Goal: Task Accomplishment & Management: Manage account settings

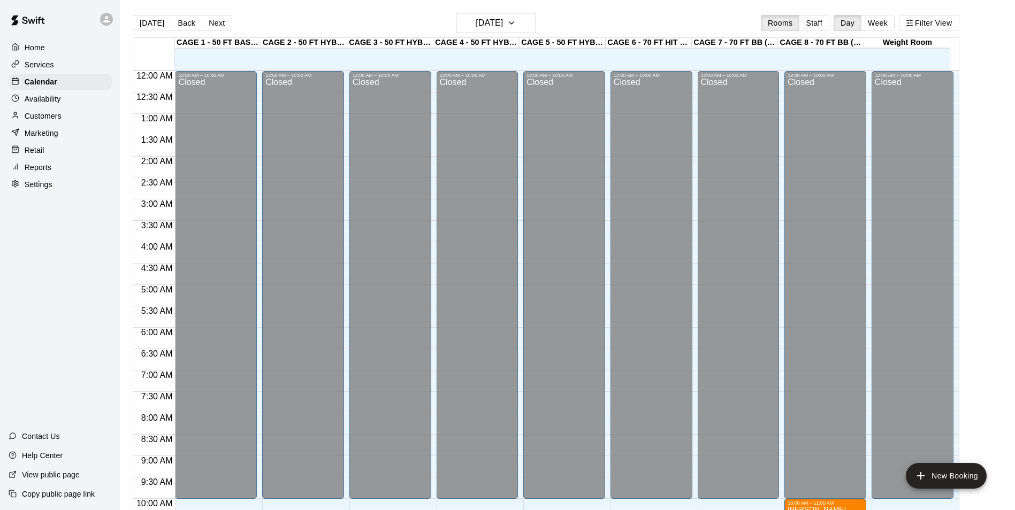
scroll to position [490, 0]
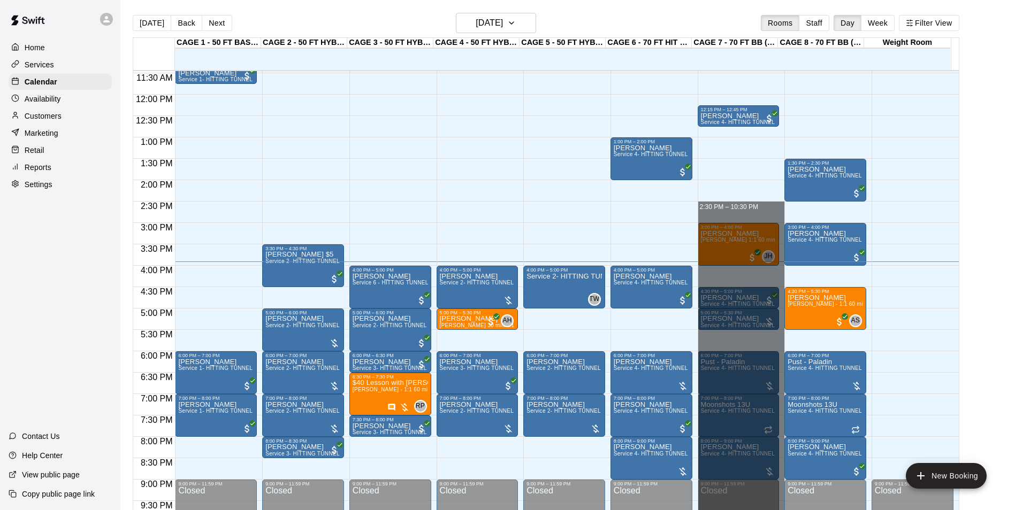
drag, startPoint x: 725, startPoint y: 206, endPoint x: 908, endPoint y: 538, distance: 379.0
click at [908, 510] on html "Home Services Calendar Availability Customers Marketing Retail Reports Settings…" at bounding box center [507, 263] width 1015 height 527
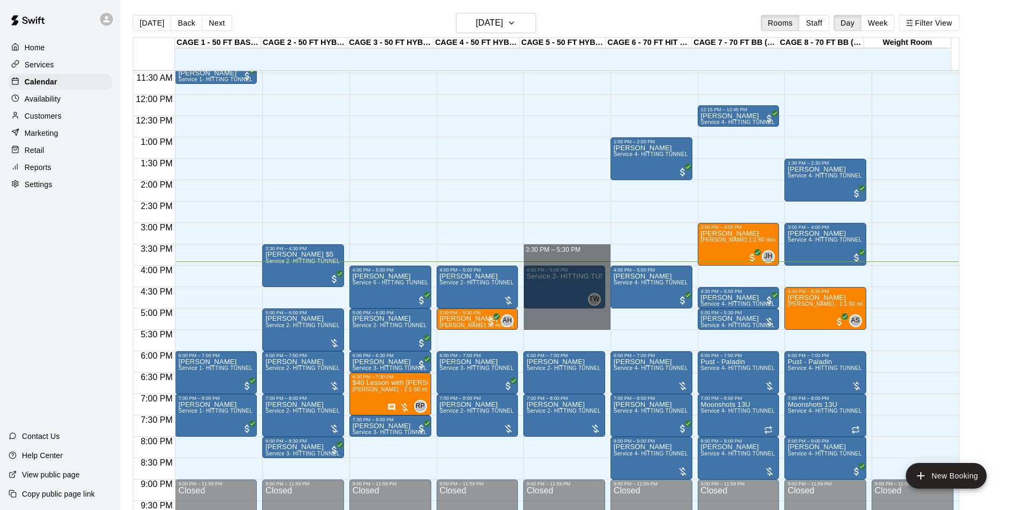
drag, startPoint x: 552, startPoint y: 247, endPoint x: 559, endPoint y: 326, distance: 79.5
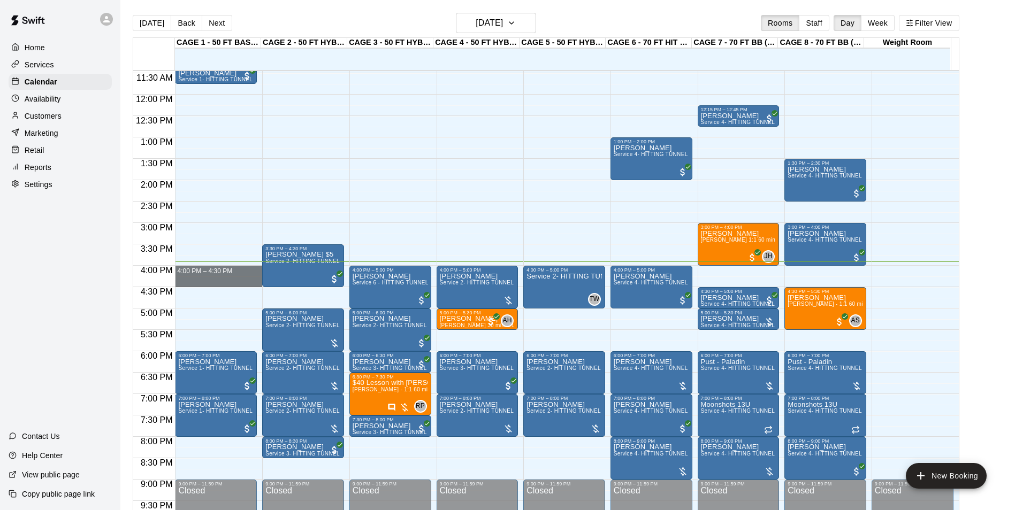
drag, startPoint x: 222, startPoint y: 271, endPoint x: 222, endPoint y: 280, distance: 9.1
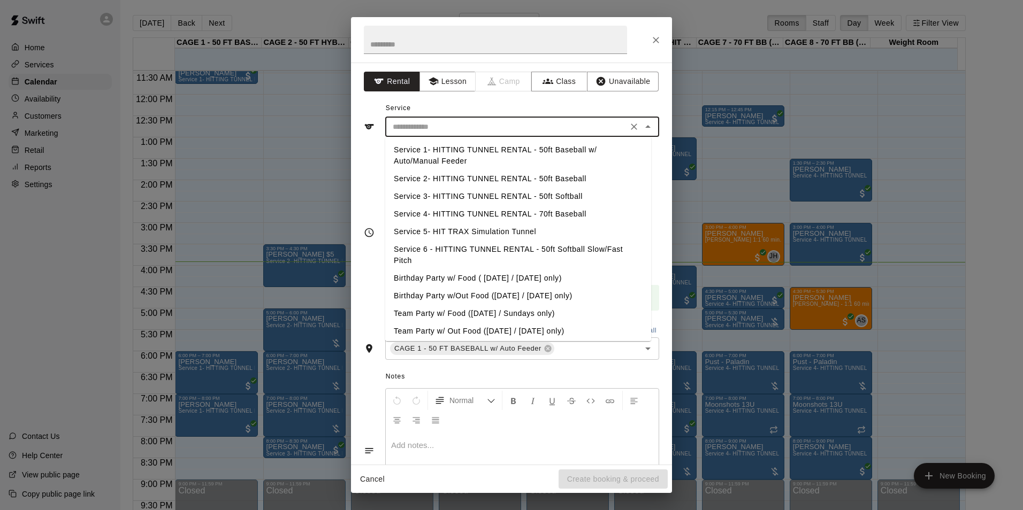
click at [512, 121] on input "text" at bounding box center [506, 126] width 236 height 13
click at [512, 177] on li "Service 2- HITTING TUNNEL RENTAL - 50ft Baseball" at bounding box center [518, 179] width 266 height 18
type input "**********"
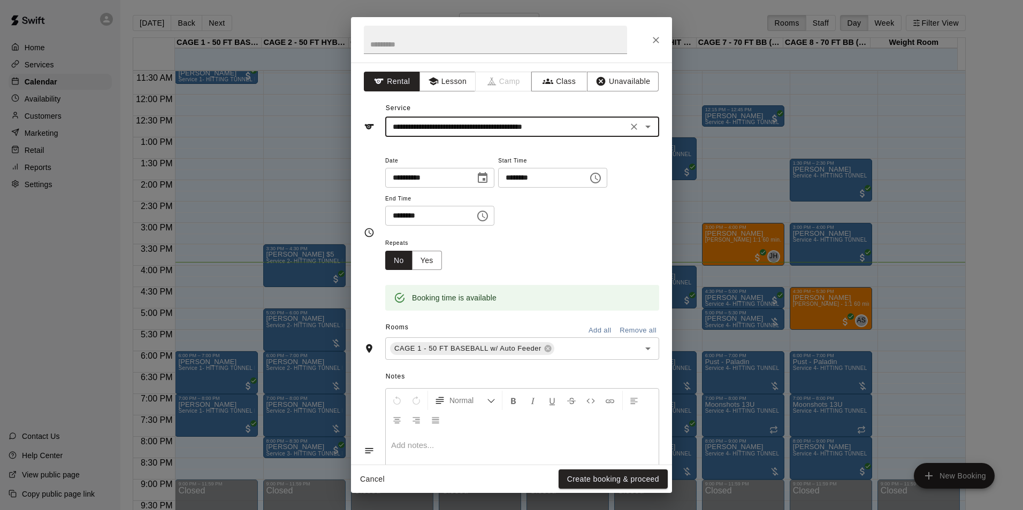
click at [625, 475] on button "Create booking & proceed" at bounding box center [612, 480] width 109 height 20
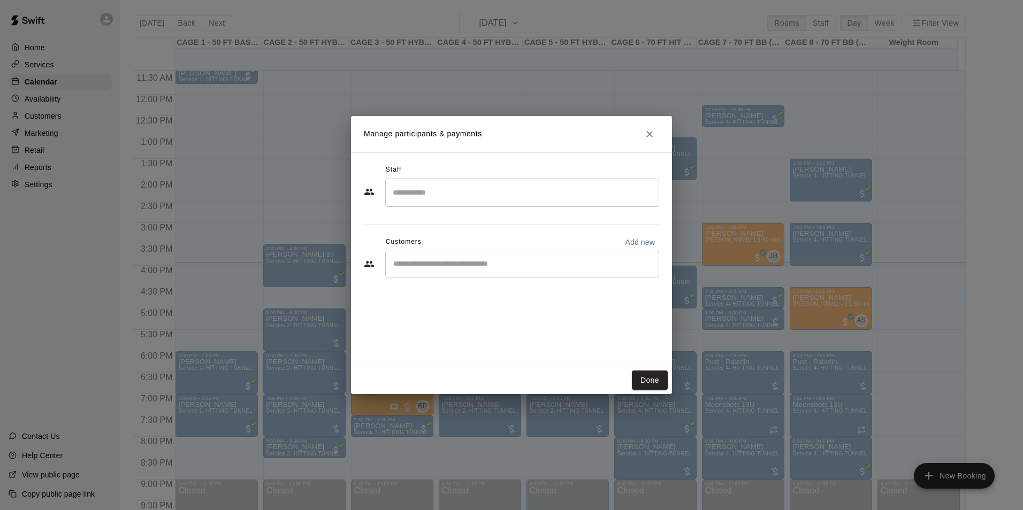
click at [532, 263] on input "Start typing to search customers..." at bounding box center [522, 264] width 264 height 11
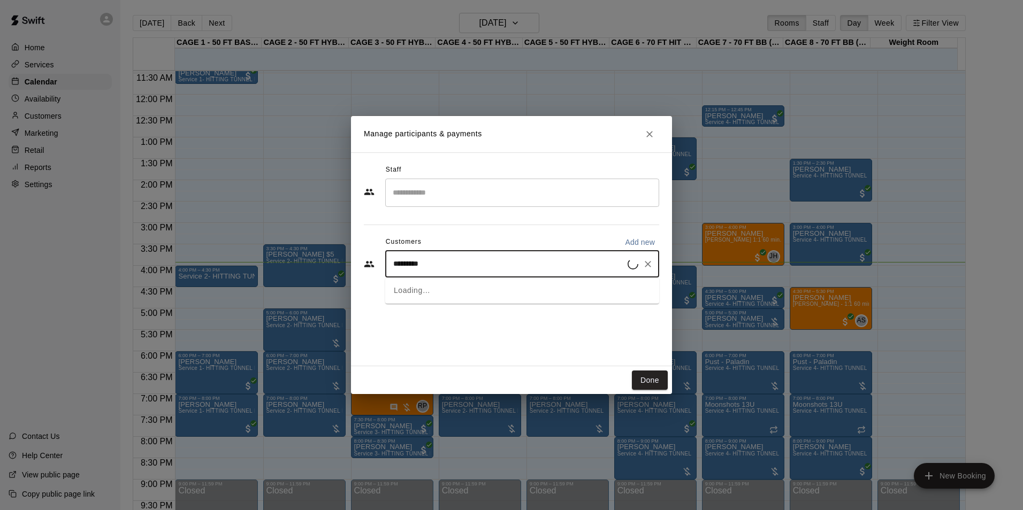
type input "**********"
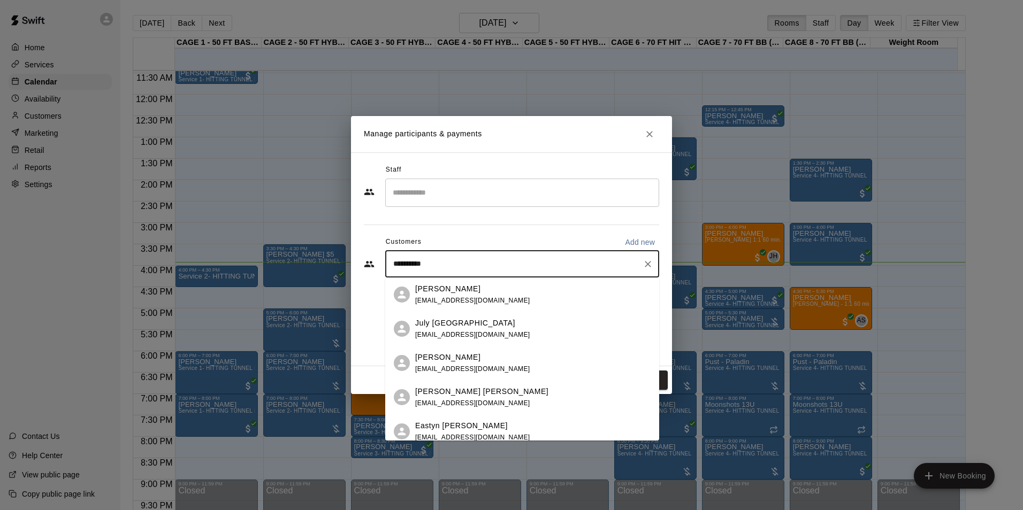
click at [466, 394] on p "[PERSON_NAME] [PERSON_NAME]" at bounding box center [481, 391] width 133 height 11
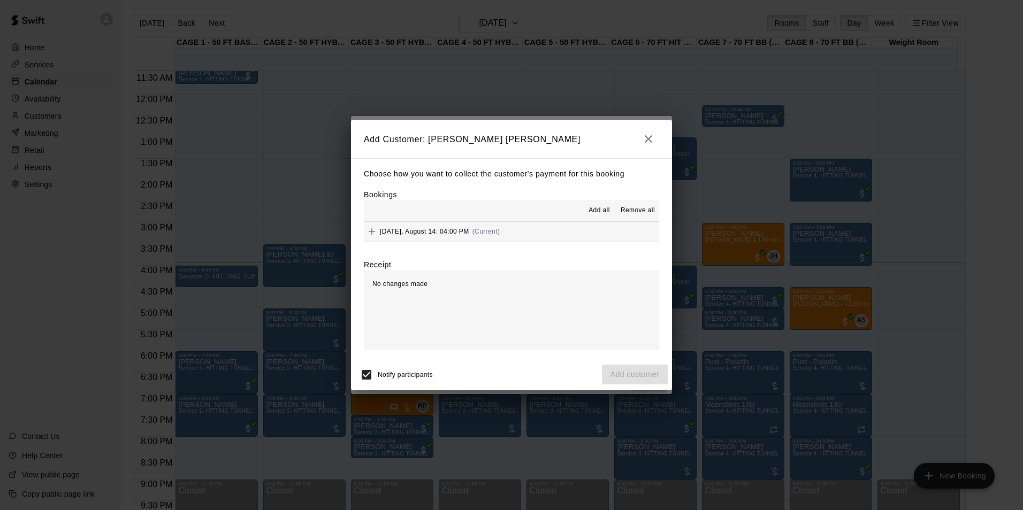
click at [559, 222] on button "[DATE], August 14: 04:00 PM (Current)" at bounding box center [511, 232] width 295 height 20
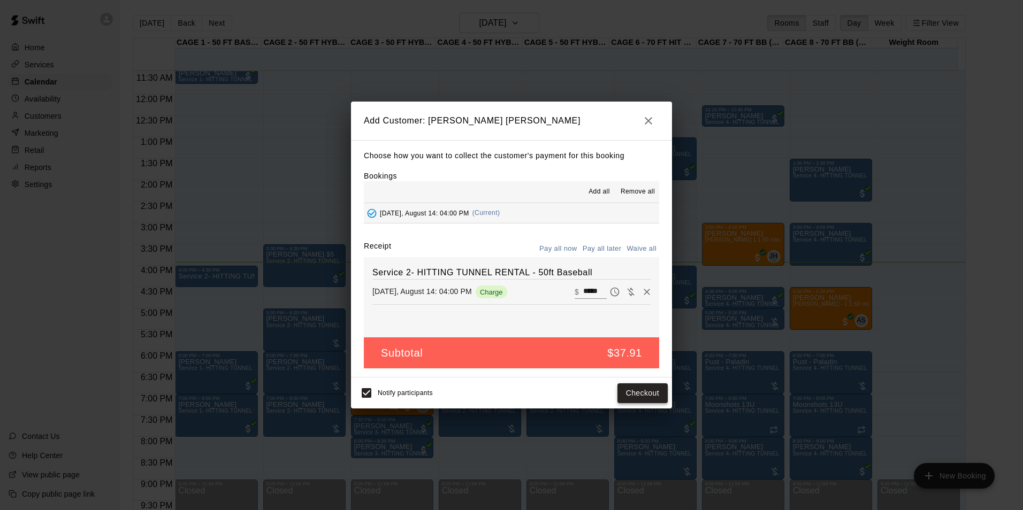
click at [639, 400] on button "Checkout" at bounding box center [642, 393] width 50 height 20
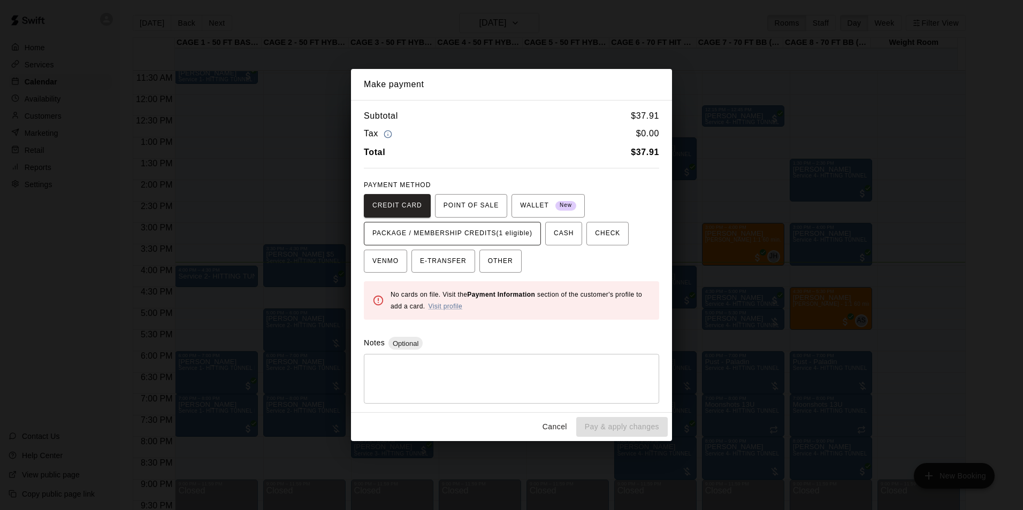
click at [508, 237] on span "PACKAGE / MEMBERSHIP CREDITS (1 eligible)" at bounding box center [452, 233] width 160 height 17
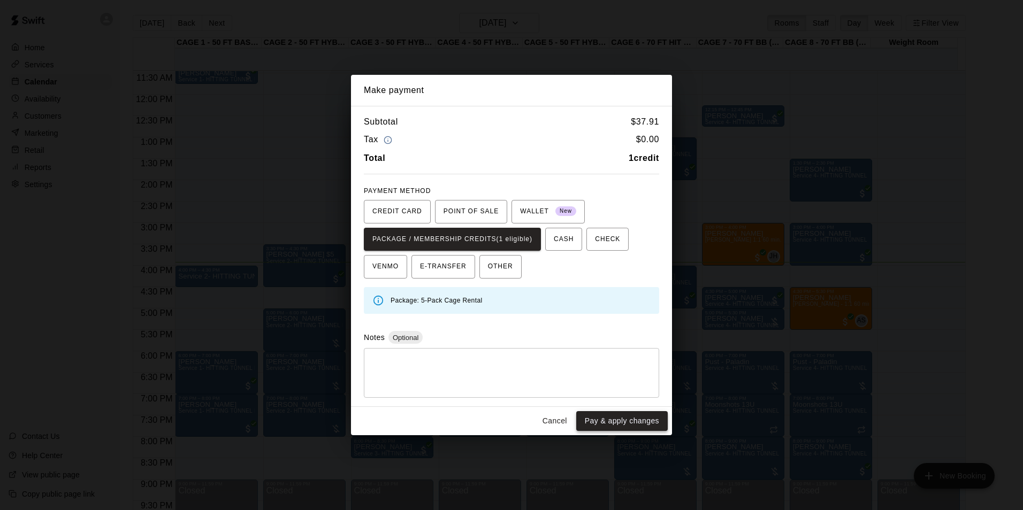
click at [646, 419] on button "Pay & apply changes" at bounding box center [621, 421] width 91 height 20
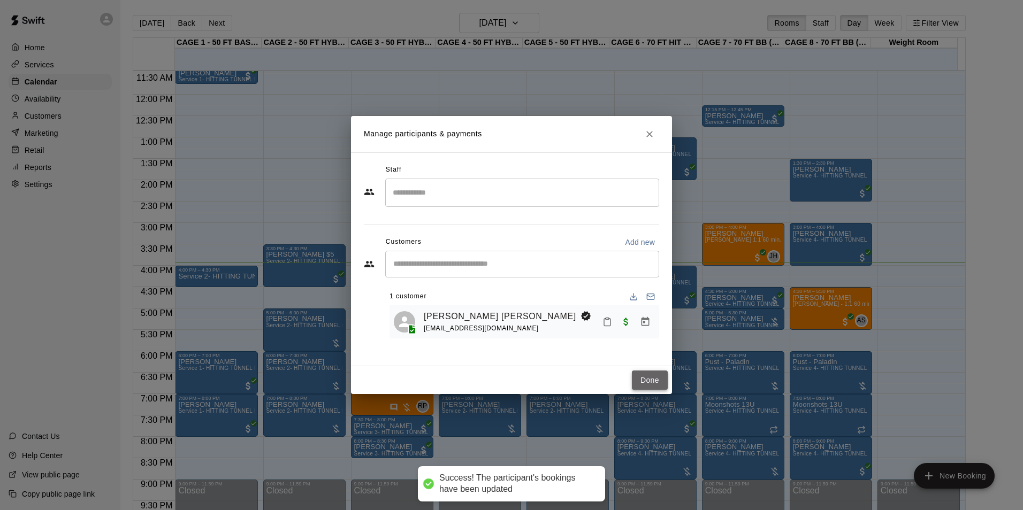
click at [639, 373] on button "Done" at bounding box center [650, 381] width 36 height 20
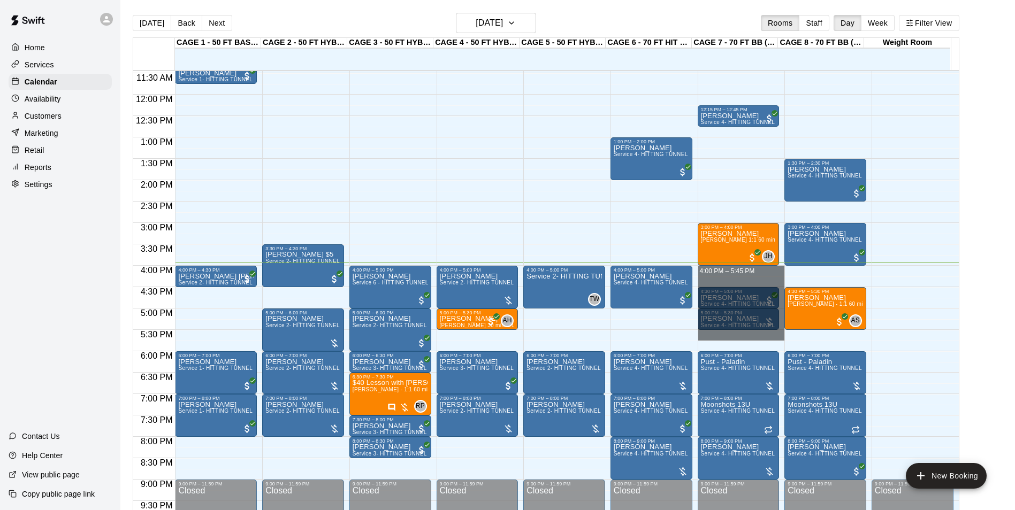
drag, startPoint x: 742, startPoint y: 272, endPoint x: 746, endPoint y: 341, distance: 69.1
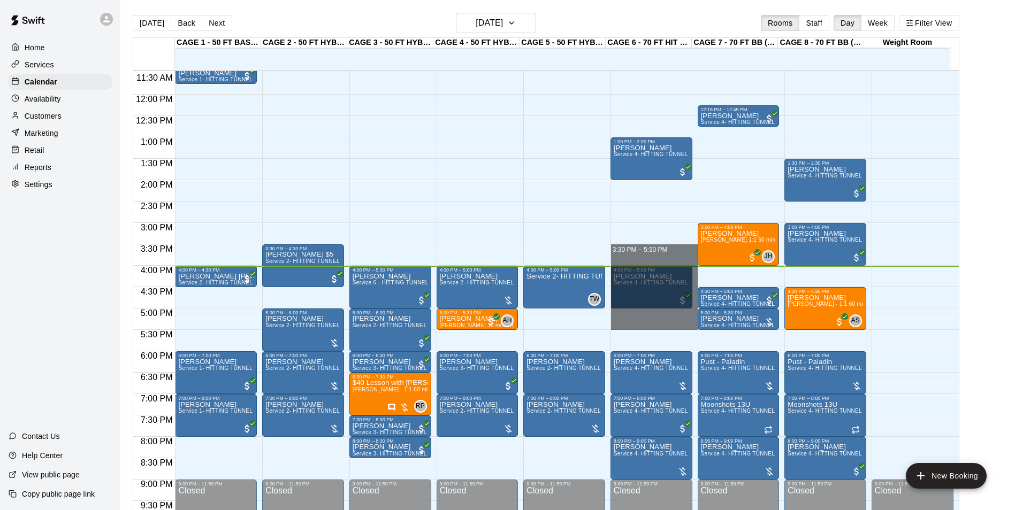
drag, startPoint x: 634, startPoint y: 249, endPoint x: 640, endPoint y: 324, distance: 75.7
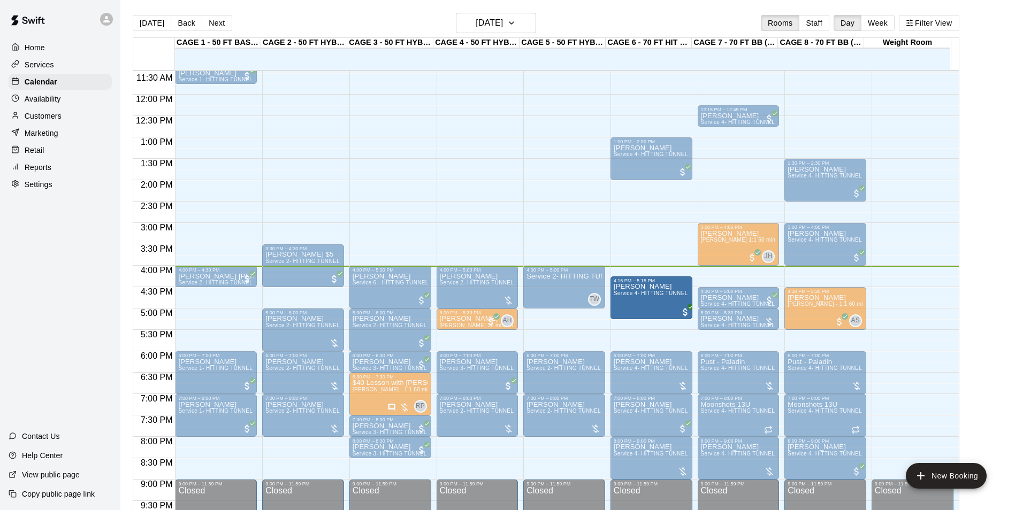
drag, startPoint x: 634, startPoint y: 293, endPoint x: 634, endPoint y: 305, distance: 12.8
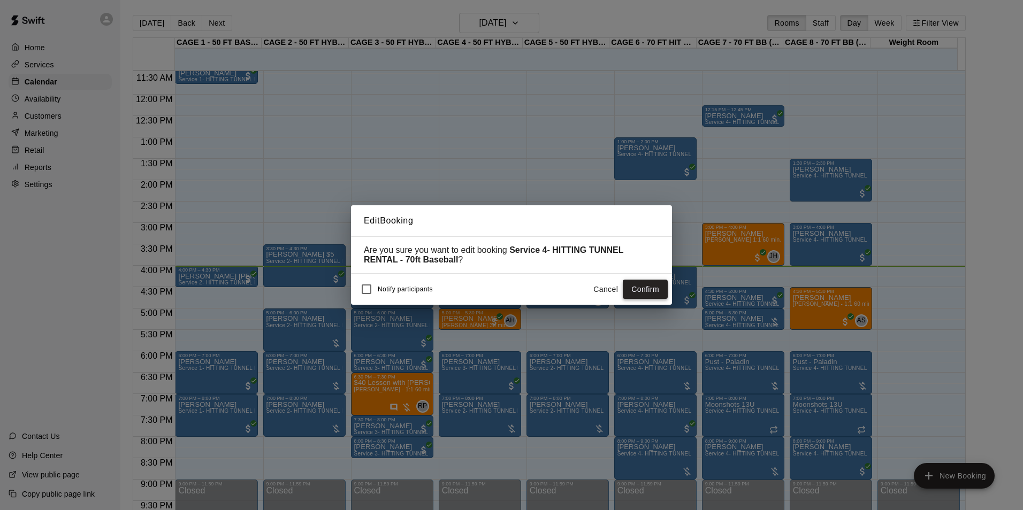
click at [645, 290] on button "Confirm" at bounding box center [645, 290] width 45 height 20
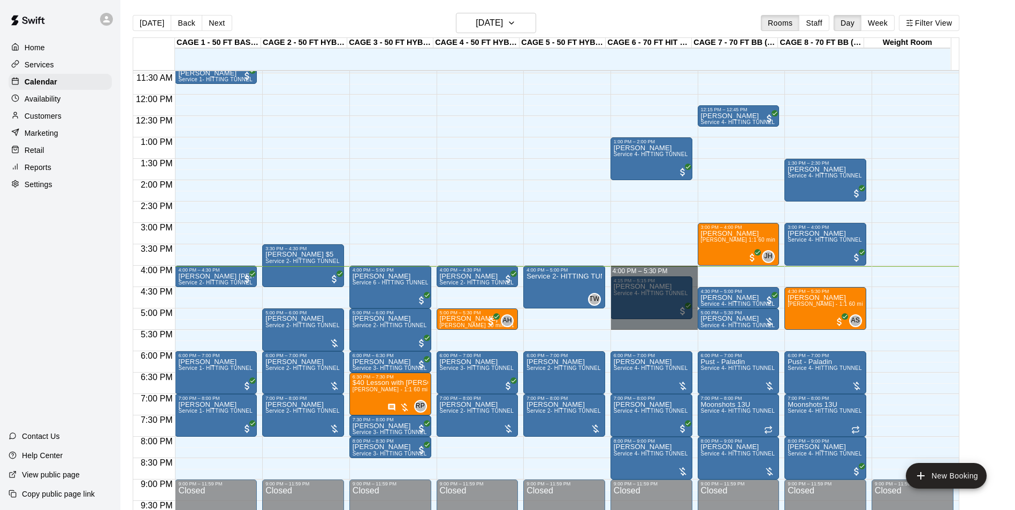
drag, startPoint x: 658, startPoint y: 273, endPoint x: 664, endPoint y: 324, distance: 51.7
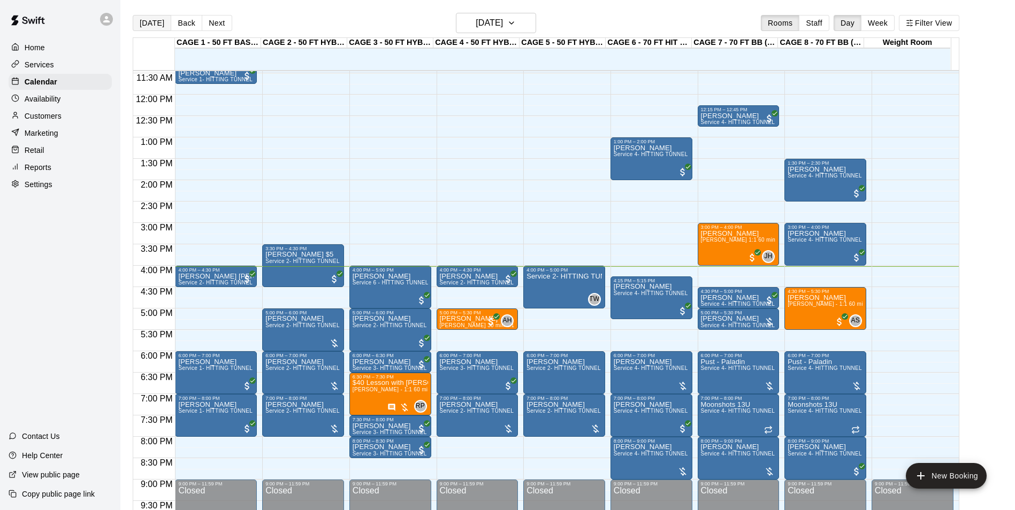
click at [144, 16] on button "[DATE]" at bounding box center [152, 23] width 39 height 16
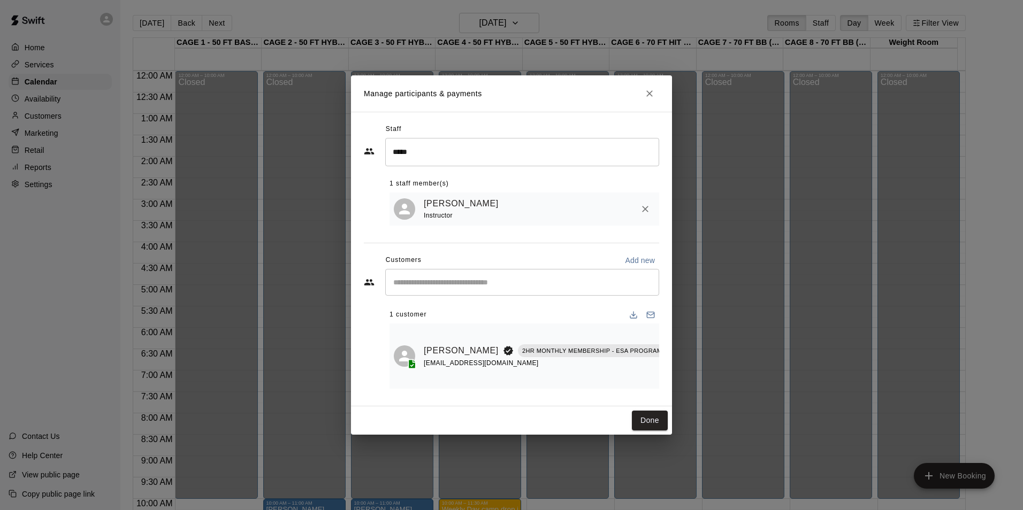
scroll to position [523, 0]
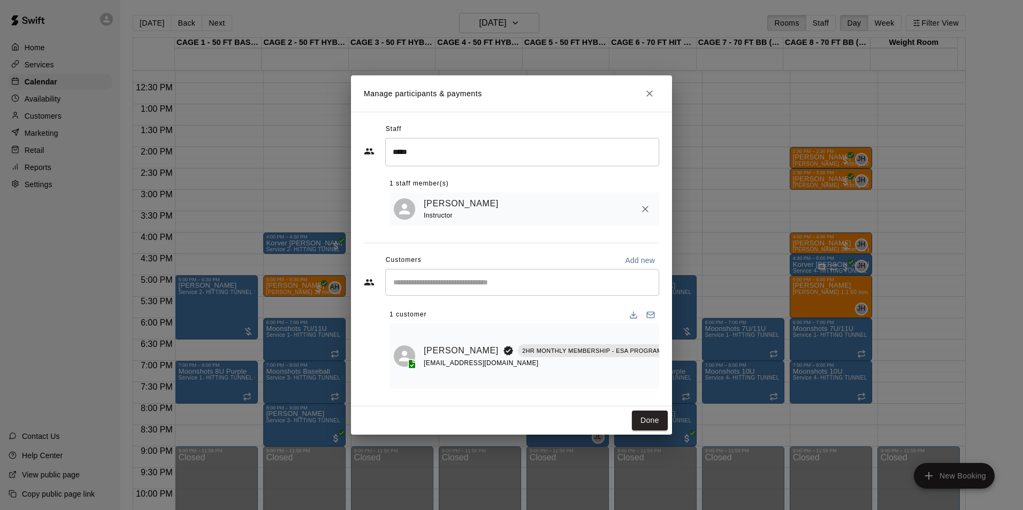
drag, startPoint x: 565, startPoint y: 383, endPoint x: 592, endPoint y: 386, distance: 26.3
click at [592, 386] on div "1 customer Micah Leben 2HR MONTHLY MEMBERSHIP - ESA PROGRAM ( MONTHLY OR QUARTE…" at bounding box center [524, 343] width 270 height 91
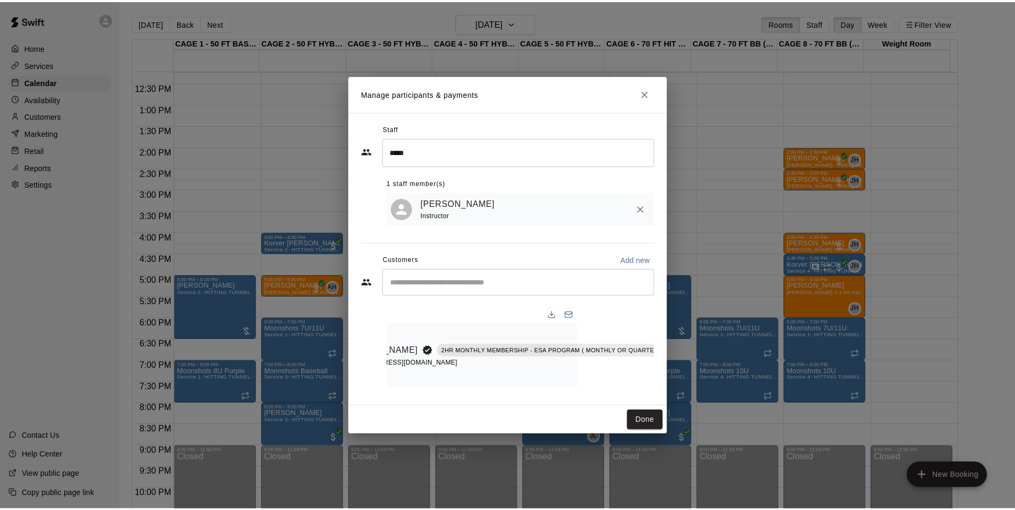
scroll to position [0, 86]
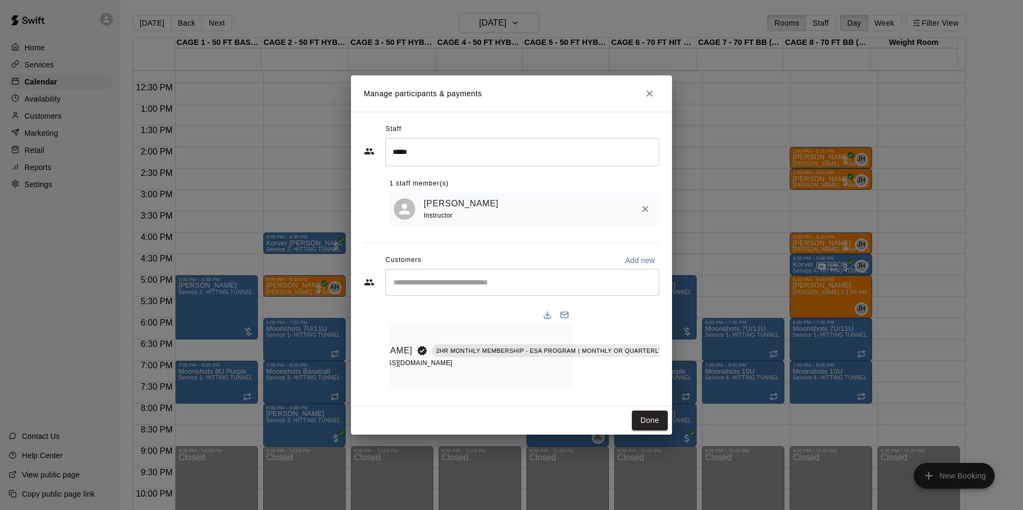
click at [649, 90] on icon "Close" at bounding box center [649, 93] width 6 height 6
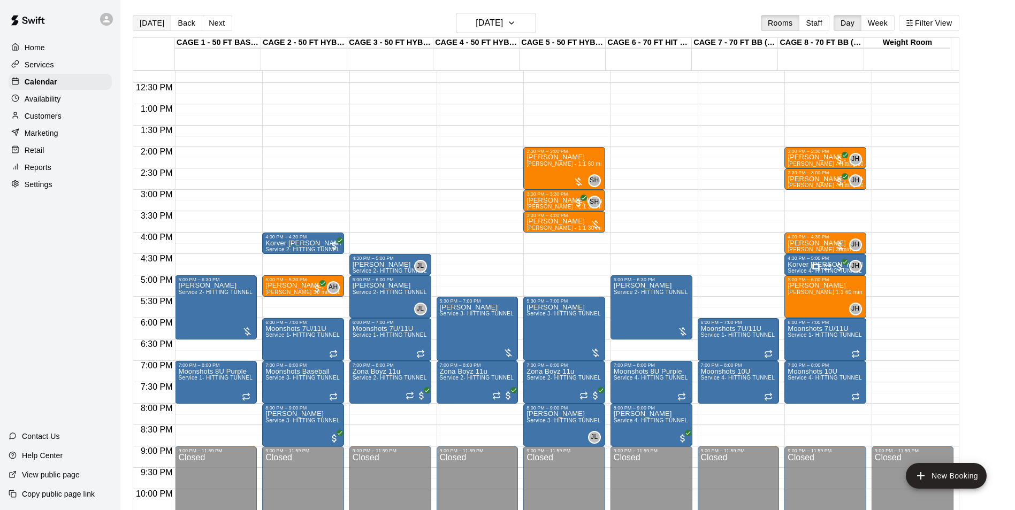
click at [151, 16] on button "[DATE]" at bounding box center [152, 23] width 39 height 16
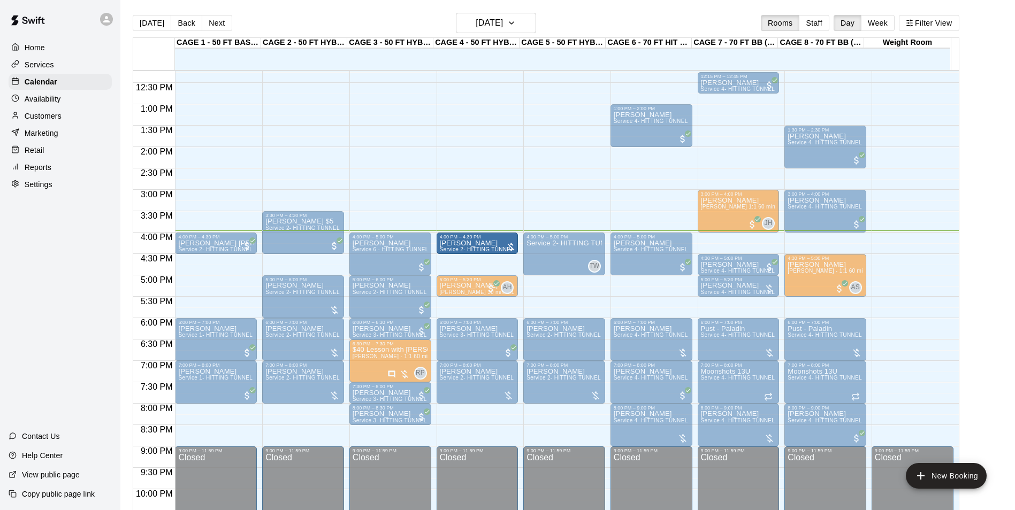
drag, startPoint x: 475, startPoint y: 273, endPoint x: 475, endPoint y: 256, distance: 17.1
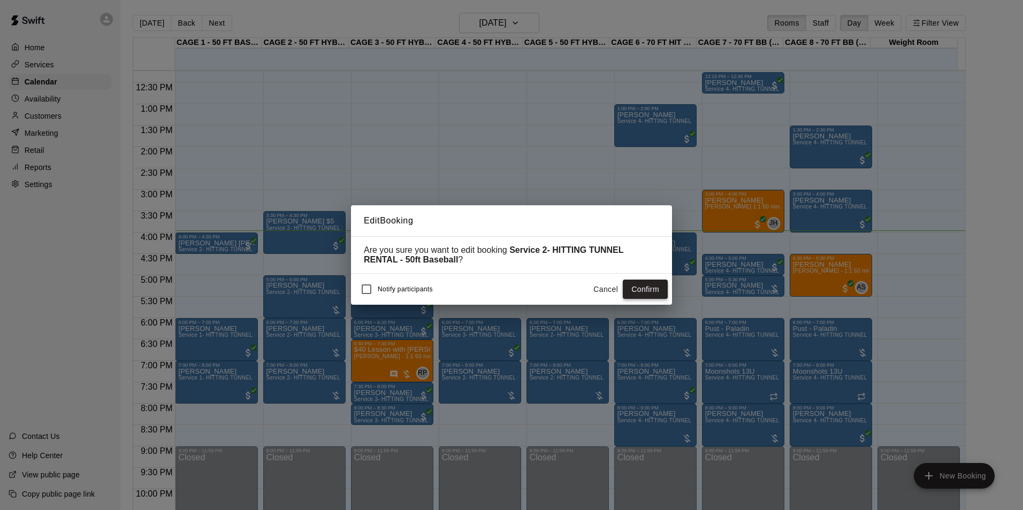
click at [650, 290] on button "Confirm" at bounding box center [645, 290] width 45 height 20
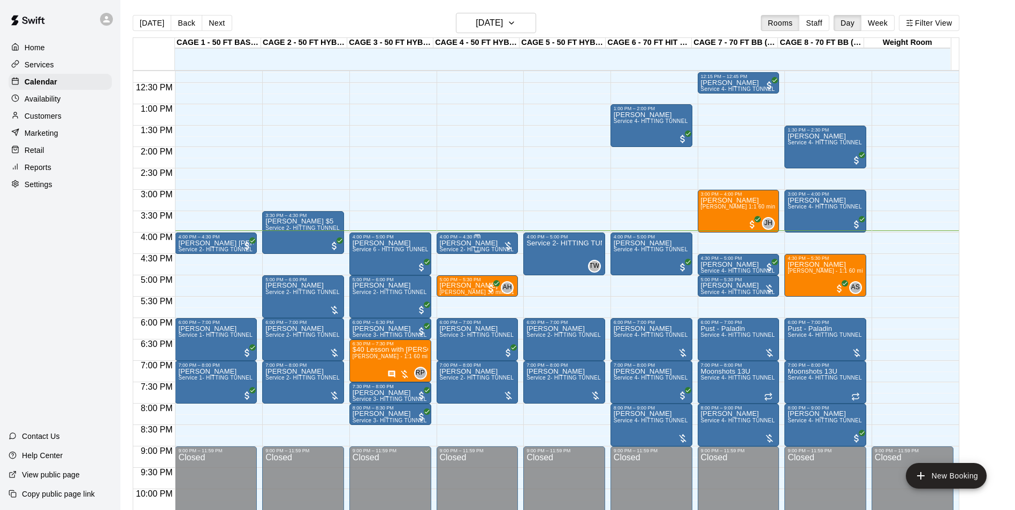
click at [449, 243] on p "[PERSON_NAME]" at bounding box center [477, 243] width 75 height 0
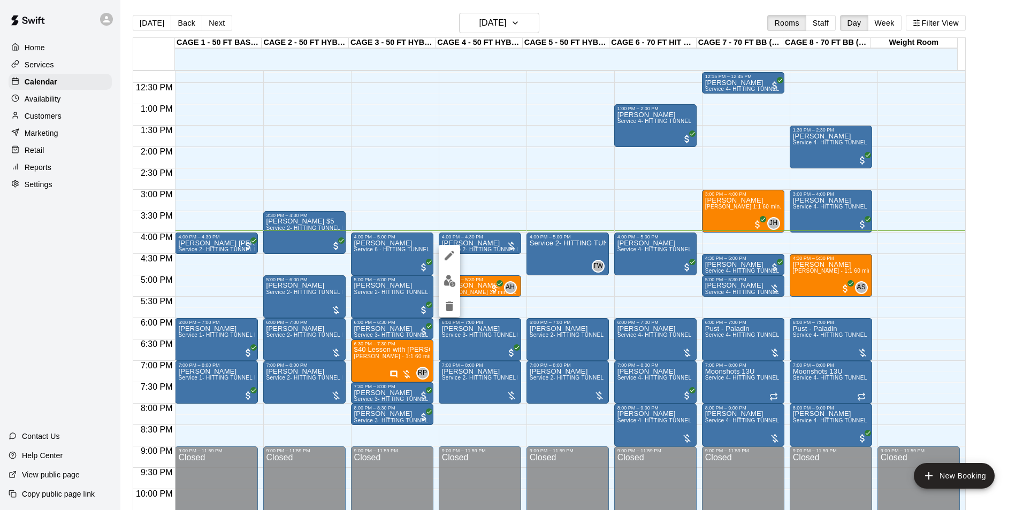
click at [449, 278] on img "edit" at bounding box center [449, 281] width 12 height 12
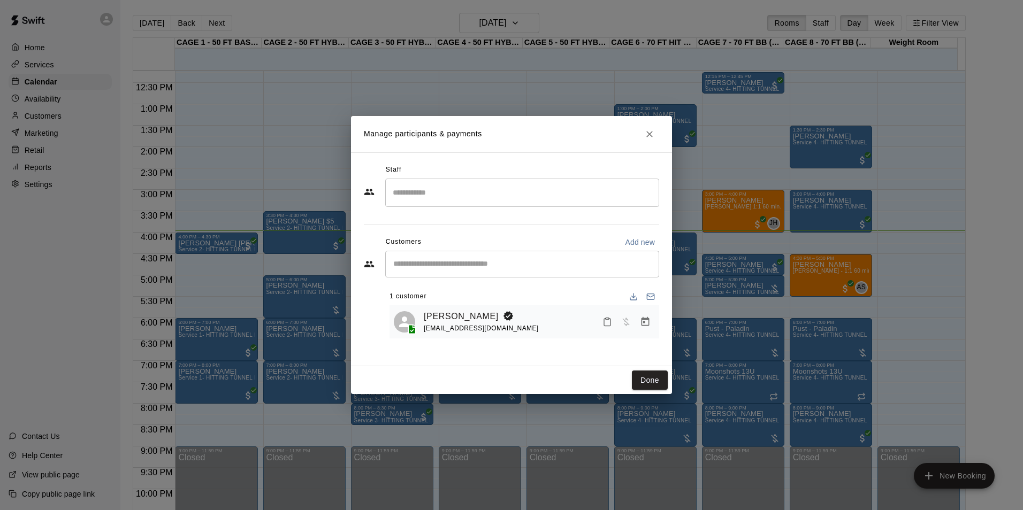
click at [647, 327] on icon "Manage bookings & payment" at bounding box center [645, 322] width 11 height 11
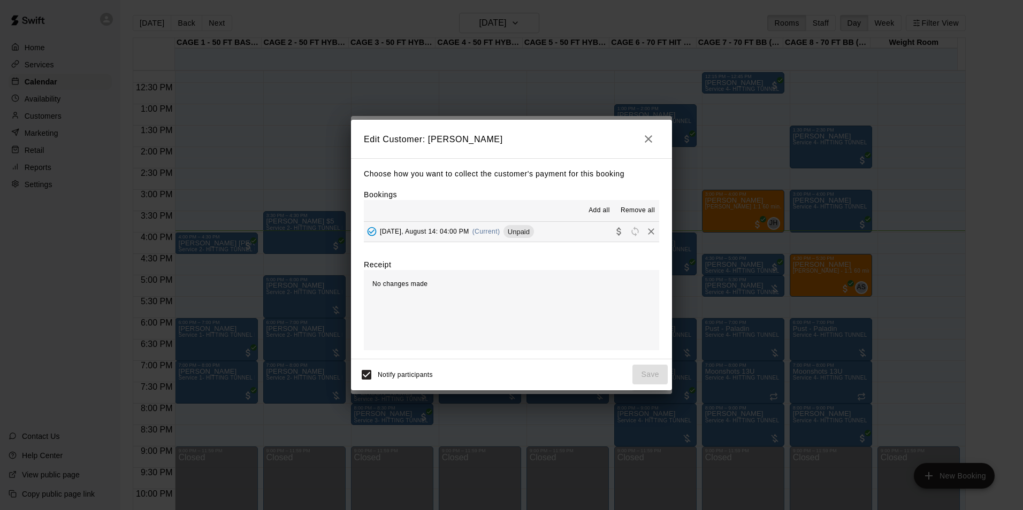
click at [555, 236] on button "Thursday, August 14: 04:00 PM (Current) Unpaid" at bounding box center [511, 232] width 295 height 20
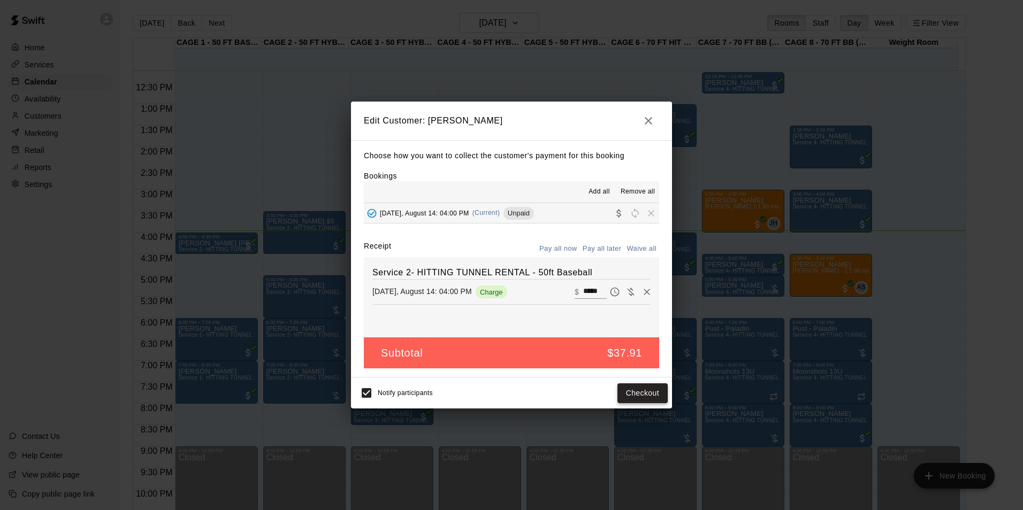
click at [636, 388] on button "Checkout" at bounding box center [642, 393] width 50 height 20
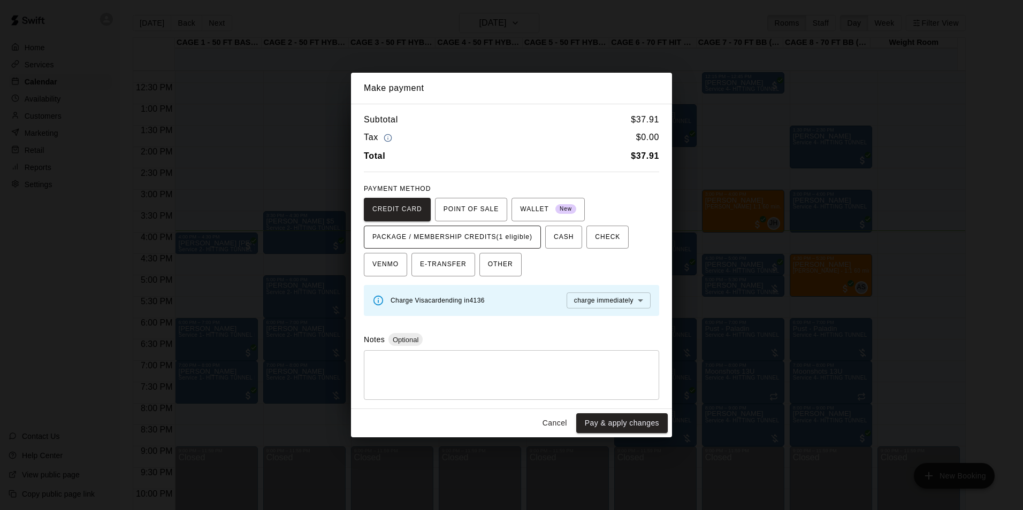
click at [500, 239] on span "PACKAGE / MEMBERSHIP CREDITS (1 eligible)" at bounding box center [452, 237] width 160 height 17
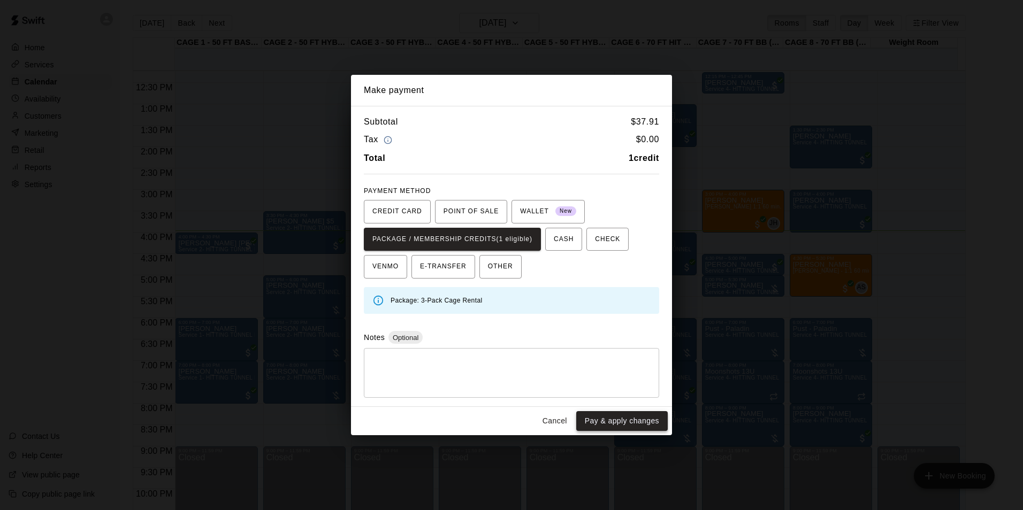
click at [635, 418] on button "Pay & apply changes" at bounding box center [621, 421] width 91 height 20
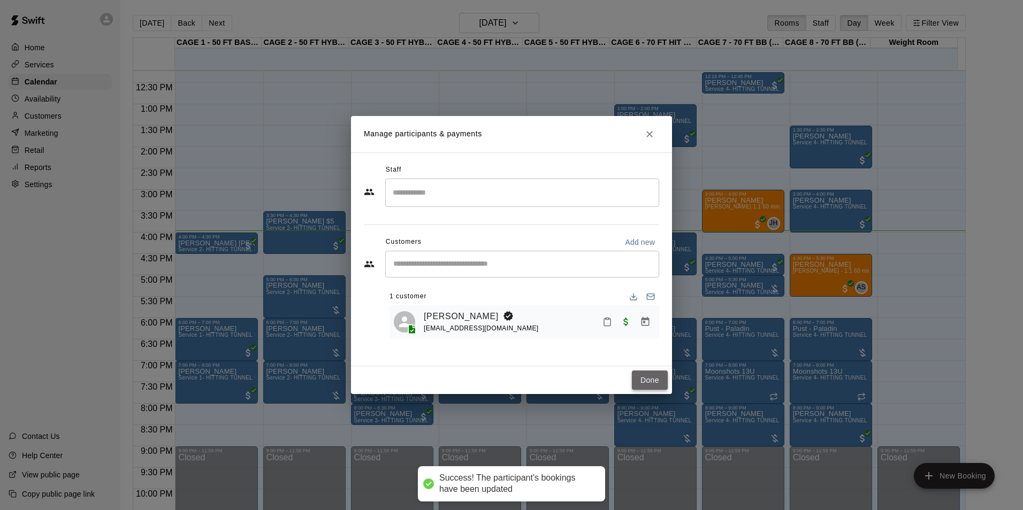
click at [649, 380] on button "Done" at bounding box center [650, 381] width 36 height 20
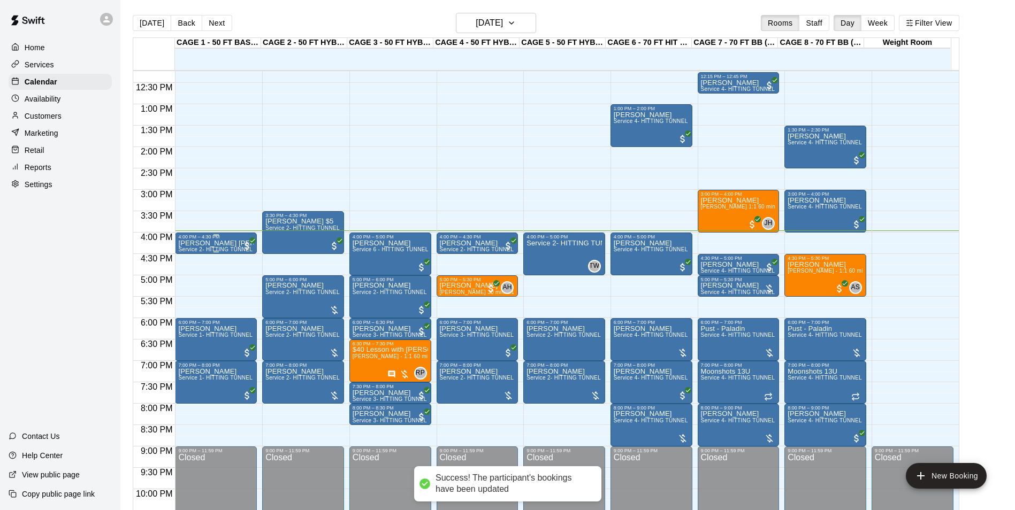
click at [210, 243] on p "[PERSON_NAME] [PERSON_NAME]" at bounding box center [215, 243] width 75 height 0
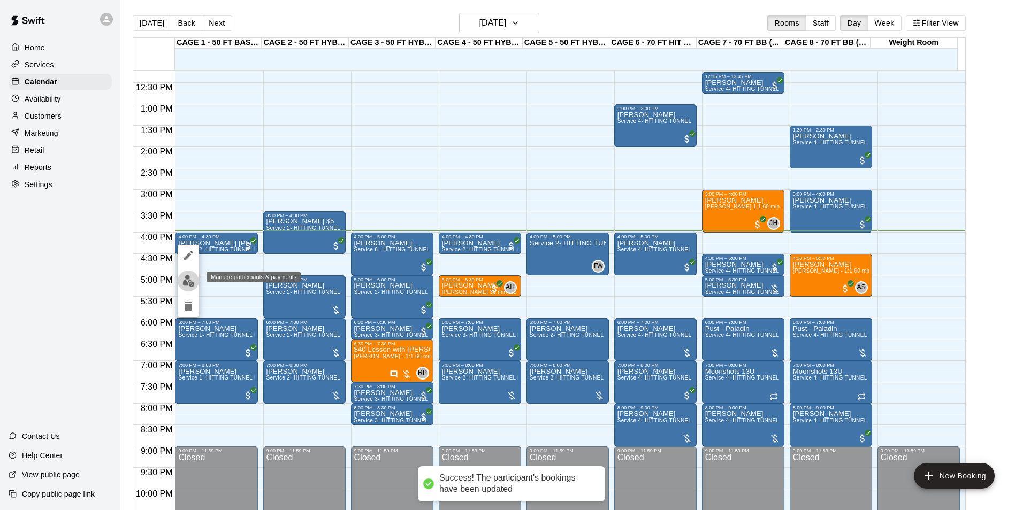
click at [189, 279] on img "edit" at bounding box center [188, 281] width 12 height 12
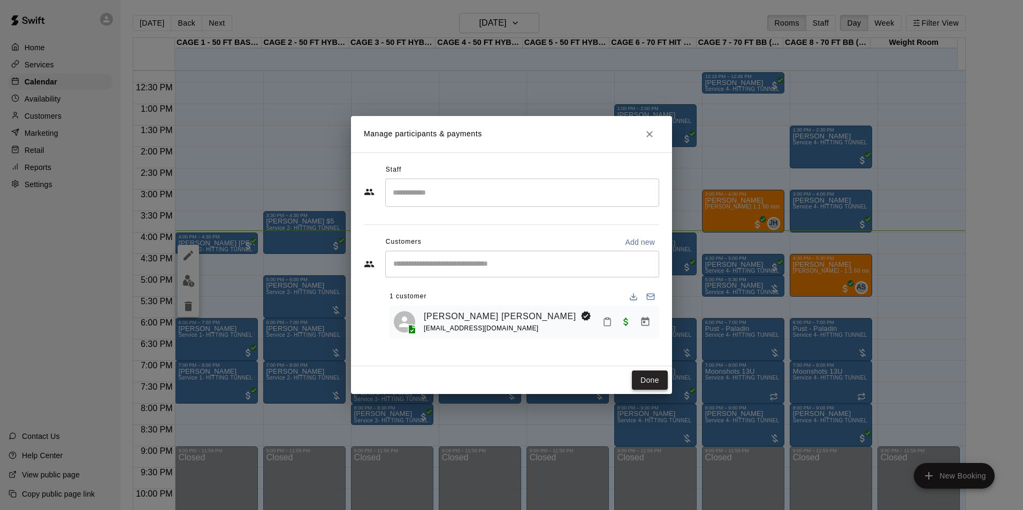
click at [646, 380] on button "Done" at bounding box center [650, 381] width 36 height 20
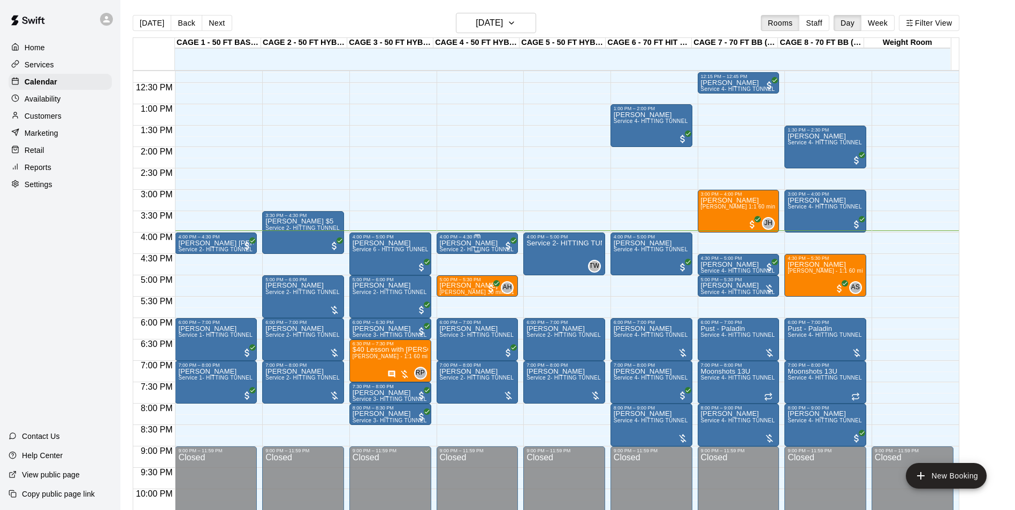
click at [449, 248] on span "Service 2- HITTING TUNNEL RENTAL - 50ft Baseball" at bounding box center [508, 250] width 136 height 6
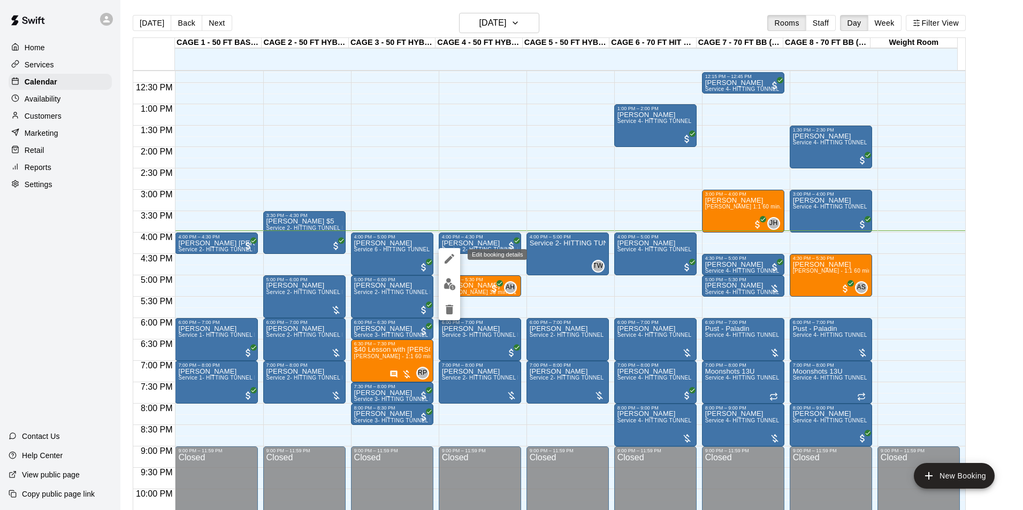
click at [448, 263] on icon "edit" at bounding box center [449, 258] width 13 height 13
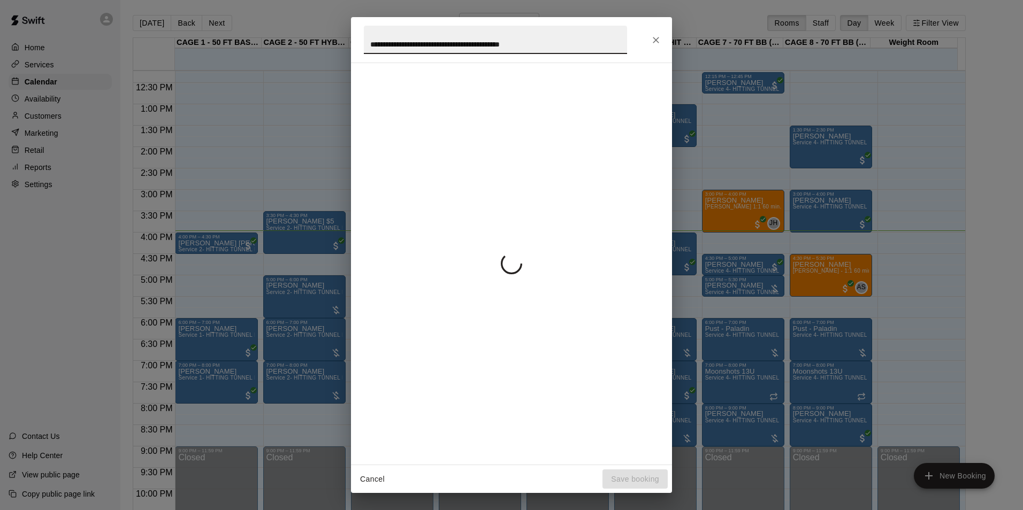
click at [257, 205] on div "**********" at bounding box center [511, 255] width 1023 height 510
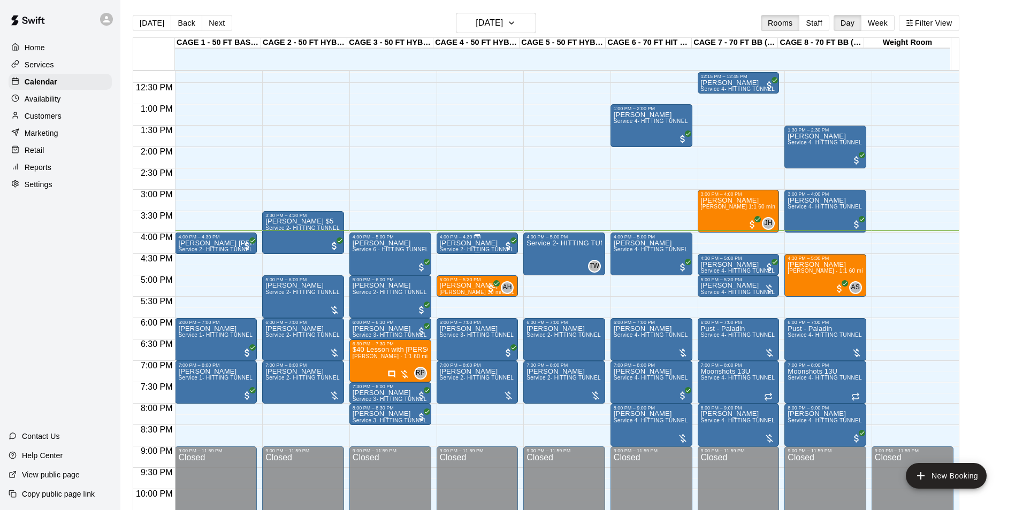
click at [450, 240] on div "4:00 PM – 4:30 PM" at bounding box center [477, 236] width 75 height 5
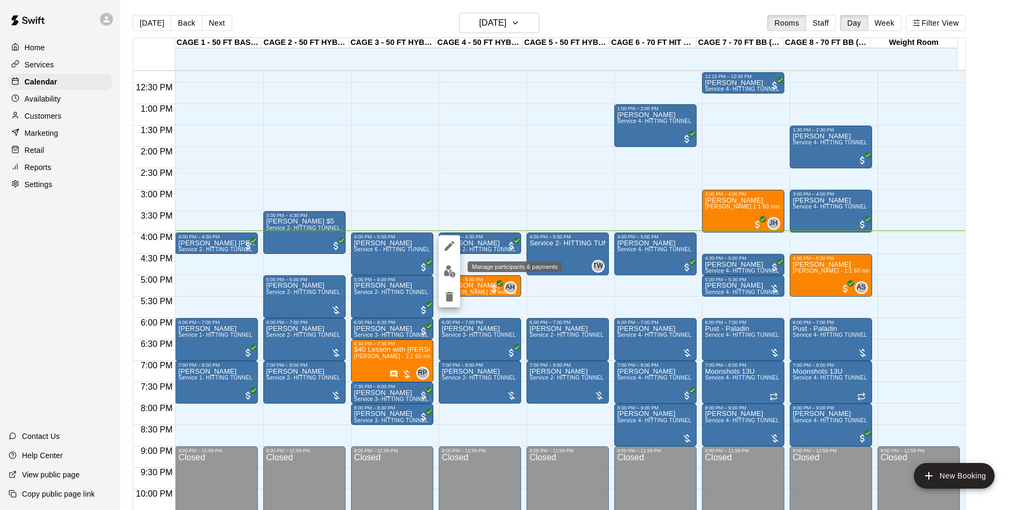
click at [444, 274] on img "edit" at bounding box center [449, 271] width 12 height 12
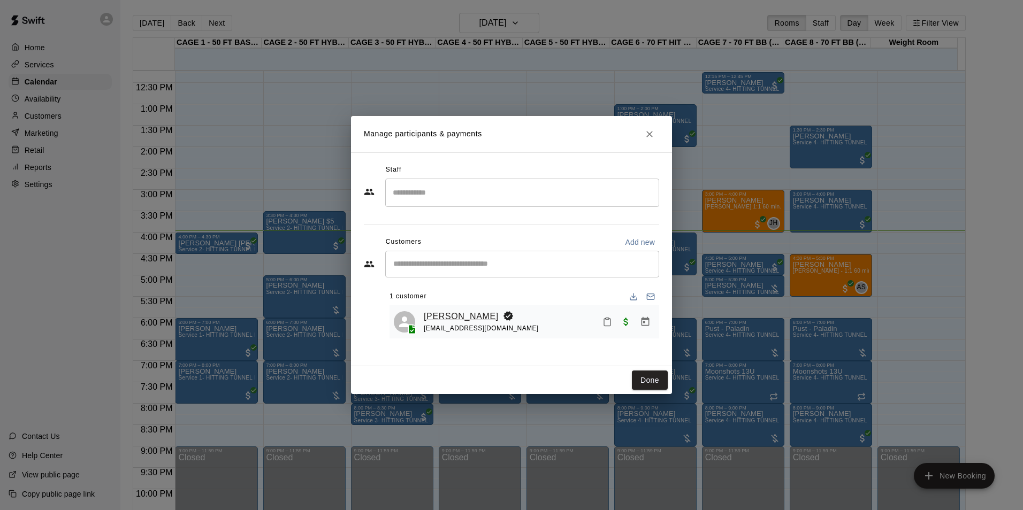
click at [470, 318] on link "[PERSON_NAME]" at bounding box center [461, 317] width 75 height 14
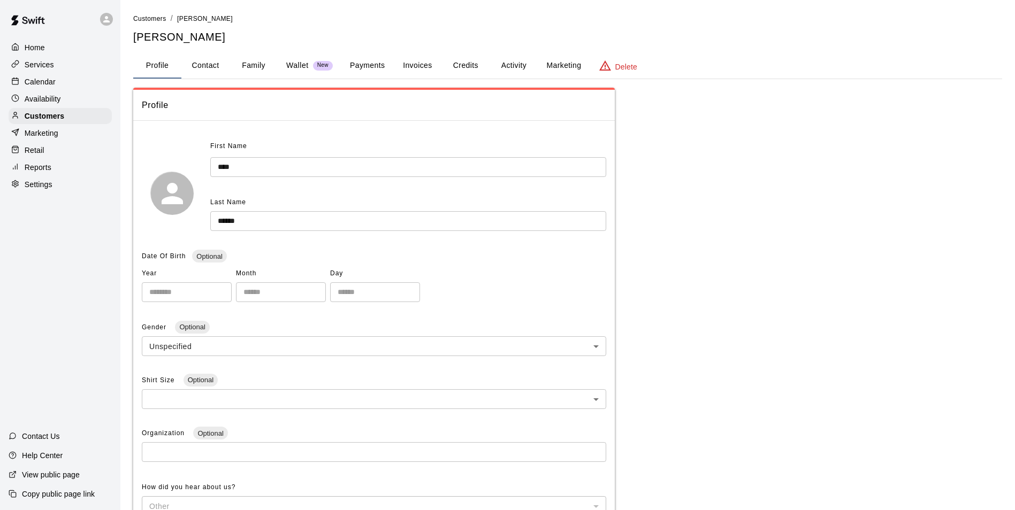
click at [484, 68] on button "Credits" at bounding box center [465, 66] width 48 height 26
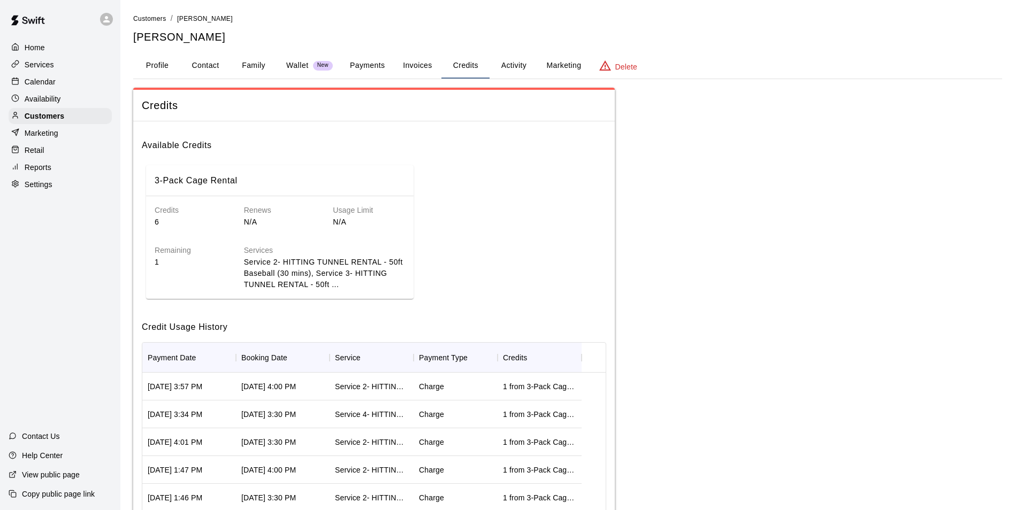
click at [78, 80] on div "Calendar" at bounding box center [60, 82] width 103 height 16
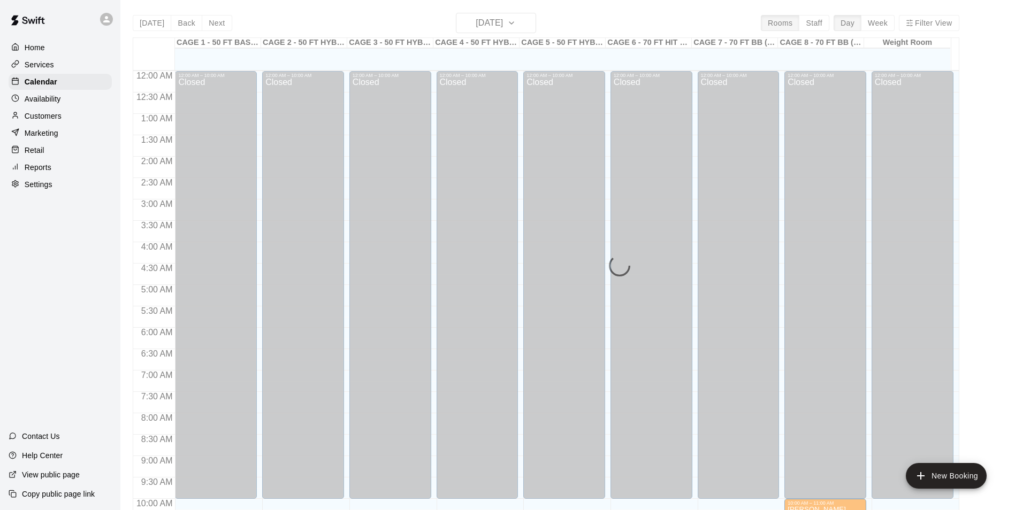
scroll to position [543, 0]
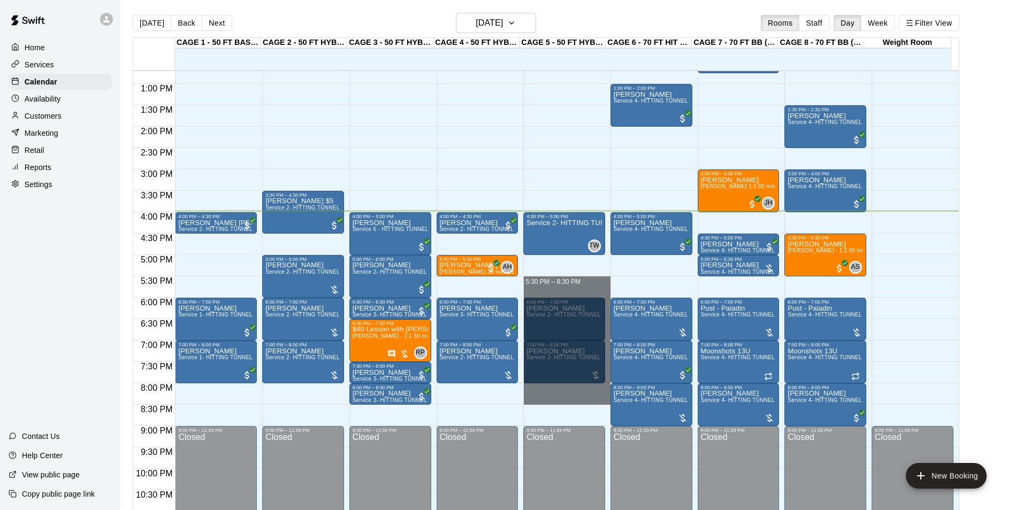
drag, startPoint x: 565, startPoint y: 280, endPoint x: 576, endPoint y: 398, distance: 118.2
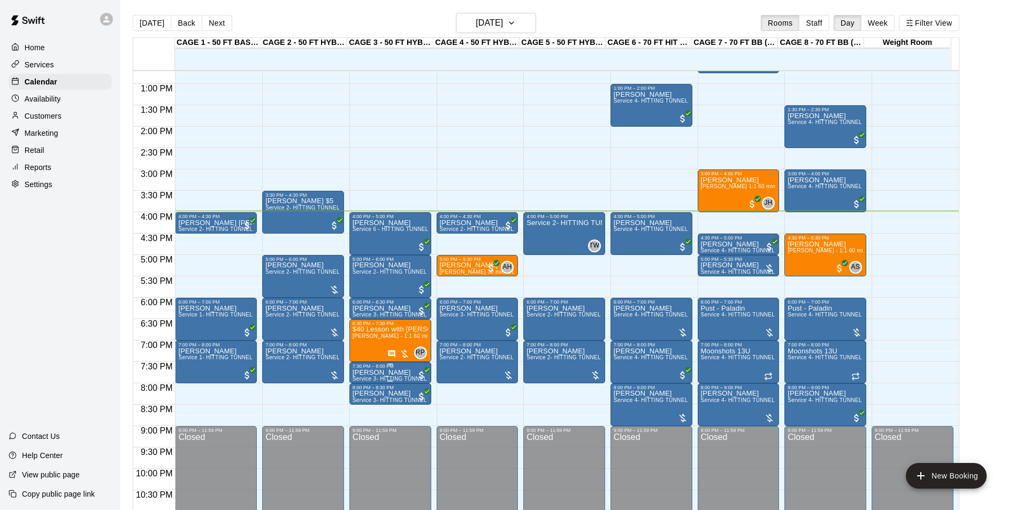
click at [364, 378] on span "Service 3- HITTING TUNNEL RENTAL - 50ft Softball" at bounding box center [418, 379] width 133 height 6
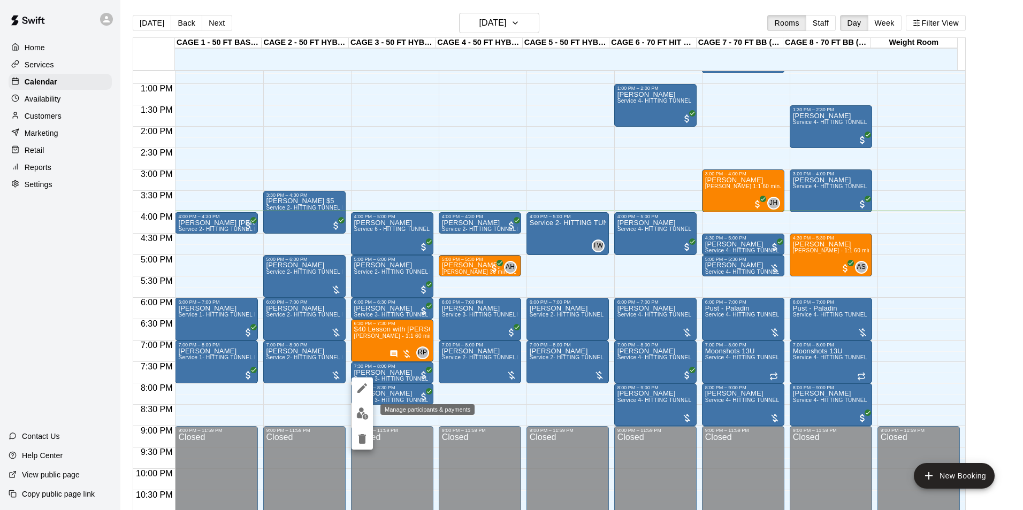
click at [364, 410] on img "edit" at bounding box center [362, 414] width 12 height 12
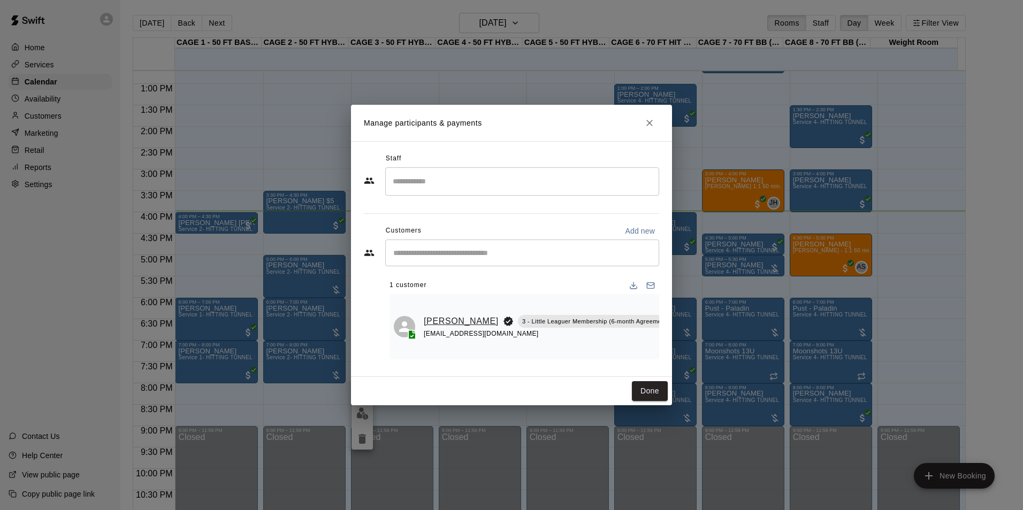
click at [442, 318] on link "Kinley Carrillo" at bounding box center [461, 321] width 75 height 14
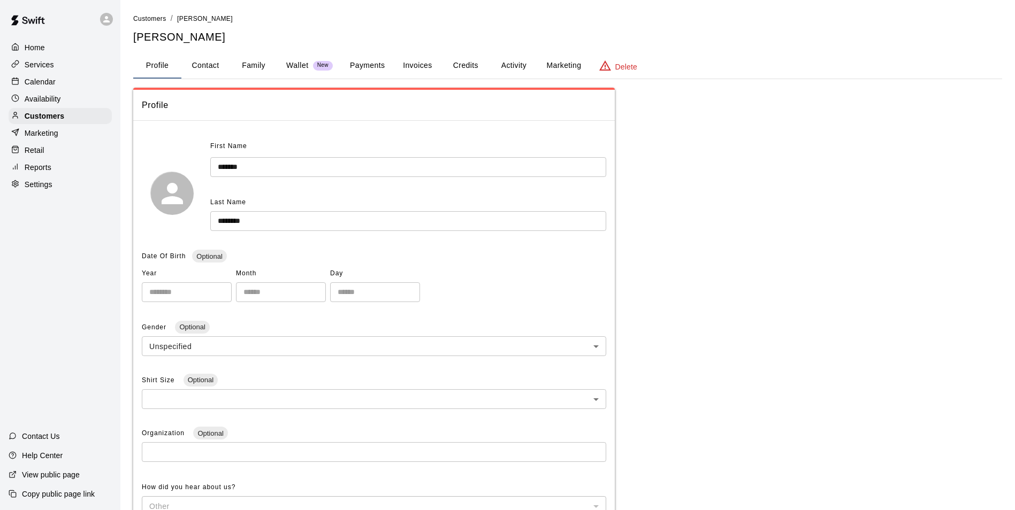
click at [259, 70] on button "Family" at bounding box center [253, 66] width 48 height 26
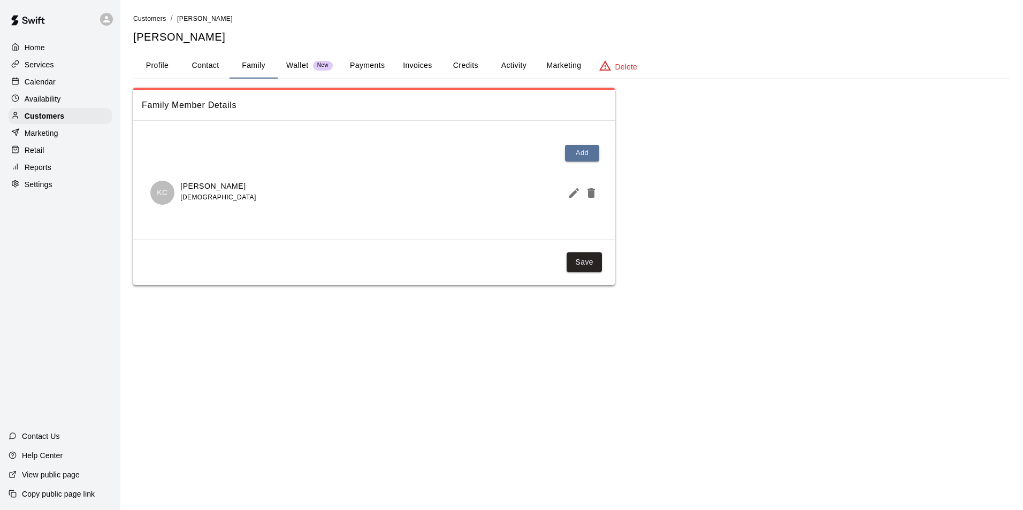
click at [76, 89] on div "Calendar" at bounding box center [60, 82] width 103 height 16
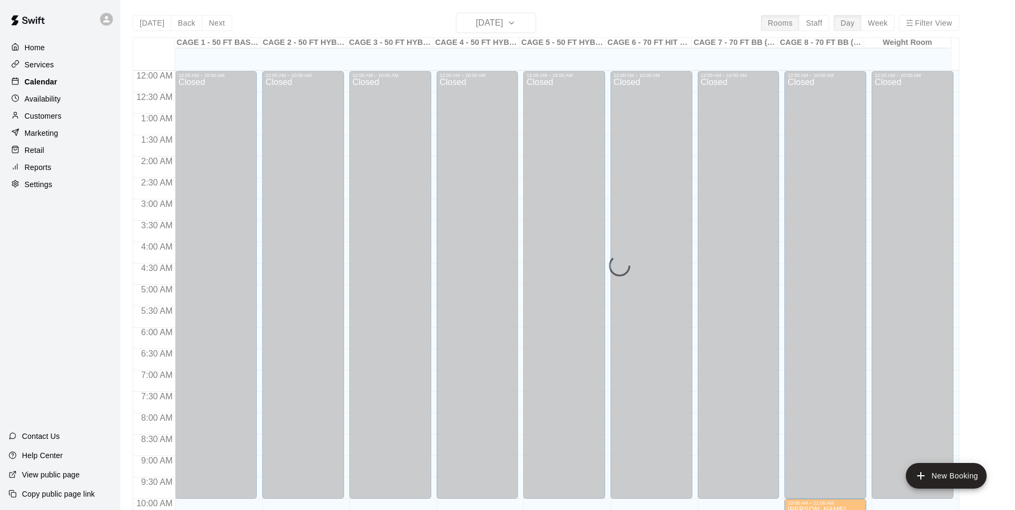
scroll to position [543, 0]
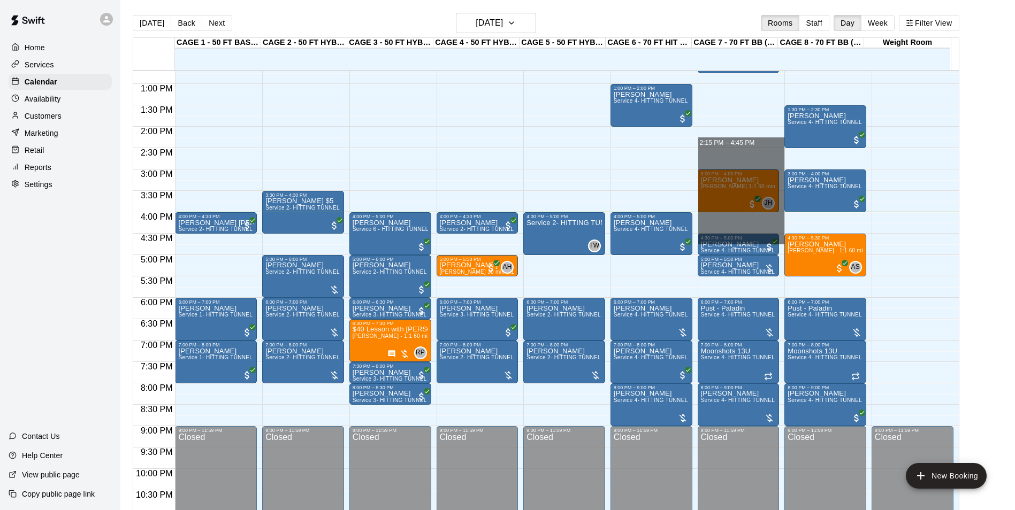
drag, startPoint x: 746, startPoint y: 149, endPoint x: 750, endPoint y: 237, distance: 88.4
drag, startPoint x: 742, startPoint y: 151, endPoint x: 741, endPoint y: 226, distance: 75.4
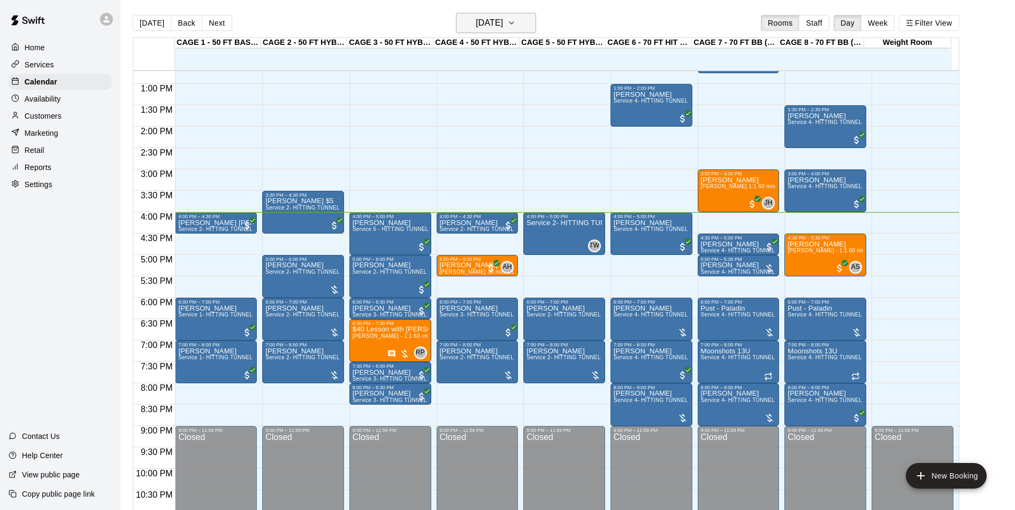
click at [492, 20] on h6 "[DATE]" at bounding box center [488, 23] width 27 height 15
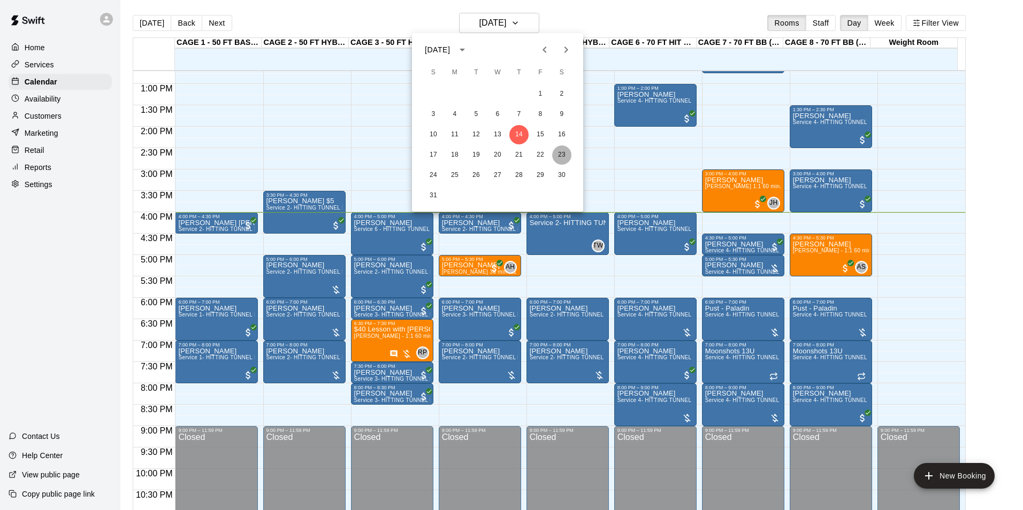
click at [564, 153] on button "23" at bounding box center [561, 154] width 19 height 19
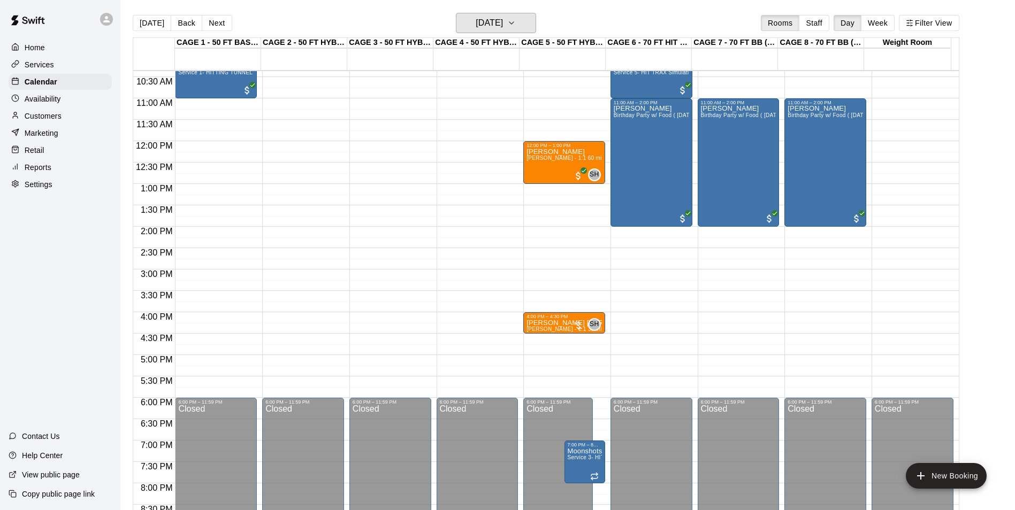
scroll to position [436, 0]
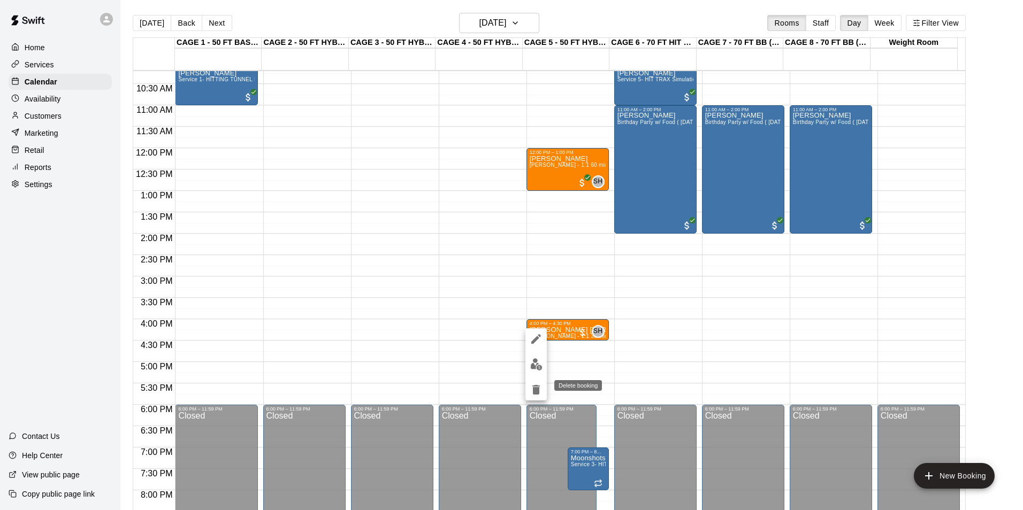
click at [535, 392] on icon "delete" at bounding box center [535, 390] width 7 height 10
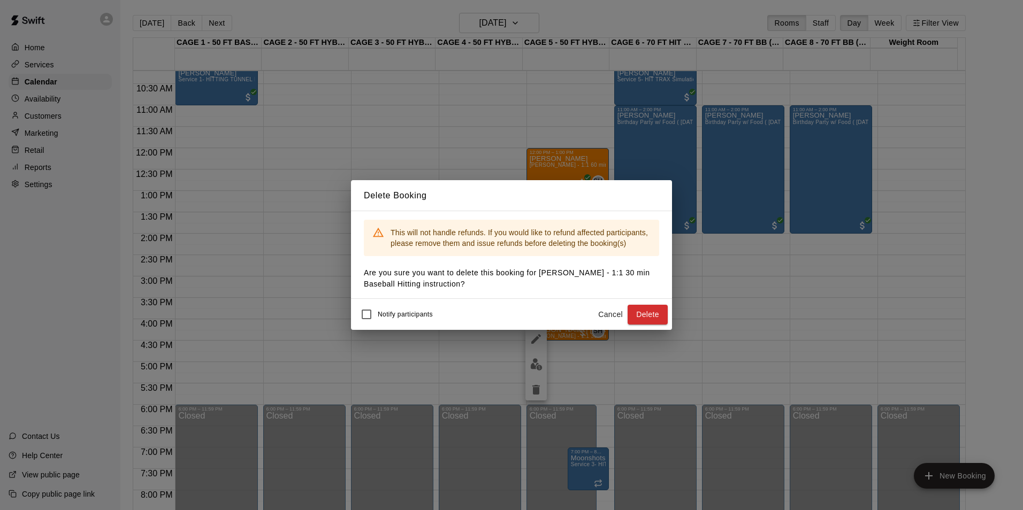
click at [646, 310] on button "Delete" at bounding box center [647, 315] width 40 height 20
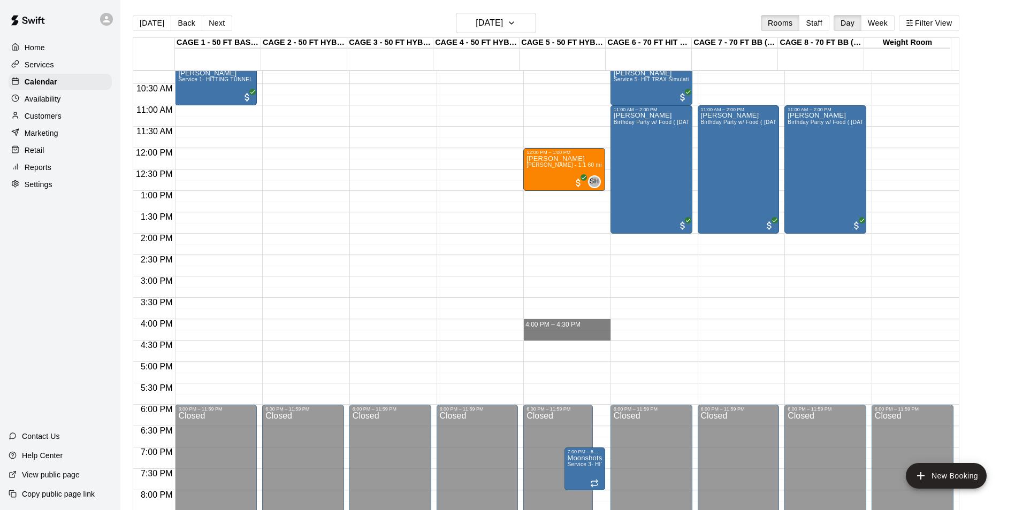
drag, startPoint x: 563, startPoint y: 325, endPoint x: 564, endPoint y: 333, distance: 8.6
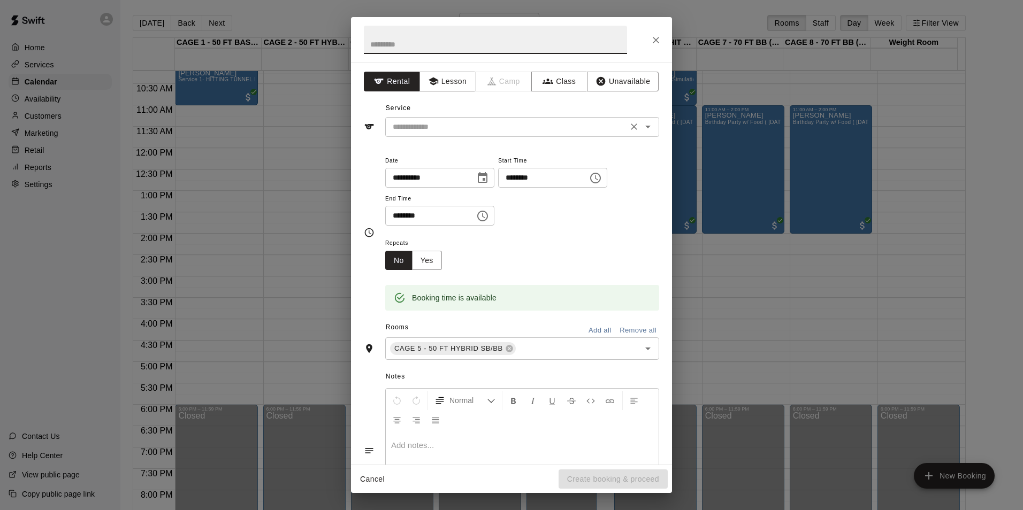
click at [442, 126] on input "text" at bounding box center [506, 126] width 236 height 13
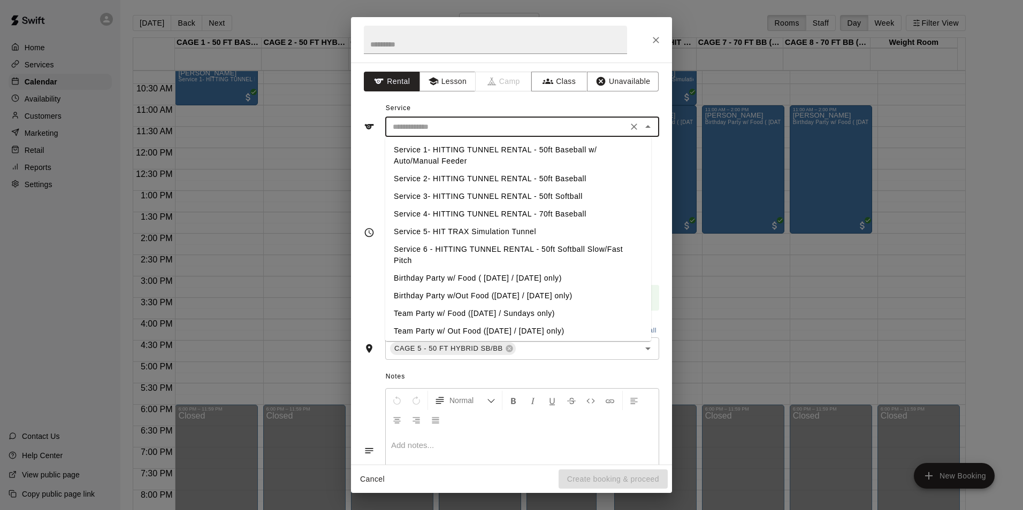
click at [511, 180] on li "Service 2- HITTING TUNNEL RENTAL - 50ft Baseball" at bounding box center [518, 179] width 266 height 18
type input "**********"
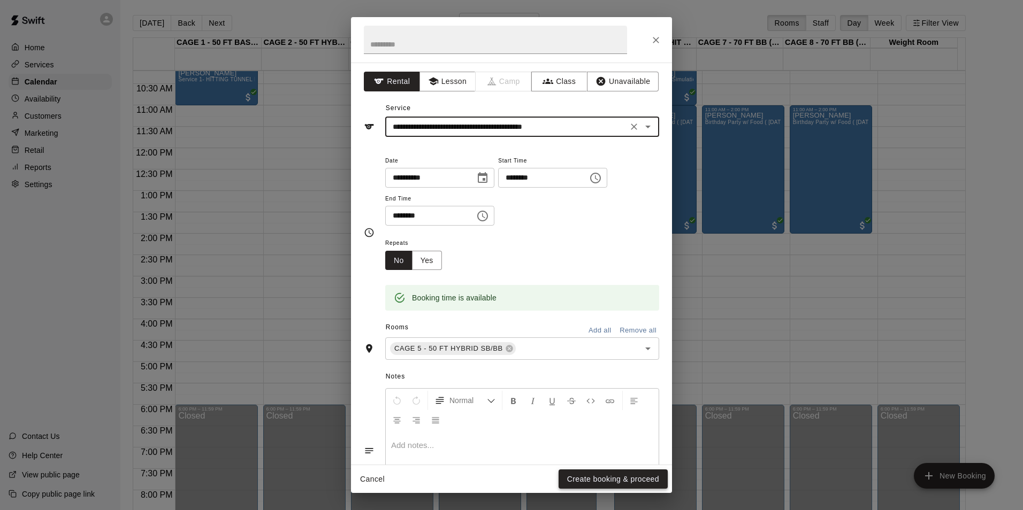
click at [593, 474] on button "Create booking & proceed" at bounding box center [612, 480] width 109 height 20
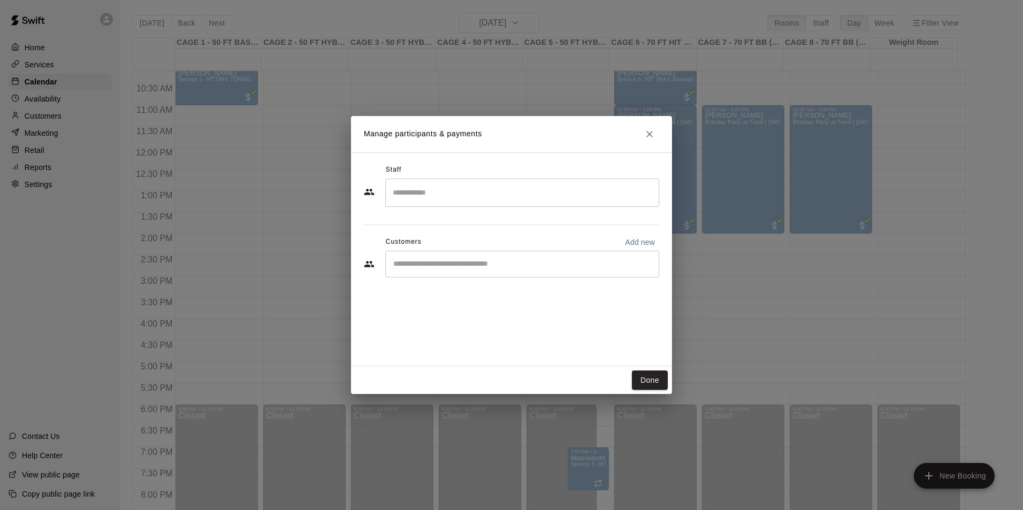
click at [510, 200] on input "Search staff" at bounding box center [522, 192] width 264 height 19
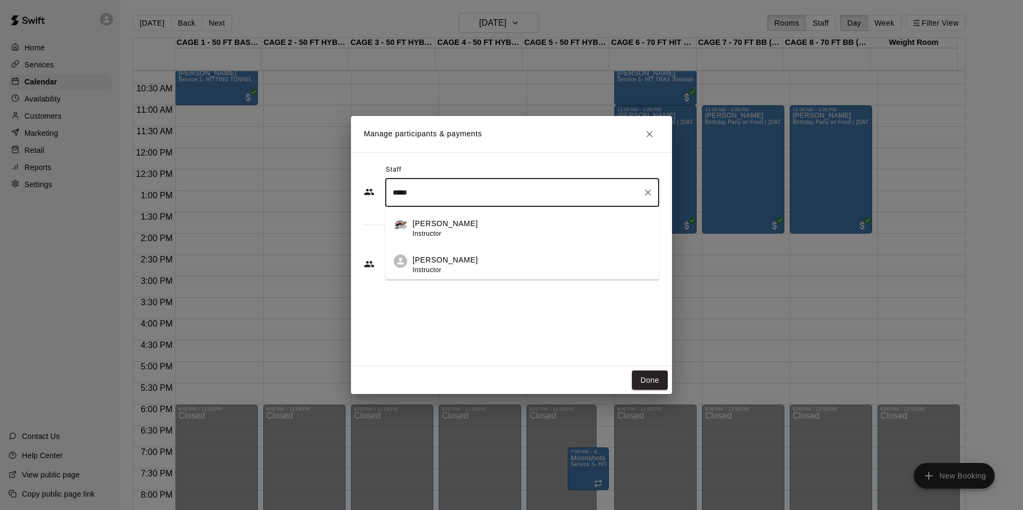
click at [515, 269] on div "Scott Hairston Instructor" at bounding box center [531, 265] width 238 height 21
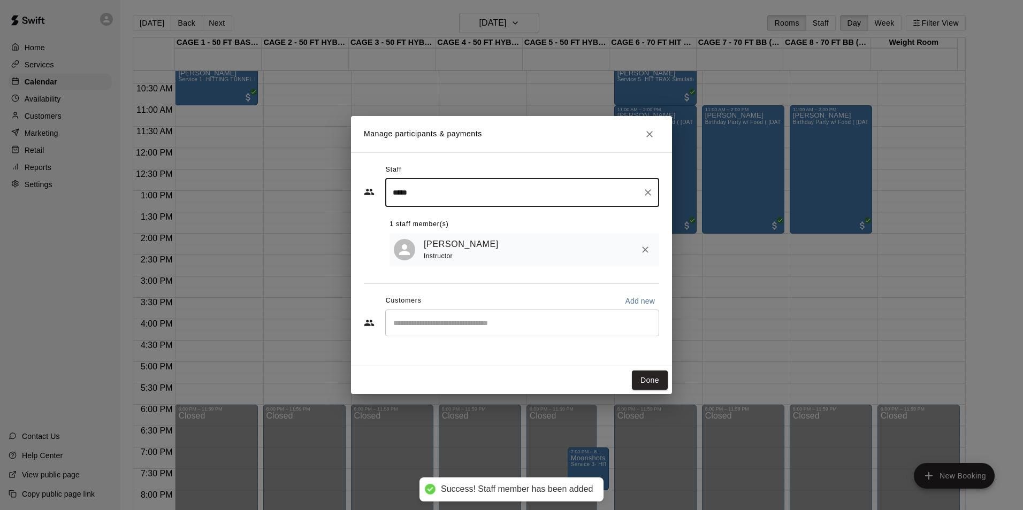
click at [518, 315] on div "​" at bounding box center [522, 323] width 274 height 27
type input "*****"
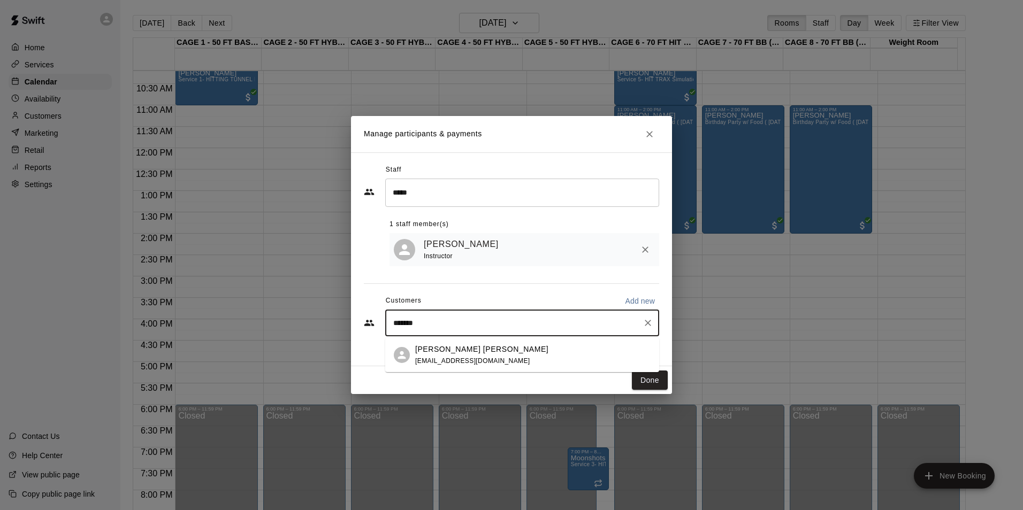
type input "********"
click at [508, 361] on div "Ryder Livingston erika_livingston@yahoo.com" at bounding box center [532, 355] width 235 height 23
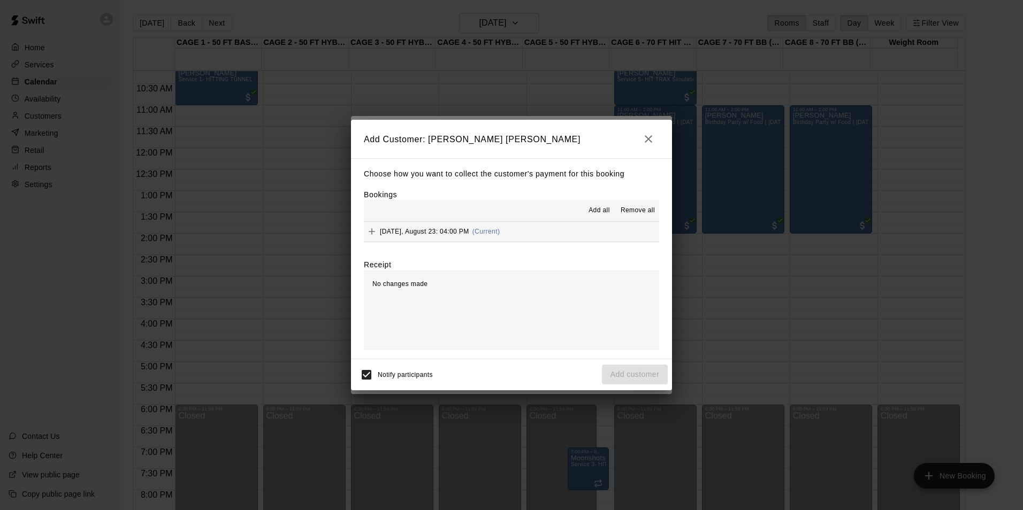
click at [562, 226] on button "Saturday, August 23: 04:00 PM (Current)" at bounding box center [511, 232] width 295 height 20
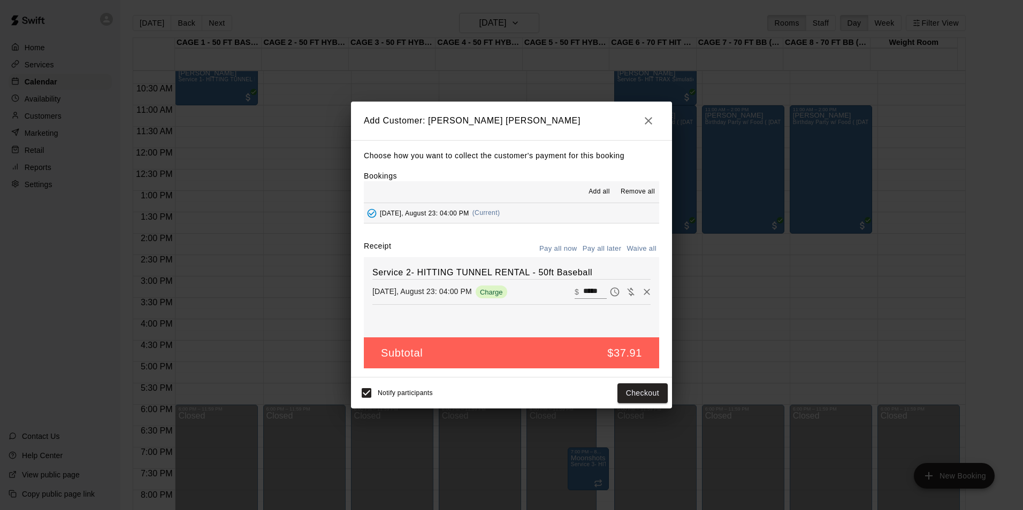
click at [598, 248] on button "Pay all later" at bounding box center [602, 249] width 44 height 17
click at [641, 395] on button "Add customer" at bounding box center [635, 393] width 66 height 20
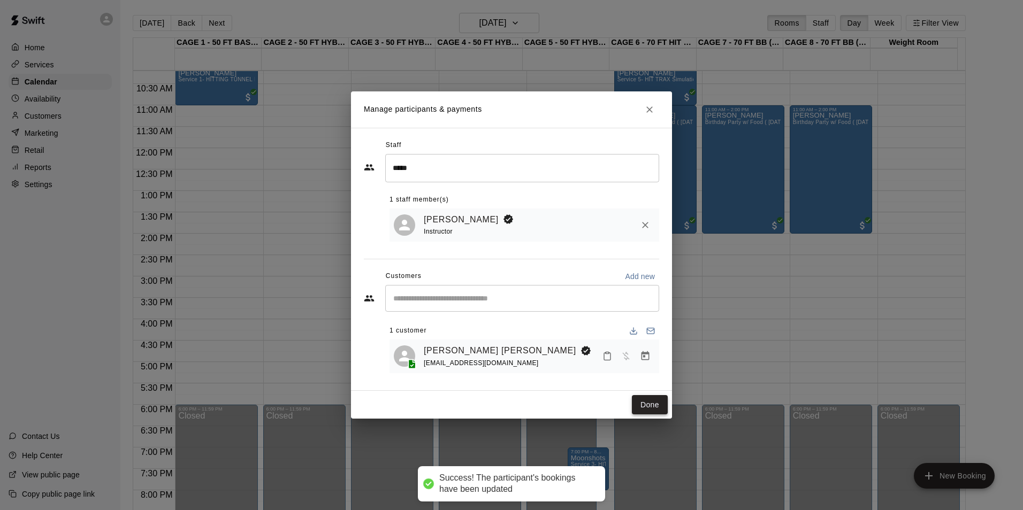
click at [644, 409] on button "Done" at bounding box center [650, 405] width 36 height 20
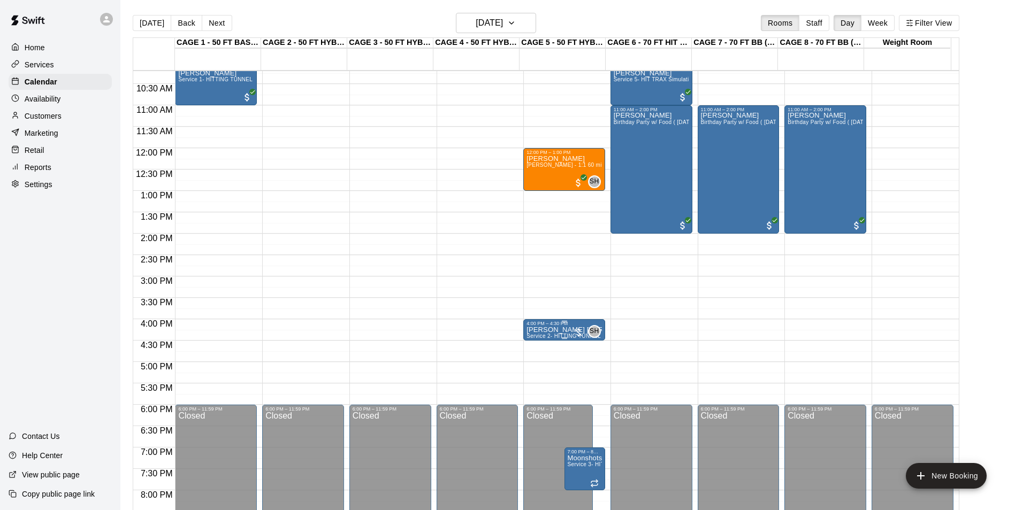
click at [539, 330] on p "[PERSON_NAME] [PERSON_NAME]" at bounding box center [563, 330] width 75 height 0
click at [541, 344] on icon "edit" at bounding box center [536, 342] width 13 height 13
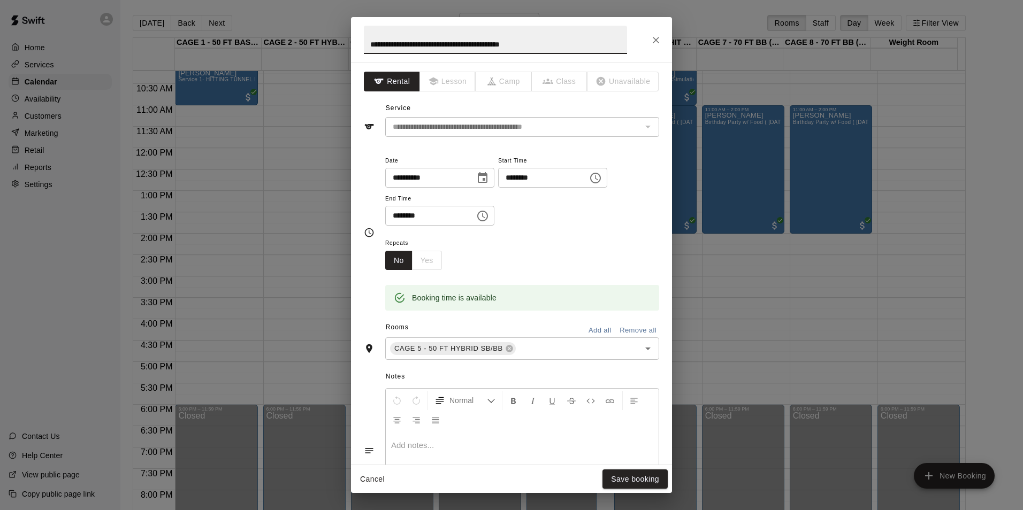
click at [535, 49] on input "**********" at bounding box center [495, 40] width 263 height 28
type input "**********"
click at [438, 445] on p at bounding box center [522, 445] width 262 height 11
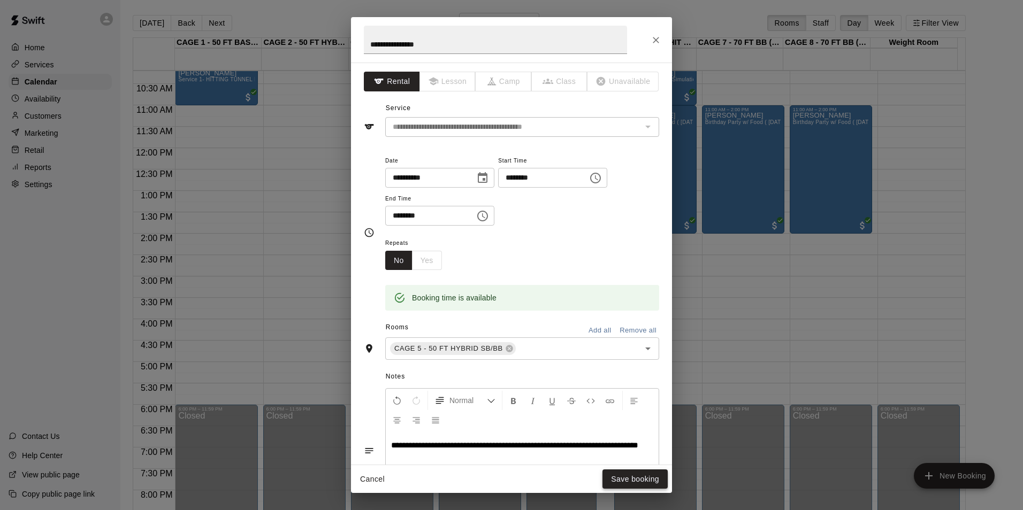
click at [637, 485] on button "Save booking" at bounding box center [634, 480] width 65 height 20
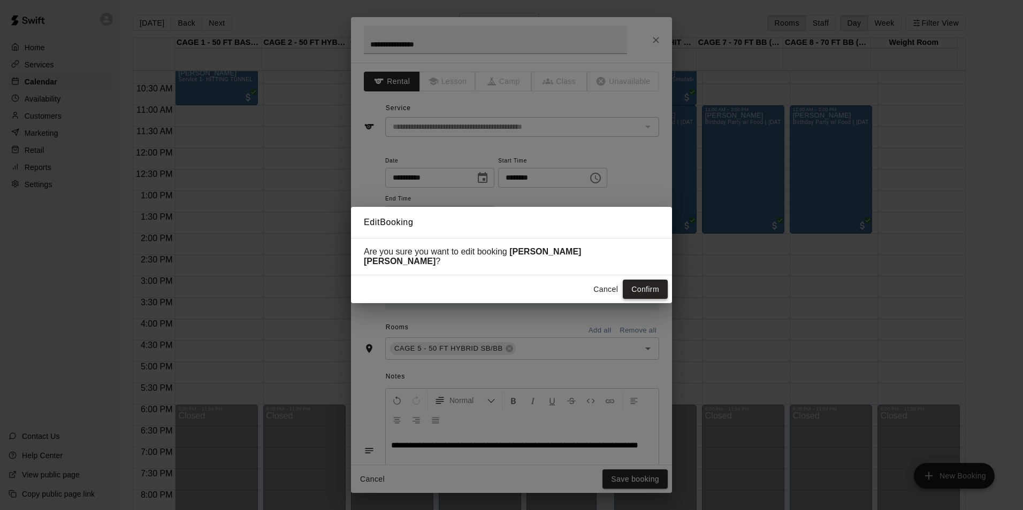
click at [642, 285] on button "Confirm" at bounding box center [645, 290] width 45 height 20
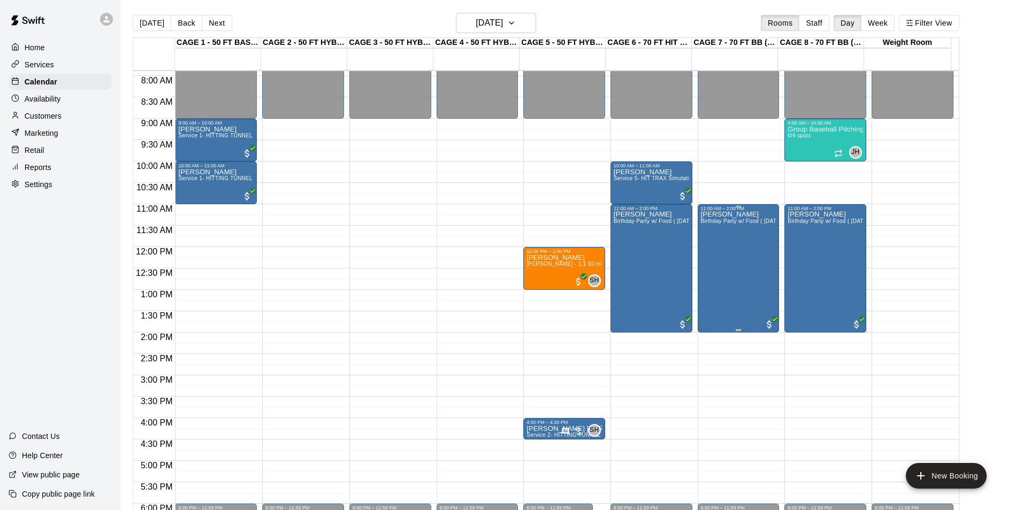
scroll to position [383, 0]
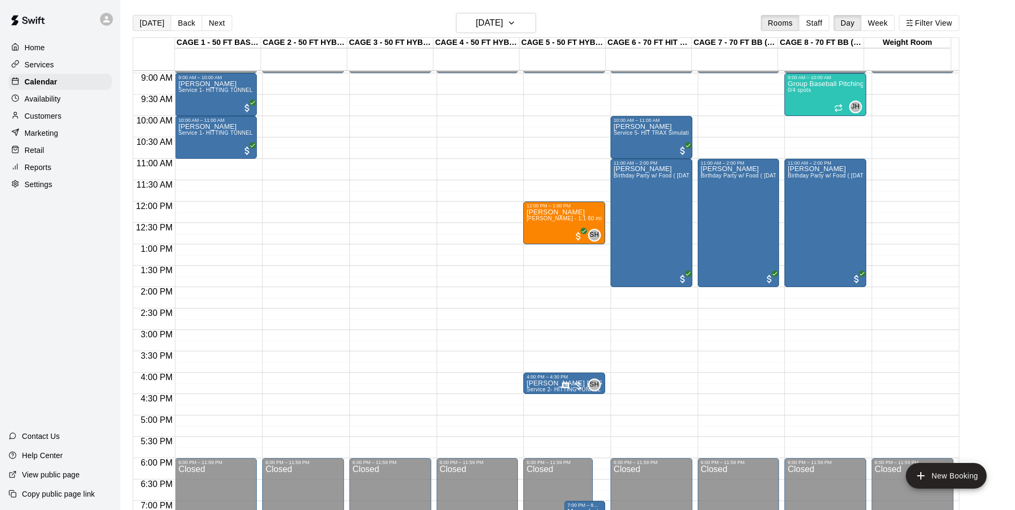
click at [147, 19] on button "[DATE]" at bounding box center [152, 23] width 39 height 16
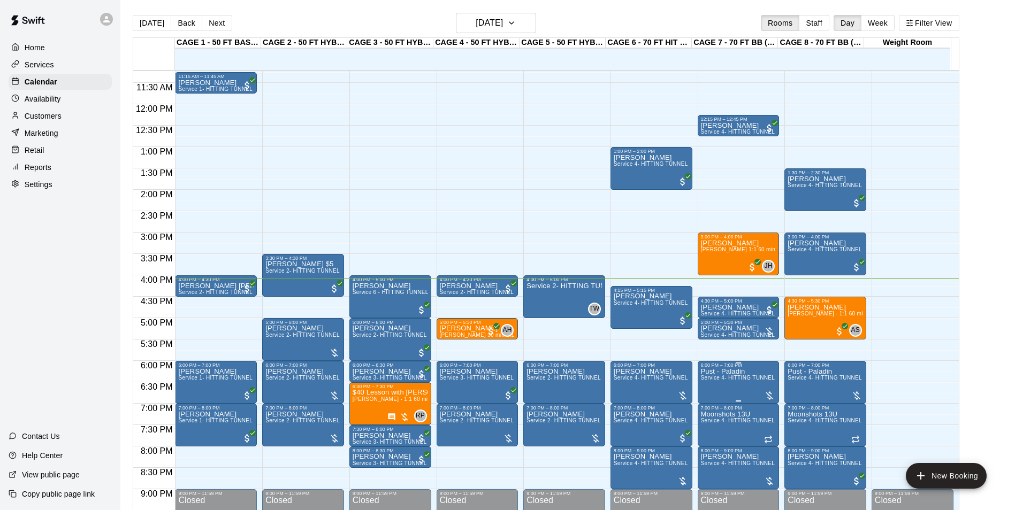
scroll to position [490, 0]
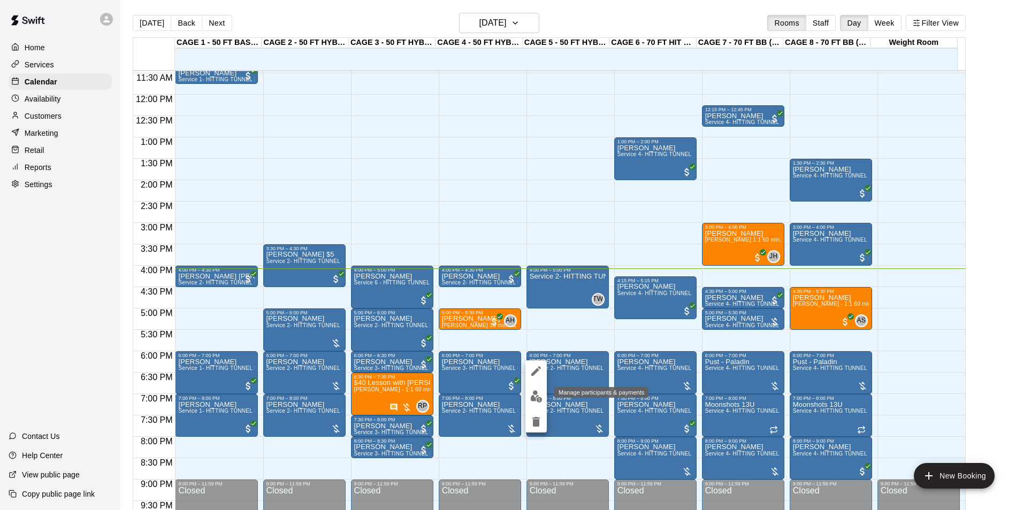
click at [534, 388] on button "edit" at bounding box center [535, 396] width 21 height 21
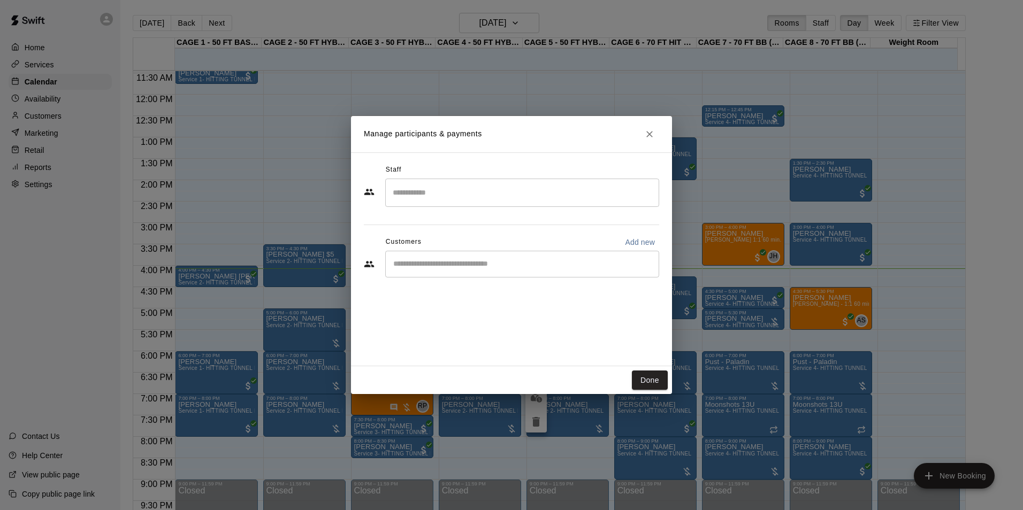
click at [456, 258] on div "​" at bounding box center [522, 264] width 274 height 27
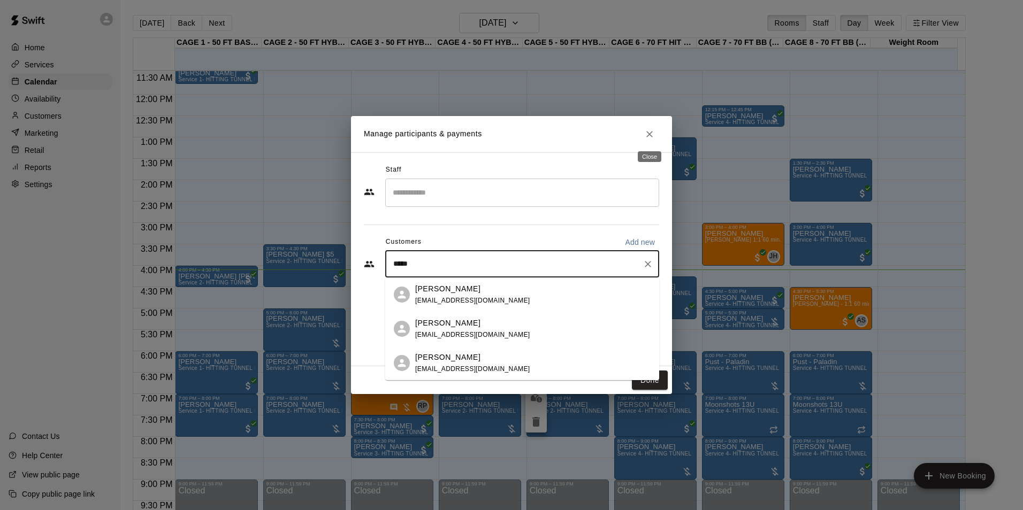
type input "*****"
click at [642, 135] on button "Close" at bounding box center [649, 134] width 19 height 19
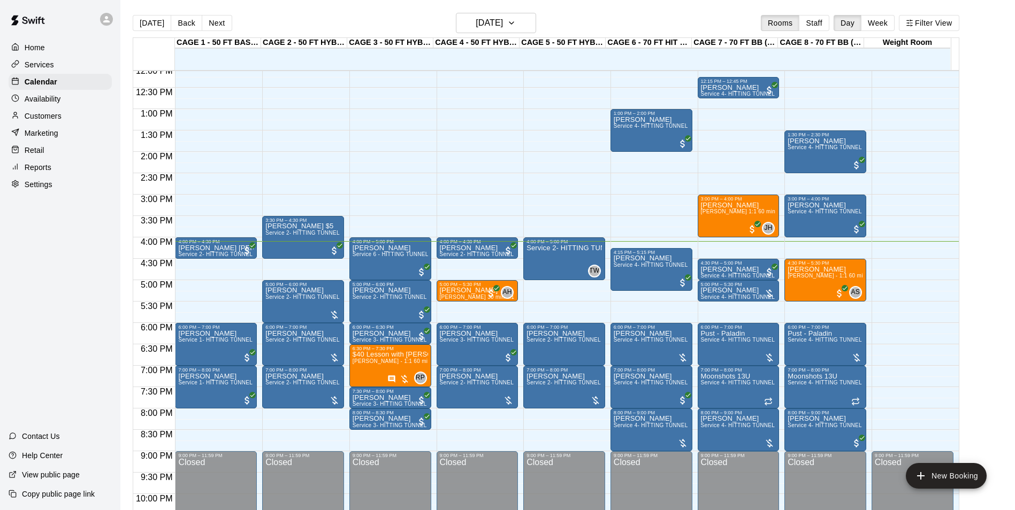
scroll to position [543, 0]
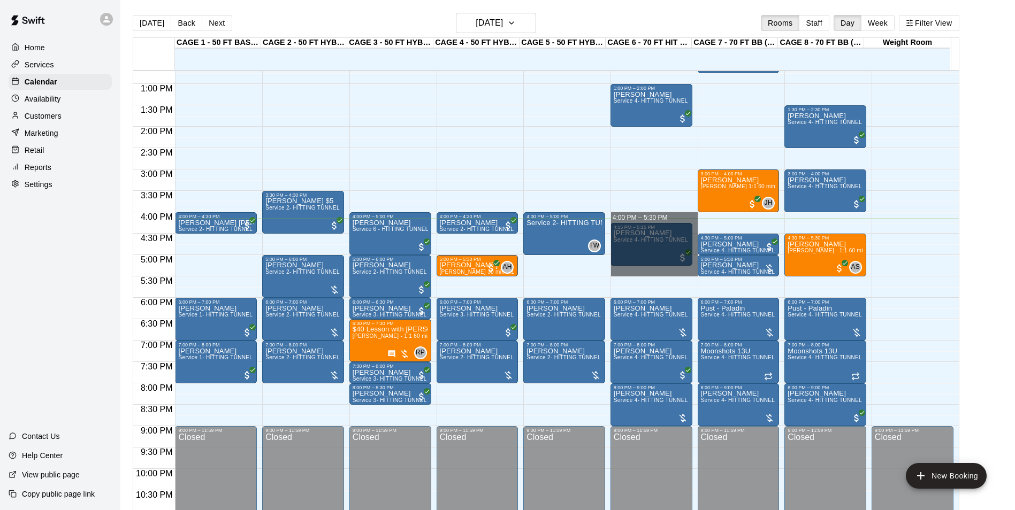
drag, startPoint x: 656, startPoint y: 216, endPoint x: 663, endPoint y: 275, distance: 59.8
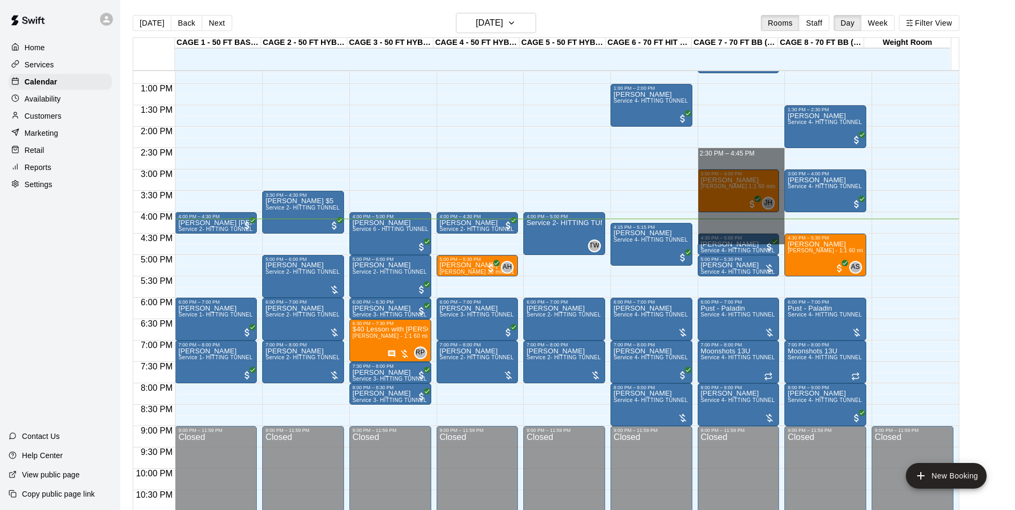
drag, startPoint x: 734, startPoint y: 154, endPoint x: 736, endPoint y: 235, distance: 81.3
drag, startPoint x: 744, startPoint y: 155, endPoint x: 744, endPoint y: 230, distance: 74.9
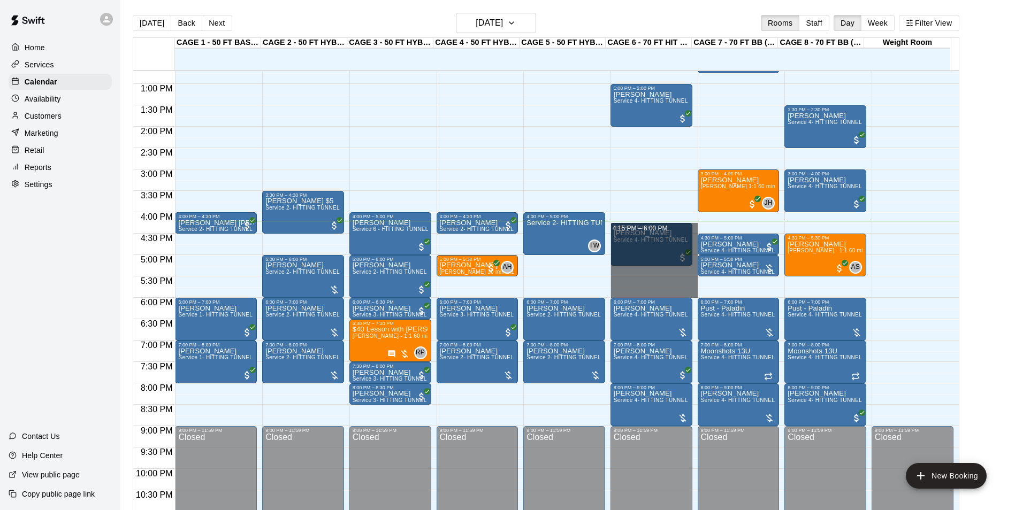
drag, startPoint x: 639, startPoint y: 221, endPoint x: 648, endPoint y: 289, distance: 69.1
drag, startPoint x: 694, startPoint y: 228, endPoint x: 703, endPoint y: 305, distance: 78.1
click at [703, 305] on div "12:00 AM 12:30 AM 1:00 AM 1:30 AM 2:00 AM 2:30 AM 3:00 AM 3:30 AM 4:00 AM 4:30 …" at bounding box center [545, 296] width 825 height 452
drag, startPoint x: 616, startPoint y: 224, endPoint x: 622, endPoint y: 297, distance: 73.5
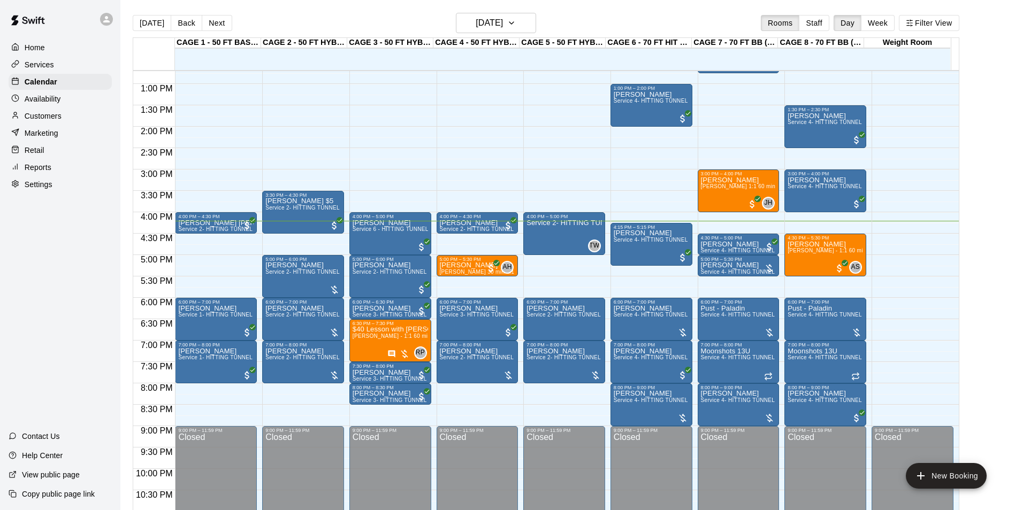
click at [653, 216] on div "12:00 AM – 10:00 AM Closed 1:00 PM – 2:00 PM Casey Scatena Service 4- HITTING T…" at bounding box center [651, 41] width 82 height 1027
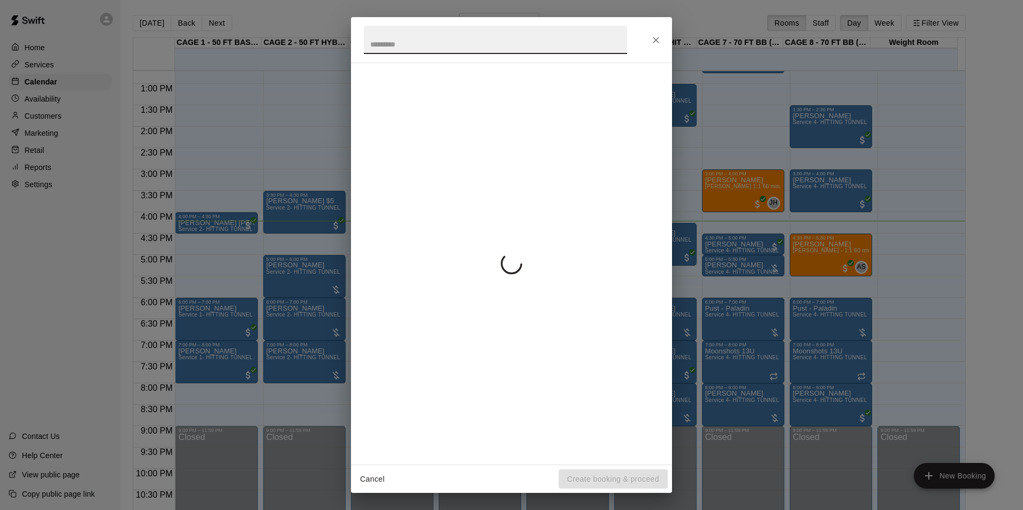
click at [653, 216] on body "Home Services Calendar Availability Customers Marketing Retail Reports Settings…" at bounding box center [511, 263] width 1023 height 527
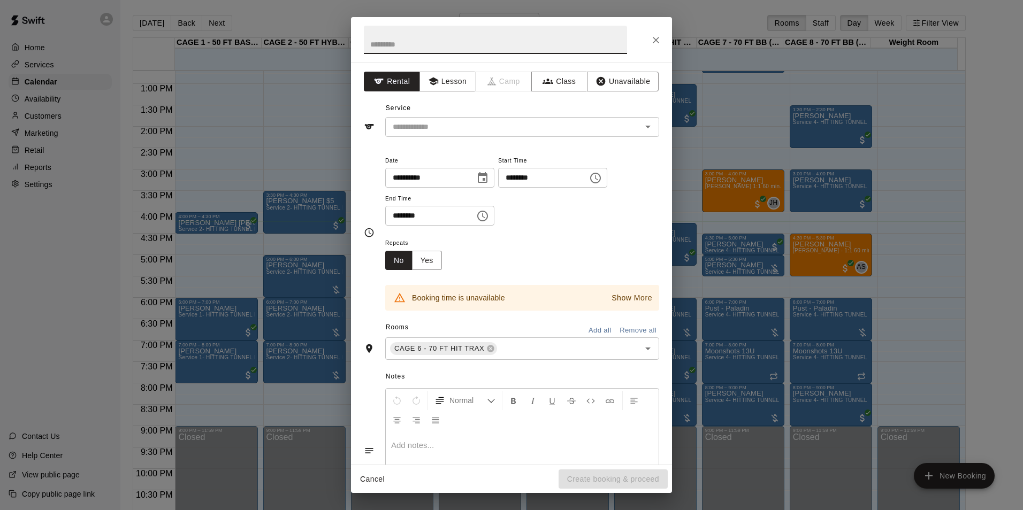
click at [687, 216] on div "**********" at bounding box center [511, 255] width 1023 height 510
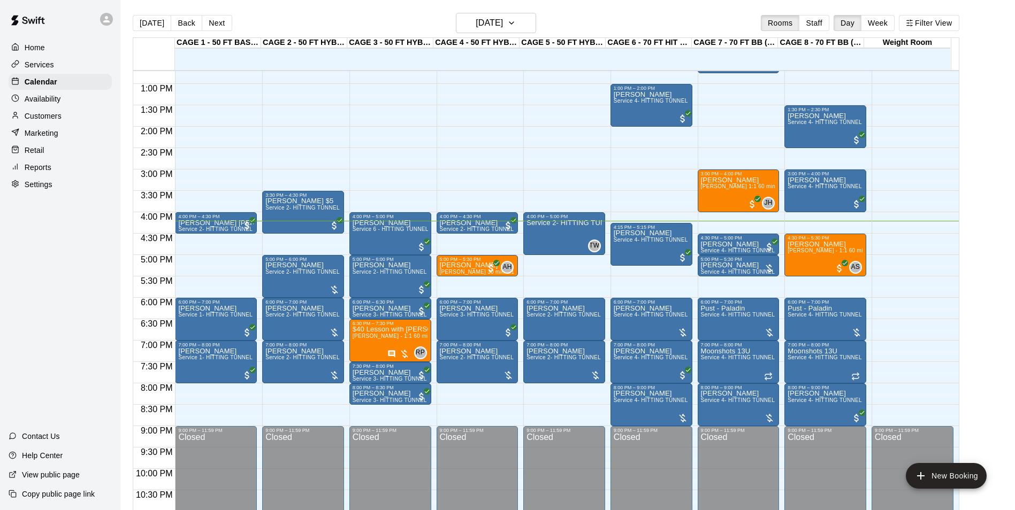
click at [707, 218] on div "12:00 AM – 10:00 AM Closed 12:15 PM – 12:45 PM Brecken Gabbitas Service 4- HITT…" at bounding box center [738, 41] width 82 height 1027
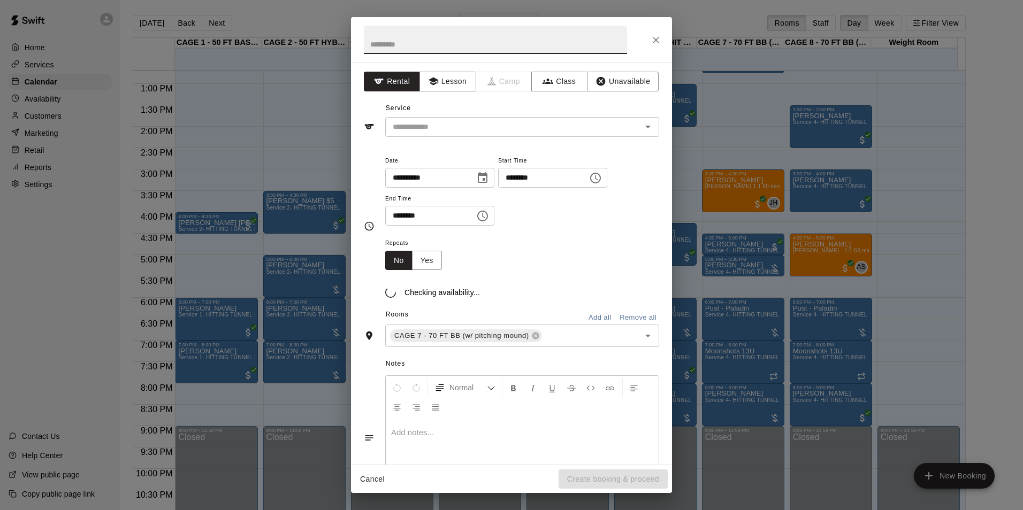
click at [707, 218] on body "Home Services Calendar Availability Customers Marketing Retail Reports Settings…" at bounding box center [511, 263] width 1023 height 527
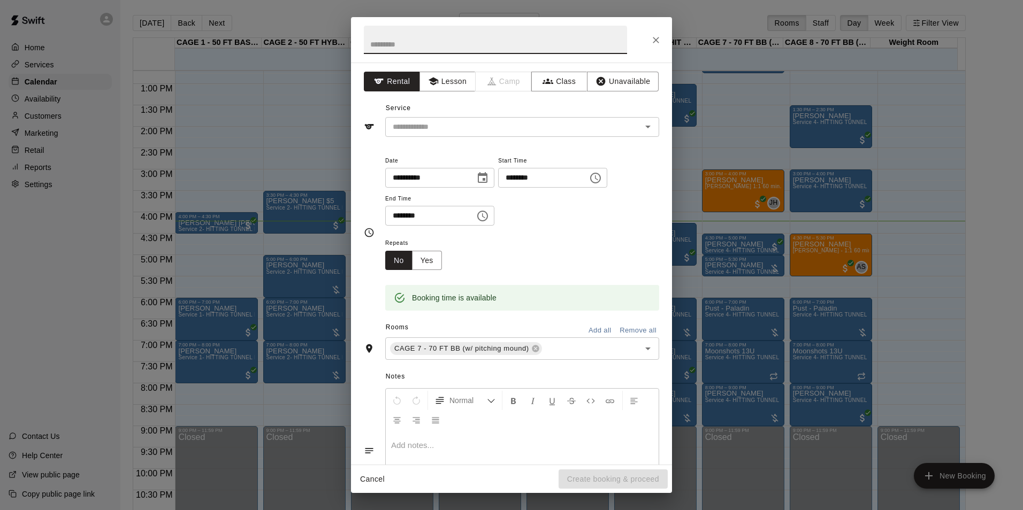
click at [707, 218] on div "**********" at bounding box center [511, 255] width 1023 height 510
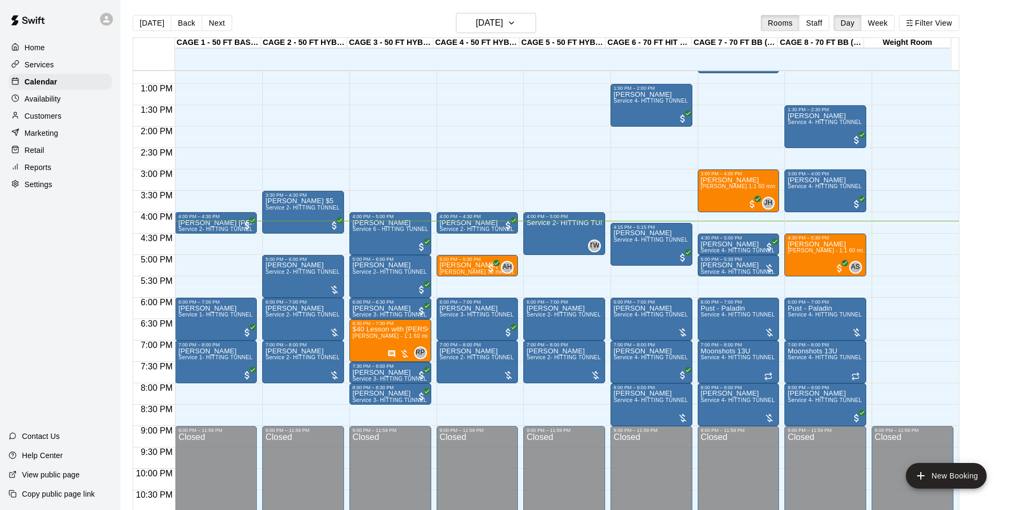
click at [471, 245] on div "12:00 AM – 10:00 AM Closed 4:00 PM – 4:30 PM Tony Harden Service 2- HITTING TUN…" at bounding box center [477, 41] width 82 height 1027
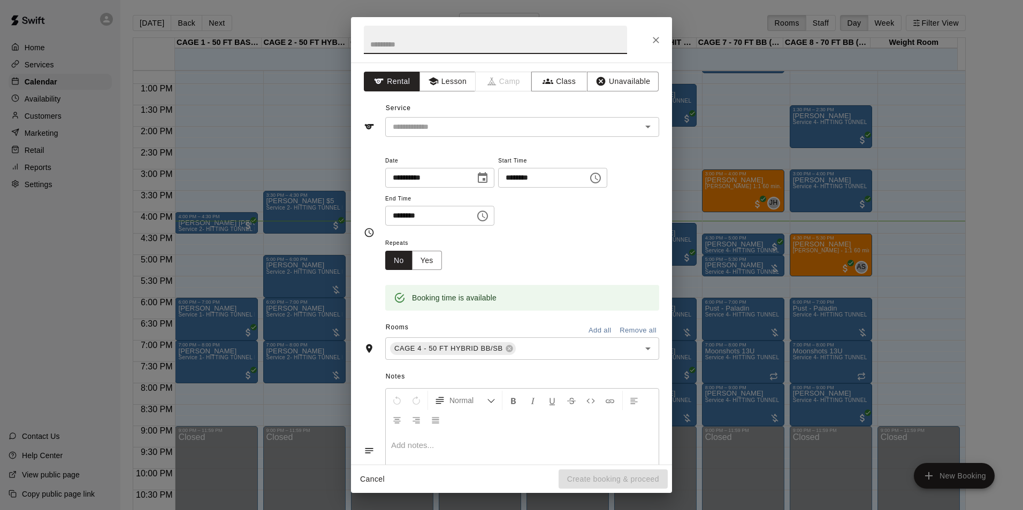
click at [690, 255] on div "**********" at bounding box center [511, 255] width 1023 height 510
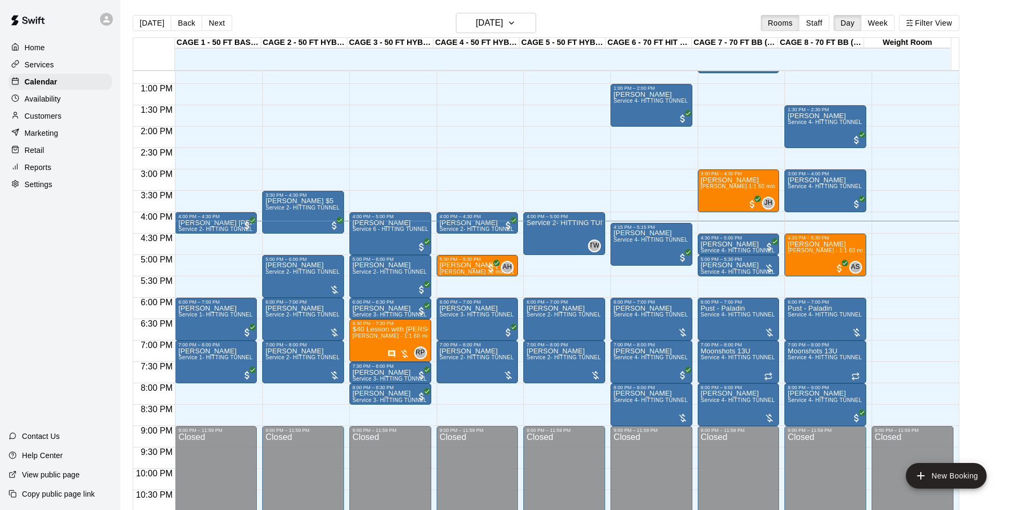
click at [560, 264] on div "12:00 AM – 10:00 AM Closed 4:00 PM – 5:00 PM Service 2- HITTING TUNNEL RENTAL -…" at bounding box center [564, 41] width 82 height 1027
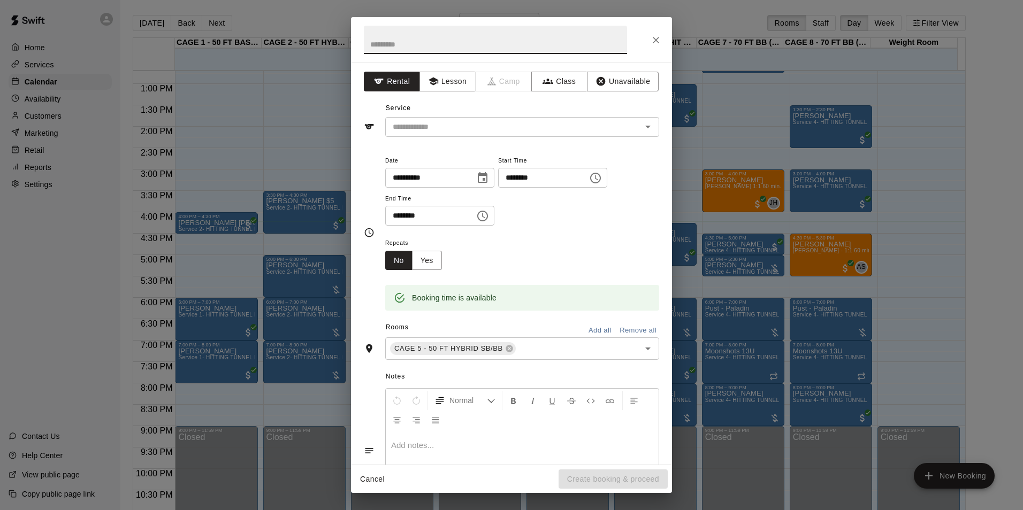
click at [715, 274] on div "**********" at bounding box center [511, 255] width 1023 height 510
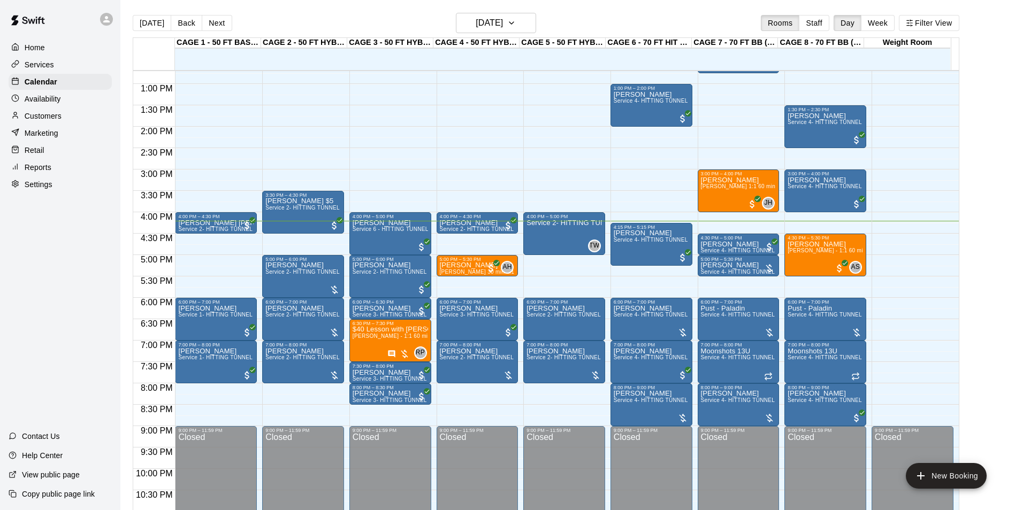
click at [574, 282] on div "12:00 AM – 10:00 AM Closed 4:00 PM – 5:00 PM Service 2- HITTING TUNNEL RENTAL -…" at bounding box center [564, 41] width 82 height 1027
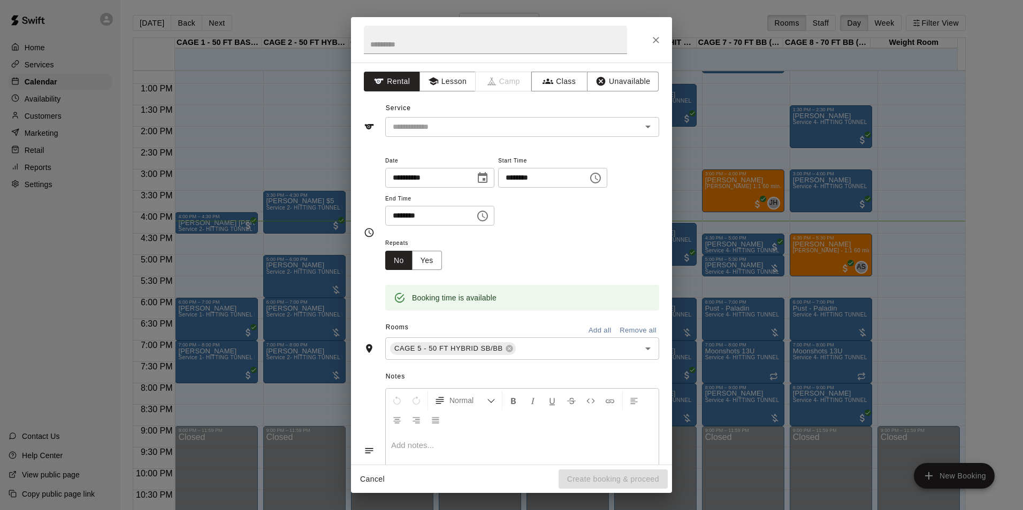
click at [256, 232] on div "**********" at bounding box center [511, 255] width 1023 height 510
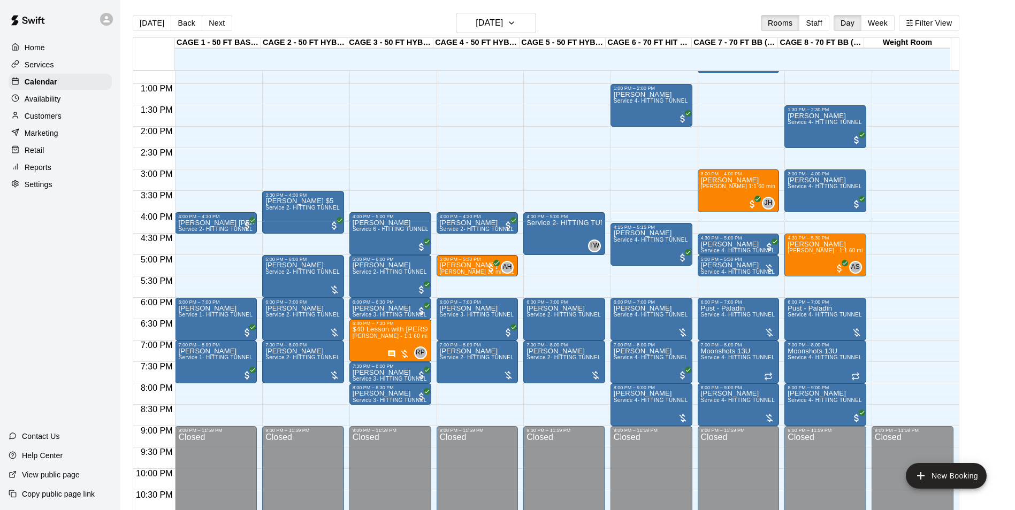
click at [255, 239] on div "12:00 AM – 10:00 AM Closed 11:15 AM – 11:45 AM Mike Petty Service 1- HITTING TU…" at bounding box center [216, 41] width 82 height 1027
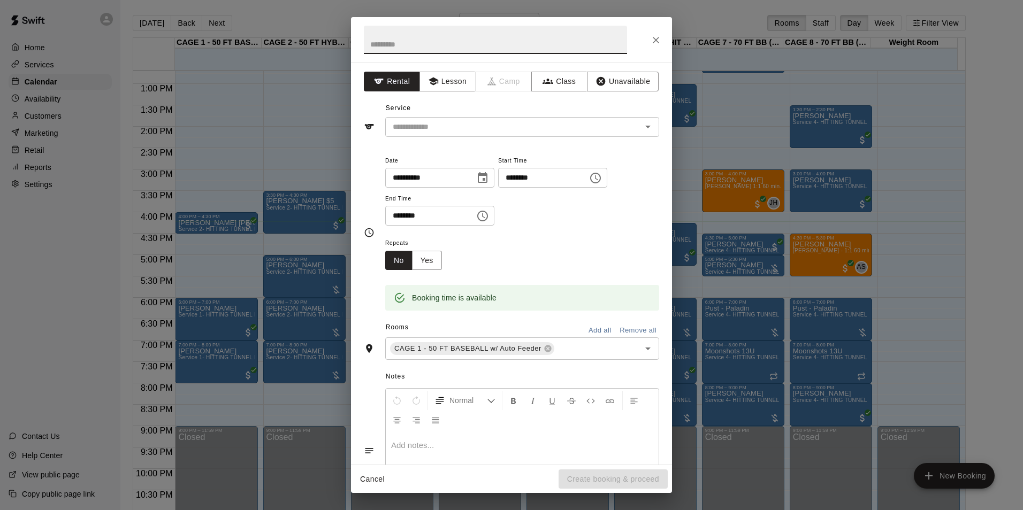
click at [262, 236] on div "**********" at bounding box center [511, 255] width 1023 height 510
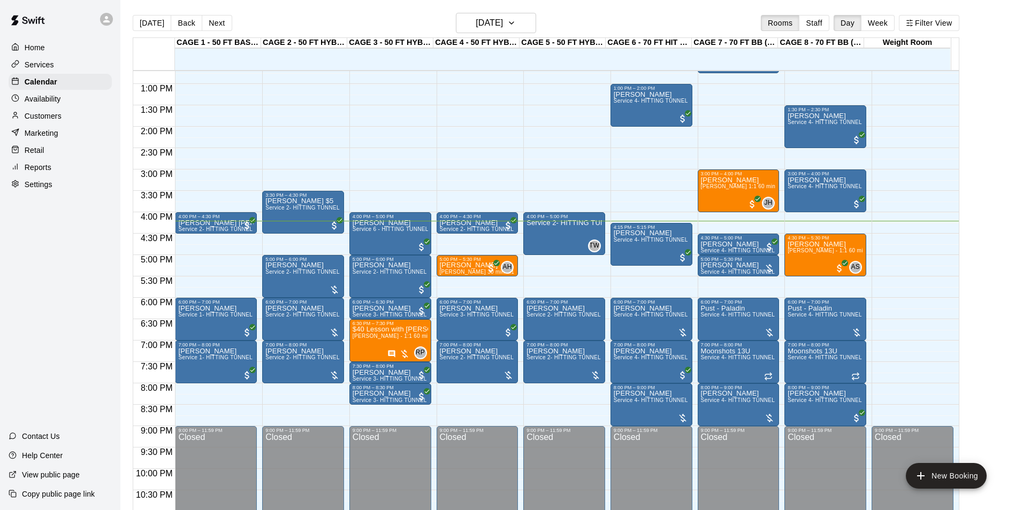
click at [295, 237] on div "12:00 AM – 10:00 AM Closed 3:30 PM – 4:30 PM Tom owes $5 Service 2- HITTING TUN…" at bounding box center [303, 41] width 82 height 1027
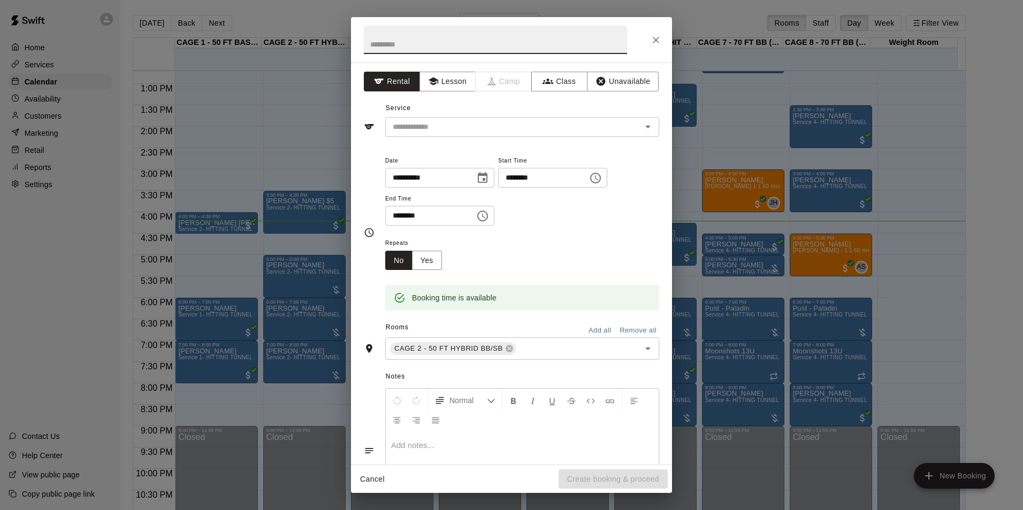
click at [296, 239] on div "**********" at bounding box center [511, 255] width 1023 height 510
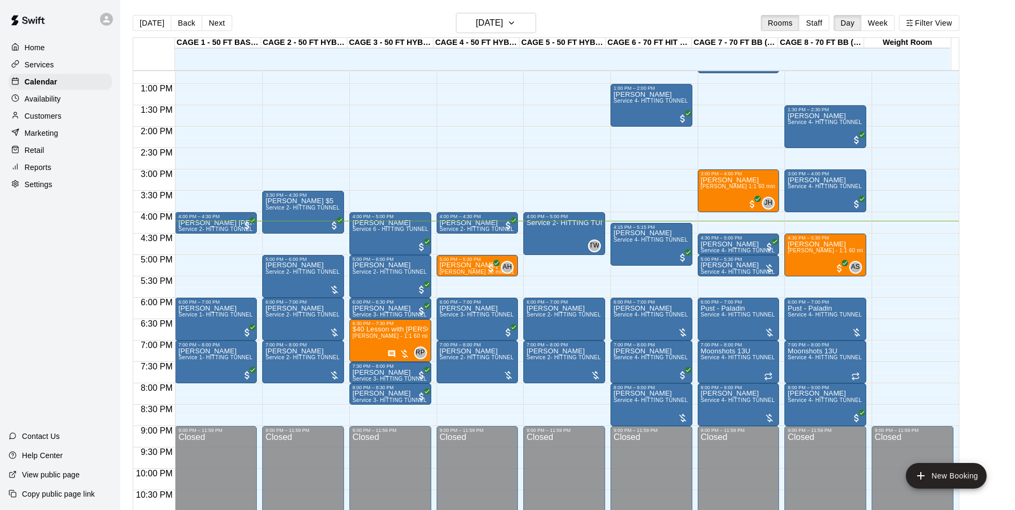
click at [269, 175] on div "12:00 AM – 10:00 AM Closed 3:30 PM – 4:30 PM Tom owes $5 Service 2- HITTING TUN…" at bounding box center [303, 41] width 82 height 1027
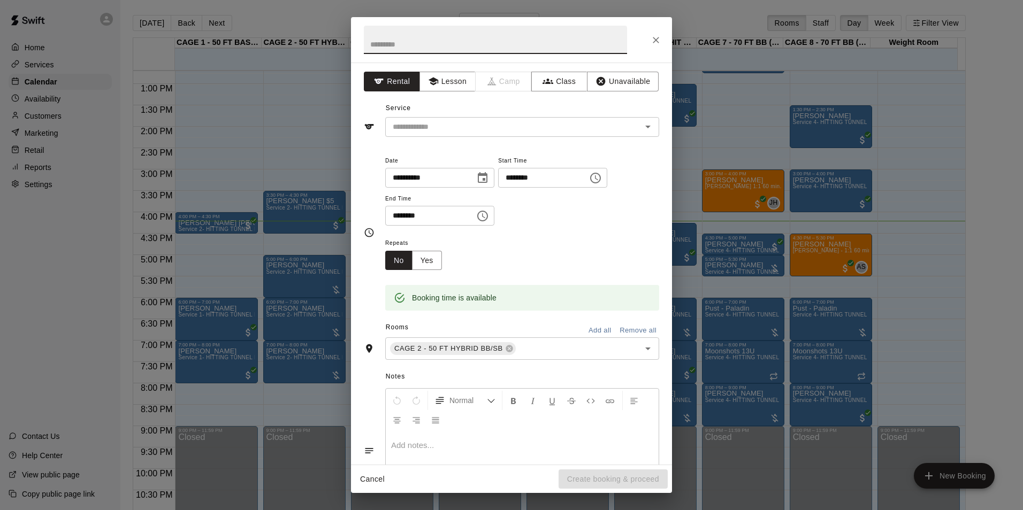
click at [269, 175] on div "**********" at bounding box center [511, 255] width 1023 height 510
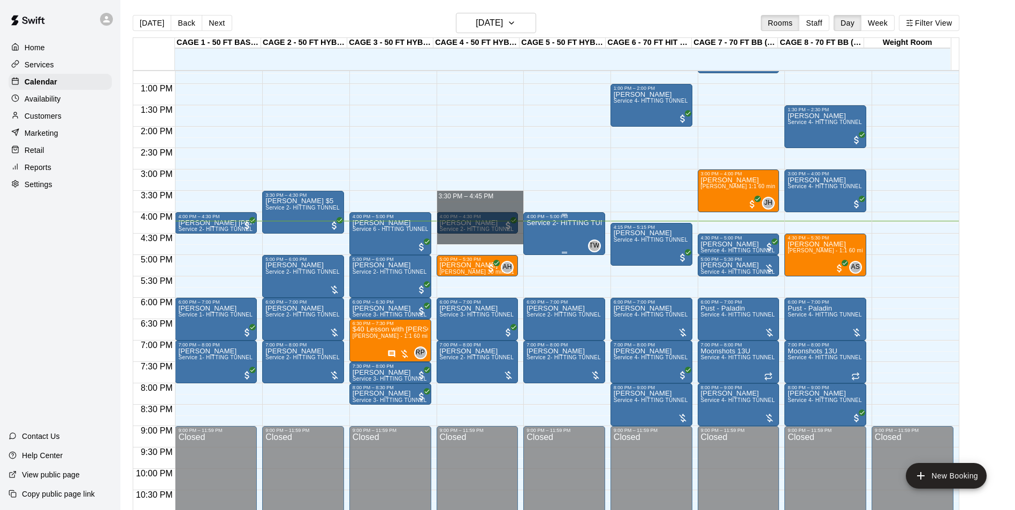
drag, startPoint x: 516, startPoint y: 196, endPoint x: 525, endPoint y: 243, distance: 47.3
click at [525, 243] on div "12:00 AM 12:30 AM 1:00 AM 1:30 AM 2:00 AM 2:30 AM 3:00 AM 3:30 AM 4:00 AM 4:30 …" at bounding box center [545, 296] width 825 height 452
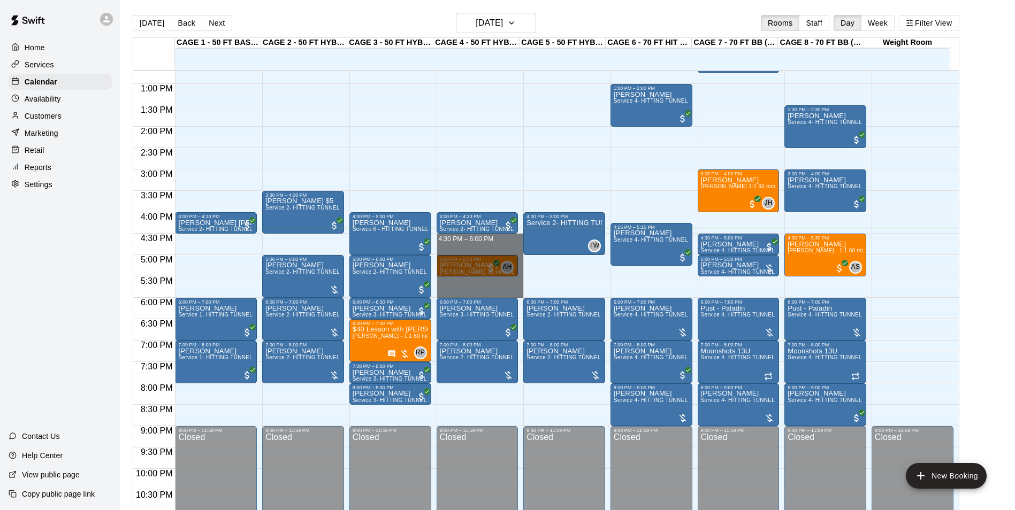
drag, startPoint x: 497, startPoint y: 239, endPoint x: 498, endPoint y: 291, distance: 52.4
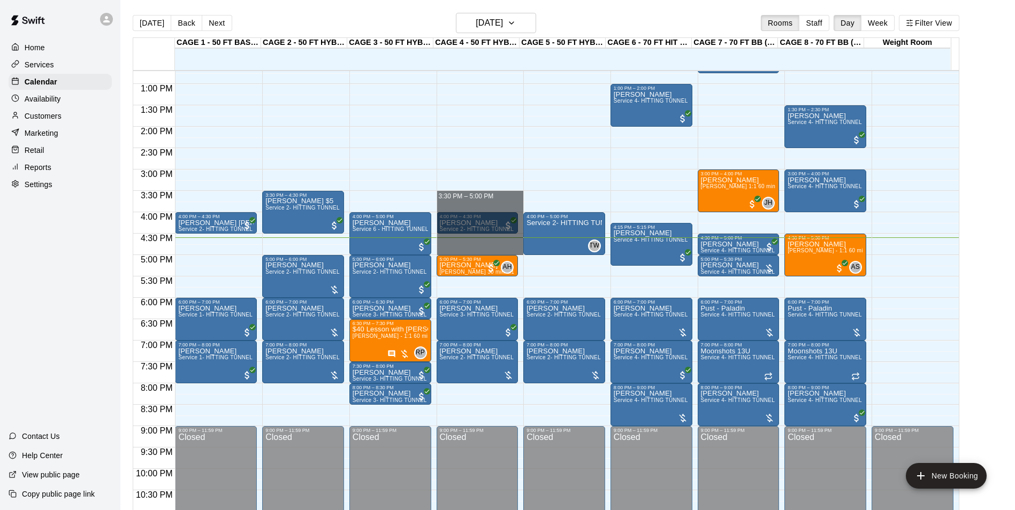
drag, startPoint x: 473, startPoint y: 196, endPoint x: 482, endPoint y: 249, distance: 53.6
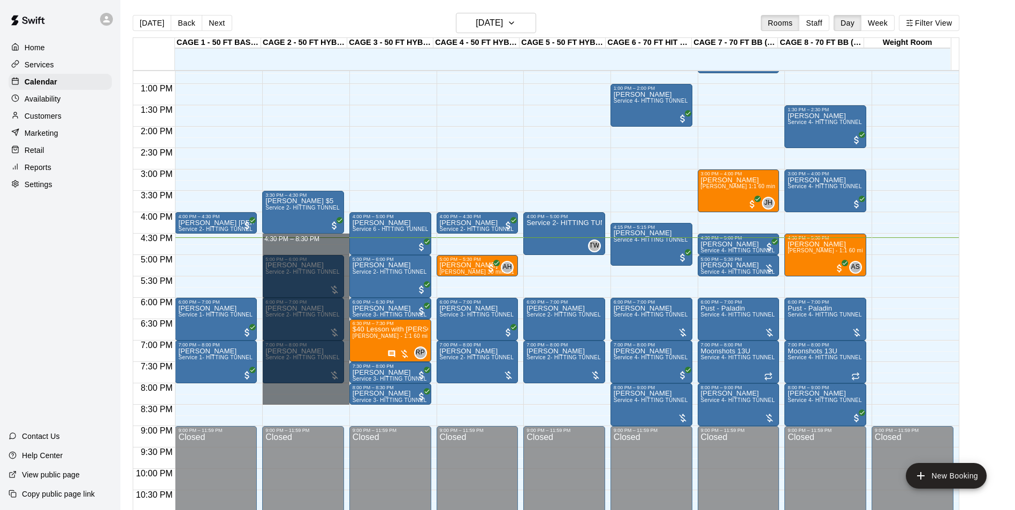
drag, startPoint x: 279, startPoint y: 240, endPoint x: 293, endPoint y: 396, distance: 156.8
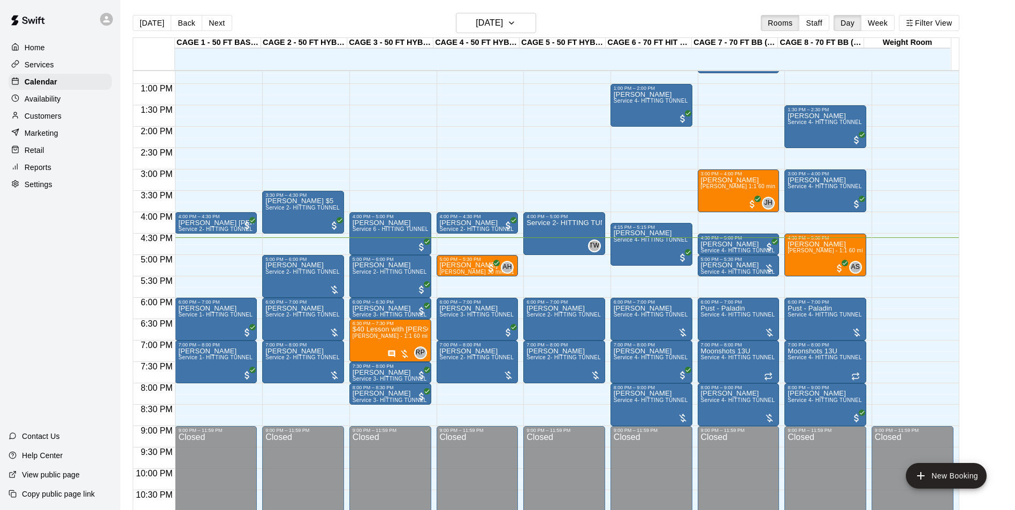
click at [219, 9] on main "[DATE] Back [DATE][DATE] Rooms Staff Day Week Filter View CAGE 1 - 50 FT BASEBA…" at bounding box center [567, 263] width 894 height 527
click at [218, 14] on div "Today Back Next Thursday Aug 14 Rooms Staff Day Week Filter View" at bounding box center [546, 25] width 826 height 25
click at [218, 16] on button "Next" at bounding box center [217, 23] width 30 height 16
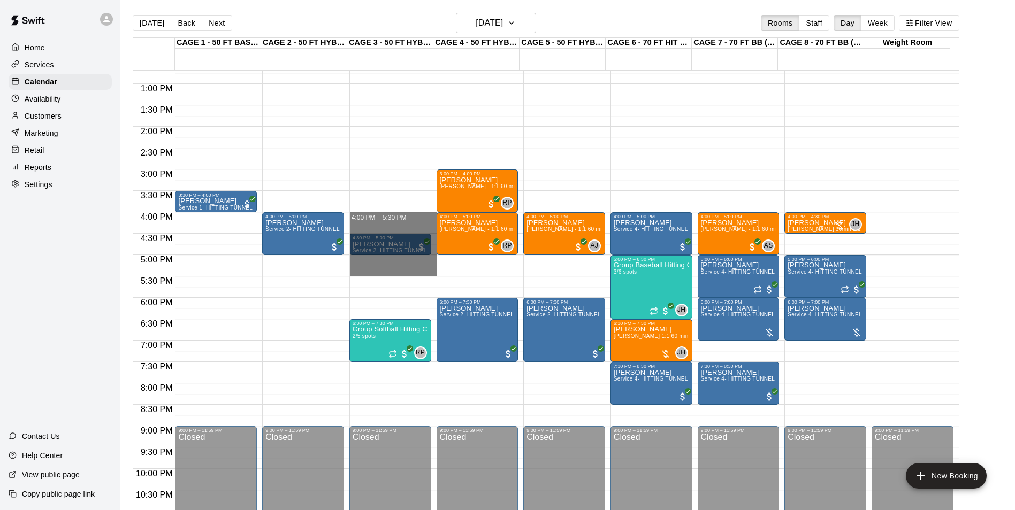
drag, startPoint x: 381, startPoint y: 217, endPoint x: 391, endPoint y: 277, distance: 60.7
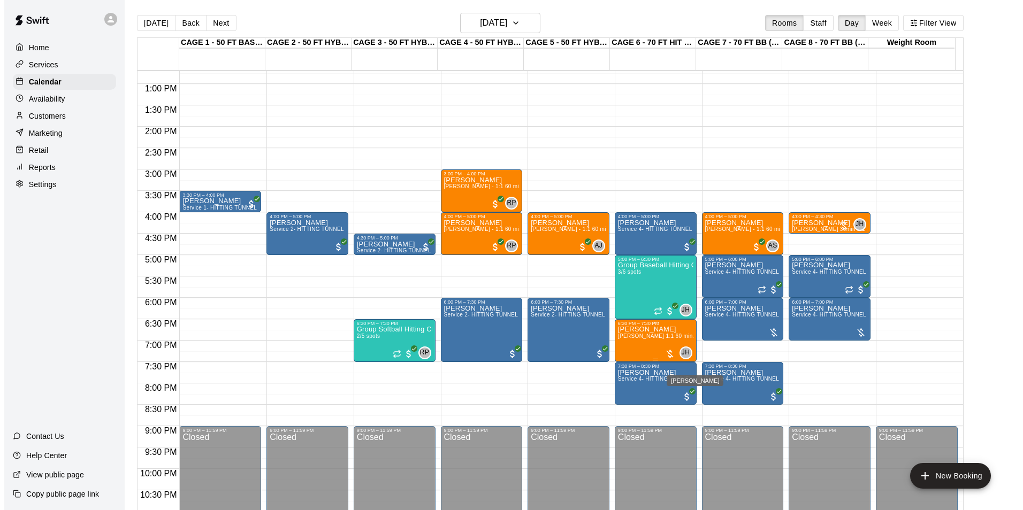
scroll to position [490, 0]
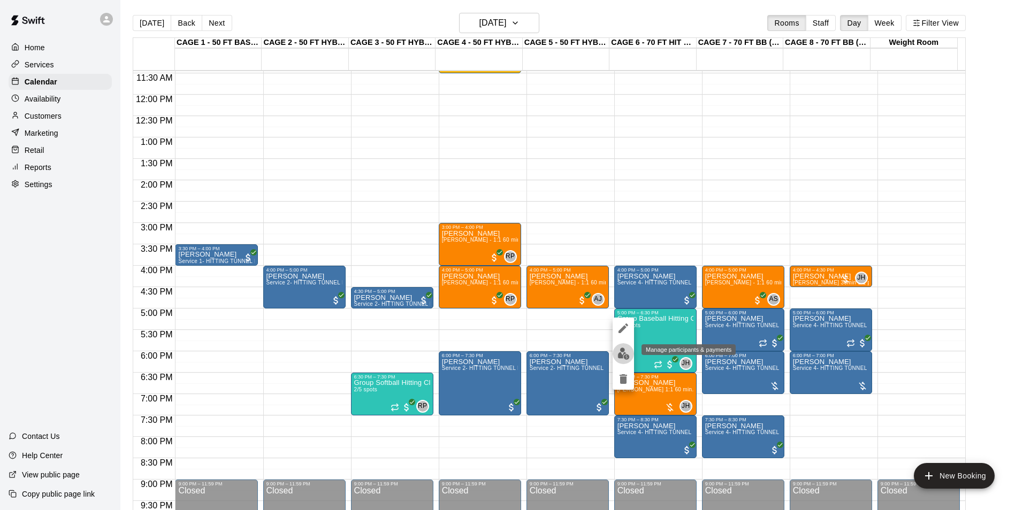
click at [621, 352] on img "edit" at bounding box center [623, 354] width 12 height 12
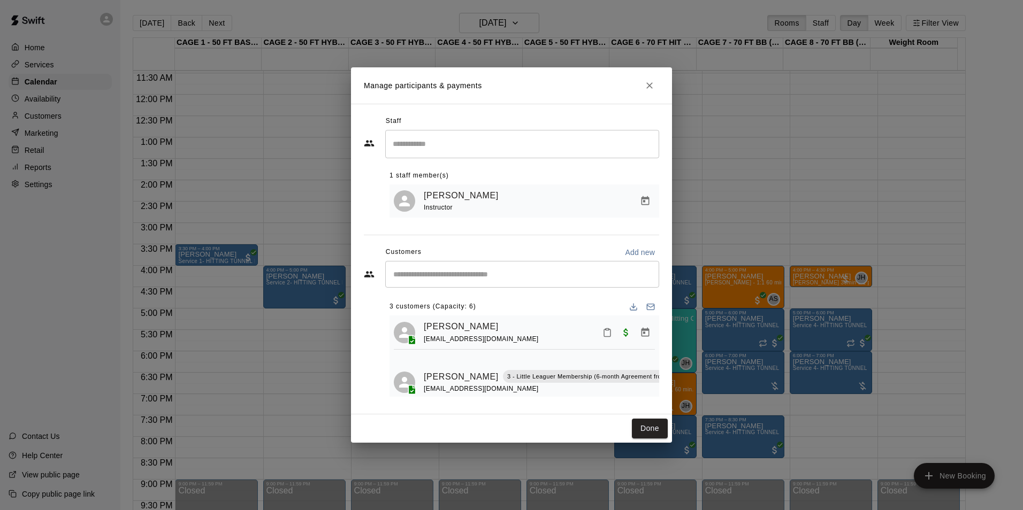
click at [650, 88] on icon "Close" at bounding box center [649, 85] width 11 height 11
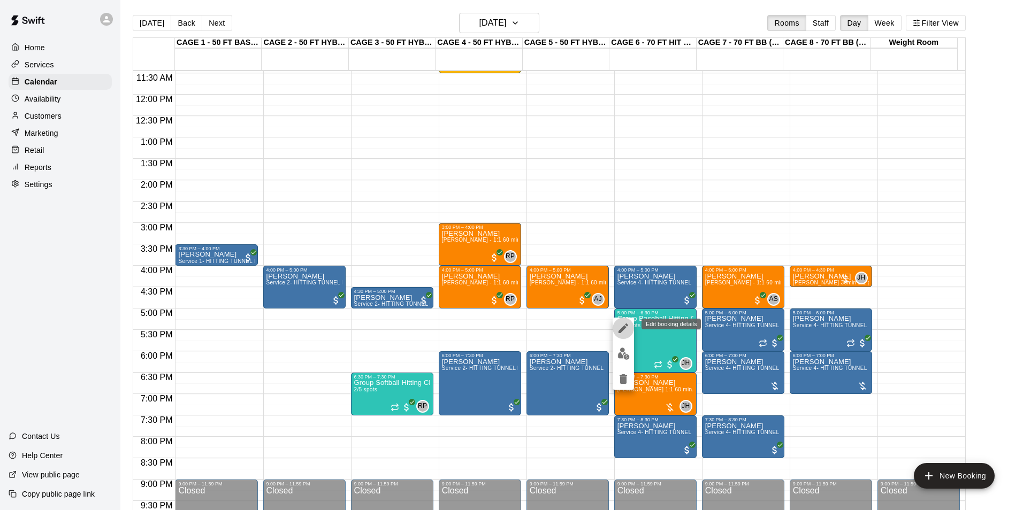
click at [626, 332] on icon "edit" at bounding box center [623, 328] width 13 height 13
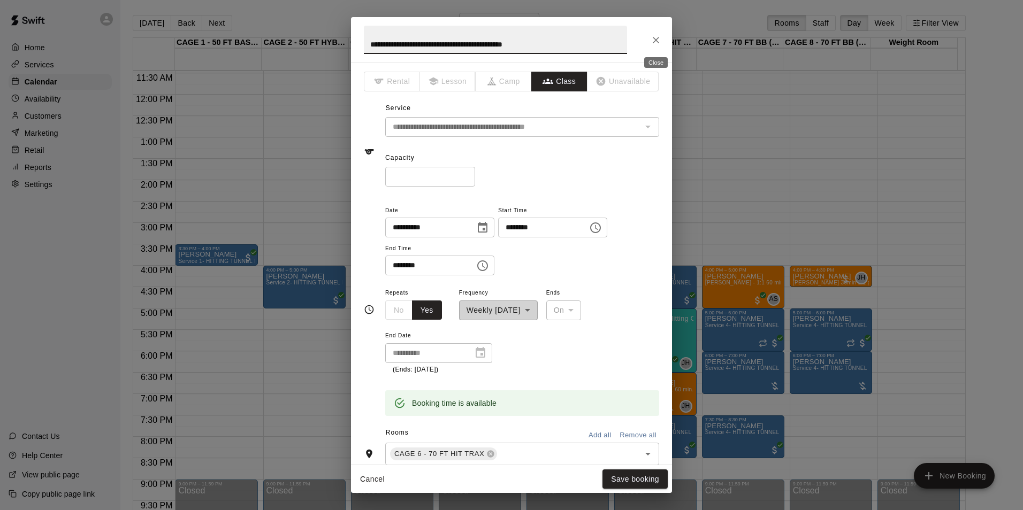
click at [654, 44] on icon "Close" at bounding box center [655, 40] width 11 height 11
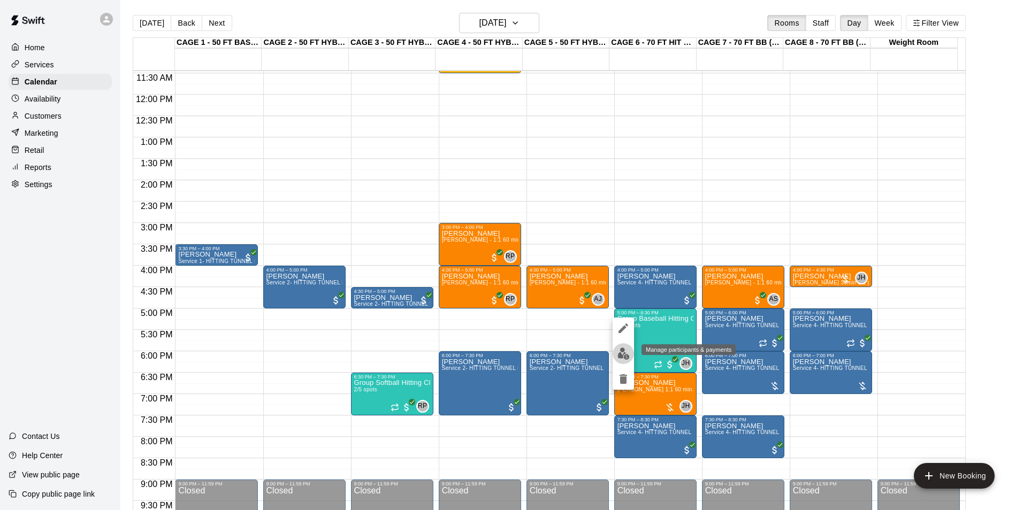
click at [621, 351] on img "edit" at bounding box center [623, 354] width 12 height 12
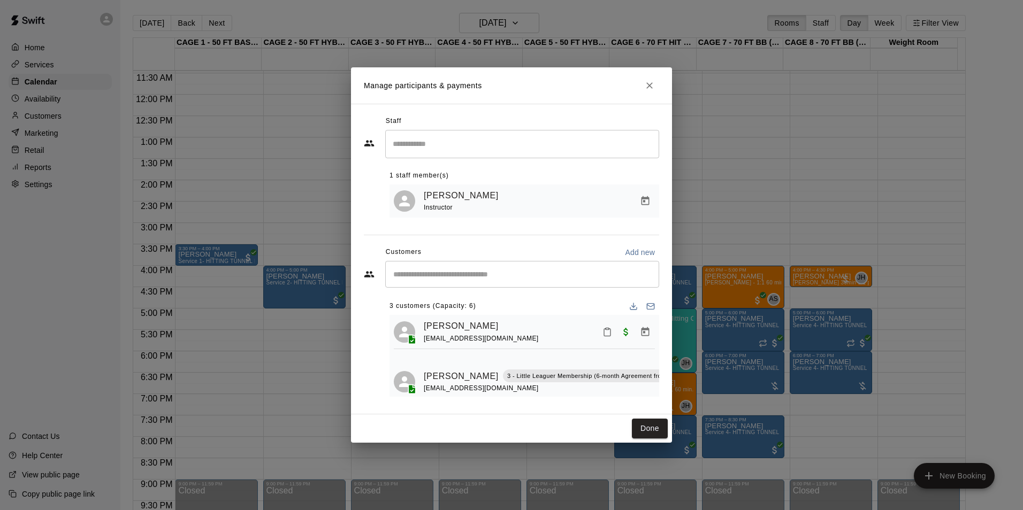
scroll to position [0, 0]
click at [654, 94] on h2 "Manage participants & payments" at bounding box center [511, 85] width 321 height 36
click at [649, 85] on icon "Close" at bounding box center [649, 85] width 6 height 6
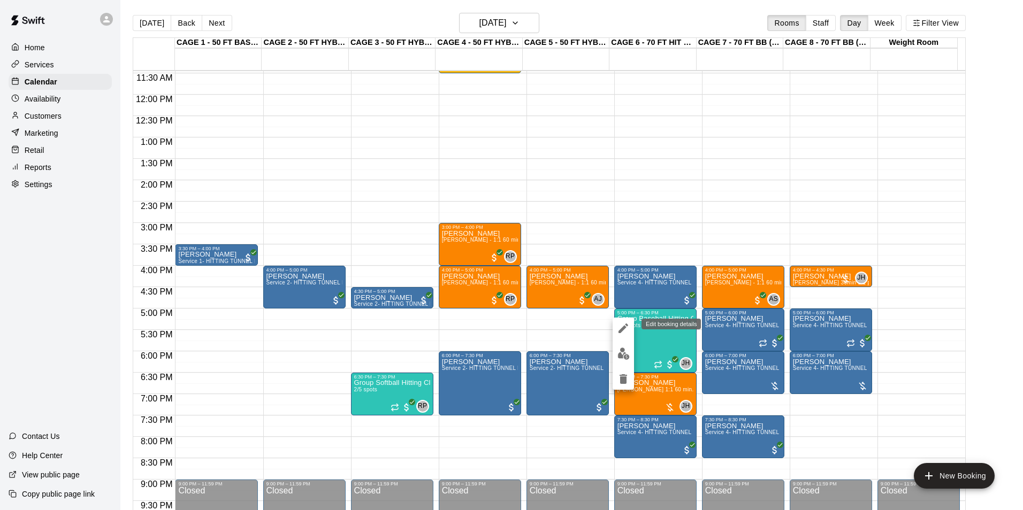
click at [627, 334] on icon "edit" at bounding box center [623, 328] width 13 height 13
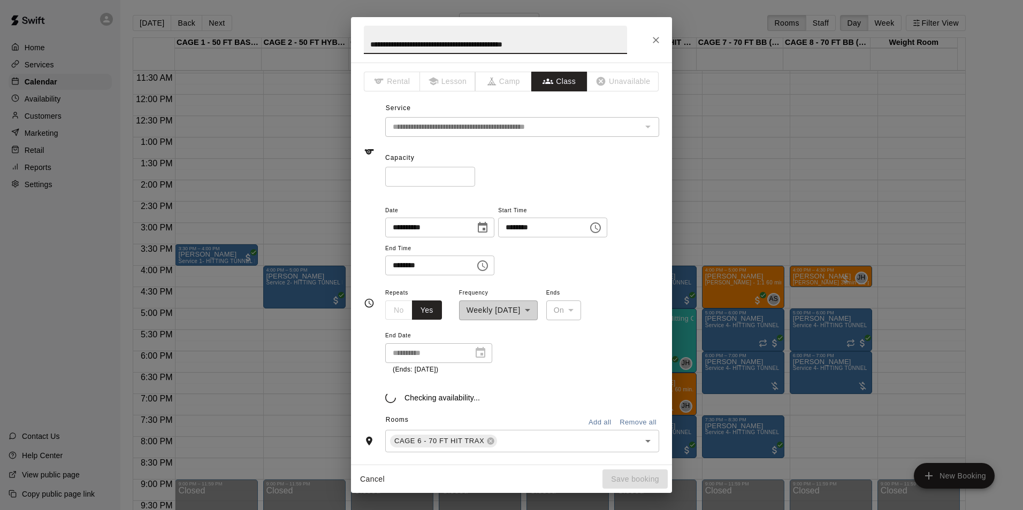
click at [720, 287] on div "**********" at bounding box center [511, 255] width 1023 height 510
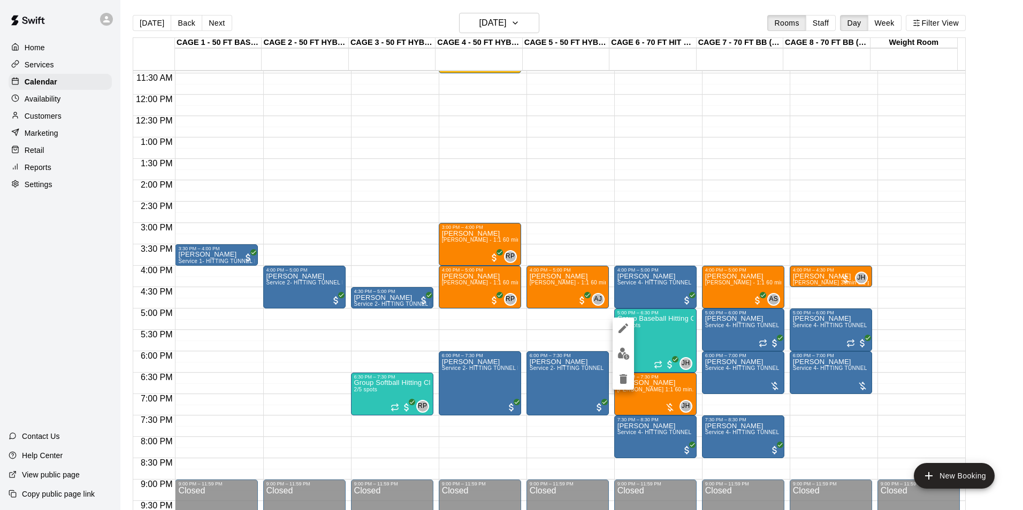
click at [627, 355] on img "edit" at bounding box center [623, 354] width 12 height 12
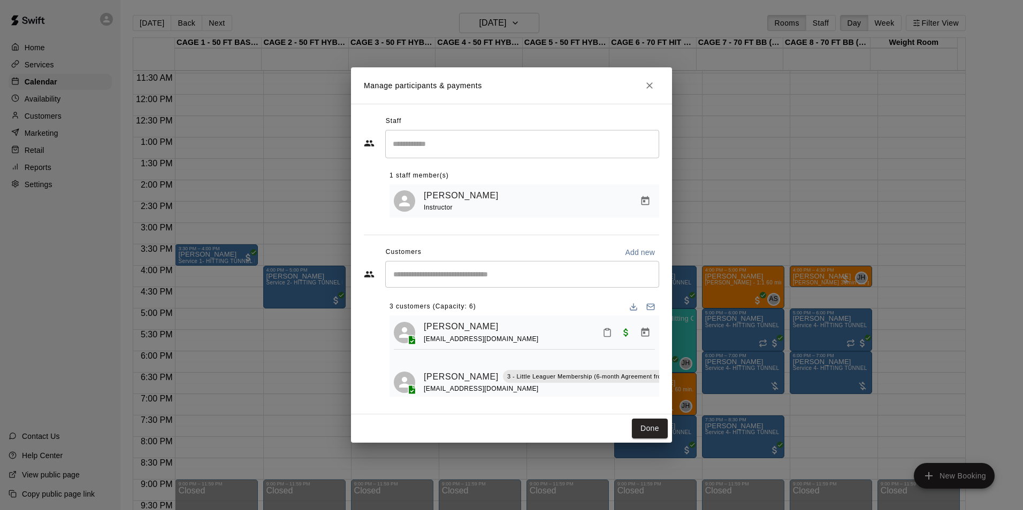
click at [510, 286] on div "​" at bounding box center [522, 274] width 274 height 27
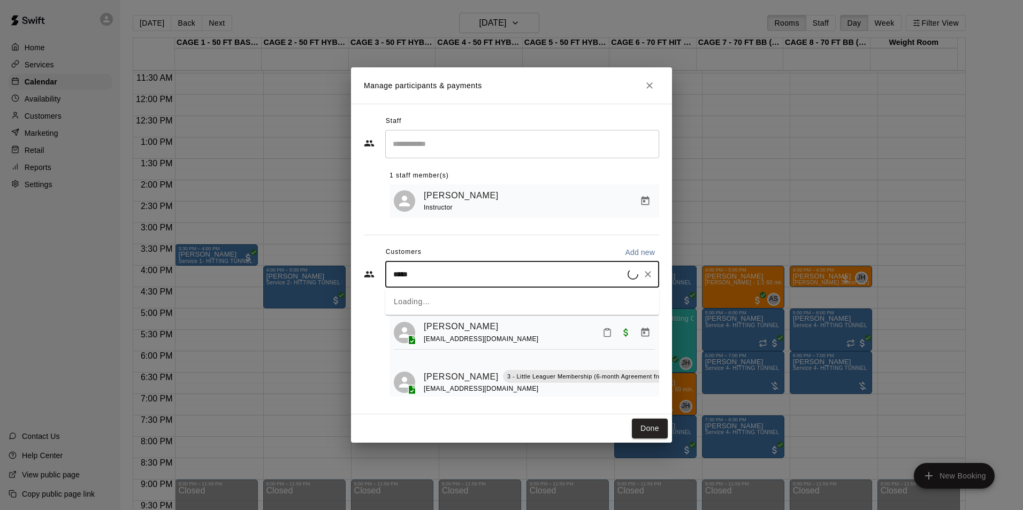
type input "******"
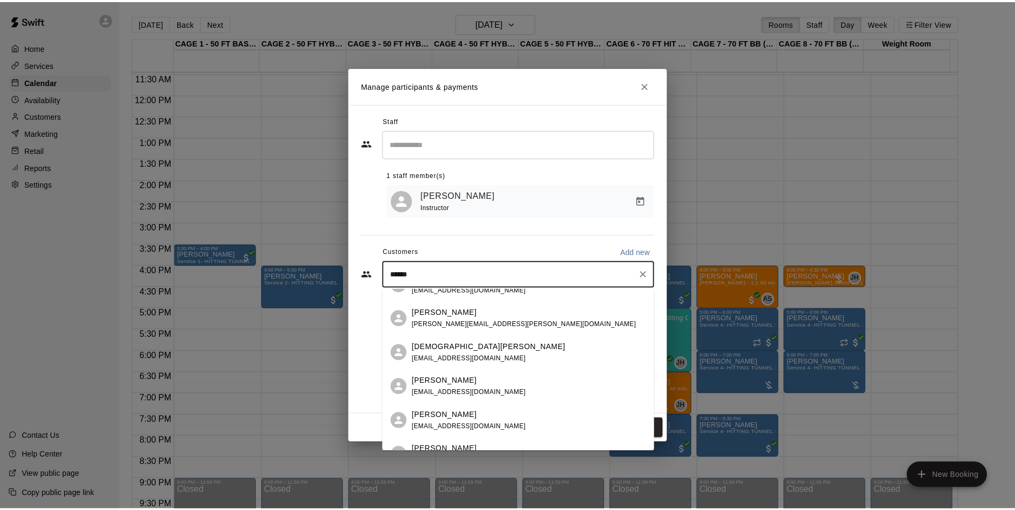
scroll to position [107, 0]
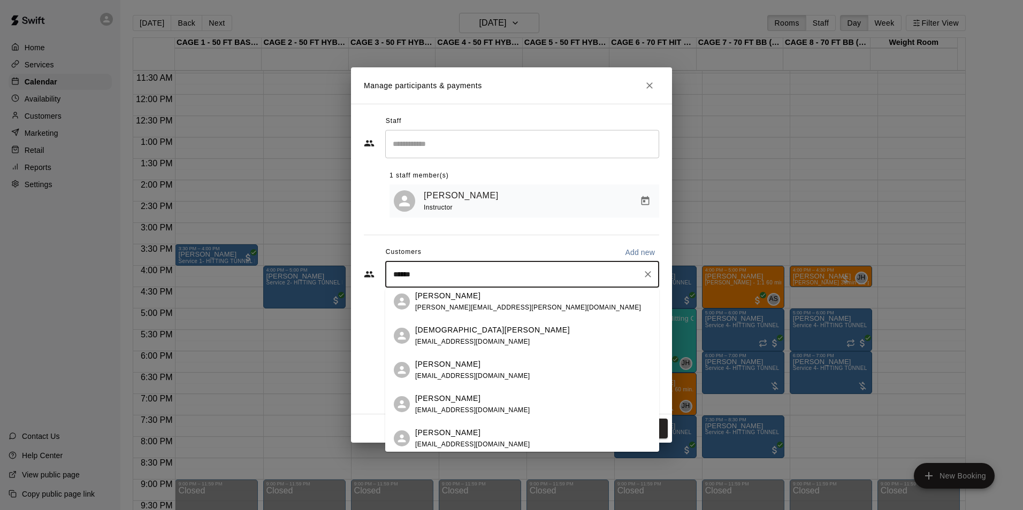
click at [463, 333] on p "Christian Gibson" at bounding box center [492, 330] width 155 height 11
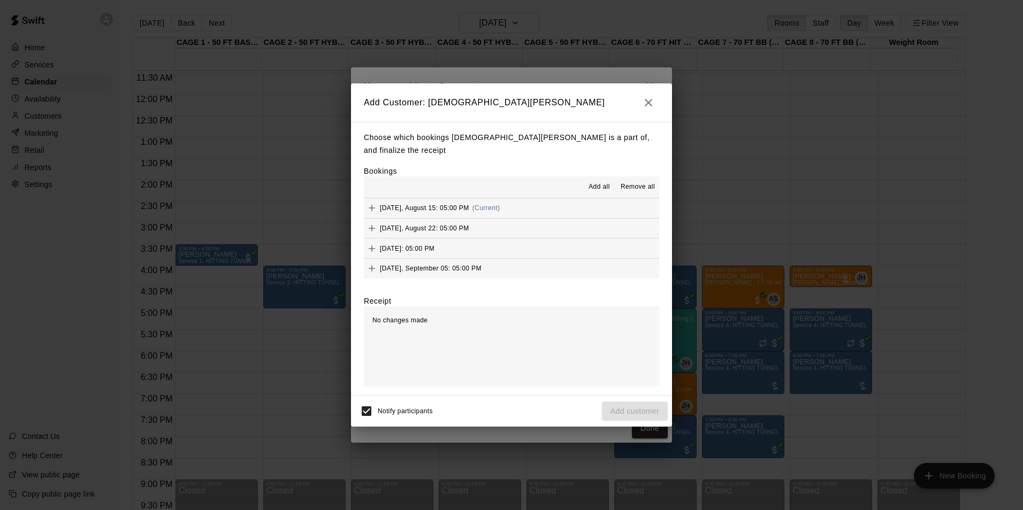
click at [556, 203] on button "Friday, August 15: 05:00 PM (Current)" at bounding box center [511, 208] width 295 height 20
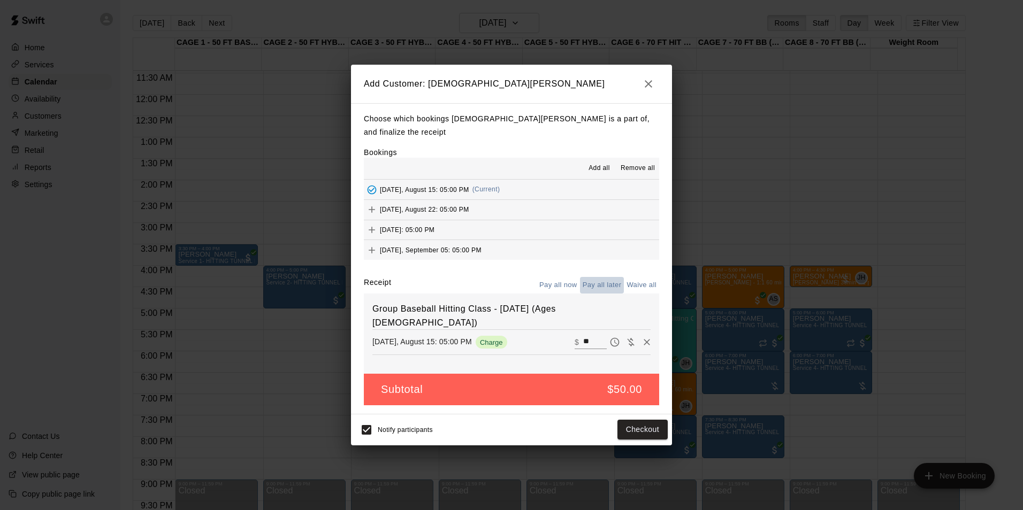
click at [600, 278] on button "Pay all later" at bounding box center [602, 285] width 44 height 17
click at [623, 427] on button "Add customer" at bounding box center [635, 430] width 66 height 20
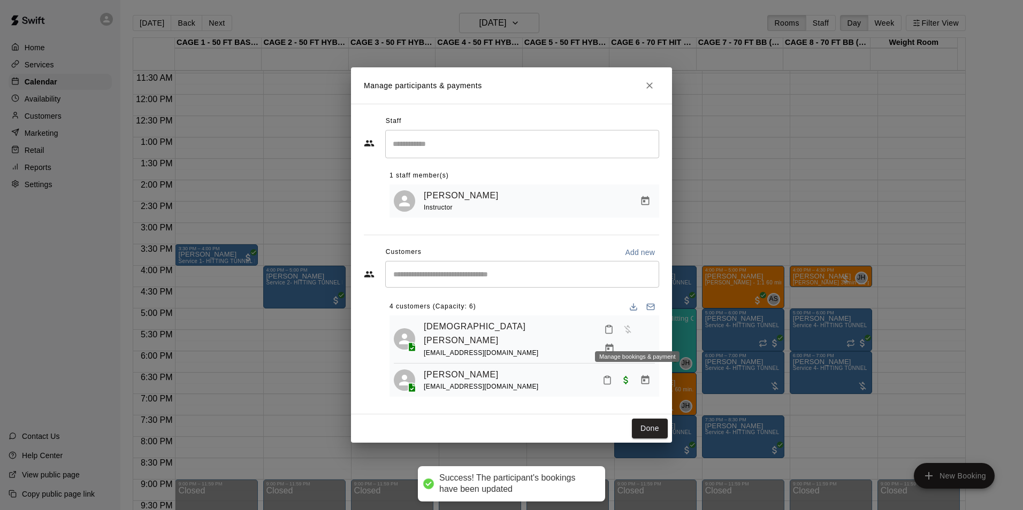
click at [615, 343] on icon "Manage bookings & payment" at bounding box center [609, 348] width 11 height 11
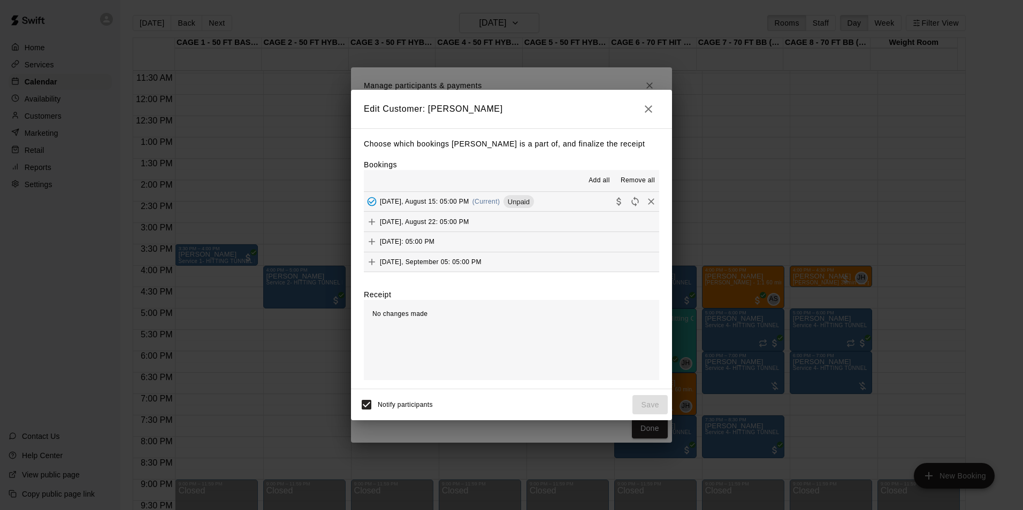
click at [562, 204] on button "Friday, August 15: 05:00 PM (Current) Unpaid" at bounding box center [511, 202] width 295 height 20
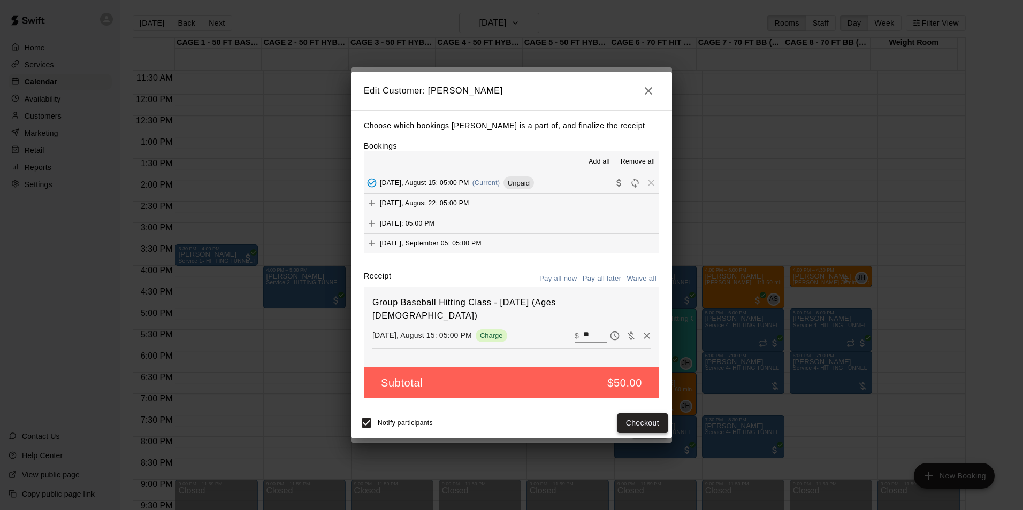
click at [637, 425] on button "Checkout" at bounding box center [642, 423] width 50 height 20
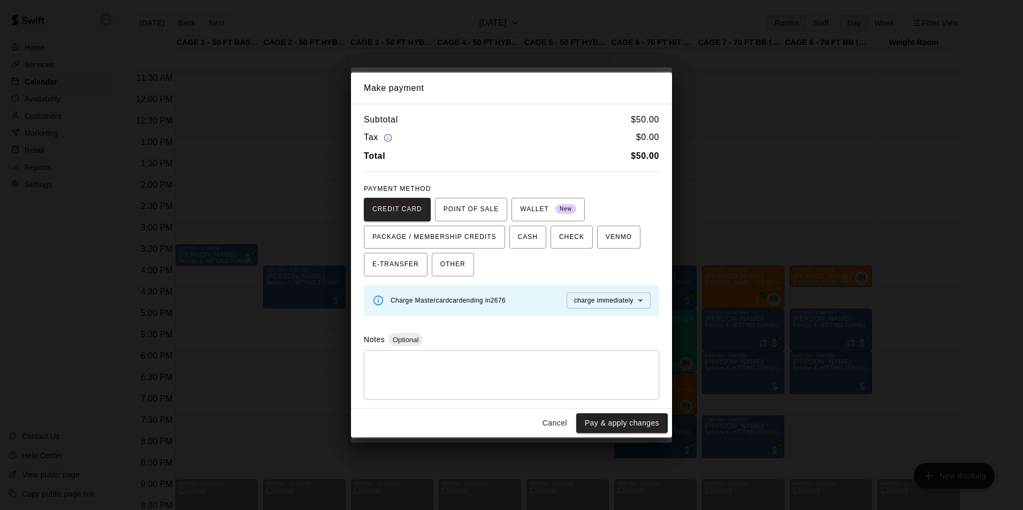
click at [560, 435] on div "Cancel Pay & apply changes" at bounding box center [511, 423] width 321 height 28
click at [563, 423] on button "Cancel" at bounding box center [555, 423] width 34 height 20
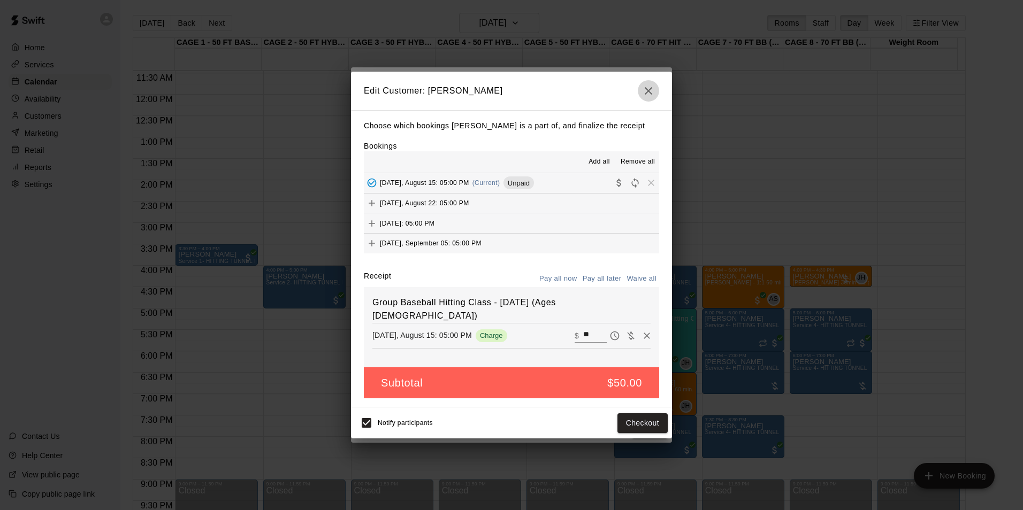
click at [645, 86] on icon "button" at bounding box center [648, 91] width 13 height 13
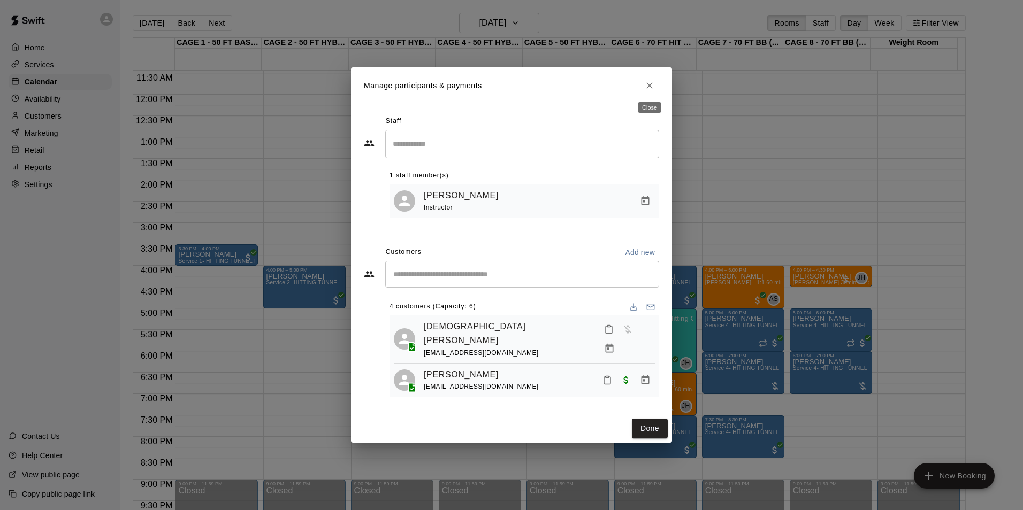
click at [649, 82] on icon "Close" at bounding box center [649, 85] width 11 height 11
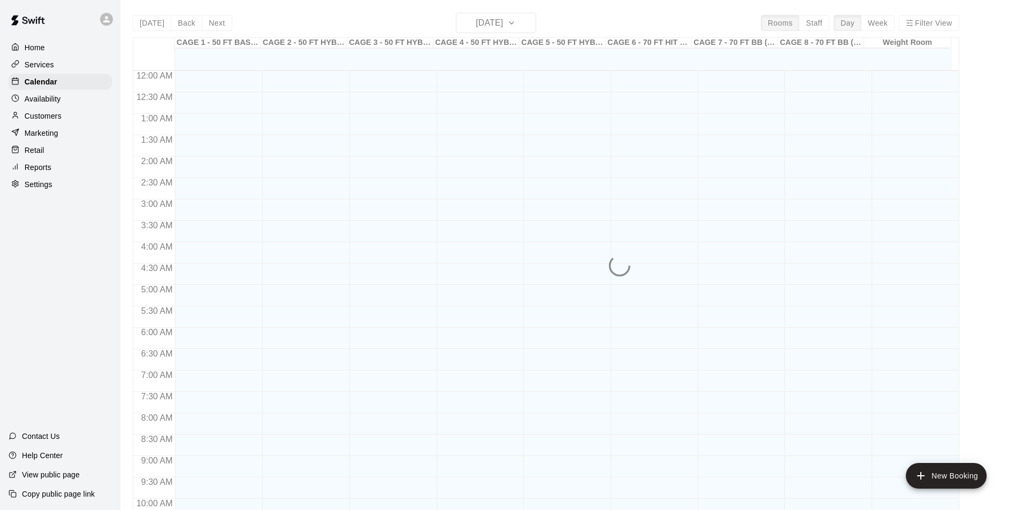
scroll to position [543, 0]
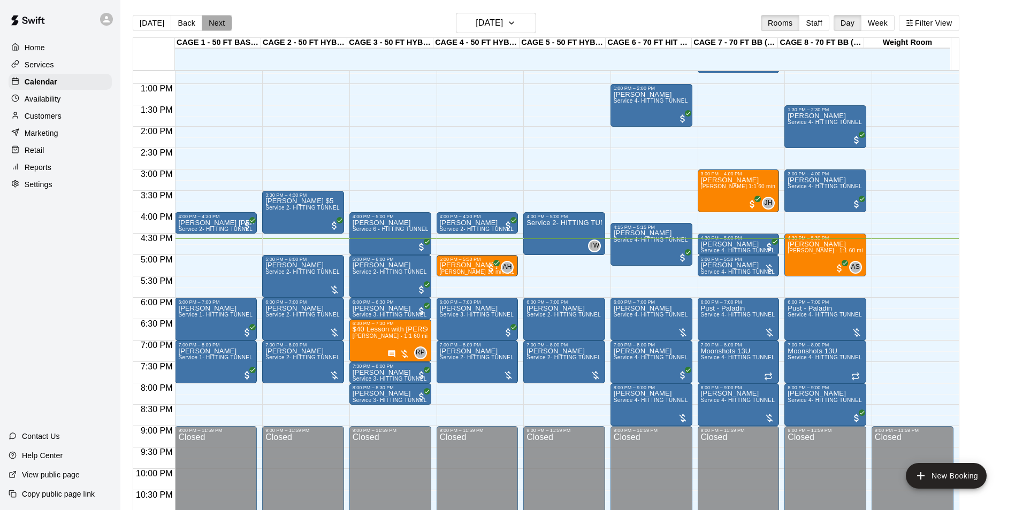
click at [220, 24] on button "Next" at bounding box center [217, 23] width 30 height 16
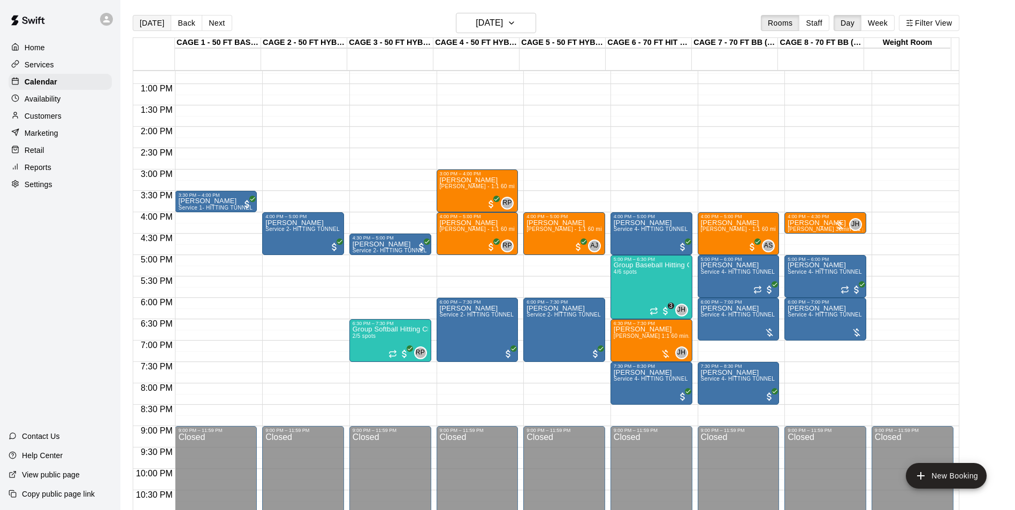
click at [146, 26] on button "[DATE]" at bounding box center [152, 23] width 39 height 16
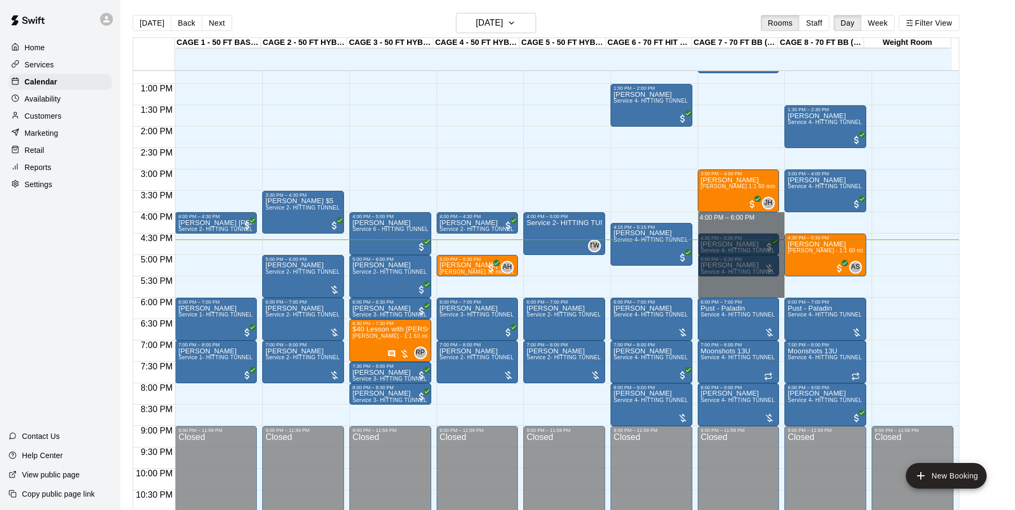
drag, startPoint x: 713, startPoint y: 219, endPoint x: 721, endPoint y: 296, distance: 77.9
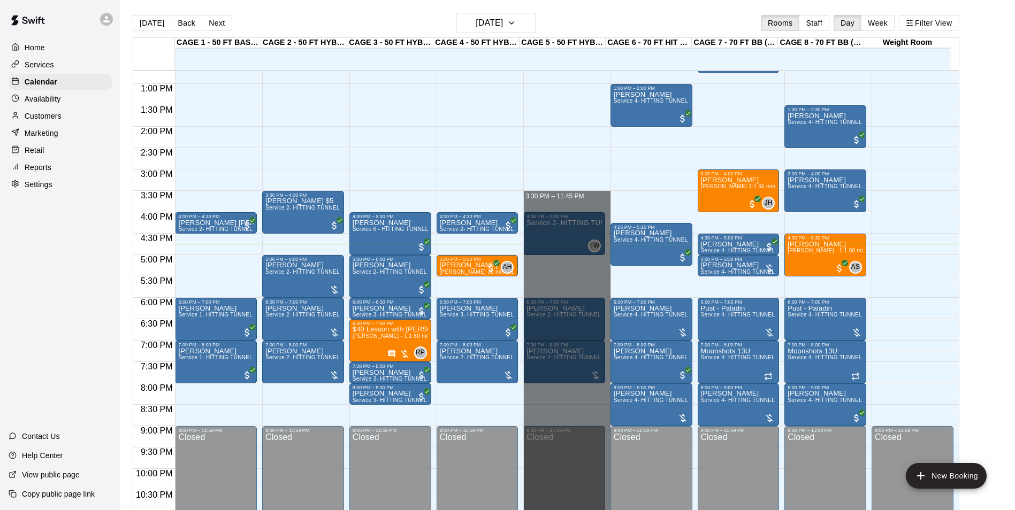
drag, startPoint x: 565, startPoint y: 197, endPoint x: 725, endPoint y: 538, distance: 375.7
click at [725, 510] on html "Home Services Calendar Availability Customers Marketing Retail Reports Settings…" at bounding box center [507, 263] width 1015 height 527
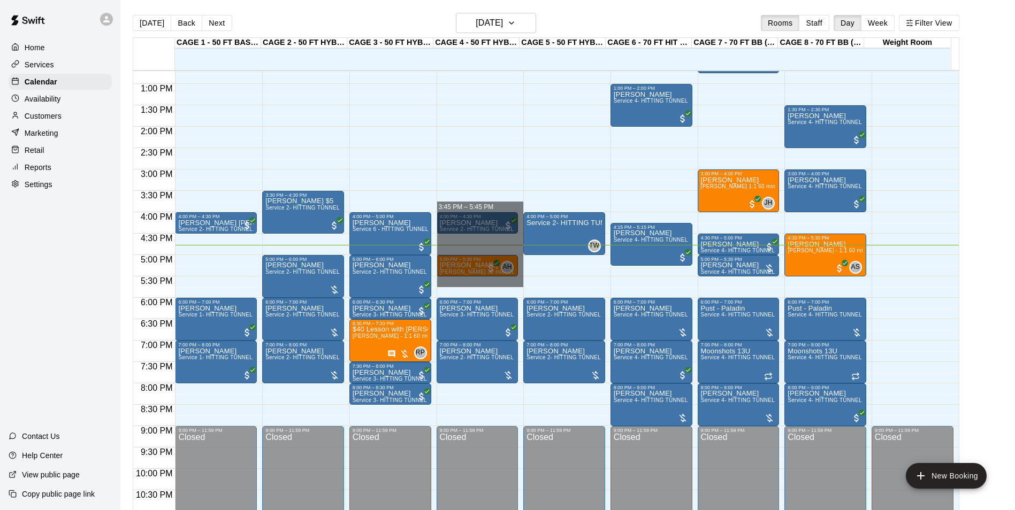
drag, startPoint x: 471, startPoint y: 200, endPoint x: 504, endPoint y: 278, distance: 84.8
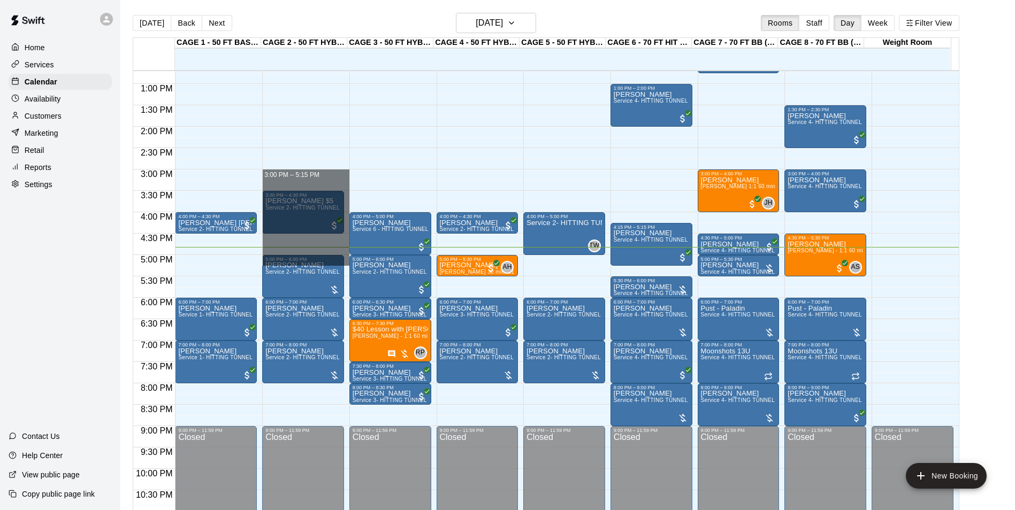
drag, startPoint x: 286, startPoint y: 175, endPoint x: 286, endPoint y: 257, distance: 81.8
drag, startPoint x: 305, startPoint y: 175, endPoint x: 319, endPoint y: 252, distance: 78.4
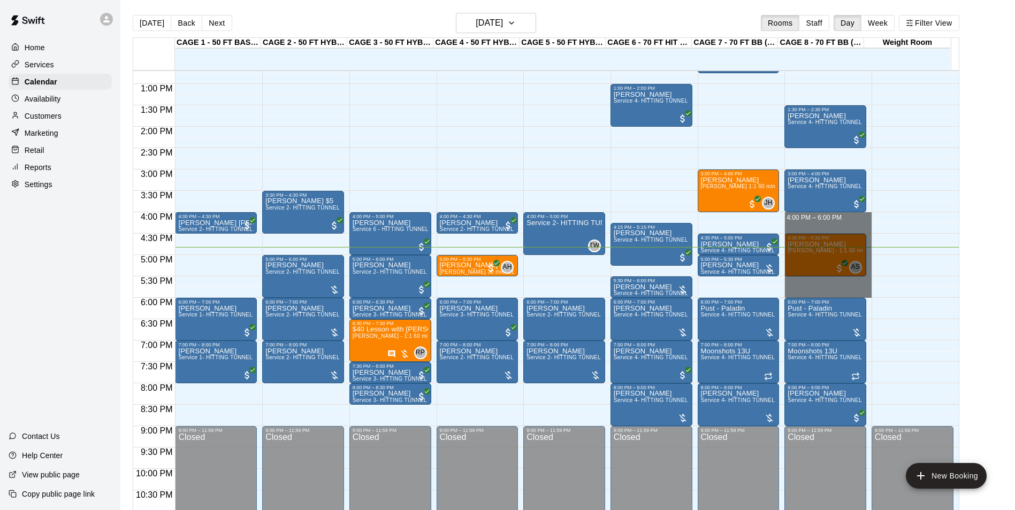
drag, startPoint x: 830, startPoint y: 242, endPoint x: 831, endPoint y: 297, distance: 55.1
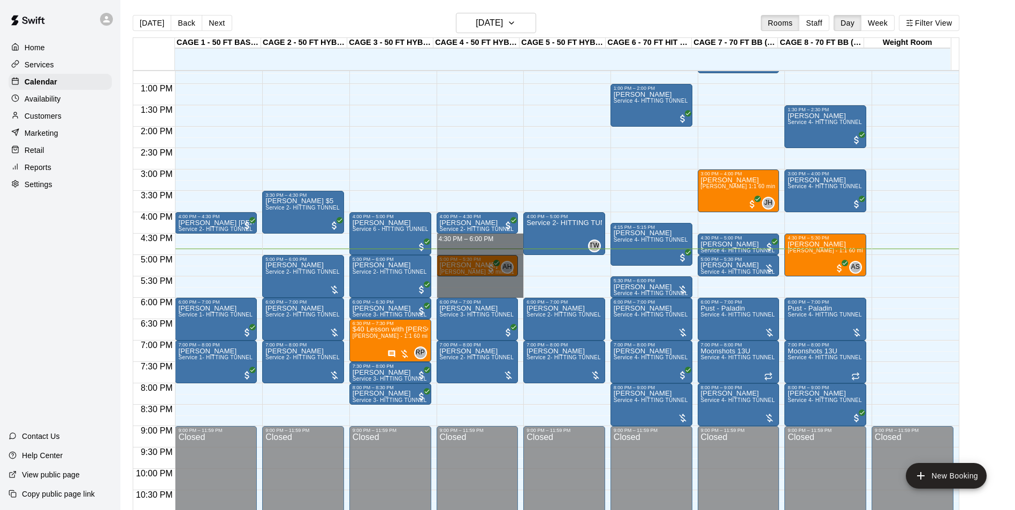
drag, startPoint x: 512, startPoint y: 238, endPoint x: 516, endPoint y: 291, distance: 53.1
drag, startPoint x: 473, startPoint y: 195, endPoint x: 484, endPoint y: 292, distance: 97.5
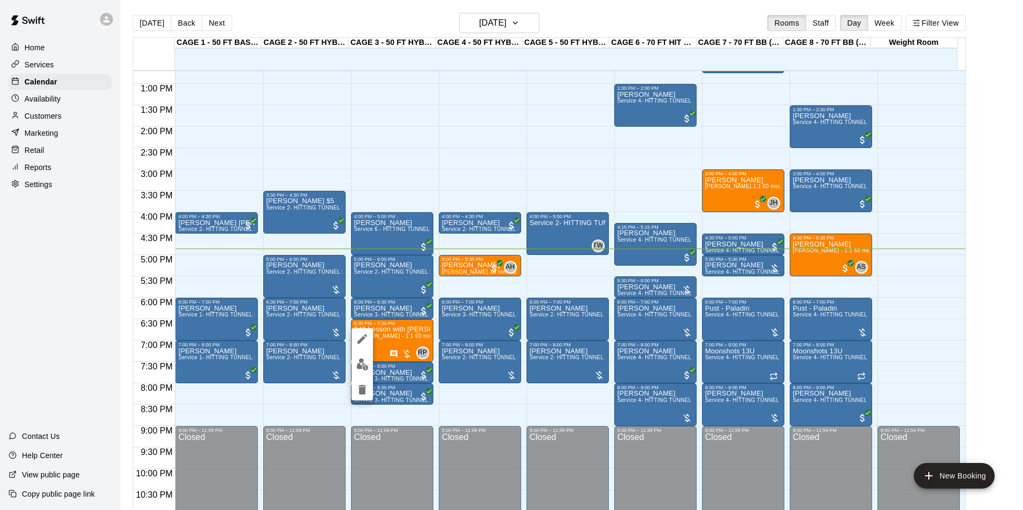
click at [379, 345] on div at bounding box center [511, 255] width 1023 height 510
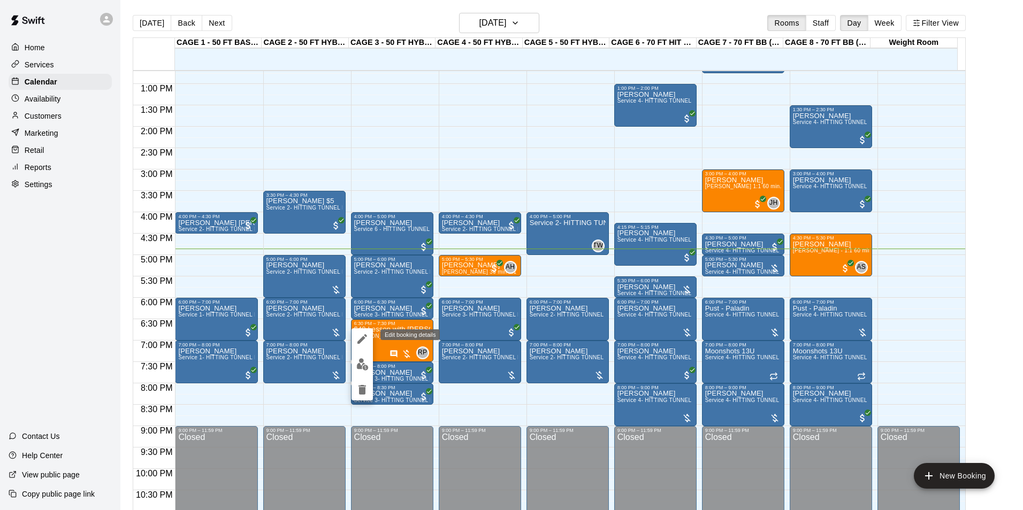
click at [364, 345] on icon "edit" at bounding box center [362, 339] width 13 height 13
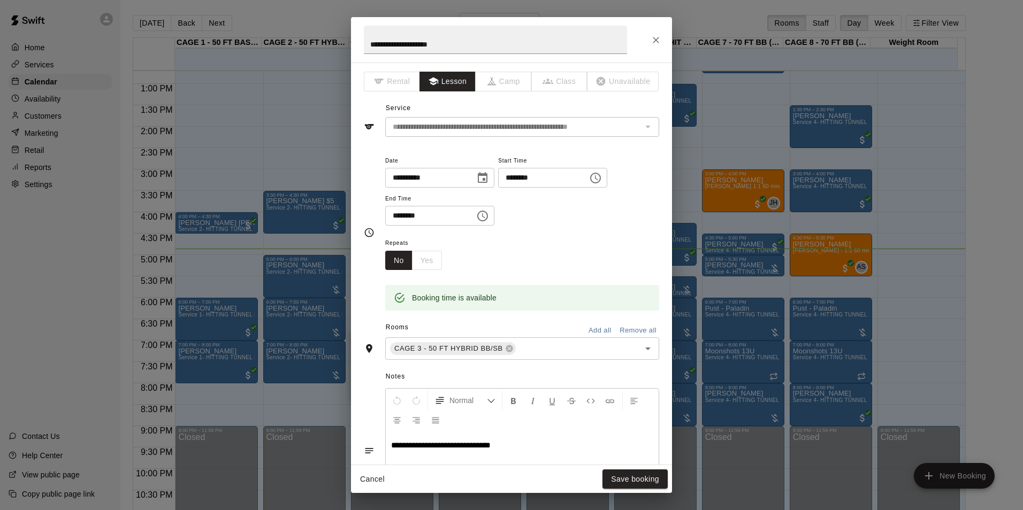
click at [294, 260] on div "**********" at bounding box center [511, 255] width 1023 height 510
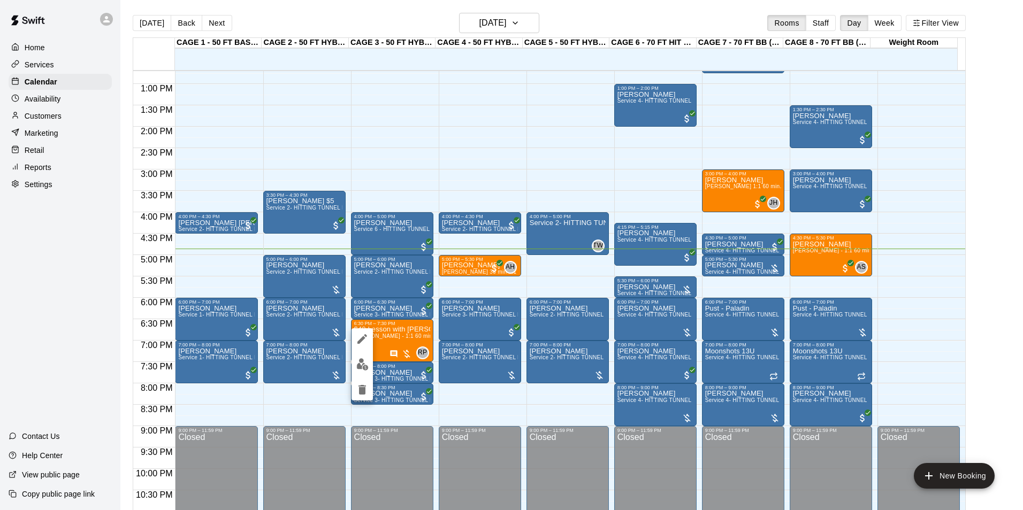
click at [362, 367] on img "edit" at bounding box center [362, 364] width 12 height 12
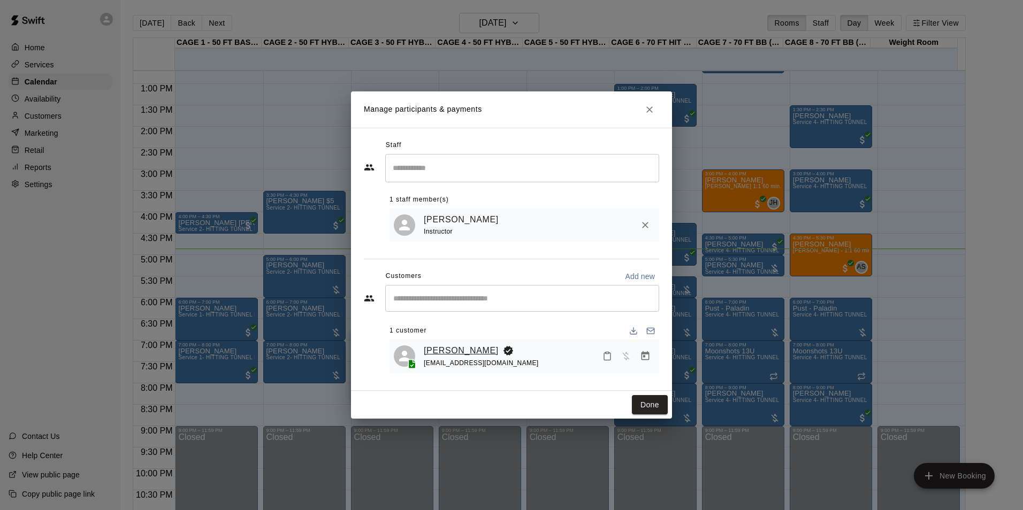
click at [441, 347] on link "Lily Stavola" at bounding box center [461, 351] width 75 height 14
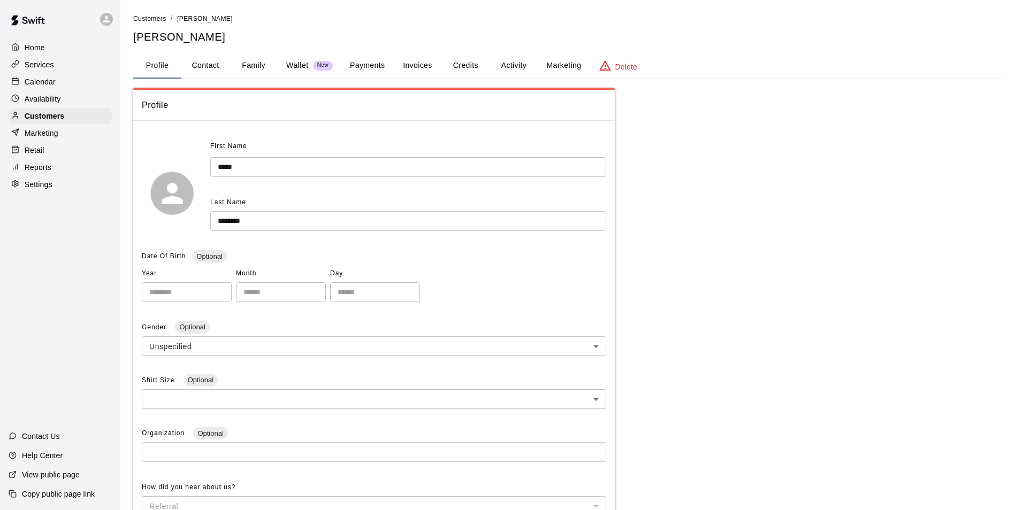
click at [257, 73] on button "Family" at bounding box center [253, 66] width 48 height 26
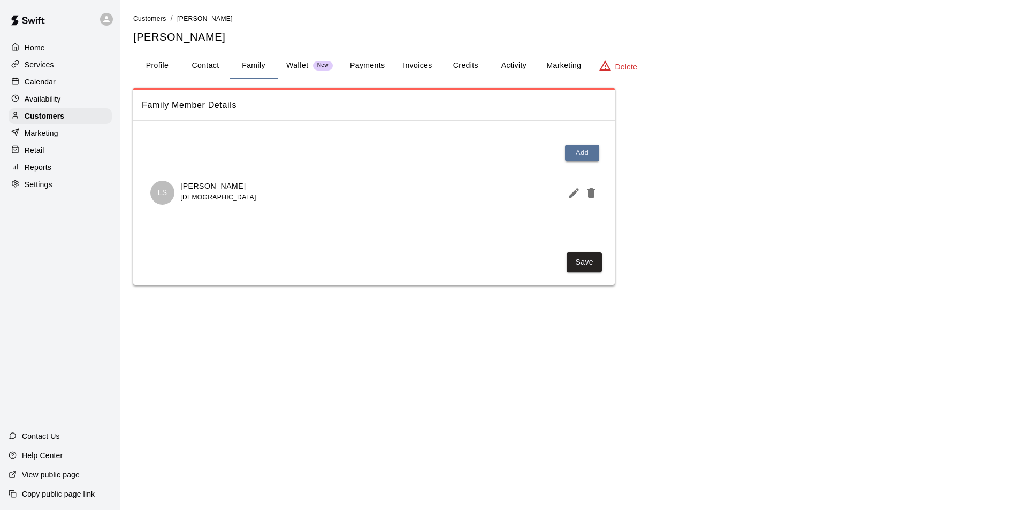
click at [87, 79] on div "Calendar" at bounding box center [60, 82] width 103 height 16
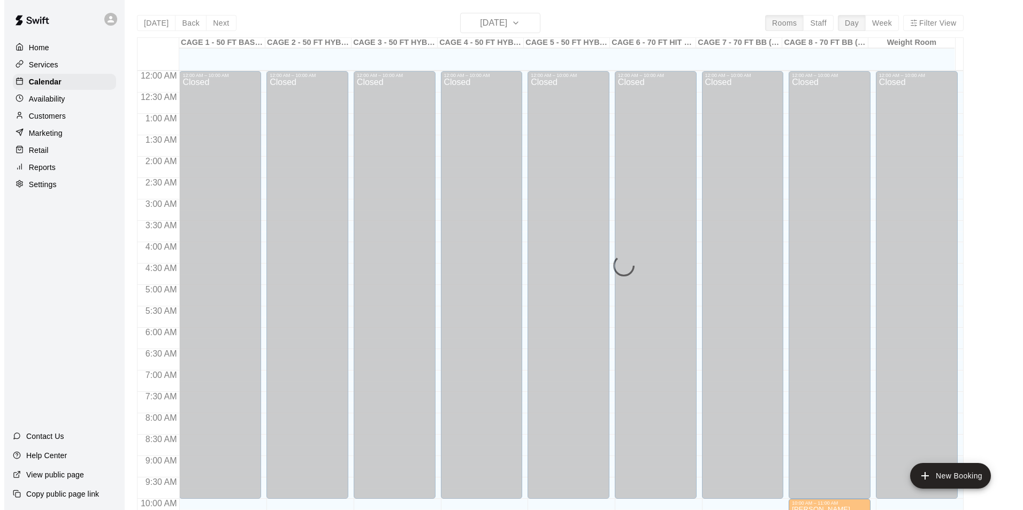
scroll to position [543, 0]
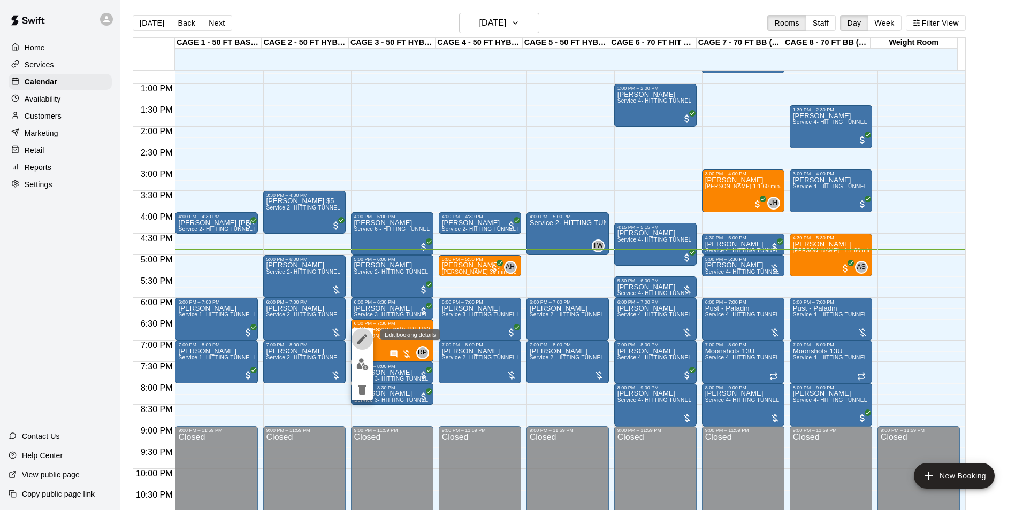
click at [369, 340] on button "edit" at bounding box center [361, 338] width 21 height 21
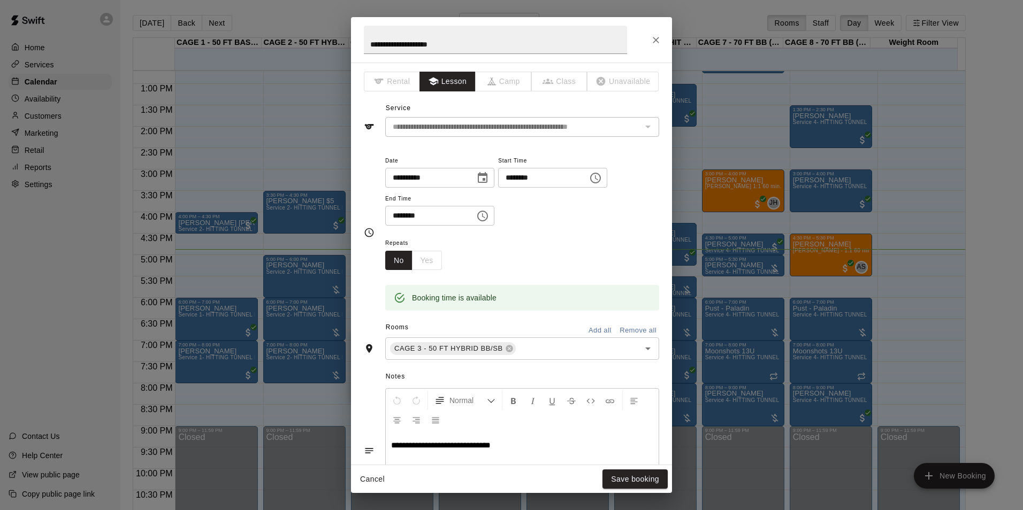
click at [659, 41] on icon "Close" at bounding box center [655, 40] width 11 height 11
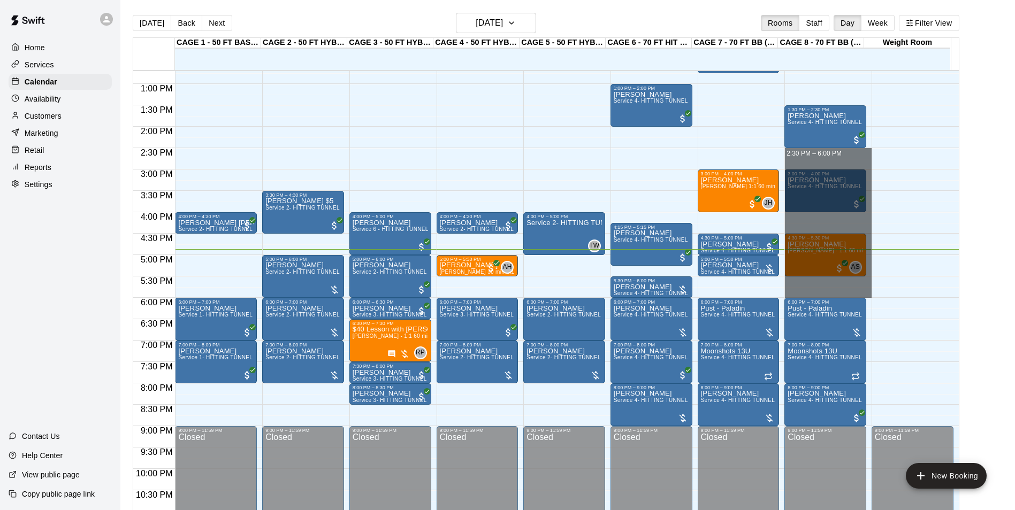
drag, startPoint x: 804, startPoint y: 153, endPoint x: 810, endPoint y: 293, distance: 139.7
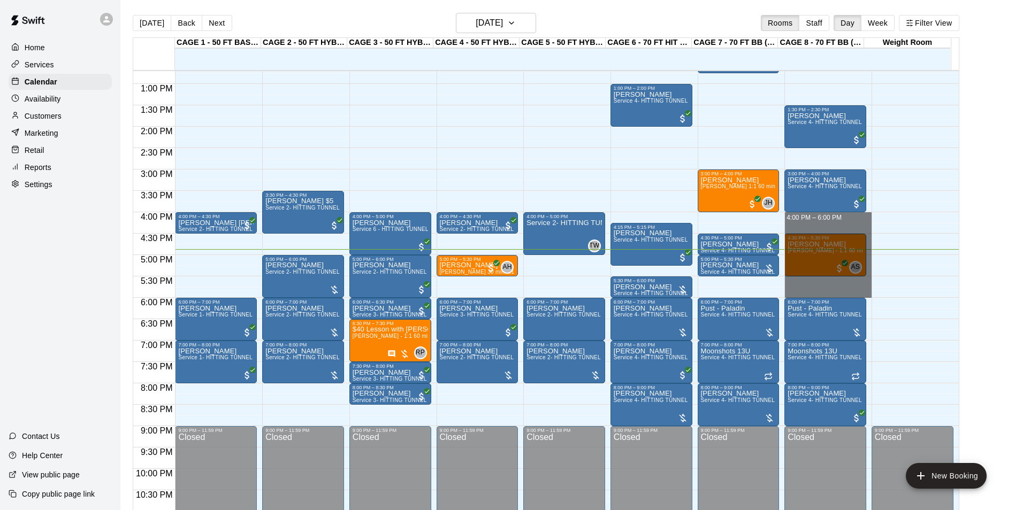
drag, startPoint x: 810, startPoint y: 219, endPoint x: 808, endPoint y: 296, distance: 77.6
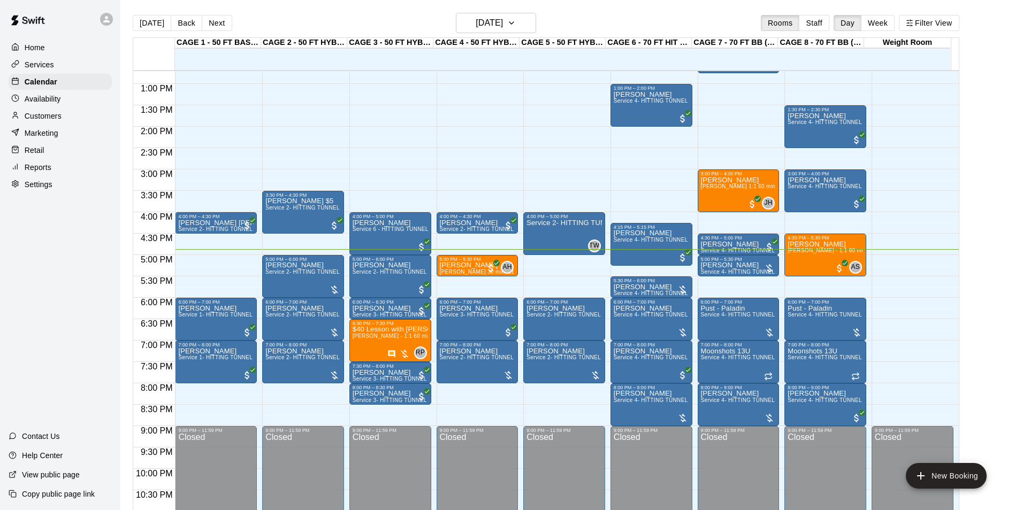
click at [628, 268] on div "12:00 AM – 10:00 AM Closed 1:00 PM – 2:00 PM Casey Scatena Service 4- HITTING T…" at bounding box center [651, 41] width 82 height 1027
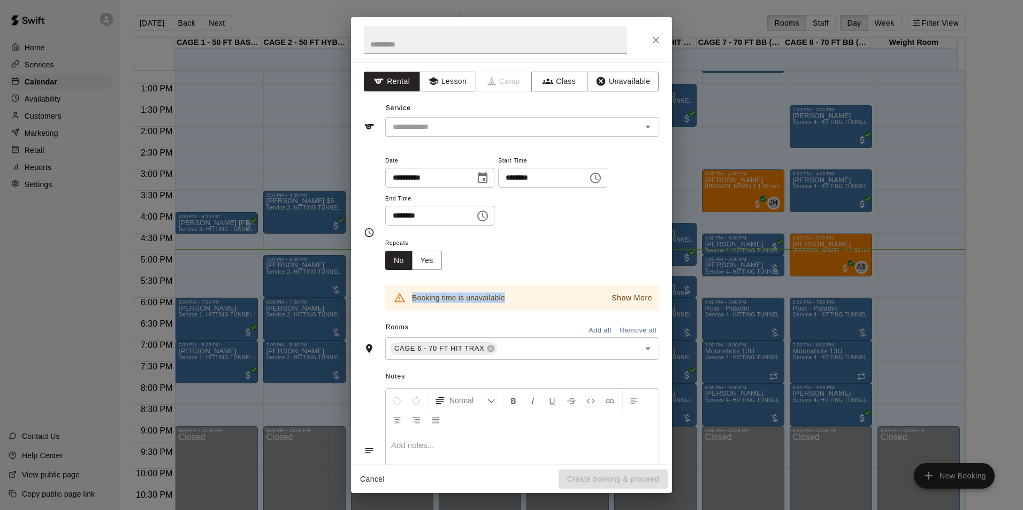
drag, startPoint x: 628, startPoint y: 268, endPoint x: 739, endPoint y: 266, distance: 111.3
click at [739, 266] on div "**********" at bounding box center [511, 255] width 1023 height 510
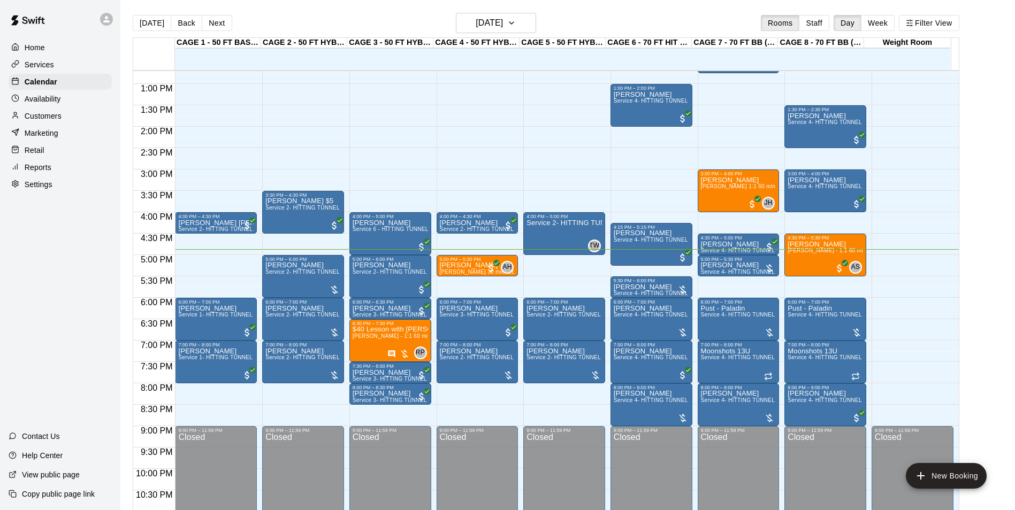
click at [306, 237] on div "12:00 AM – 10:00 AM Closed 3:30 PM – 4:30 PM Tom owes $5 Service 2- HITTING TUN…" at bounding box center [303, 41] width 82 height 1027
click at [301, 244] on div "12:00 AM – 10:00 AM Closed 3:30 PM – 4:30 PM Tom owes $5 Service 2- HITTING TUN…" at bounding box center [303, 41] width 82 height 1027
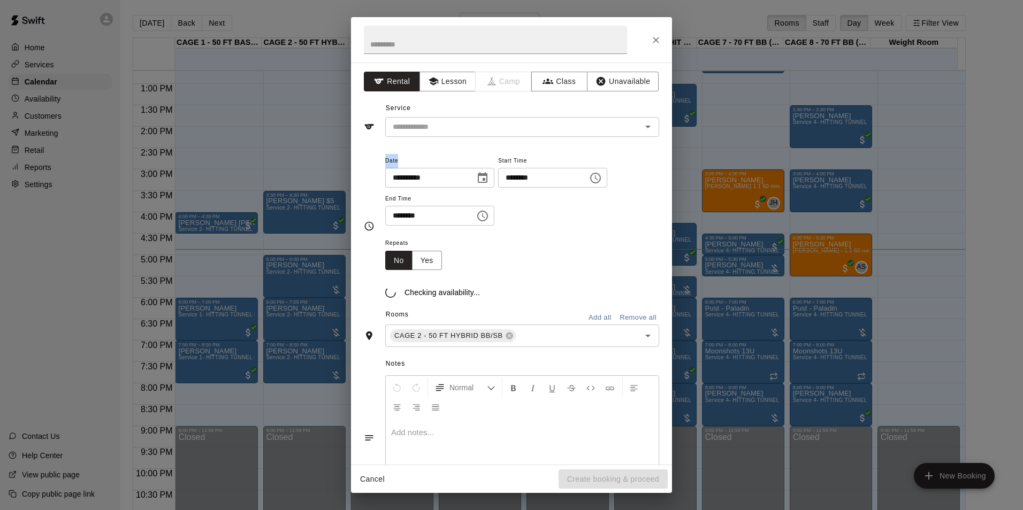
click at [301, 244] on div "**********" at bounding box center [511, 255] width 1023 height 510
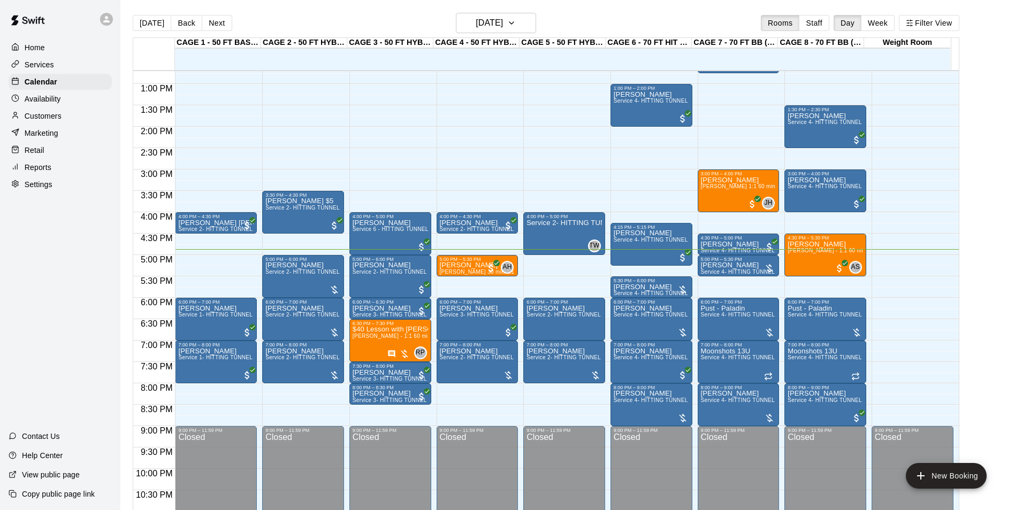
click at [296, 243] on div "12:00 AM – 10:00 AM Closed 3:30 PM – 4:30 PM Tom owes $5 Service 2- HITTING TUN…" at bounding box center [303, 41] width 82 height 1027
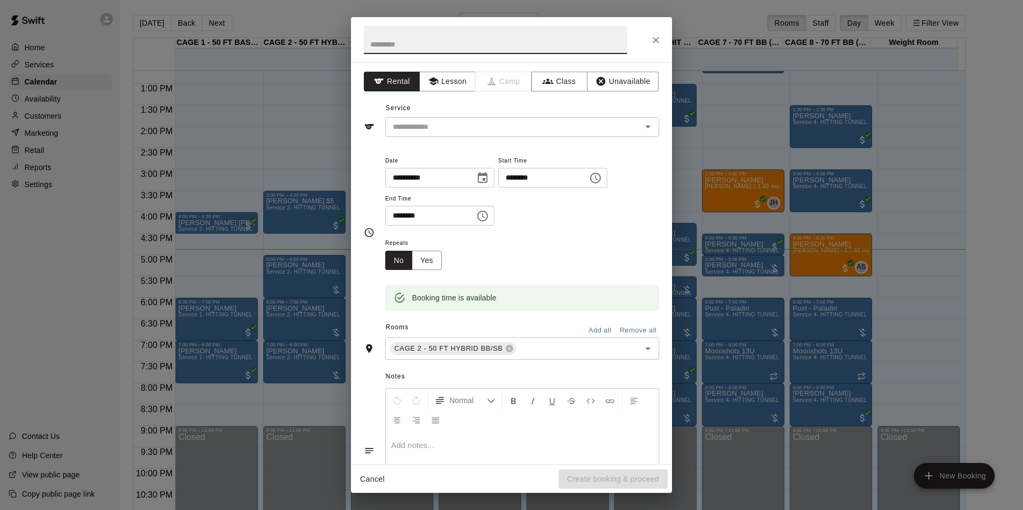
click at [332, 241] on div "**********" at bounding box center [511, 255] width 1023 height 510
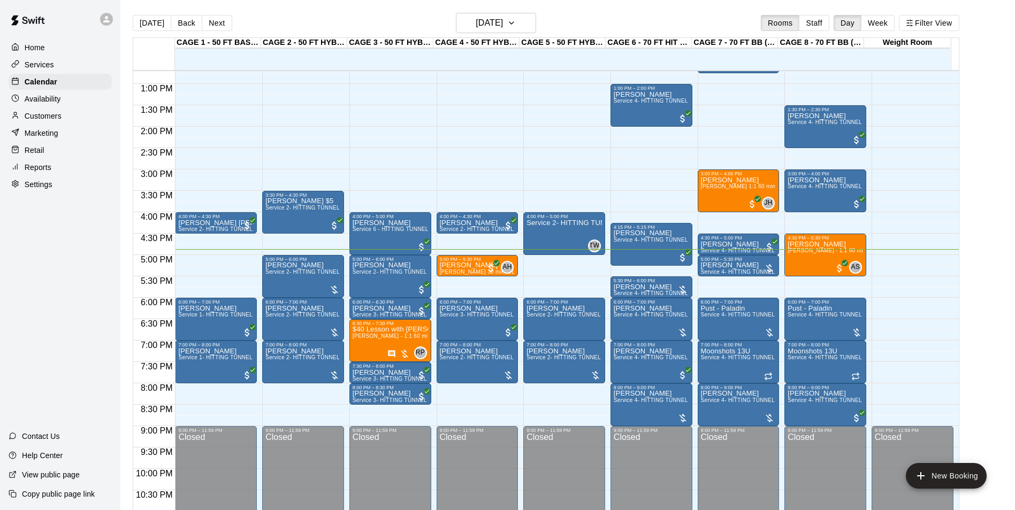
click at [313, 239] on div "12:00 AM – 10:00 AM Closed 3:30 PM – 4:30 PM Tom owes $5 Service 2- HITTING TUN…" at bounding box center [303, 41] width 82 height 1027
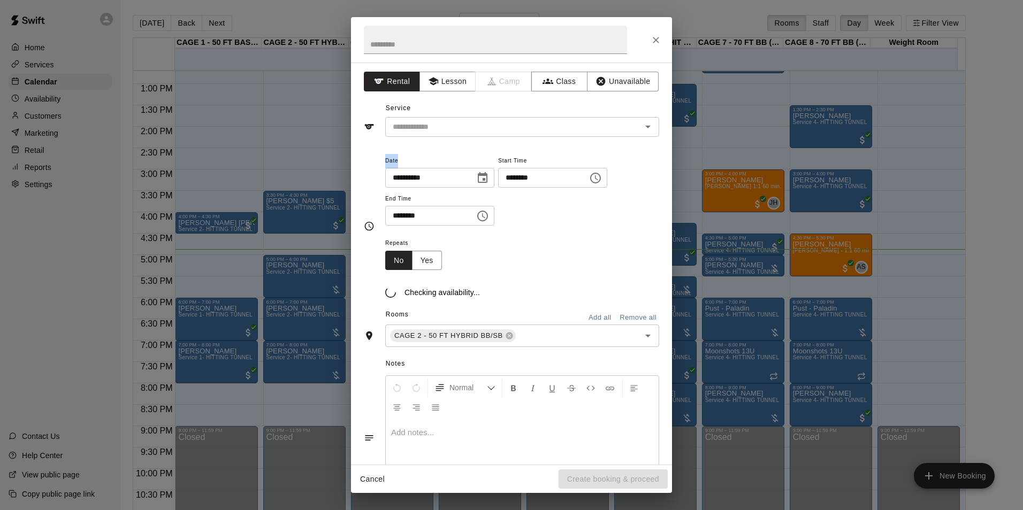
click at [313, 239] on div "**********" at bounding box center [511, 255] width 1023 height 510
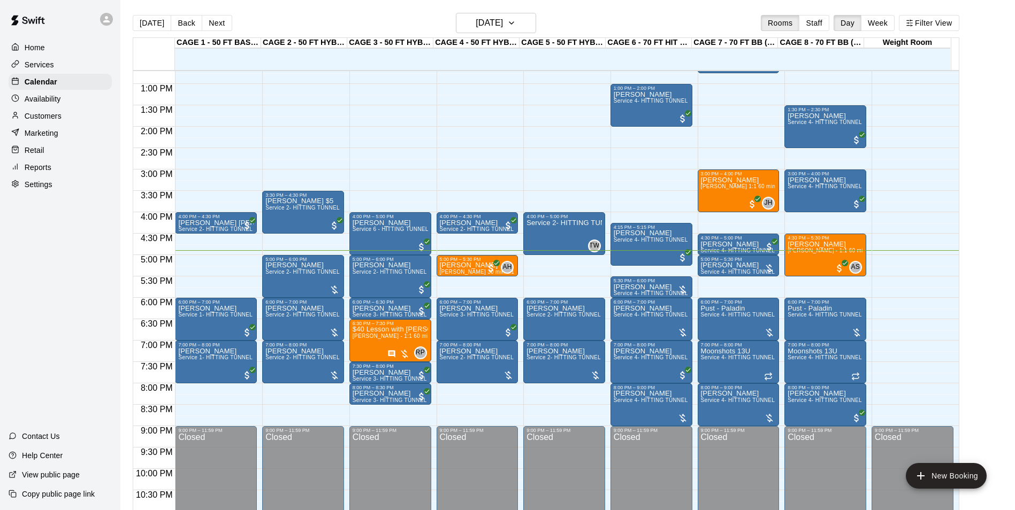
click at [492, 195] on div "12:00 AM – 10:00 AM Closed 4:00 PM – 4:30 PM Tony Harden Service 2- HITTING TUN…" at bounding box center [477, 41] width 82 height 1027
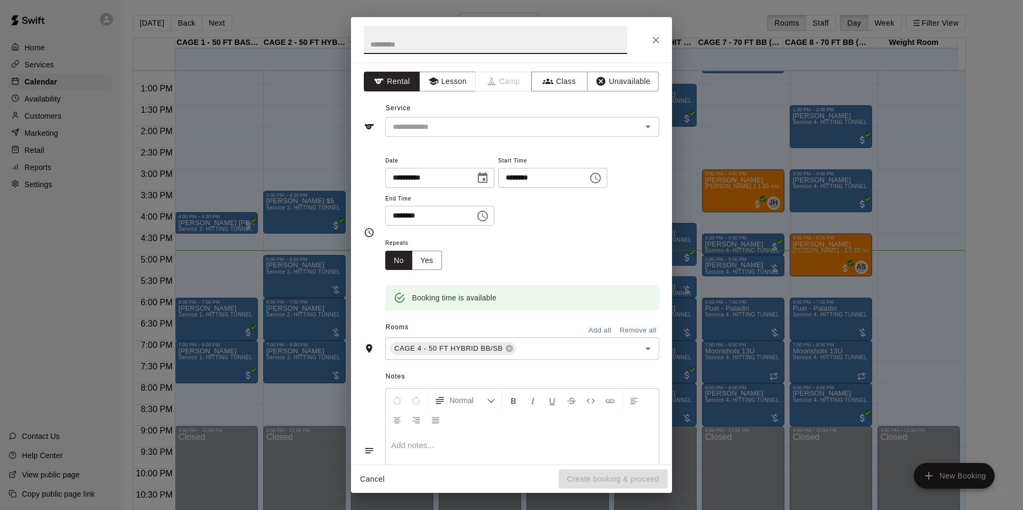
click at [773, 231] on div "**********" at bounding box center [511, 255] width 1023 height 510
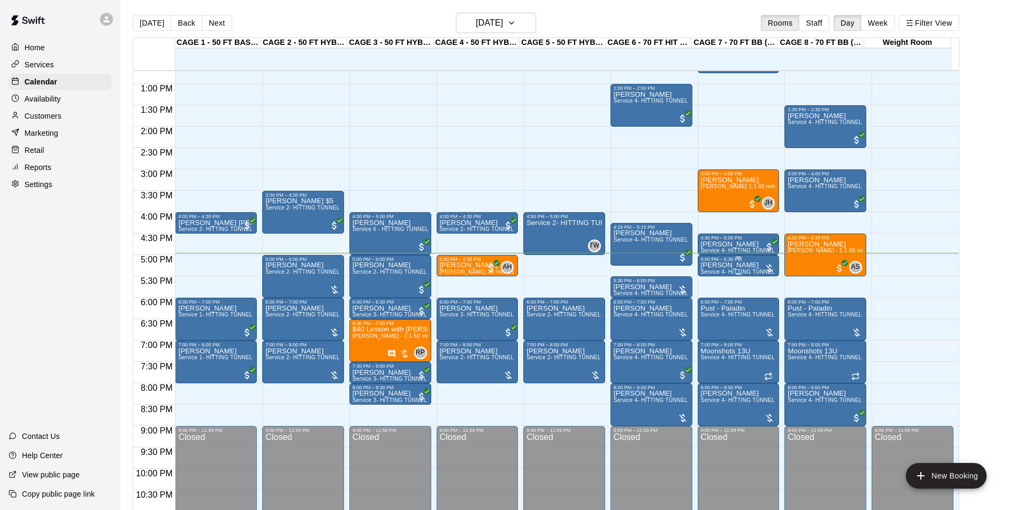
click at [711, 265] on p "[PERSON_NAME]" at bounding box center [738, 265] width 75 height 0
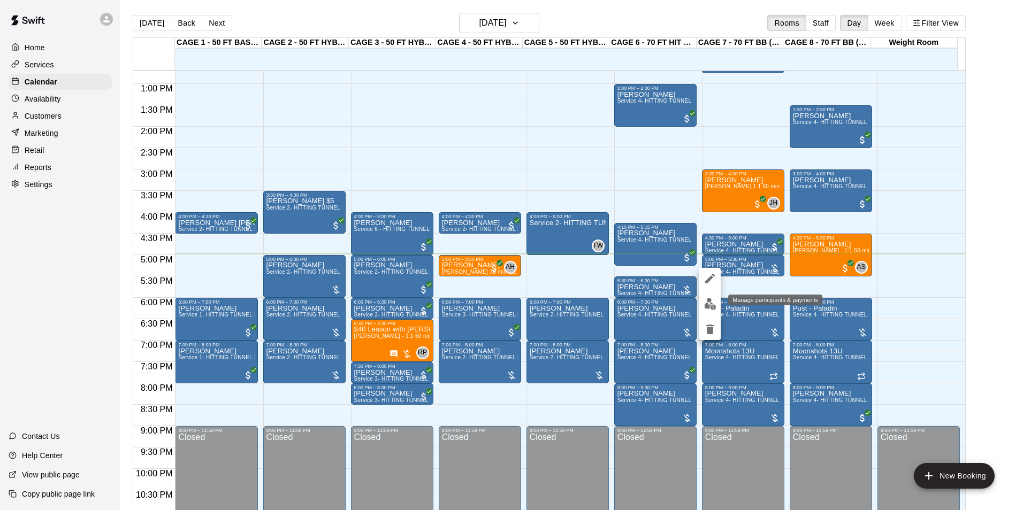
click at [709, 306] on img "edit" at bounding box center [710, 304] width 12 height 12
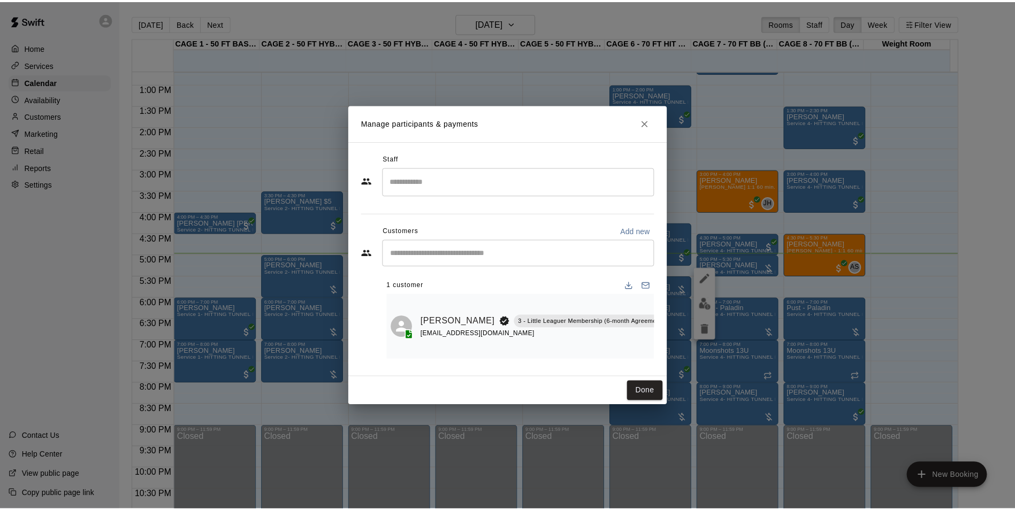
scroll to position [0, 52]
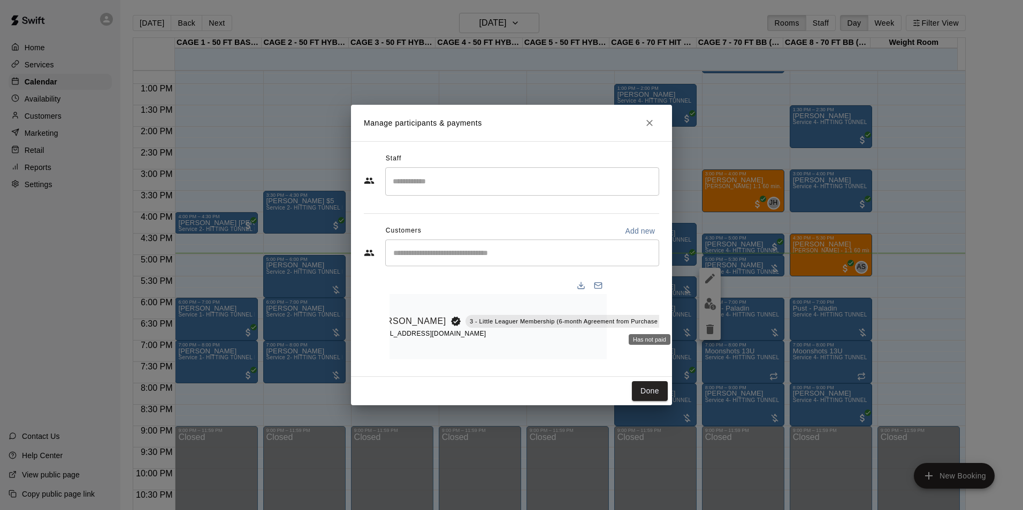
click at [648, 338] on div "Has not paid" at bounding box center [649, 339] width 42 height 11
click at [685, 341] on icon "Manage bookings & payment" at bounding box center [689, 345] width 8 height 9
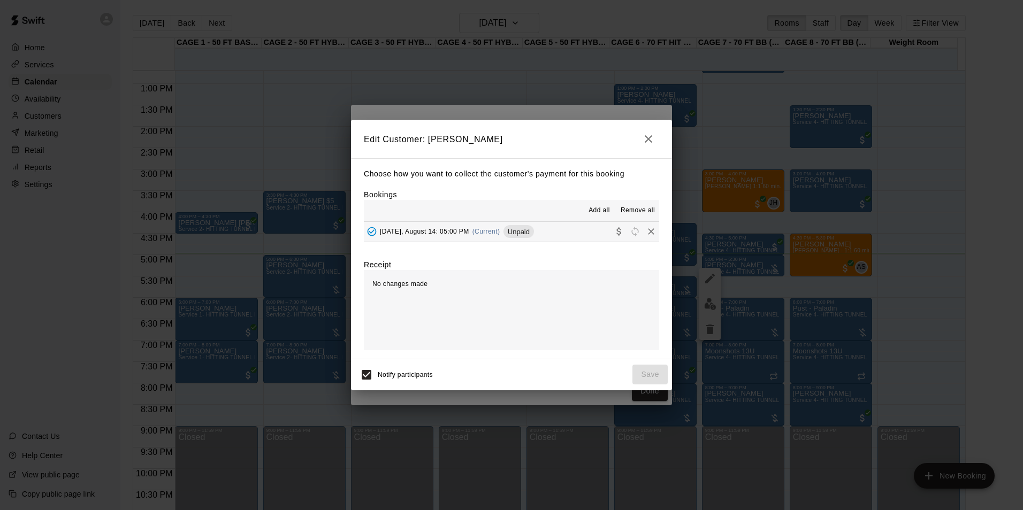
click at [564, 229] on button "Thursday, August 14: 05:00 PM (Current) Unpaid" at bounding box center [511, 232] width 295 height 20
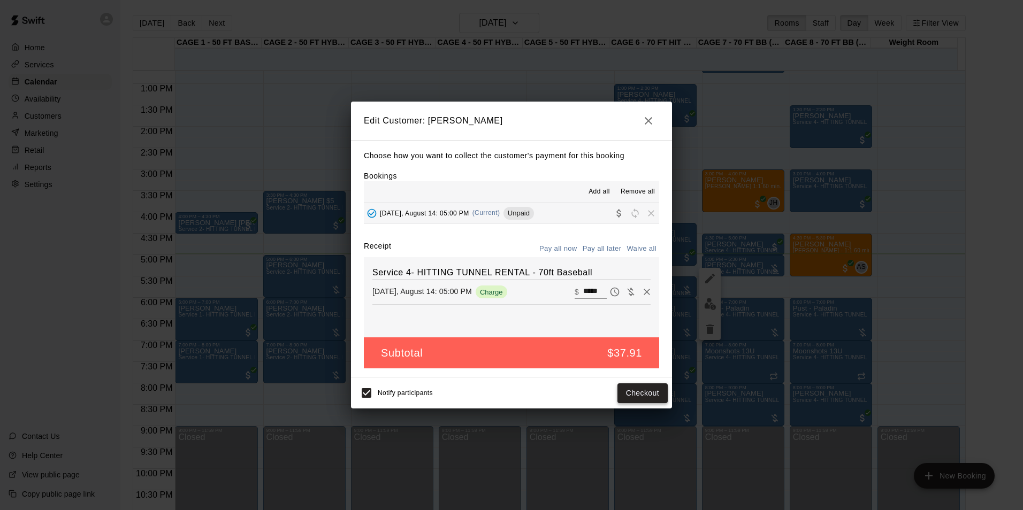
click at [657, 395] on button "Checkout" at bounding box center [642, 393] width 50 height 20
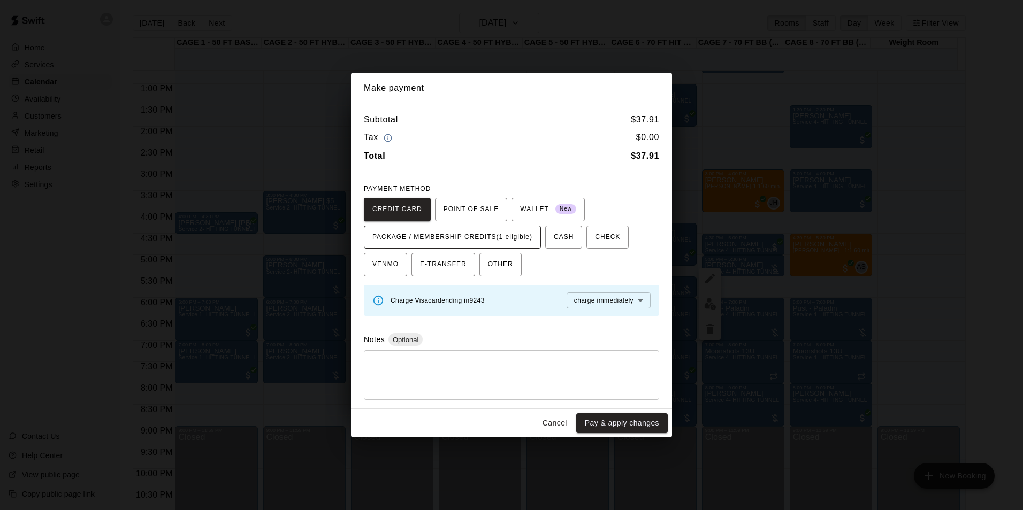
click at [478, 241] on span "PACKAGE / MEMBERSHIP CREDITS (1 eligible)" at bounding box center [452, 237] width 160 height 17
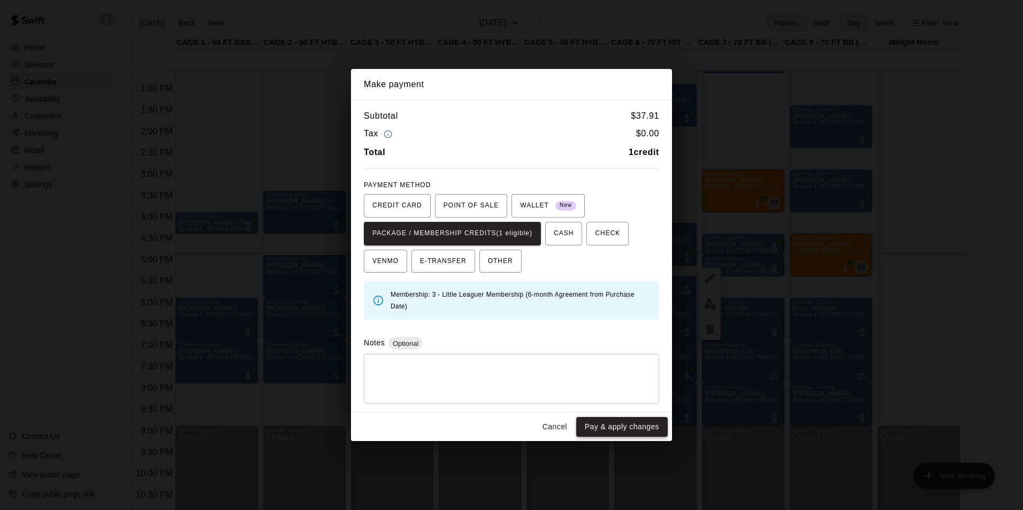
click at [620, 428] on button "Pay & apply changes" at bounding box center [621, 427] width 91 height 20
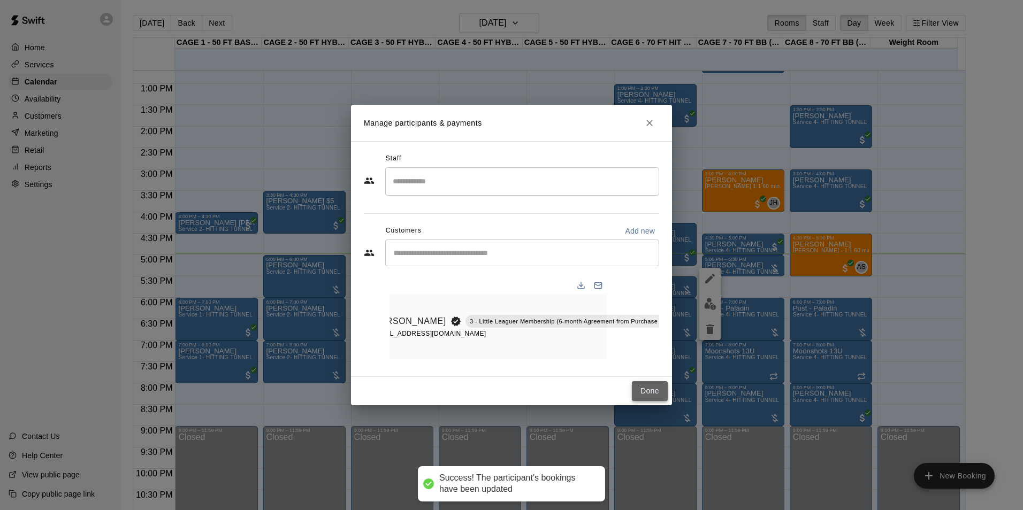
click at [661, 390] on button "Done" at bounding box center [650, 391] width 36 height 20
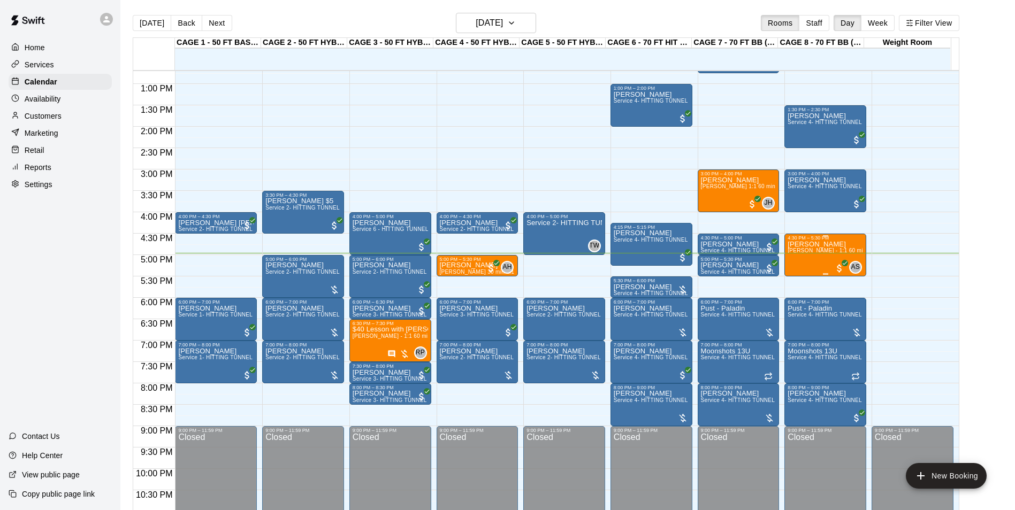
click at [802, 263] on div "Landon Nave Anthony Slama - 1:1 60 min Pitching Lesson" at bounding box center [824, 496] width 75 height 510
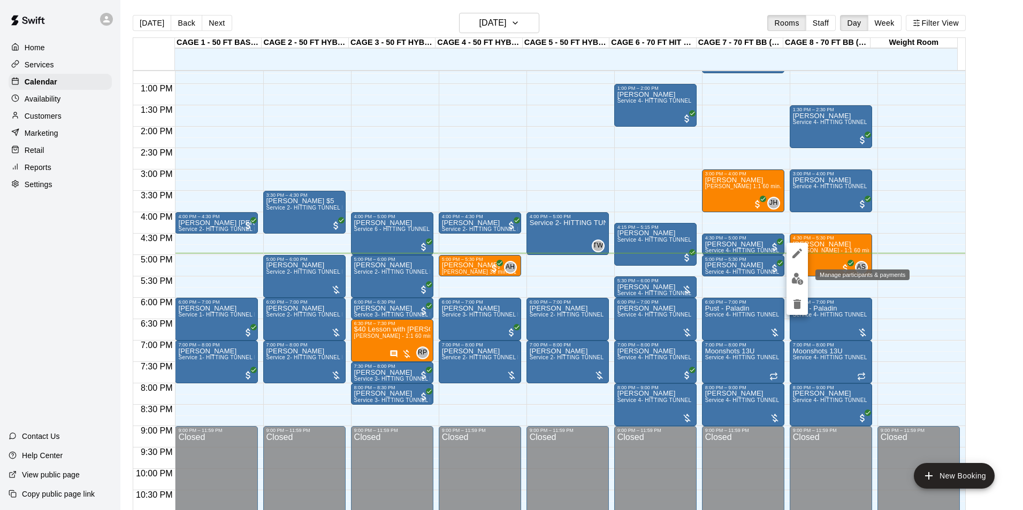
click at [795, 277] on img "edit" at bounding box center [797, 279] width 12 height 12
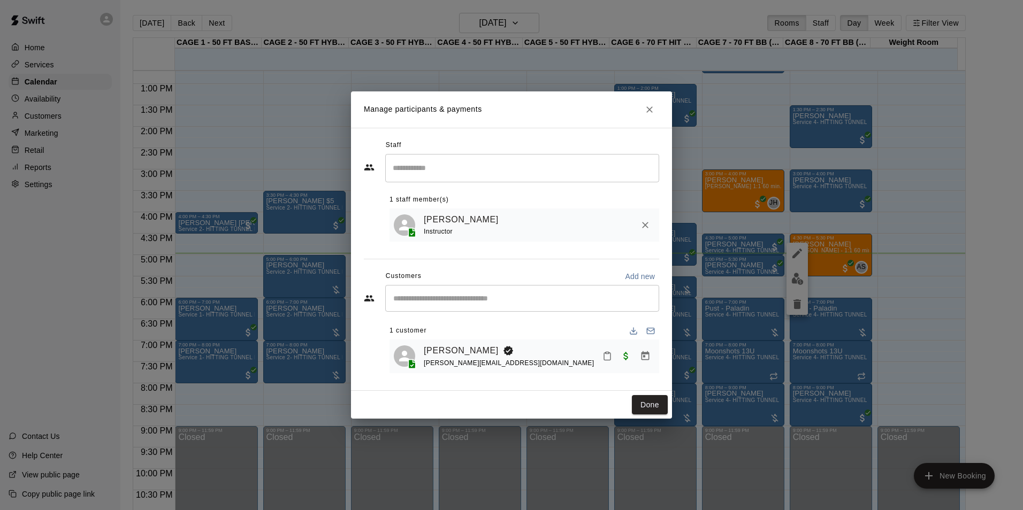
click at [687, 341] on div "Manage participants & payments Staff ​ 1 staff member(s) Anthony Slama Instruct…" at bounding box center [511, 255] width 1023 height 510
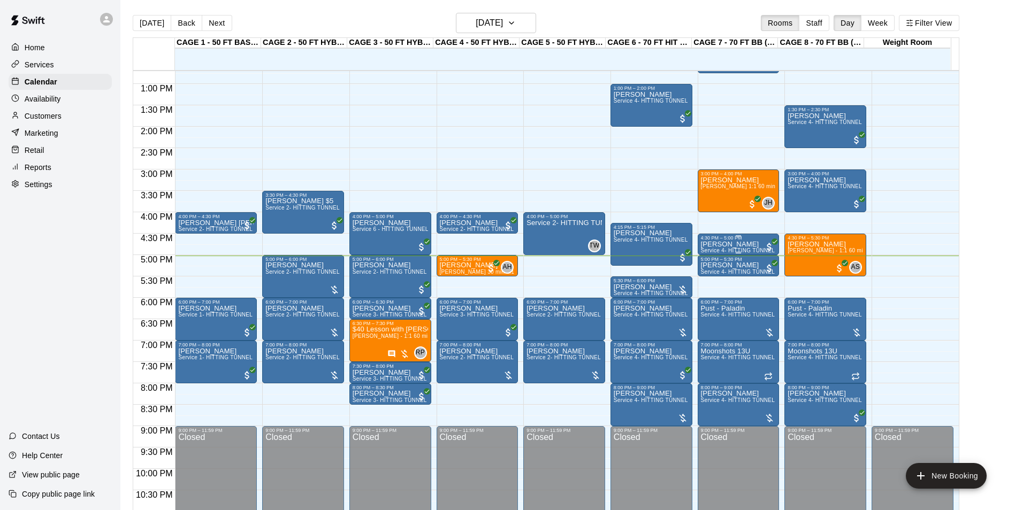
click at [725, 240] on div "4:30 PM – 5:00 PM" at bounding box center [738, 237] width 75 height 5
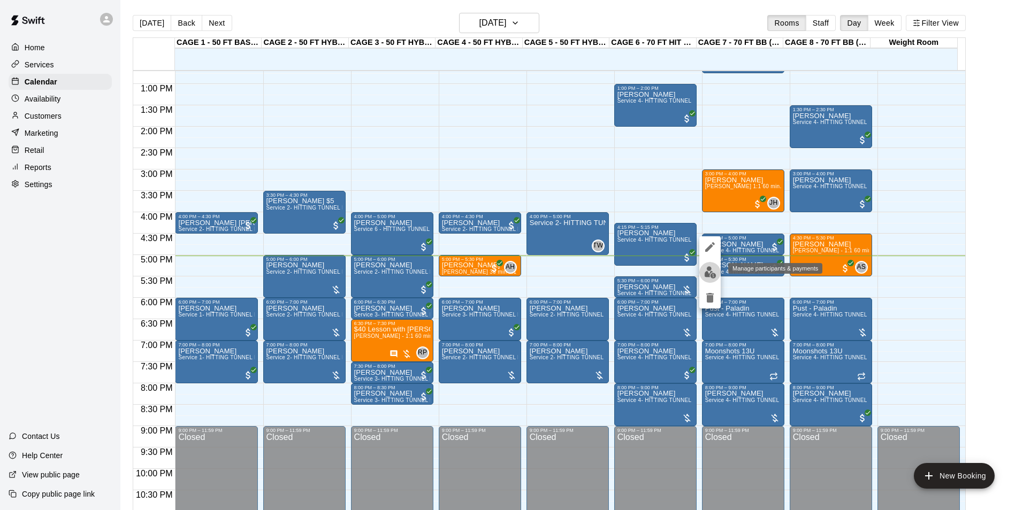
click at [715, 272] on img "edit" at bounding box center [710, 272] width 12 height 12
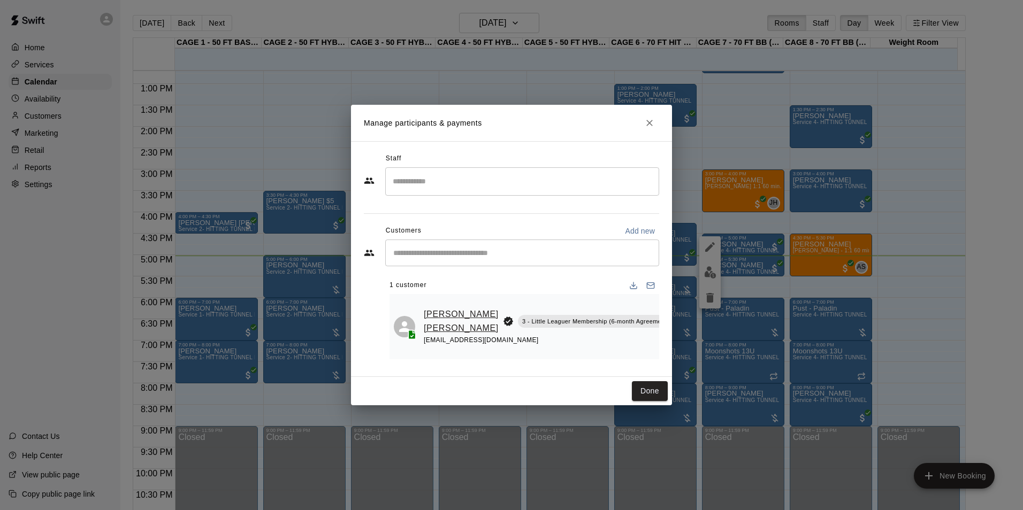
click at [433, 321] on link "Sawyer Mangum-Bartholomew" at bounding box center [461, 321] width 75 height 27
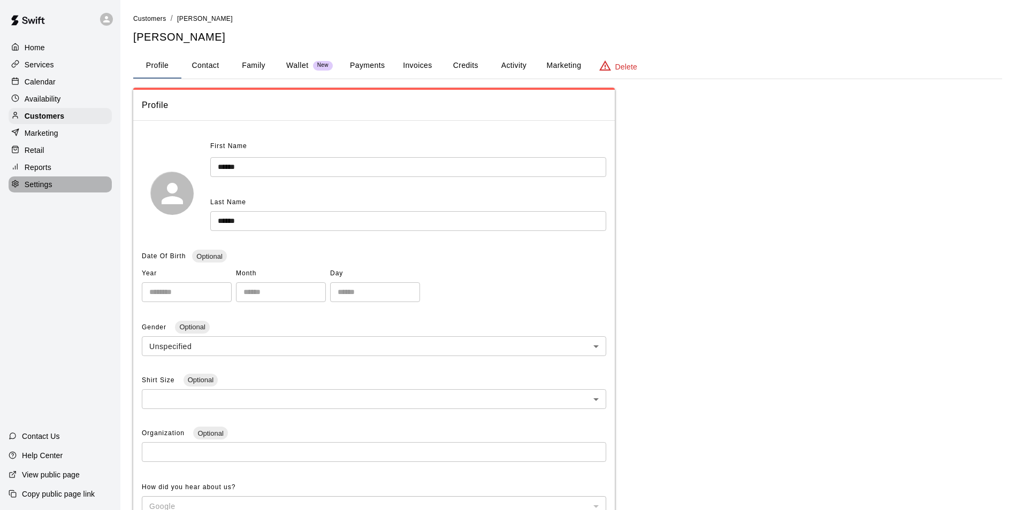
click at [38, 193] on div "Settings" at bounding box center [60, 185] width 103 height 16
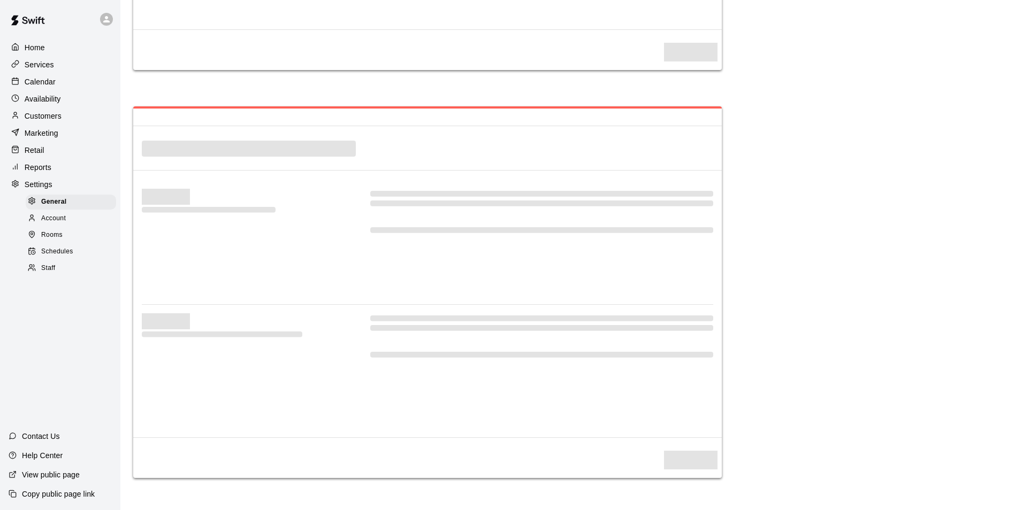
select select "**"
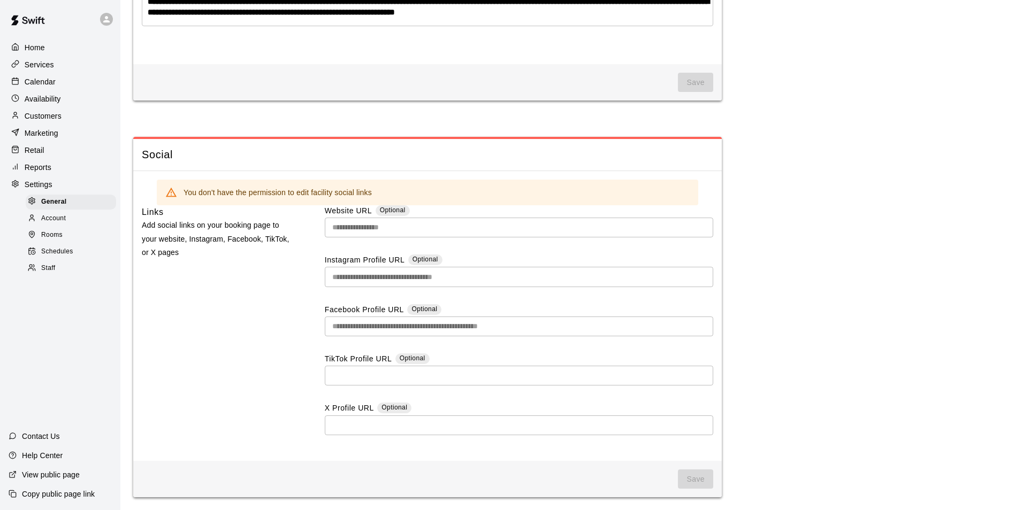
scroll to position [2857, 0]
click at [59, 218] on div "Account" at bounding box center [71, 218] width 90 height 15
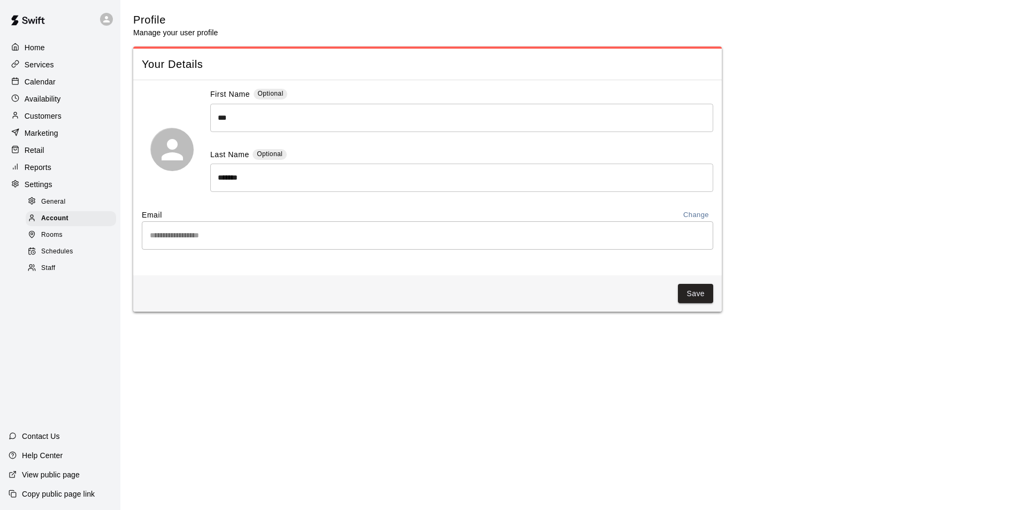
click at [85, 243] on div "Rooms" at bounding box center [71, 235] width 90 height 15
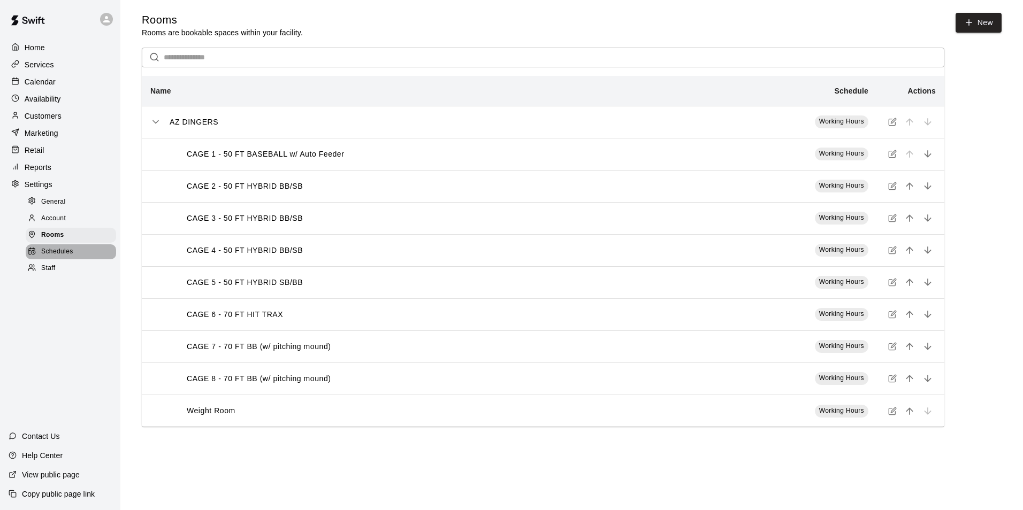
click at [76, 259] on div "Schedules" at bounding box center [71, 251] width 90 height 15
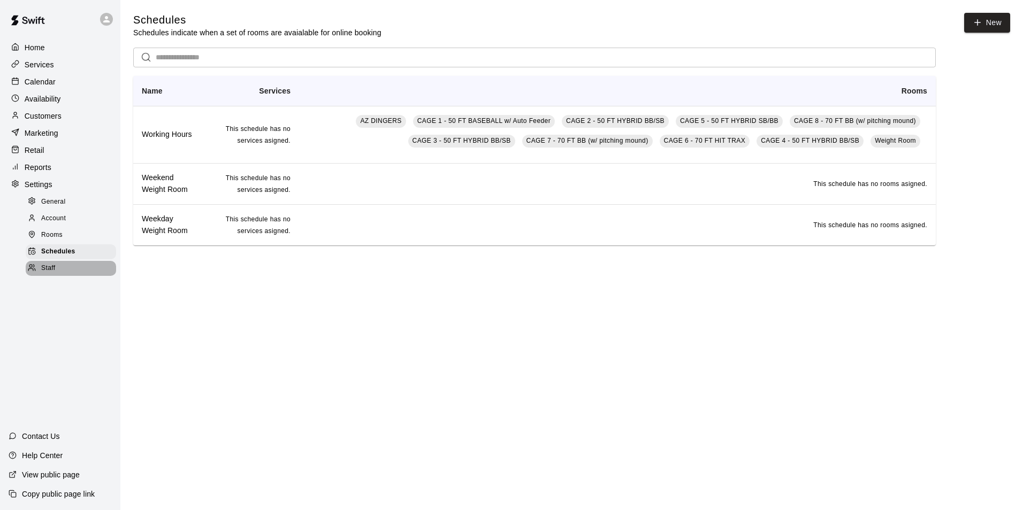
click at [62, 276] on div "Staff" at bounding box center [71, 268] width 90 height 15
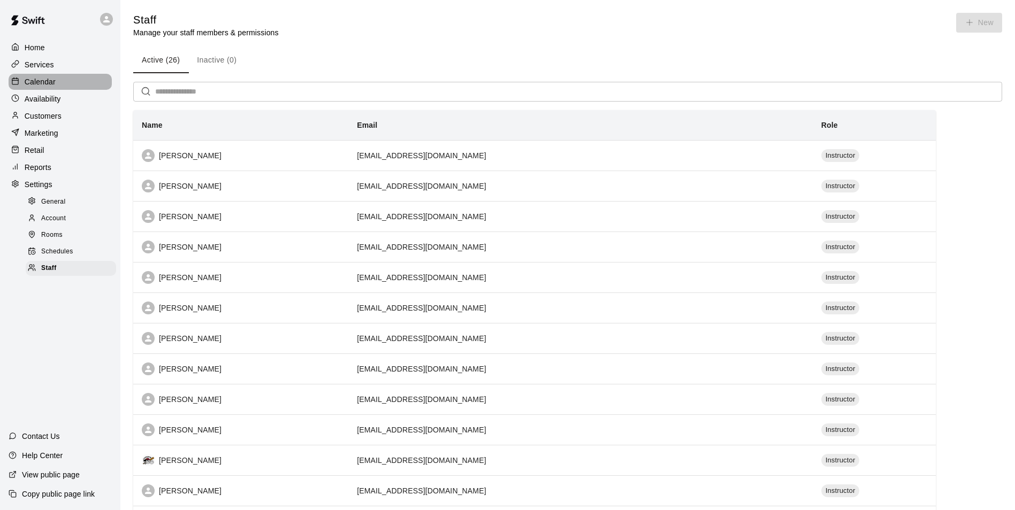
click at [43, 86] on p "Calendar" at bounding box center [40, 81] width 31 height 11
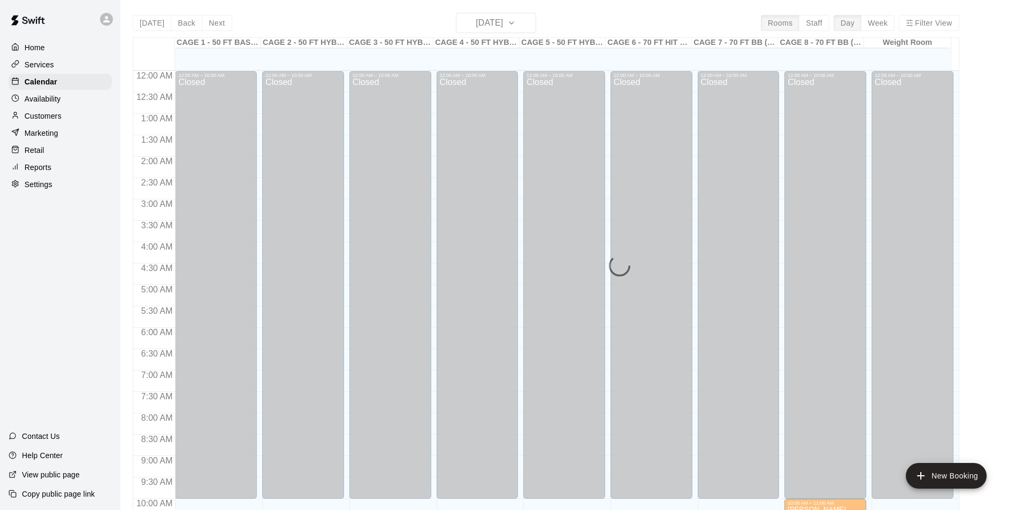
scroll to position [543, 0]
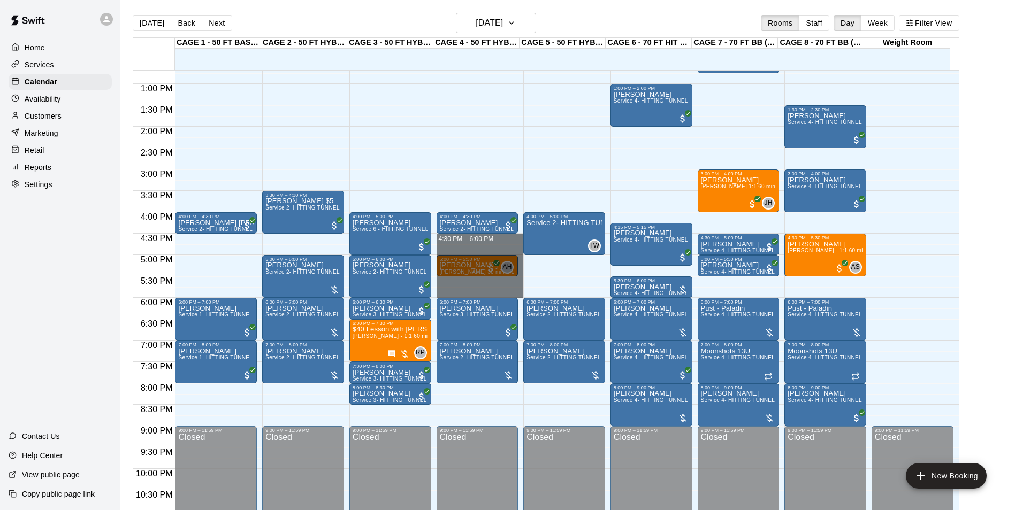
drag, startPoint x: 477, startPoint y: 241, endPoint x: 479, endPoint y: 295, distance: 54.1
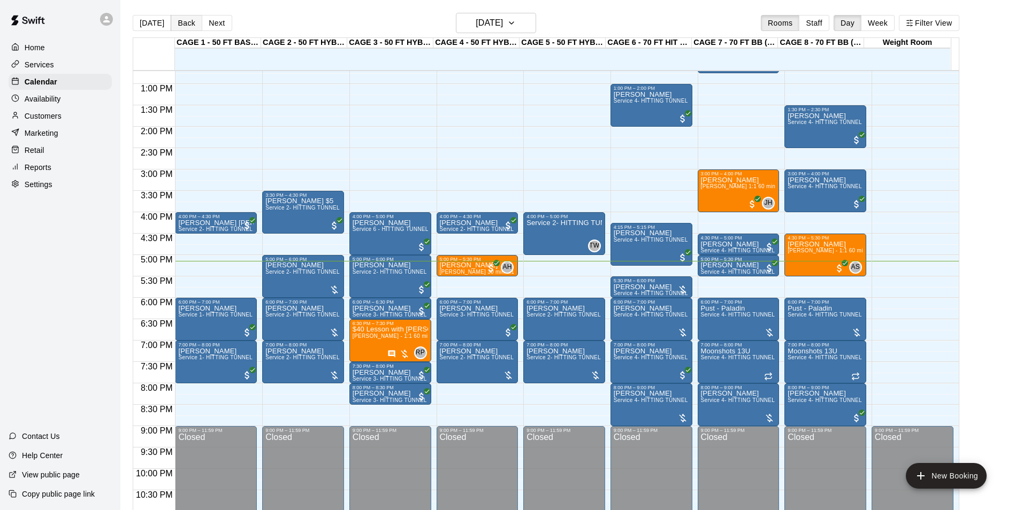
click at [190, 23] on button "Back" at bounding box center [187, 23] width 32 height 16
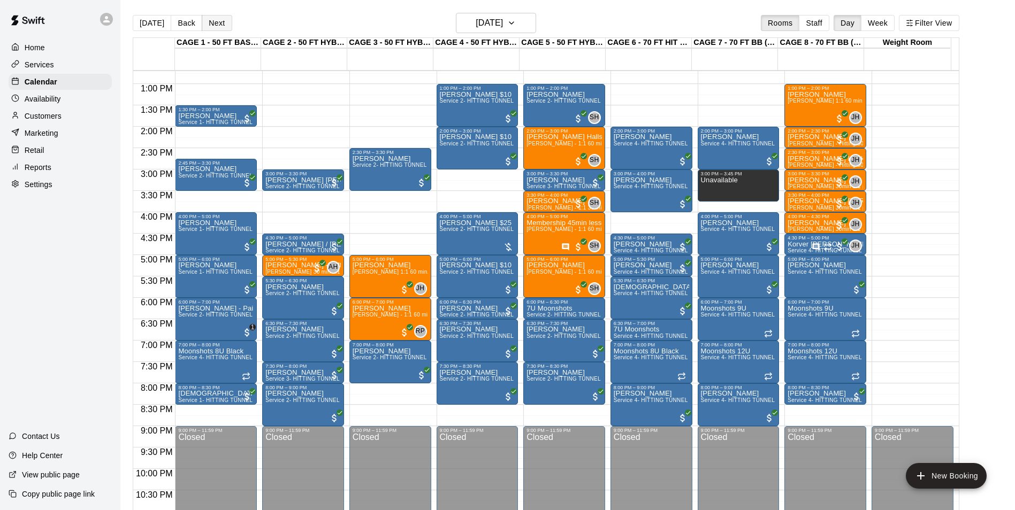
click at [216, 23] on button "Next" at bounding box center [217, 23] width 30 height 16
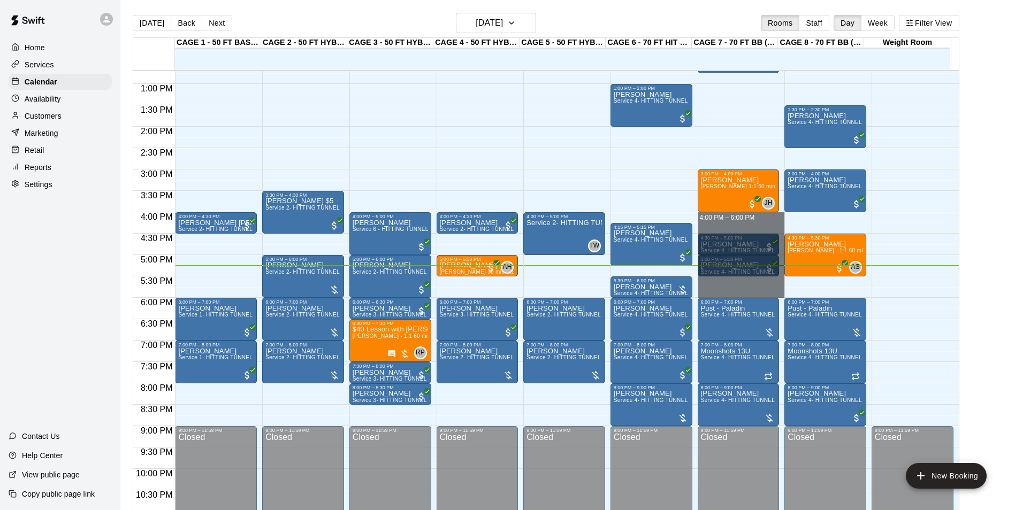
drag, startPoint x: 765, startPoint y: 215, endPoint x: 780, endPoint y: 293, distance: 79.5
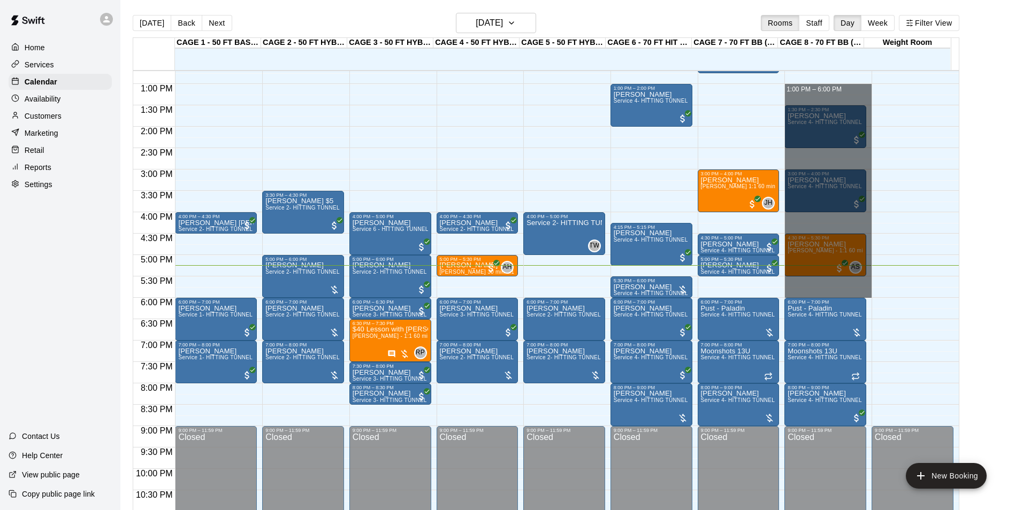
drag, startPoint x: 817, startPoint y: 93, endPoint x: 845, endPoint y: 290, distance: 199.3
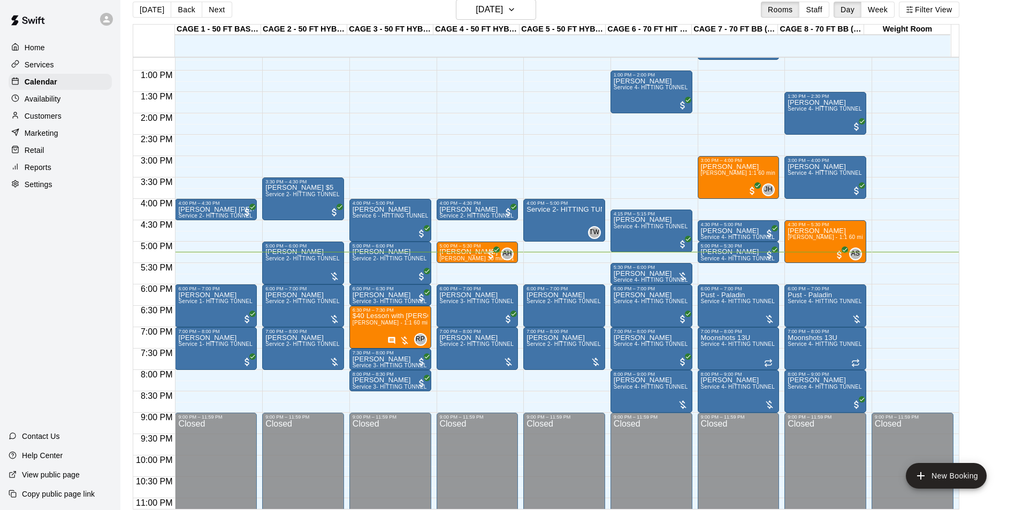
scroll to position [13, 0]
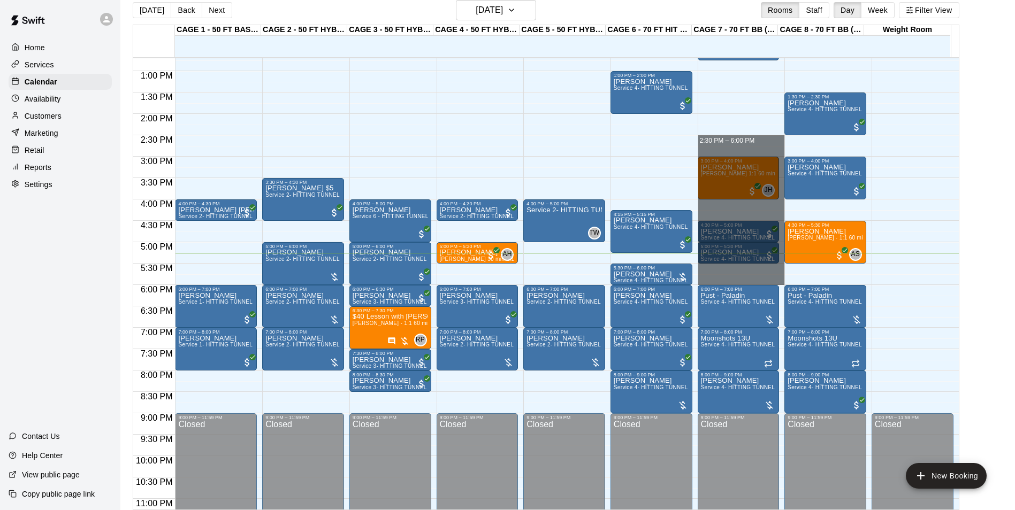
drag, startPoint x: 736, startPoint y: 139, endPoint x: 750, endPoint y: 276, distance: 138.2
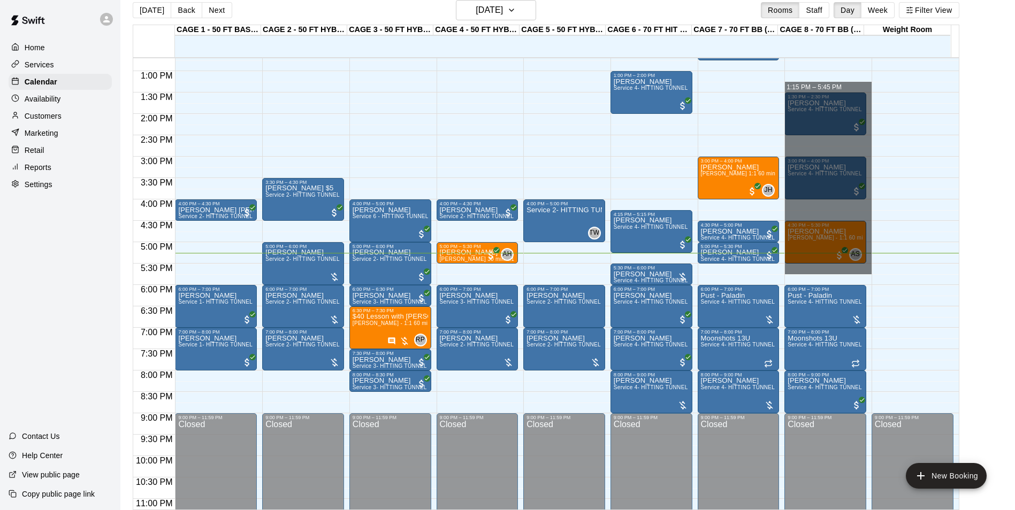
drag, startPoint x: 801, startPoint y: 78, endPoint x: 811, endPoint y: 266, distance: 188.6
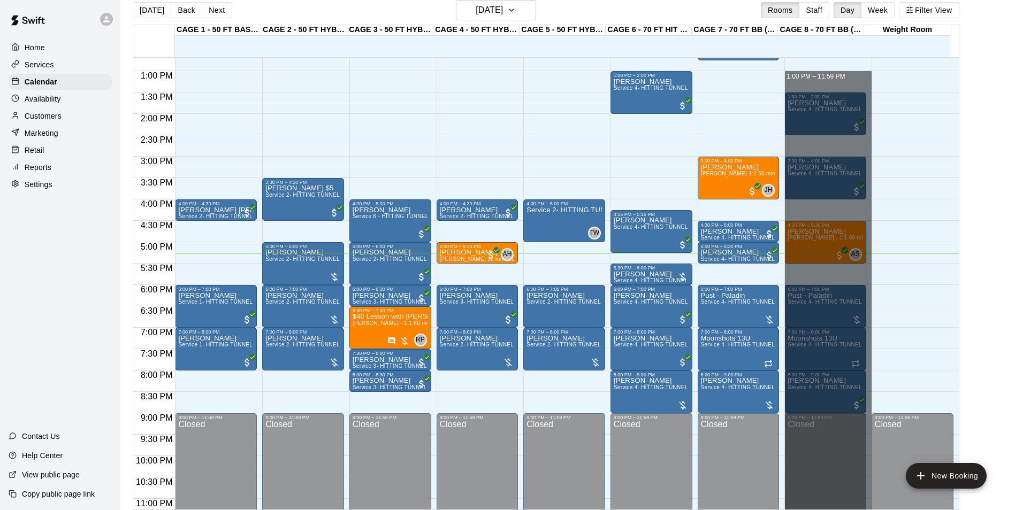
drag, startPoint x: 806, startPoint y: 76, endPoint x: 853, endPoint y: 538, distance: 463.4
click at [853, 510] on html "Home Services Calendar Availability Customers Marketing Retail Reports Settings…" at bounding box center [507, 250] width 1015 height 527
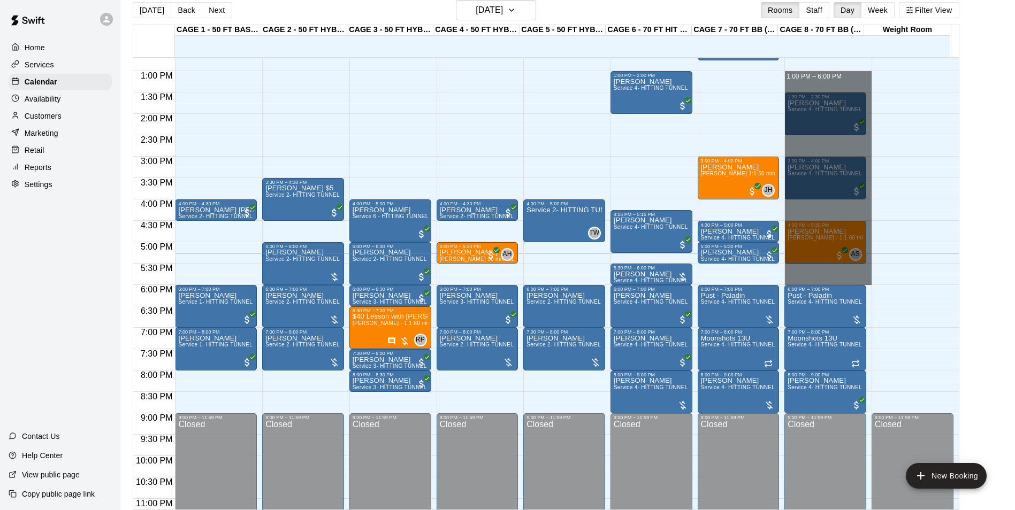
drag, startPoint x: 834, startPoint y: 75, endPoint x: 839, endPoint y: 284, distance: 209.2
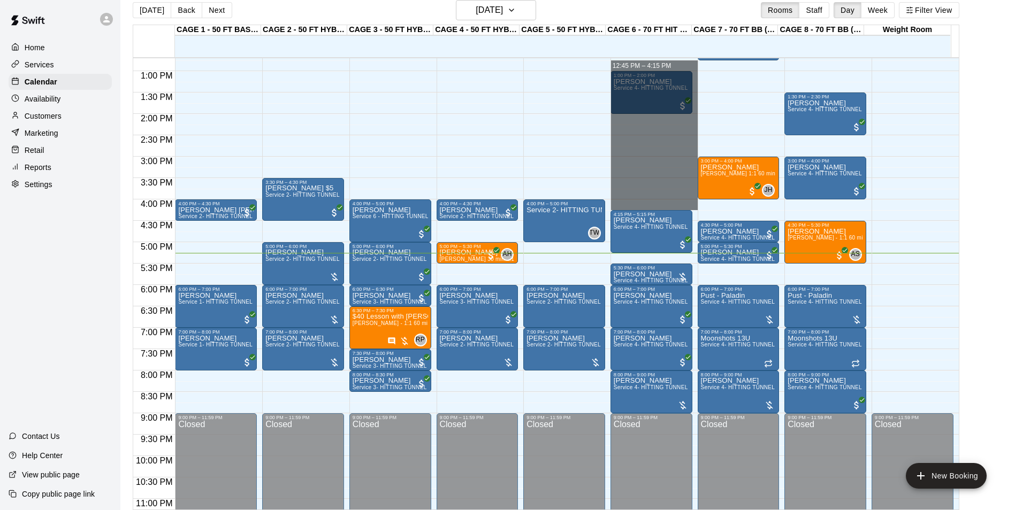
drag, startPoint x: 647, startPoint y: 65, endPoint x: 650, endPoint y: 204, distance: 139.1
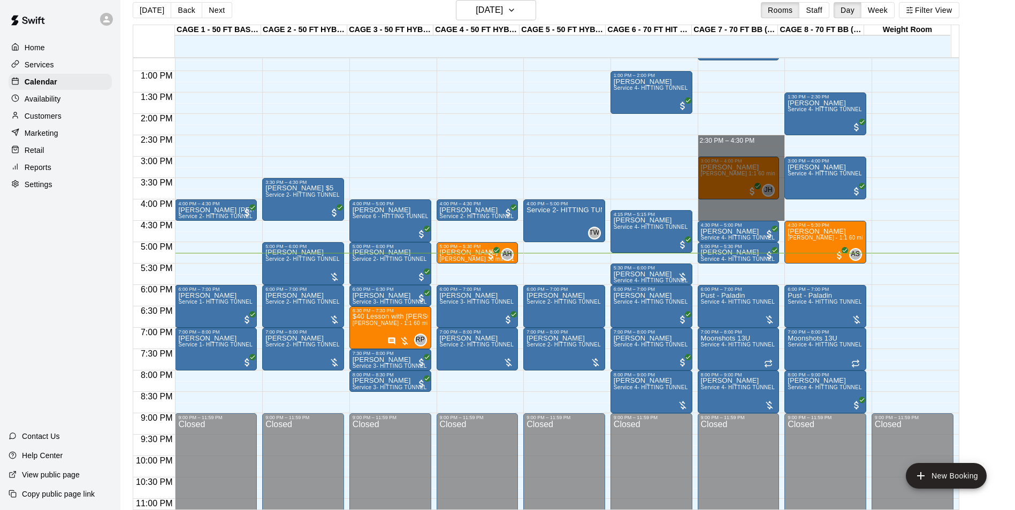
drag, startPoint x: 753, startPoint y: 136, endPoint x: 764, endPoint y: 217, distance: 81.5
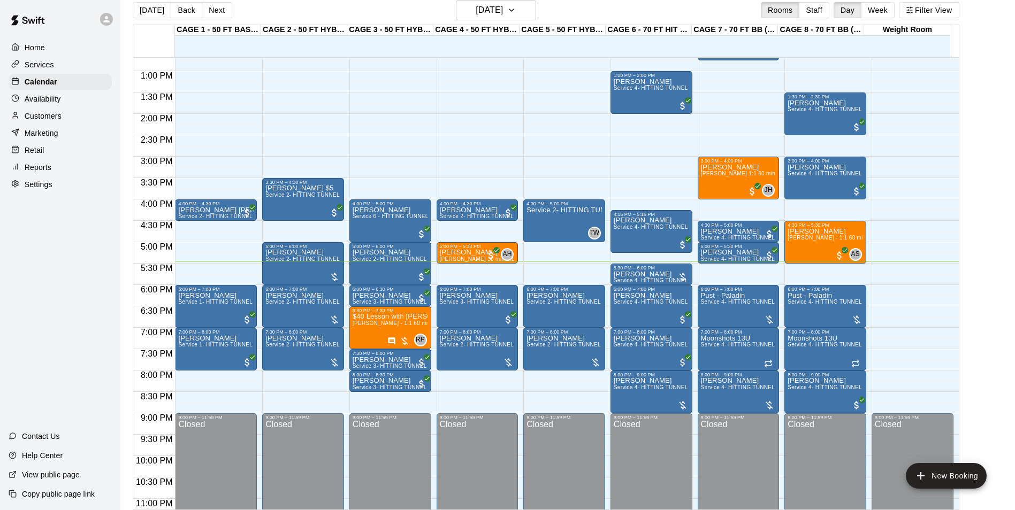
click at [563, 17] on div "Today Back Next Thursday Aug 14 Rooms Staff Day Week Filter View" at bounding box center [546, 12] width 826 height 25
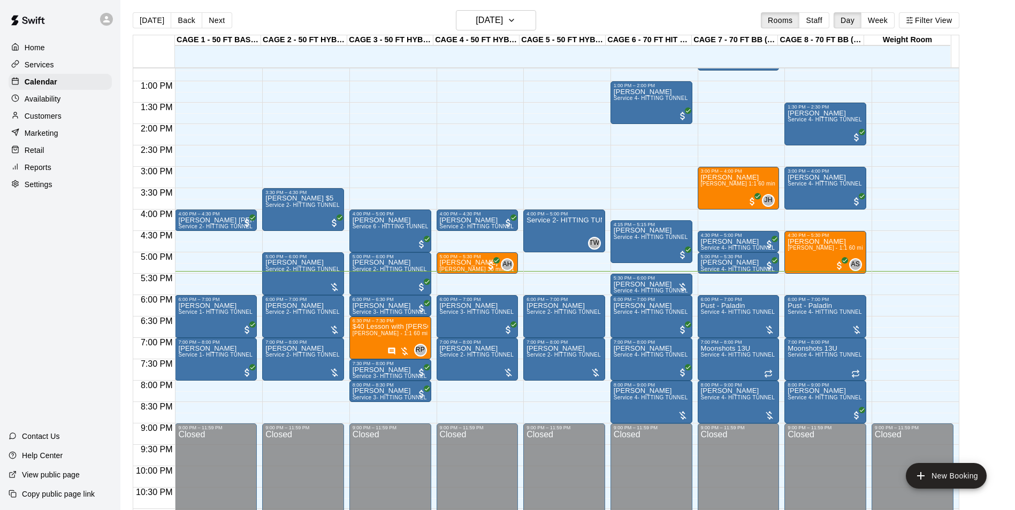
scroll to position [0, 0]
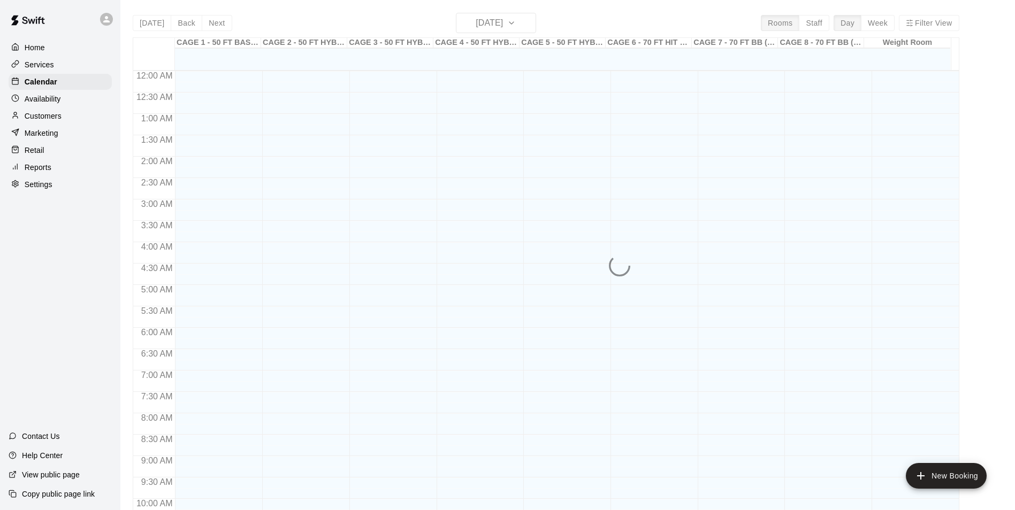
scroll to position [543, 0]
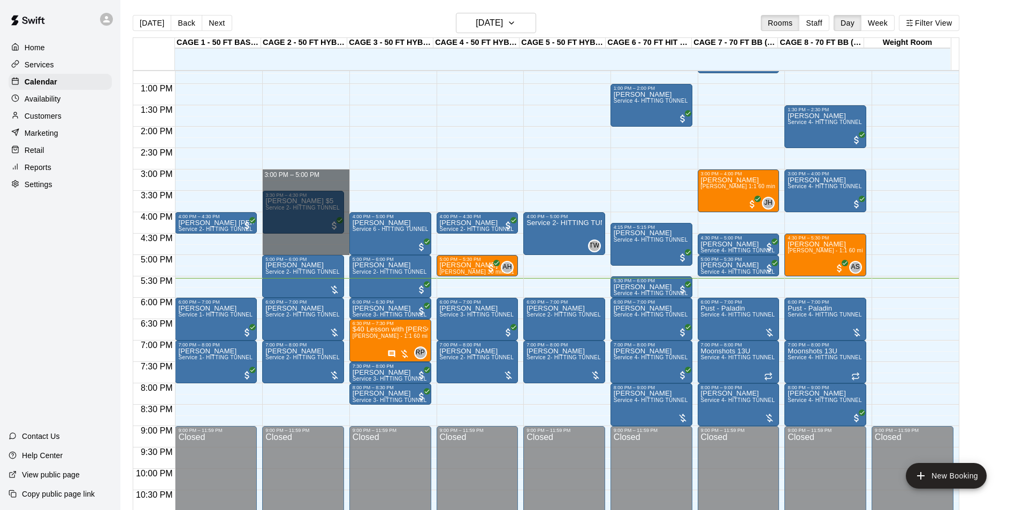
drag, startPoint x: 311, startPoint y: 178, endPoint x: 320, endPoint y: 249, distance: 71.3
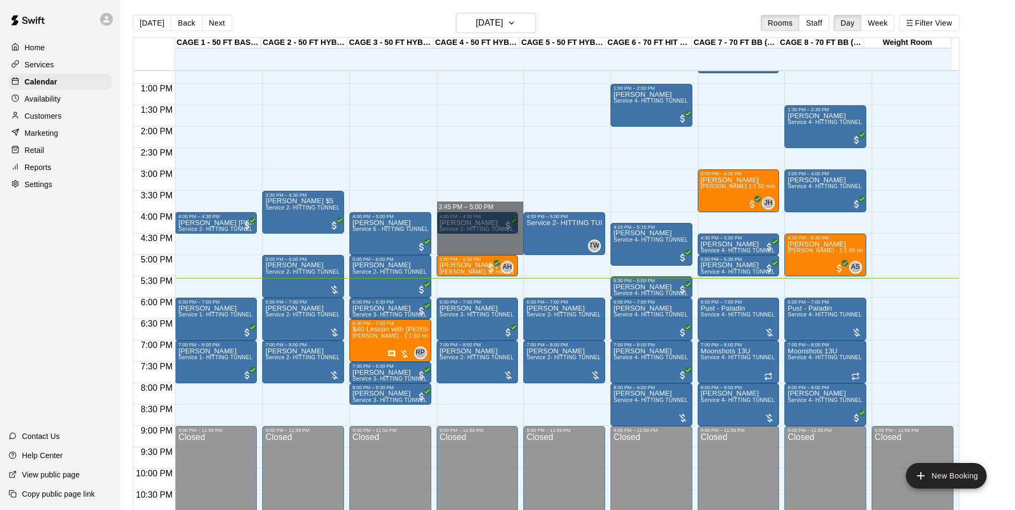
drag, startPoint x: 491, startPoint y: 200, endPoint x: 485, endPoint y: 246, distance: 46.4
drag, startPoint x: 485, startPoint y: 208, endPoint x: 496, endPoint y: 239, distance: 33.0
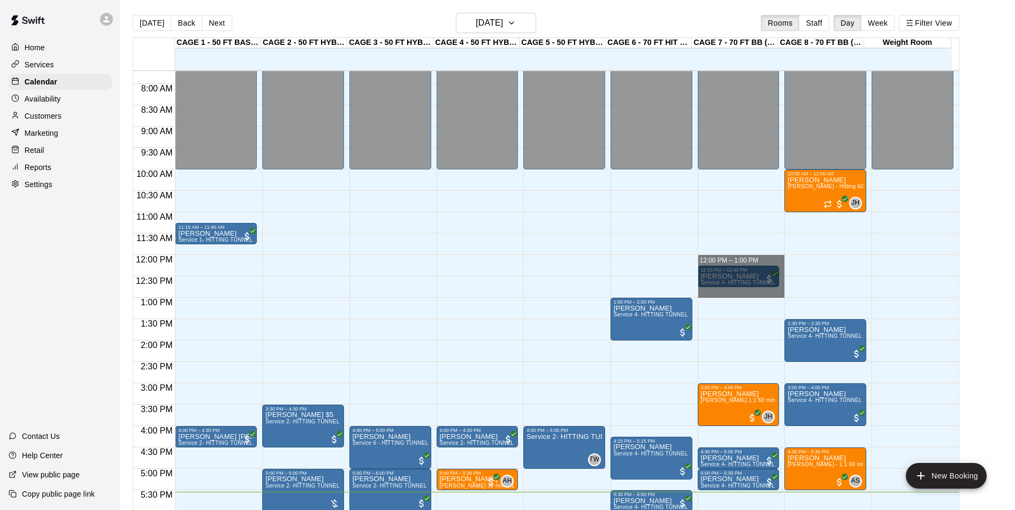
drag, startPoint x: 738, startPoint y: 260, endPoint x: 741, endPoint y: 294, distance: 33.9
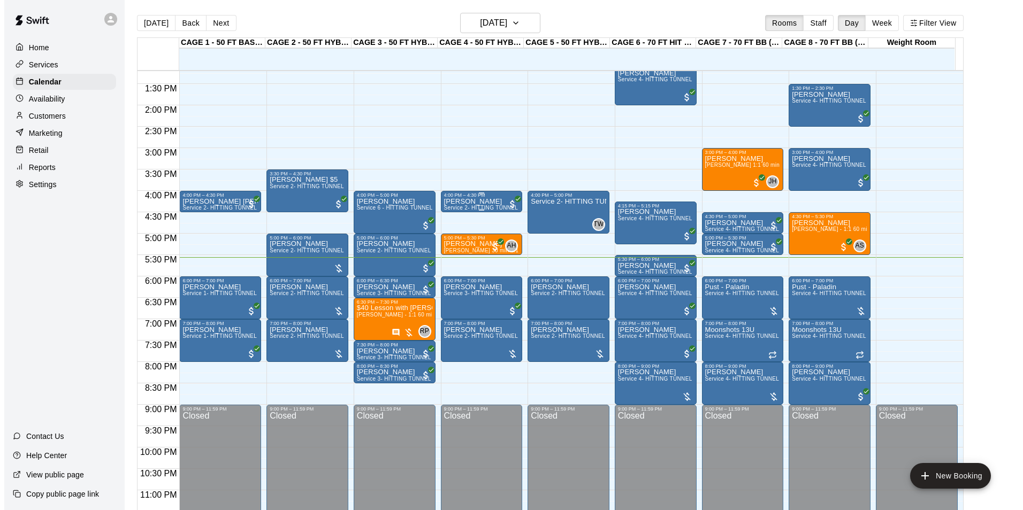
scroll to position [577, 0]
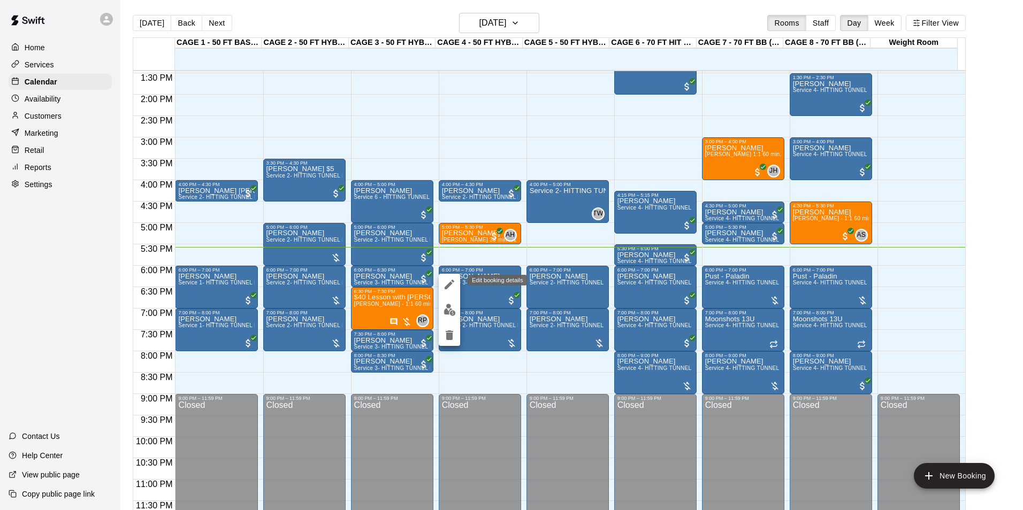
click at [450, 290] on icon "edit" at bounding box center [449, 284] width 13 height 13
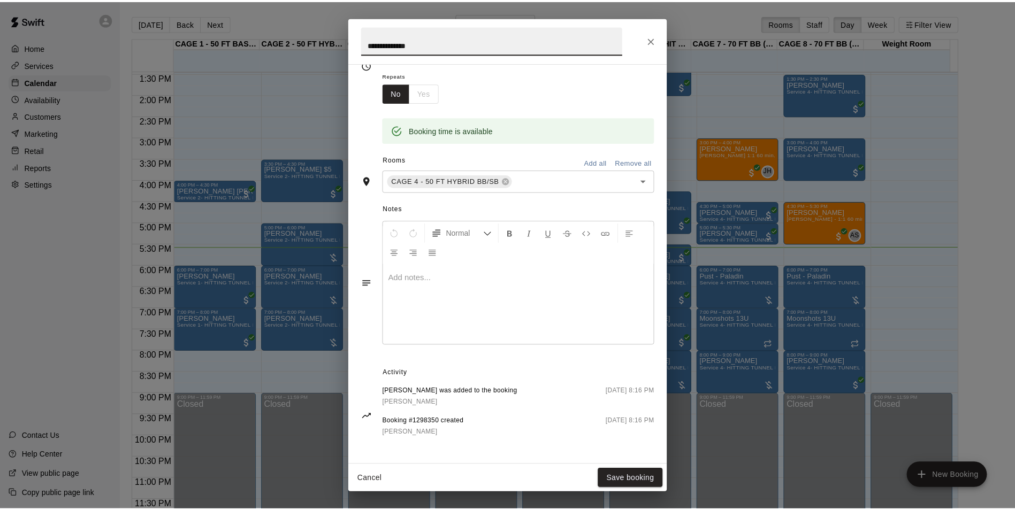
scroll to position [171, 0]
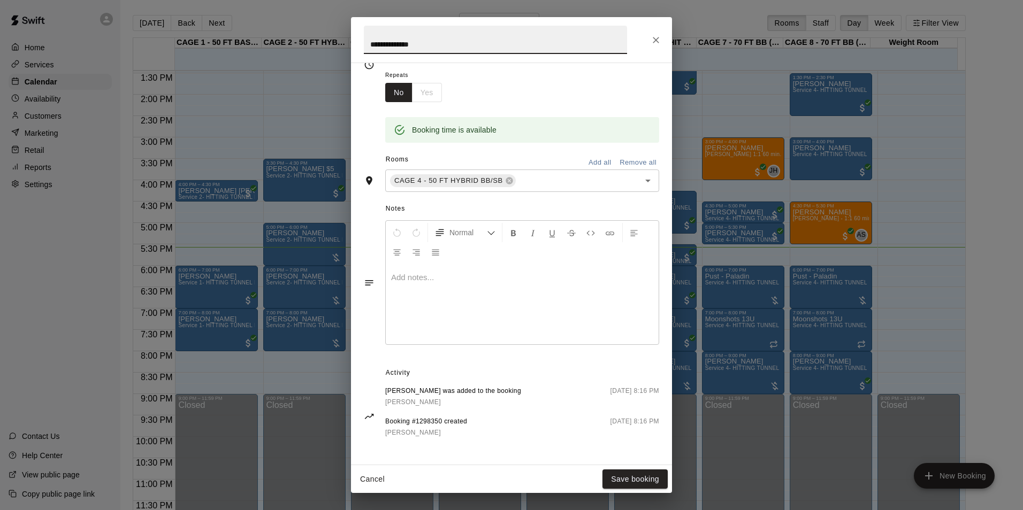
click at [742, 335] on div "**********" at bounding box center [511, 255] width 1023 height 510
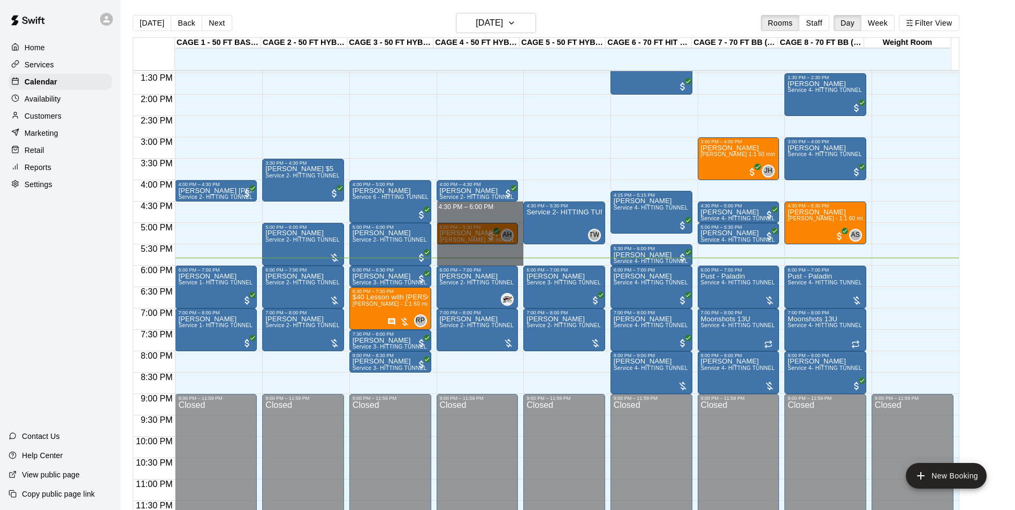
drag, startPoint x: 439, startPoint y: 208, endPoint x: 465, endPoint y: 257, distance: 56.2
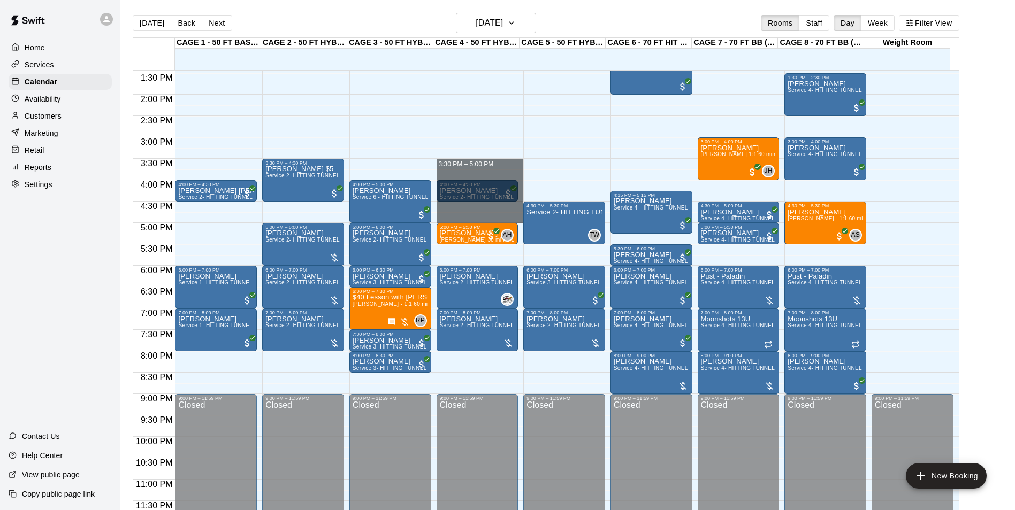
drag, startPoint x: 470, startPoint y: 165, endPoint x: 471, endPoint y: 212, distance: 47.1
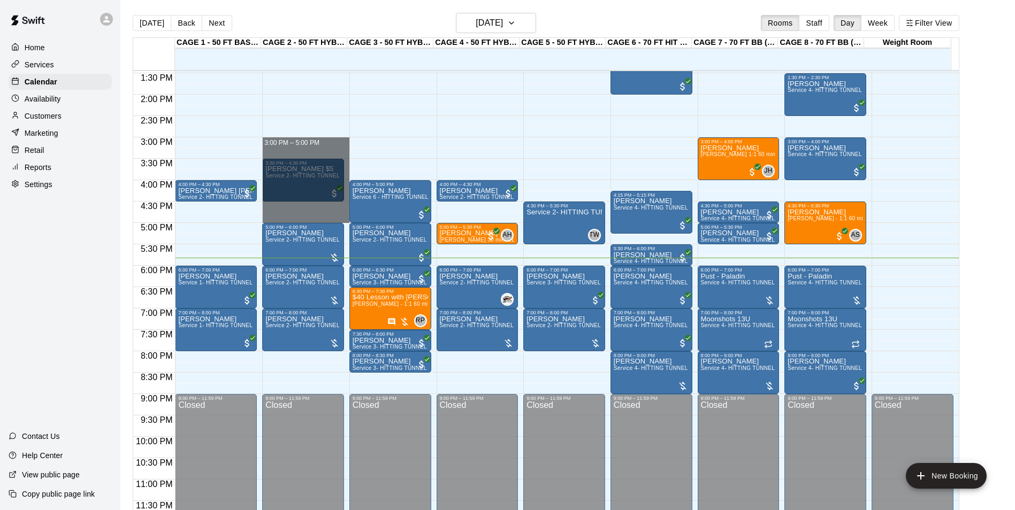
drag, startPoint x: 296, startPoint y: 141, endPoint x: 311, endPoint y: 220, distance: 80.6
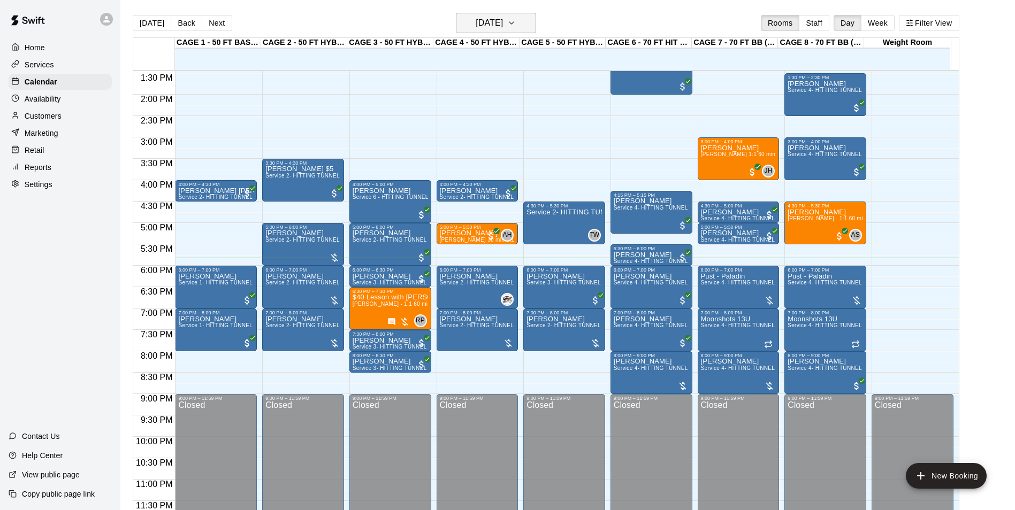
click at [496, 18] on h6 "[DATE]" at bounding box center [488, 23] width 27 height 15
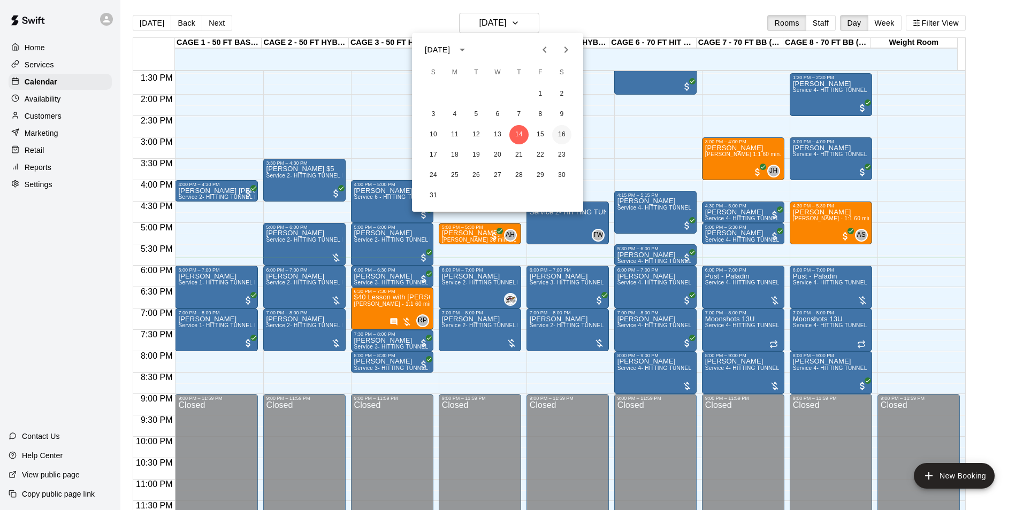
click at [564, 135] on button "16" at bounding box center [561, 134] width 19 height 19
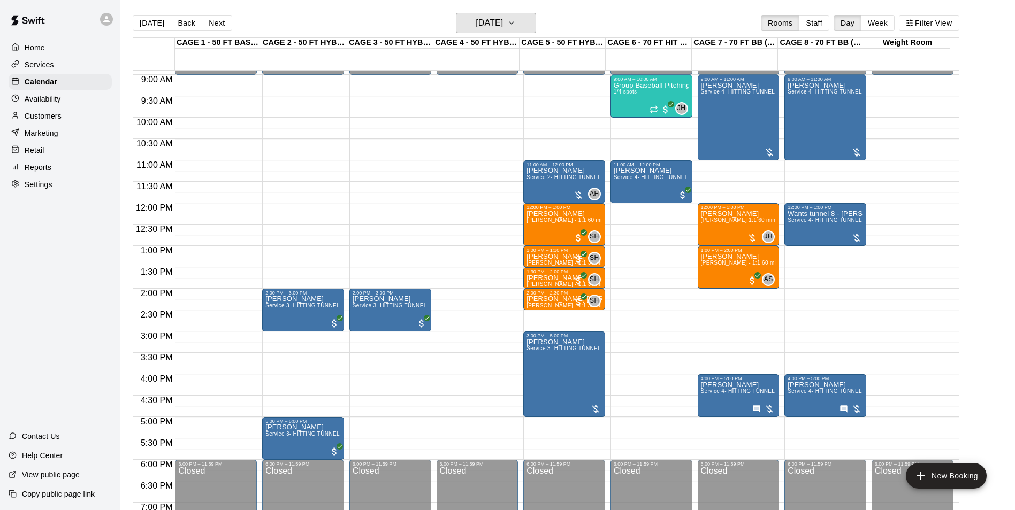
scroll to position [363, 0]
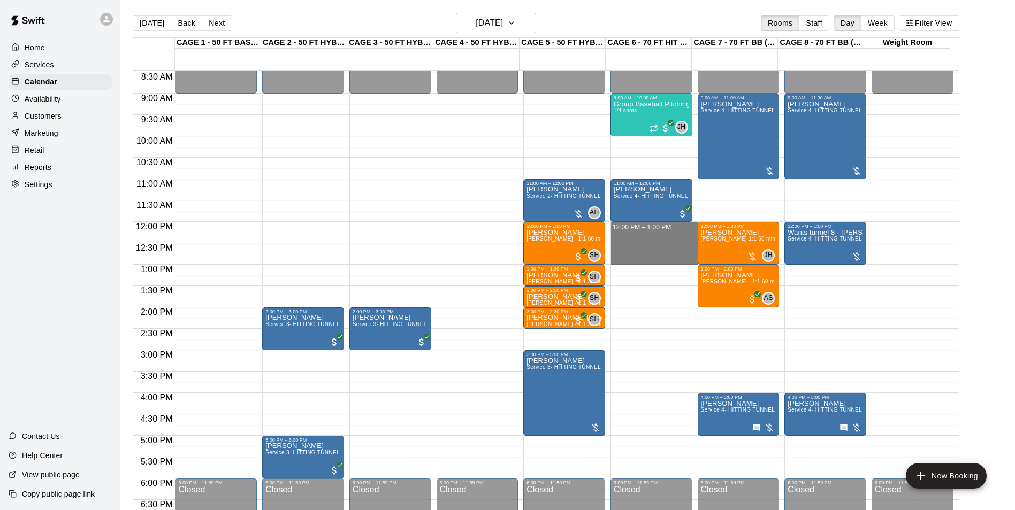
drag, startPoint x: 668, startPoint y: 227, endPoint x: 675, endPoint y: 256, distance: 29.7
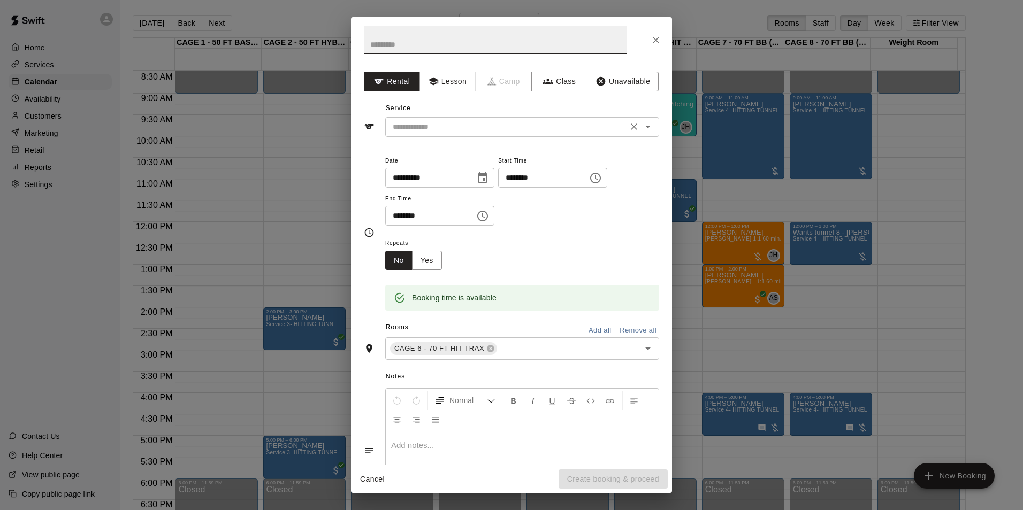
click at [493, 132] on input "text" at bounding box center [506, 126] width 236 height 13
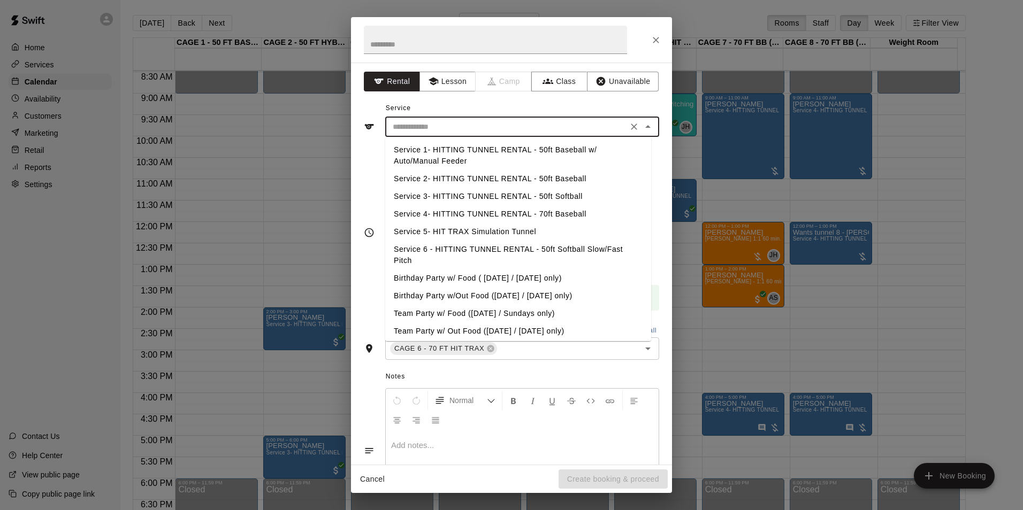
click at [508, 209] on li "Service 4- HITTING TUNNEL RENTAL - 70ft Baseball" at bounding box center [518, 214] width 266 height 18
type input "**********"
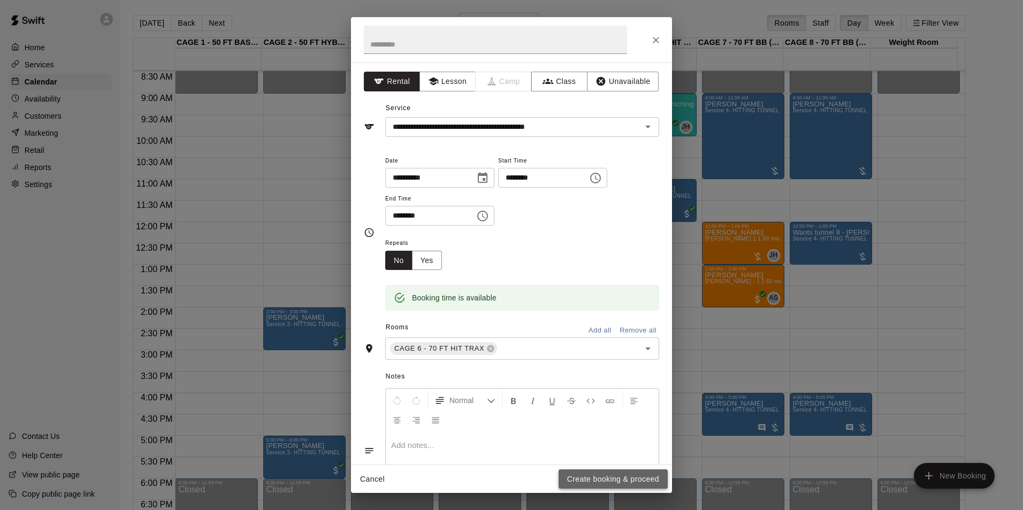
click at [620, 475] on button "Create booking & proceed" at bounding box center [612, 480] width 109 height 20
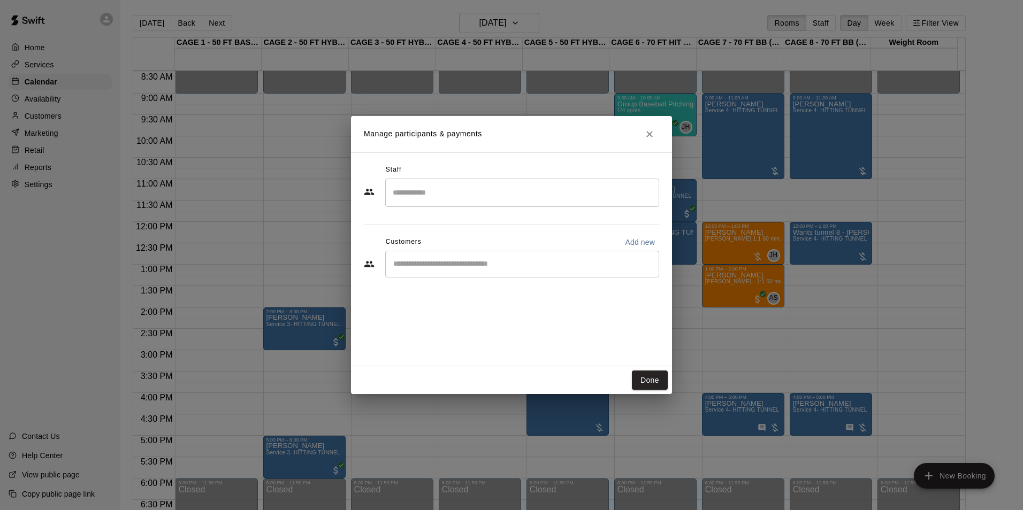
click at [555, 268] on input "Start typing to search customers..." at bounding box center [522, 264] width 264 height 11
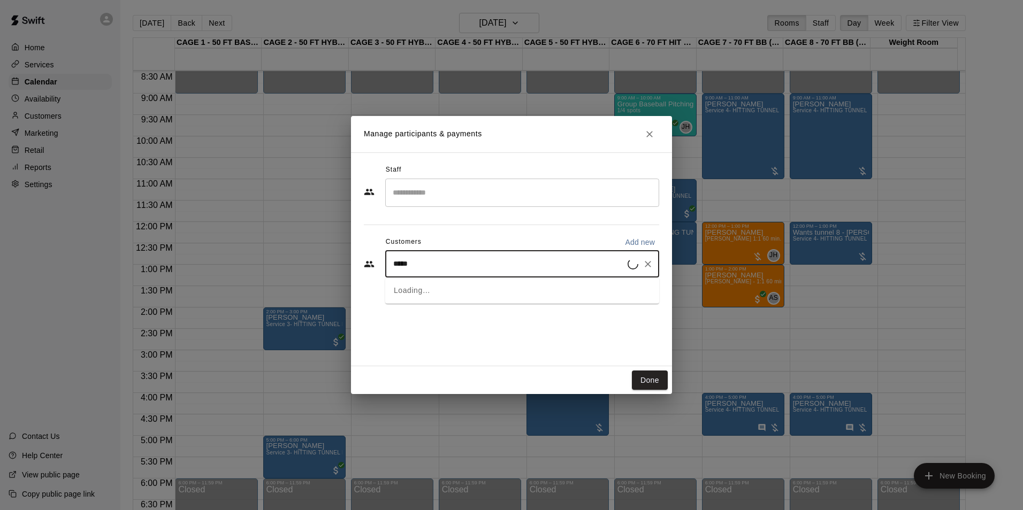
type input "******"
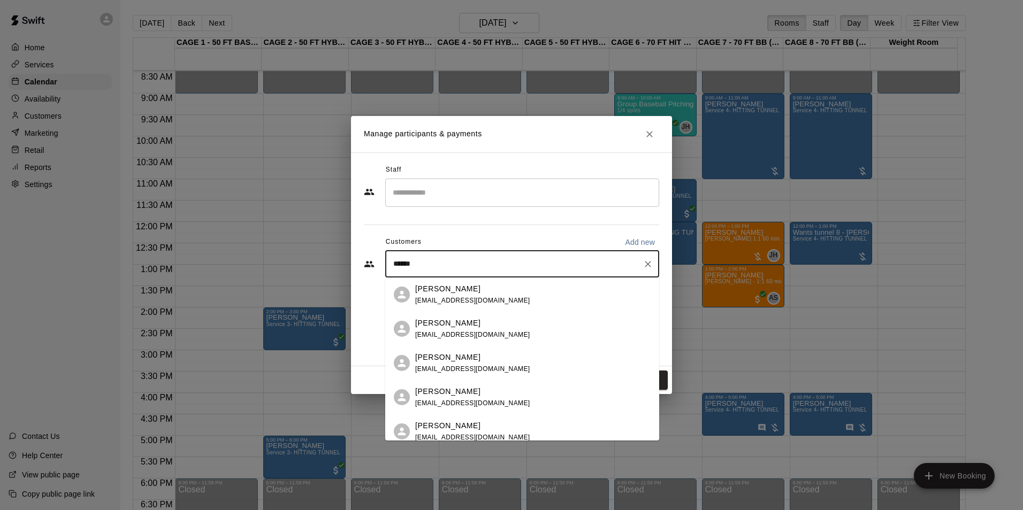
click at [392, 264] on input "******" at bounding box center [514, 264] width 248 height 11
click at [456, 290] on p "[PERSON_NAME]" at bounding box center [447, 288] width 65 height 11
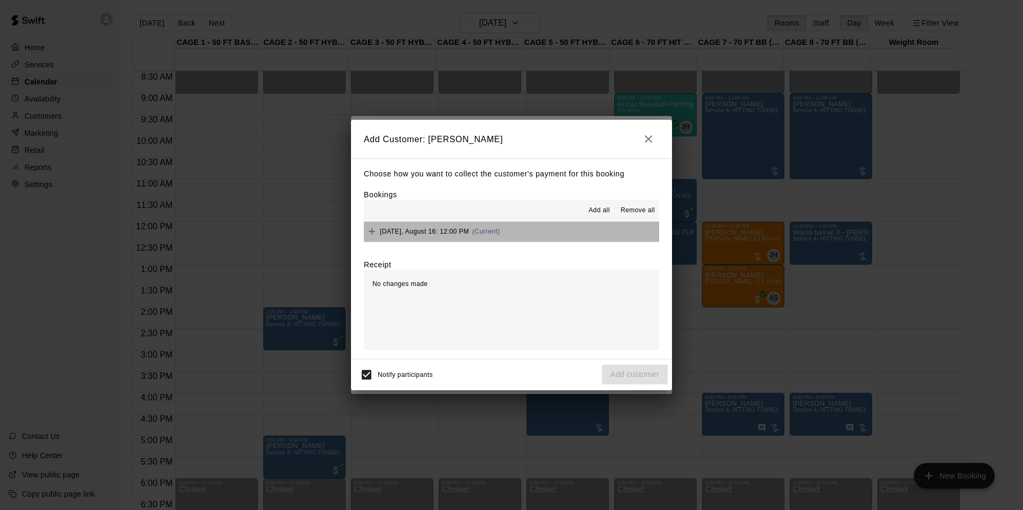
click at [569, 230] on button "Saturday, August 16: 12:00 PM (Current)" at bounding box center [511, 232] width 295 height 20
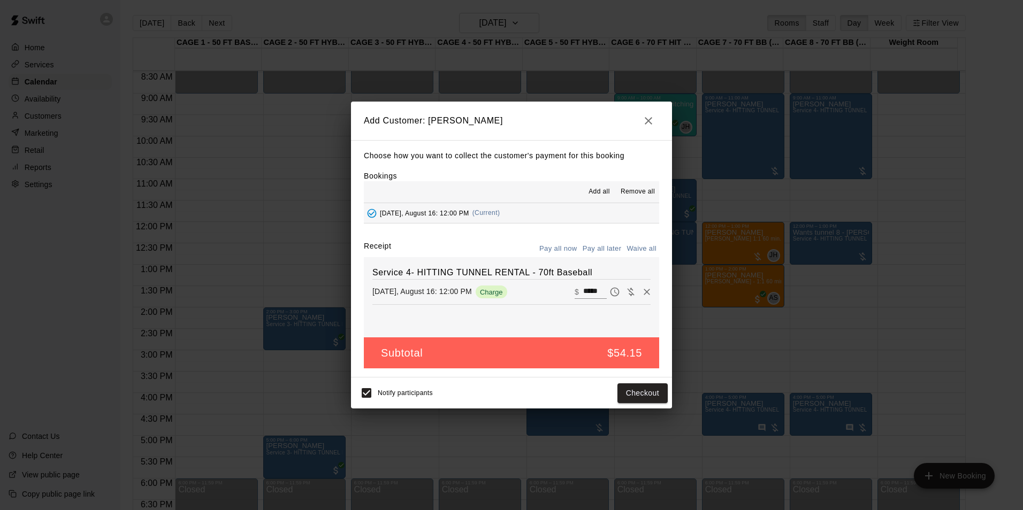
click at [609, 249] on button "Pay all later" at bounding box center [602, 249] width 44 height 17
click at [633, 396] on button "Add customer" at bounding box center [635, 393] width 66 height 20
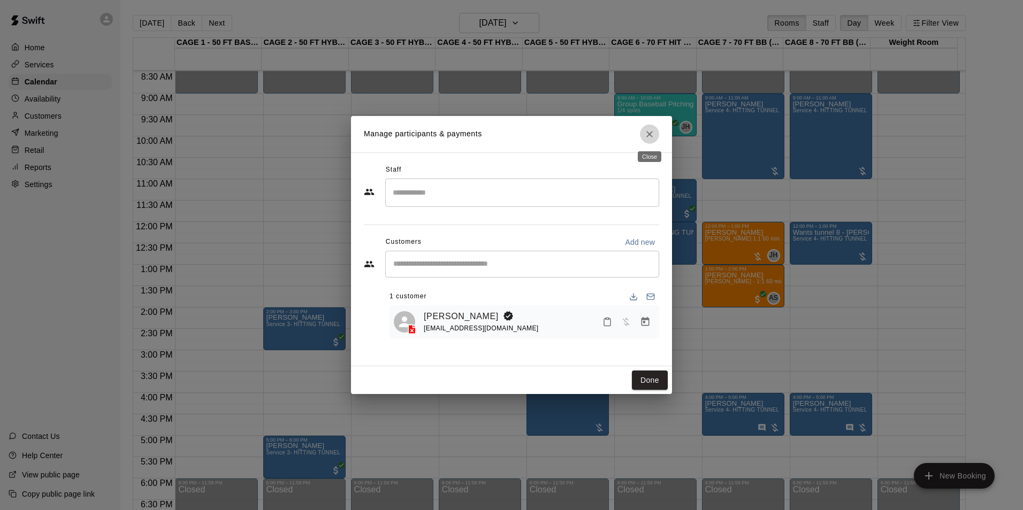
click at [646, 133] on icon "Close" at bounding box center [649, 134] width 11 height 11
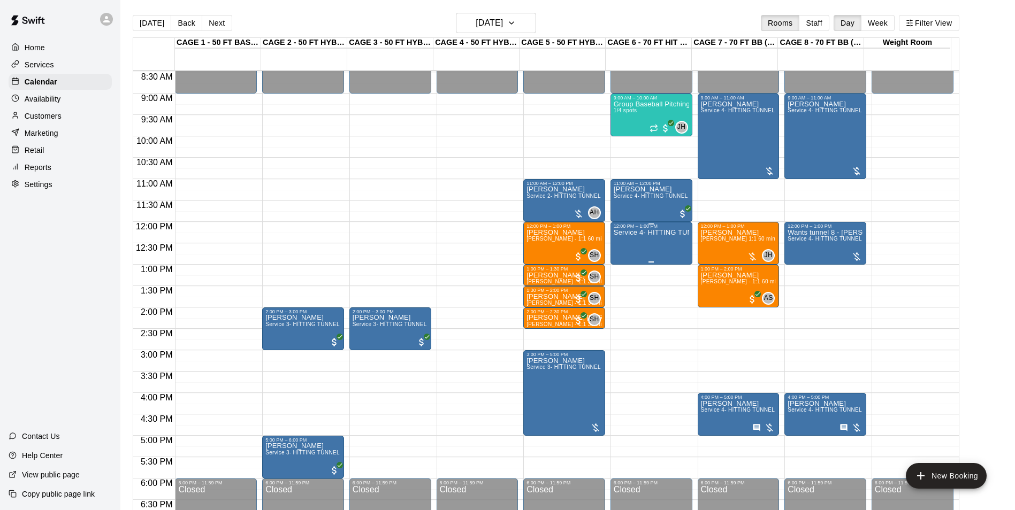
click at [651, 250] on div "Service 4- HITTING TUNNEL RENTAL - 70ft Baseball" at bounding box center [650, 484] width 75 height 510
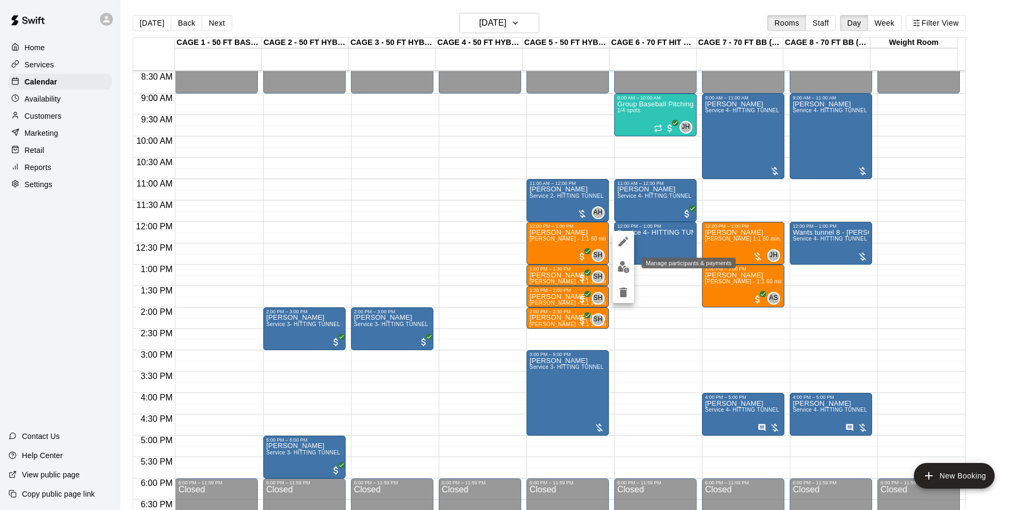
click at [626, 264] on img "edit" at bounding box center [623, 267] width 12 height 12
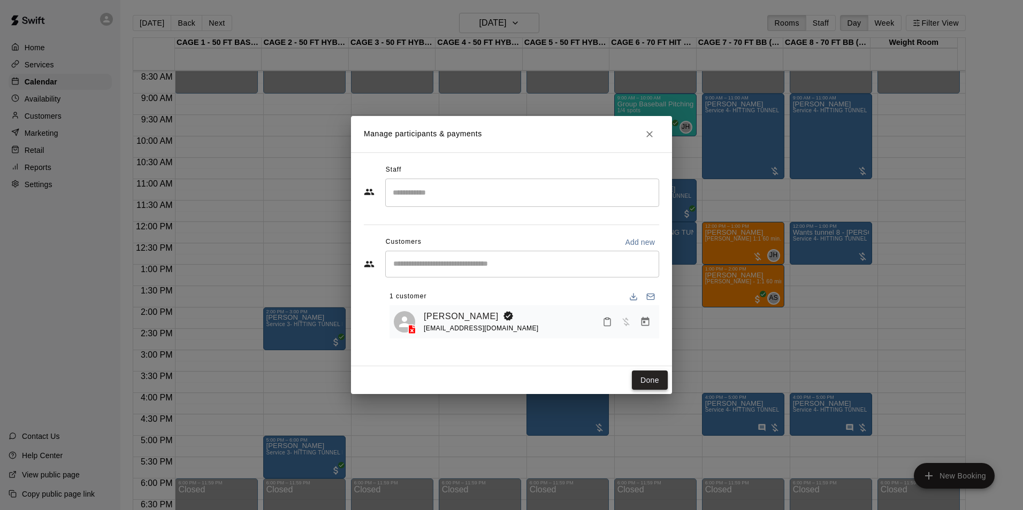
click at [655, 377] on button "Done" at bounding box center [650, 381] width 36 height 20
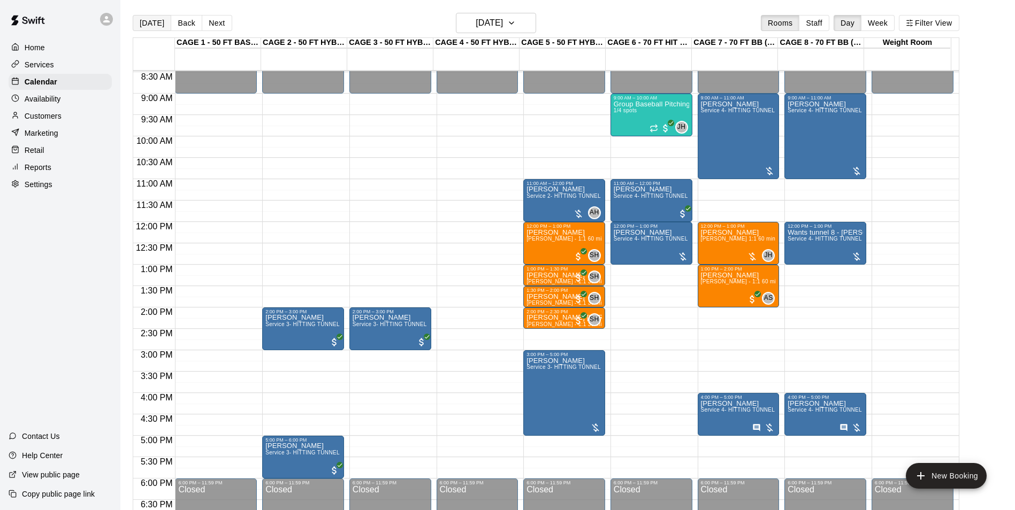
click at [159, 24] on button "[DATE]" at bounding box center [152, 23] width 39 height 16
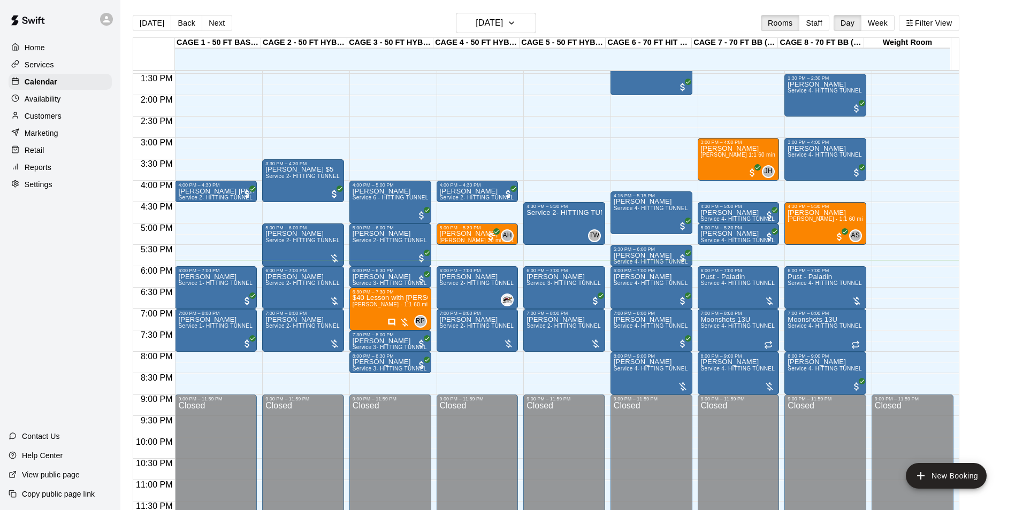
scroll to position [577, 0]
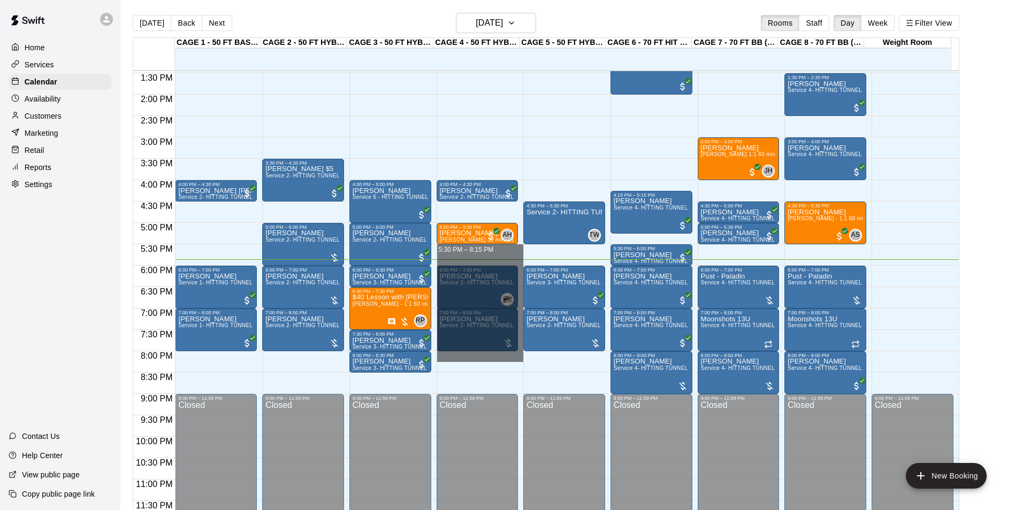
drag, startPoint x: 495, startPoint y: 250, endPoint x: 499, endPoint y: 355, distance: 104.9
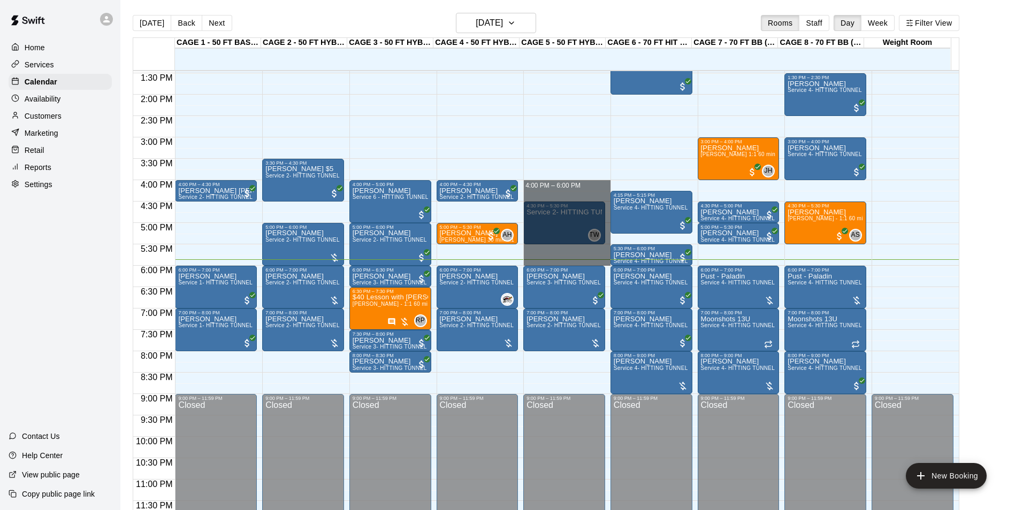
drag, startPoint x: 546, startPoint y: 182, endPoint x: 556, endPoint y: 256, distance: 74.5
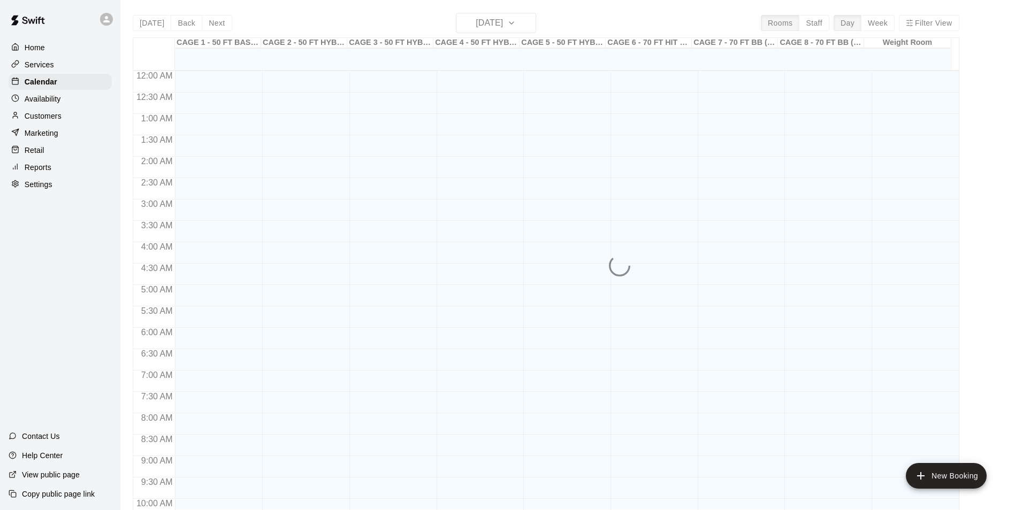
scroll to position [543, 0]
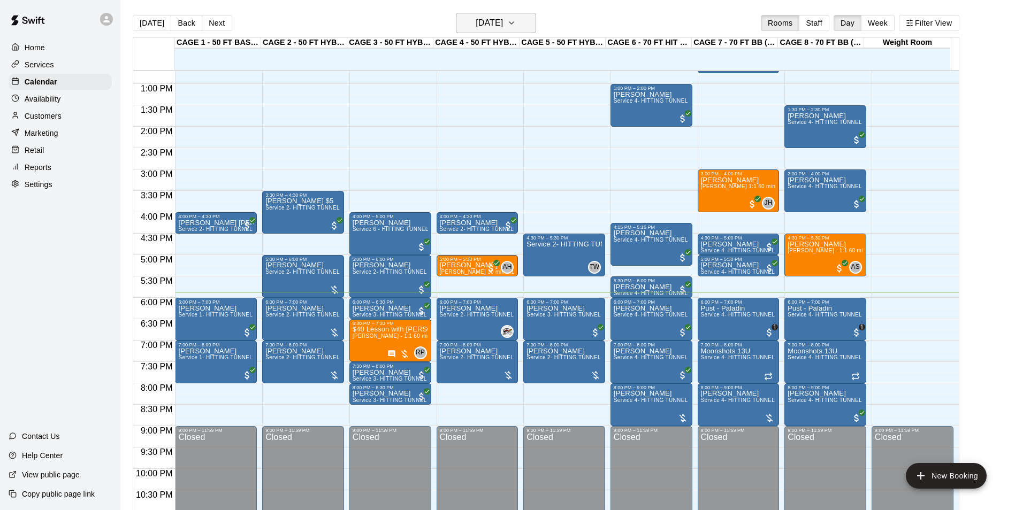
click at [524, 23] on button "[DATE]" at bounding box center [496, 23] width 80 height 20
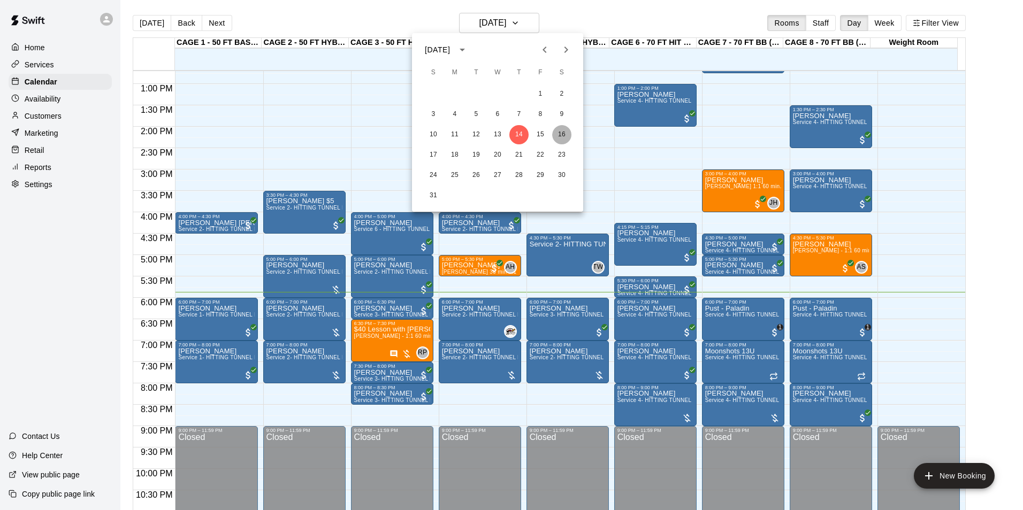
click at [563, 133] on button "16" at bounding box center [561, 134] width 19 height 19
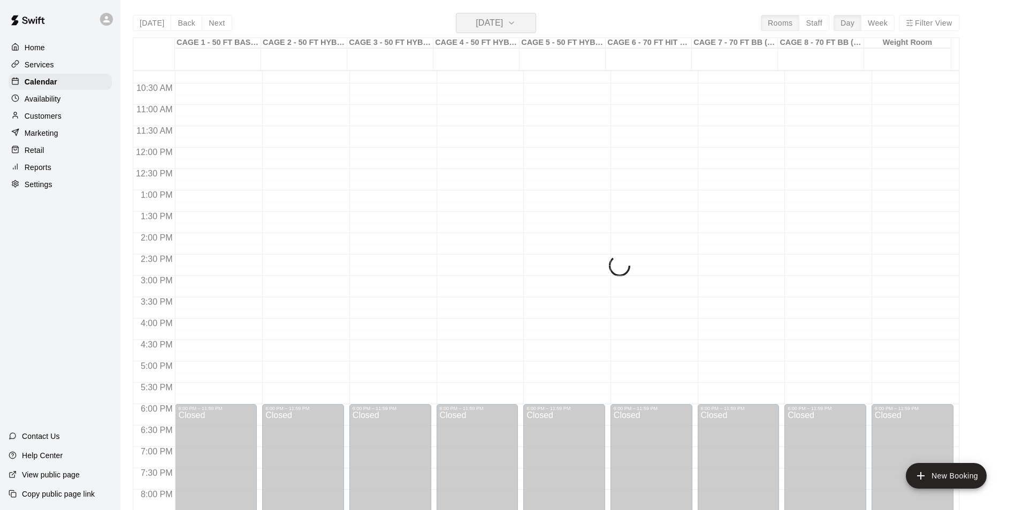
scroll to position [436, 0]
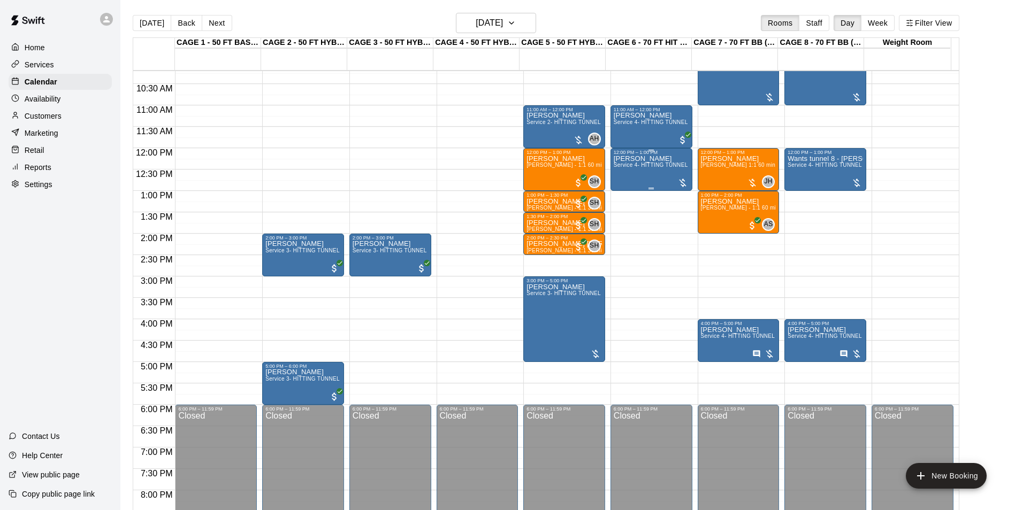
click at [633, 182] on div "Boston [PERSON_NAME] Service 4- HITTING TUNNEL RENTAL - 70ft Baseball" at bounding box center [650, 410] width 75 height 510
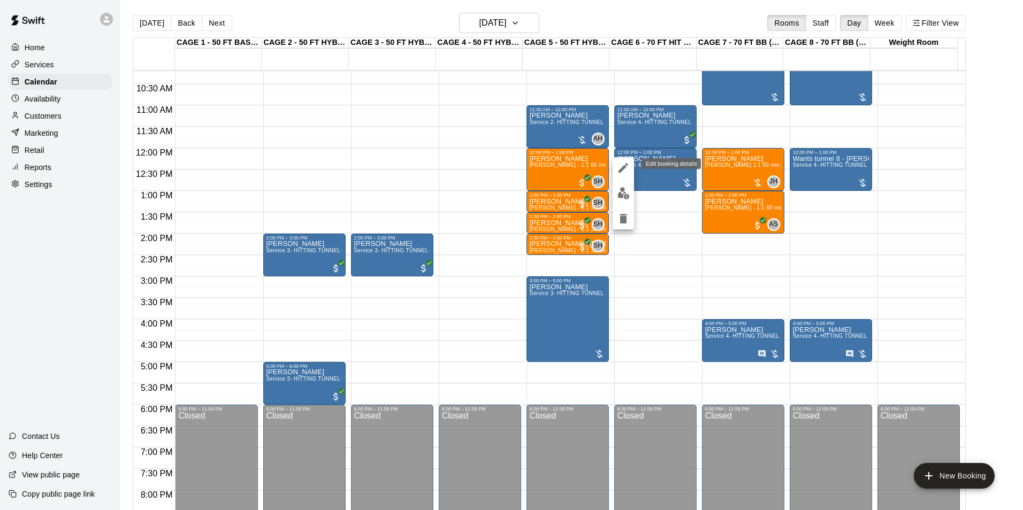
click at [627, 174] on icon "edit" at bounding box center [623, 168] width 13 height 13
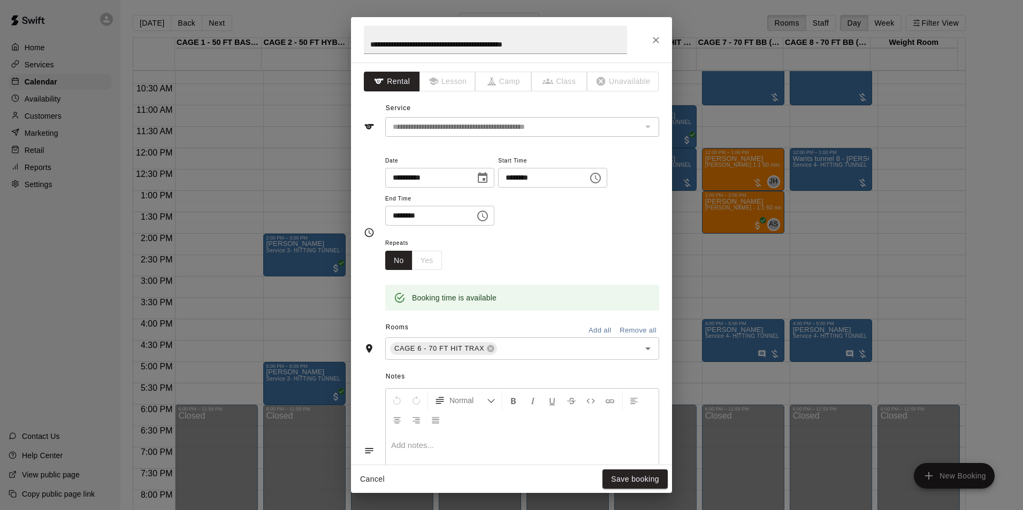
click at [488, 449] on p at bounding box center [522, 445] width 262 height 11
click at [654, 470] on button "Save booking" at bounding box center [634, 480] width 65 height 20
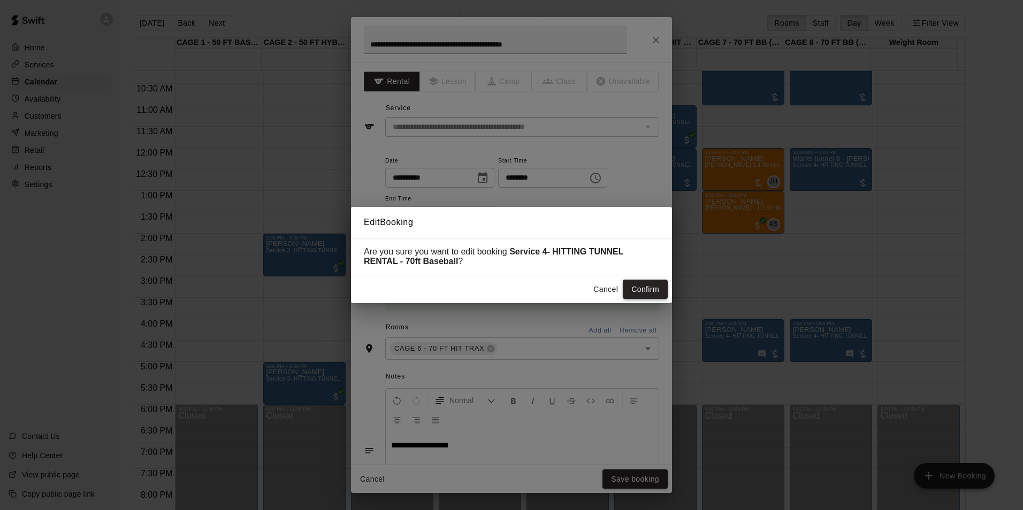
click at [636, 286] on button "Confirm" at bounding box center [645, 290] width 45 height 20
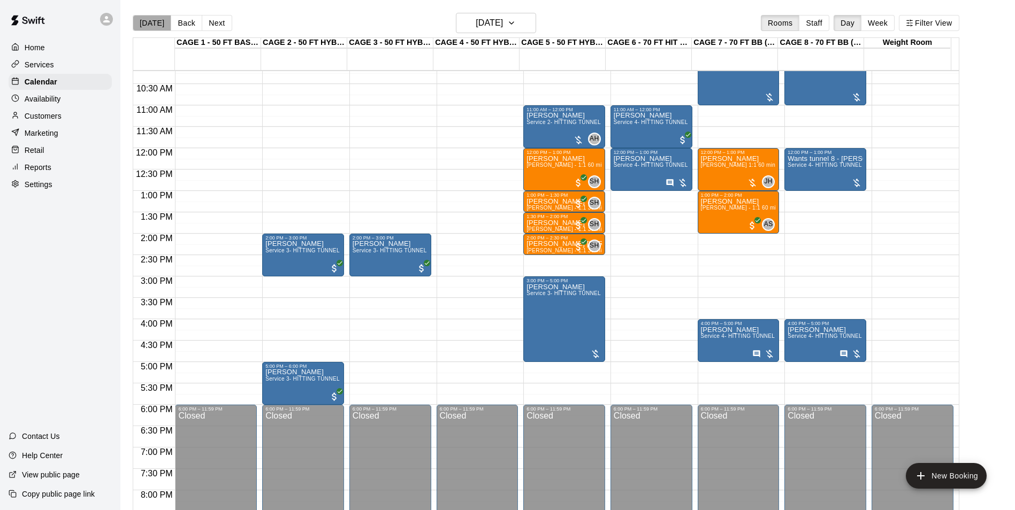
click at [152, 19] on button "[DATE]" at bounding box center [152, 23] width 39 height 16
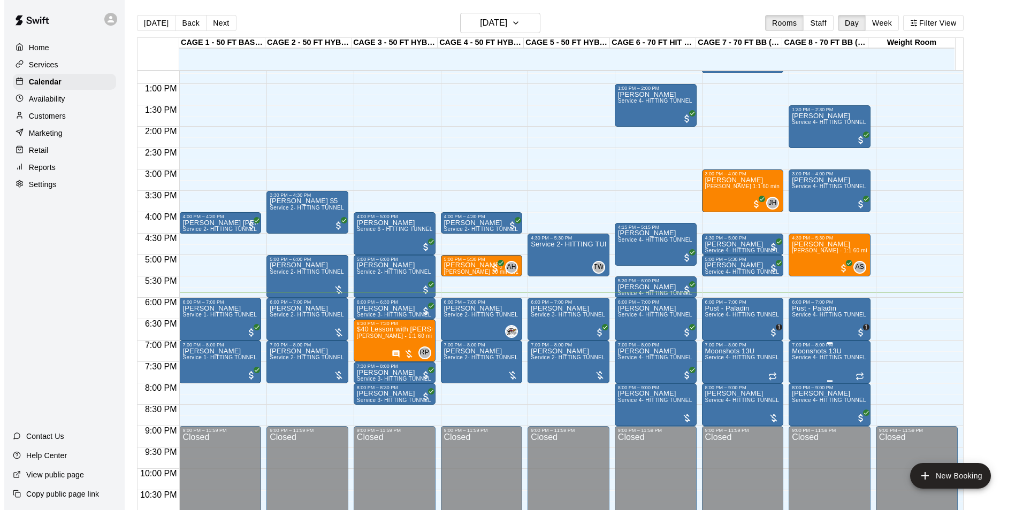
scroll to position [577, 0]
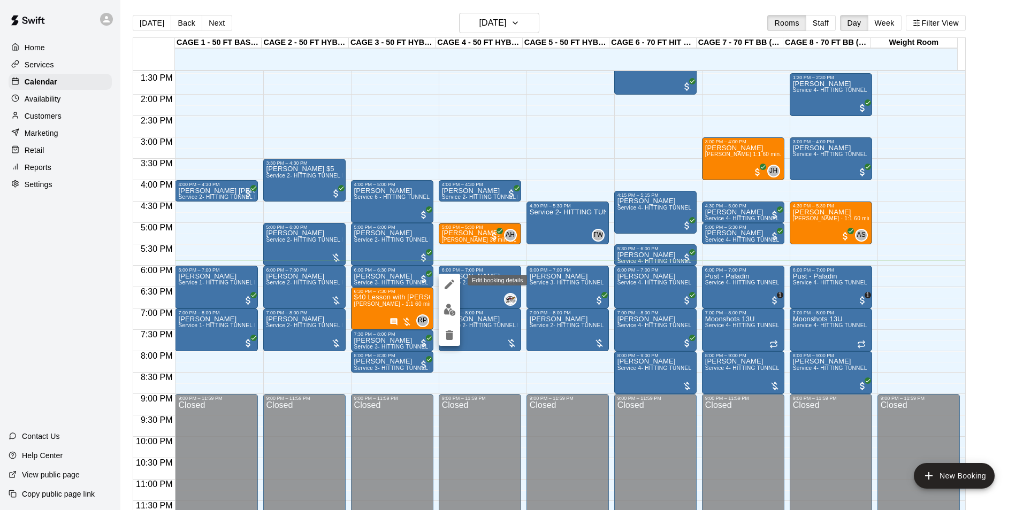
click at [449, 282] on icon "edit" at bounding box center [449, 284] width 13 height 13
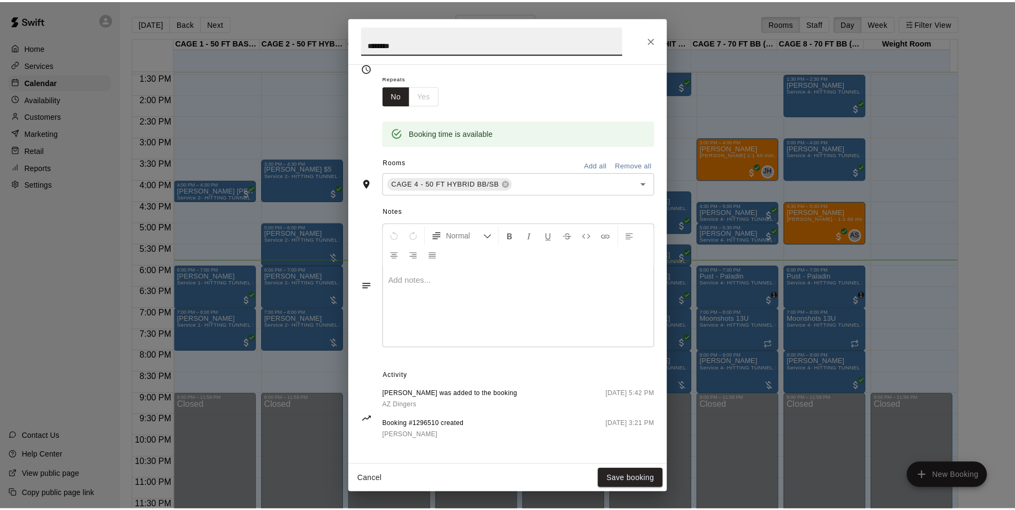
scroll to position [171, 0]
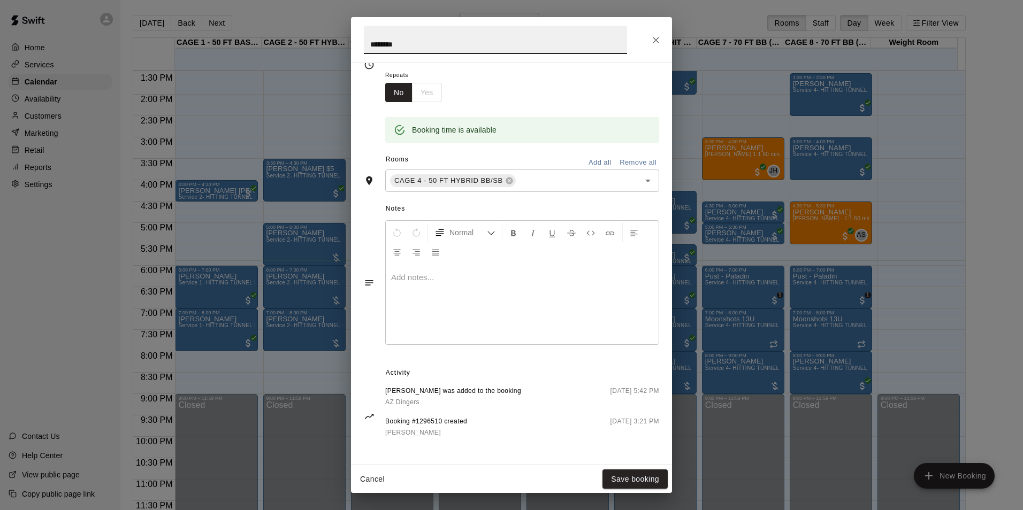
click at [719, 409] on div "**********" at bounding box center [511, 255] width 1023 height 510
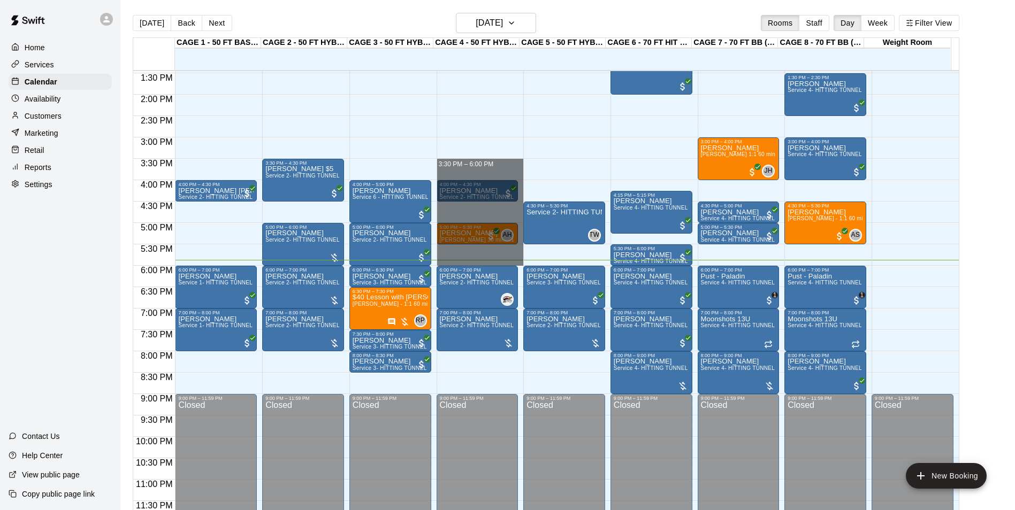
drag, startPoint x: 455, startPoint y: 164, endPoint x: 474, endPoint y: 258, distance: 96.1
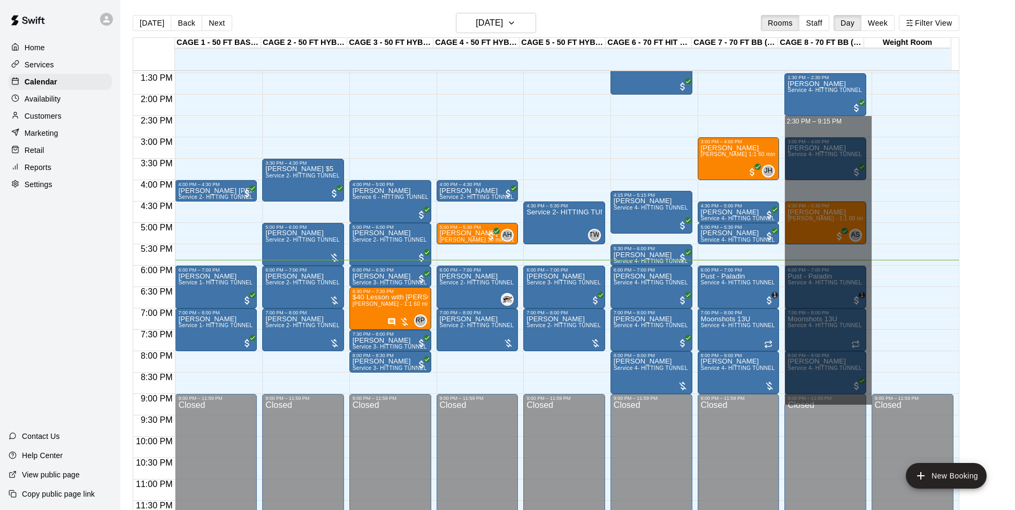
drag, startPoint x: 841, startPoint y: 122, endPoint x: 869, endPoint y: 394, distance: 273.6
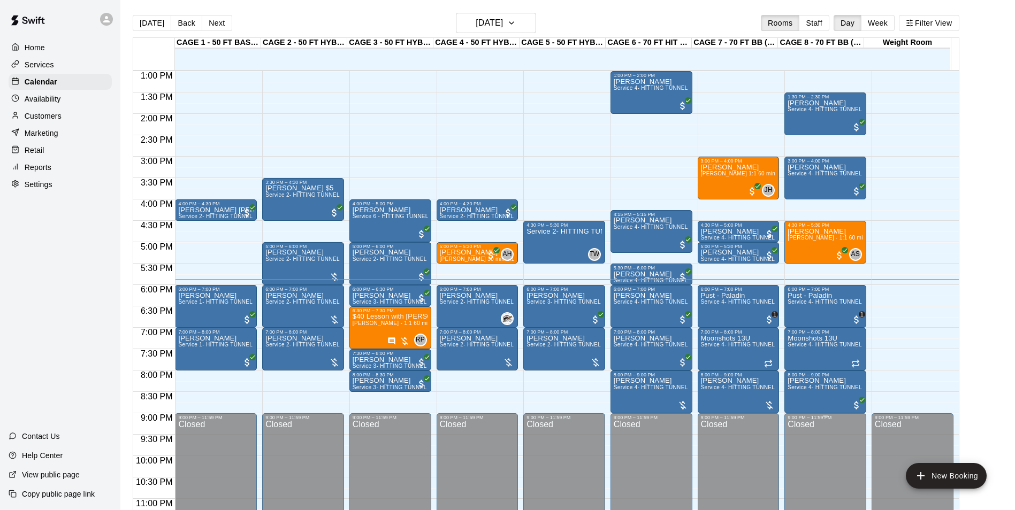
scroll to position [523, 0]
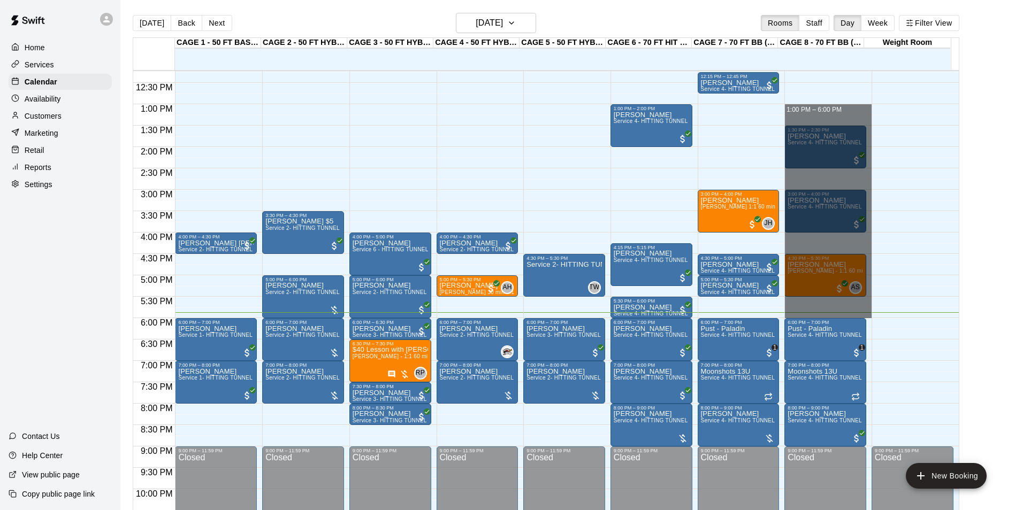
drag, startPoint x: 799, startPoint y: 110, endPoint x: 806, endPoint y: 316, distance: 206.1
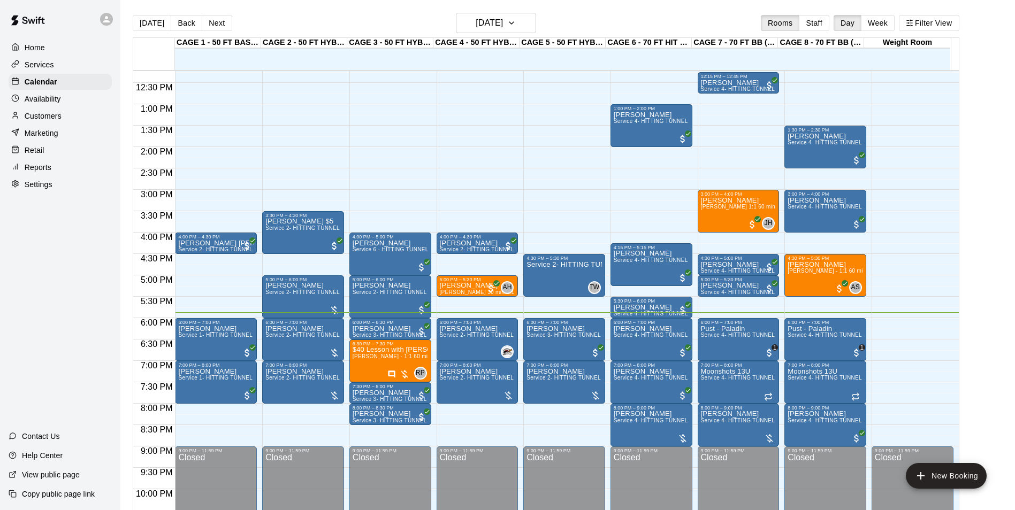
click at [702, 303] on div "12:00 AM – 10:00 AM Closed 12:15 PM – 12:45 PM Brecken Gabbitas Service 4- HITT…" at bounding box center [738, 61] width 82 height 1027
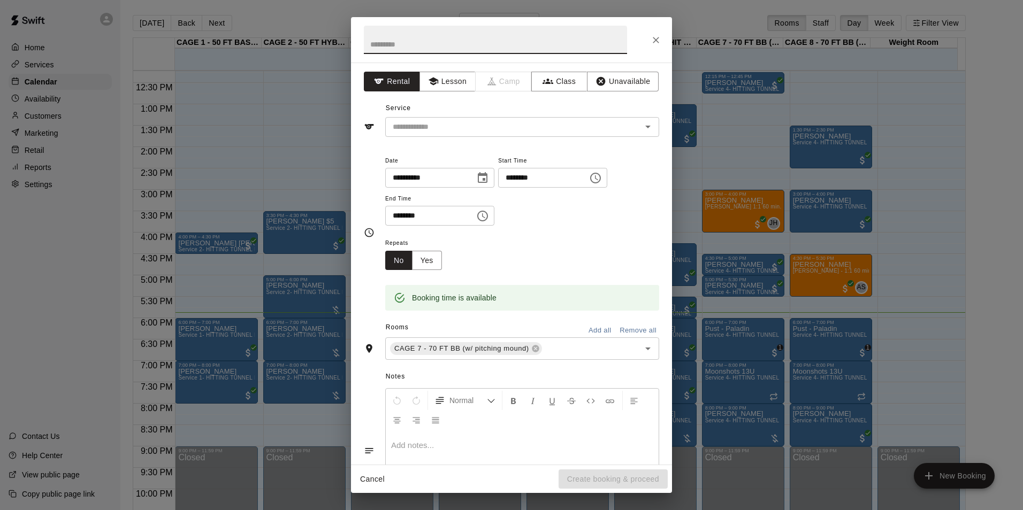
click at [710, 302] on div "**********" at bounding box center [511, 255] width 1023 height 510
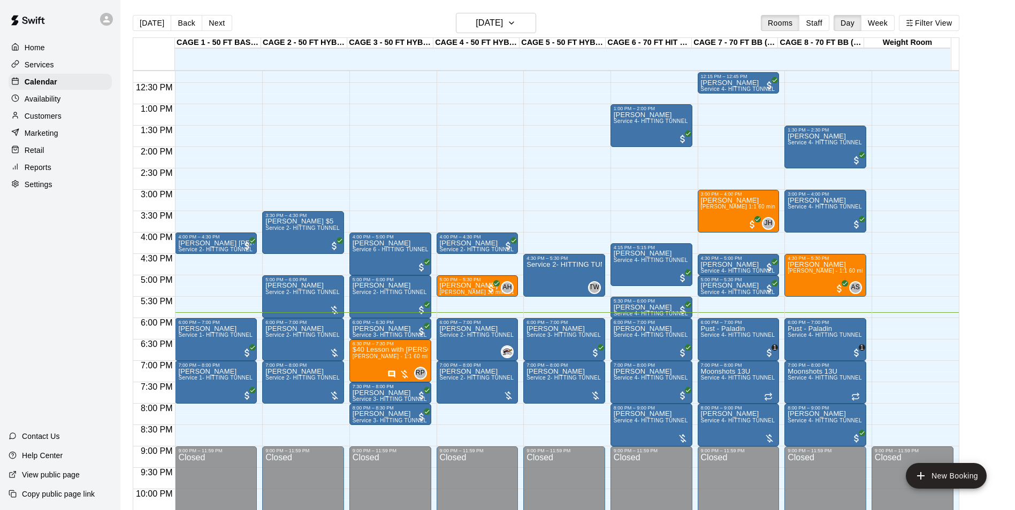
click at [726, 236] on div "12:00 AM – 10:00 AM Closed 12:15 PM – 12:45 PM Brecken Gabbitas Service 4- HITT…" at bounding box center [738, 61] width 82 height 1027
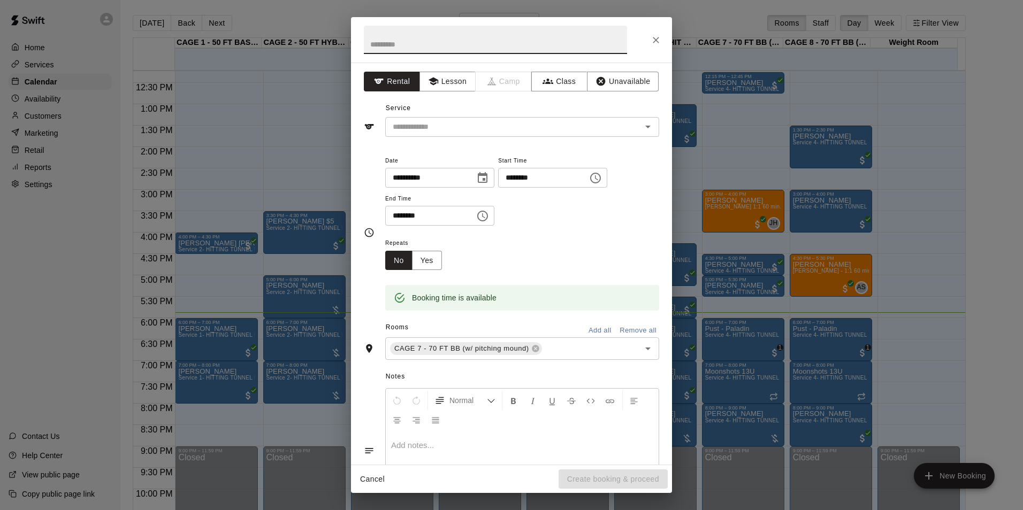
click at [830, 265] on div "**********" at bounding box center [511, 255] width 1023 height 510
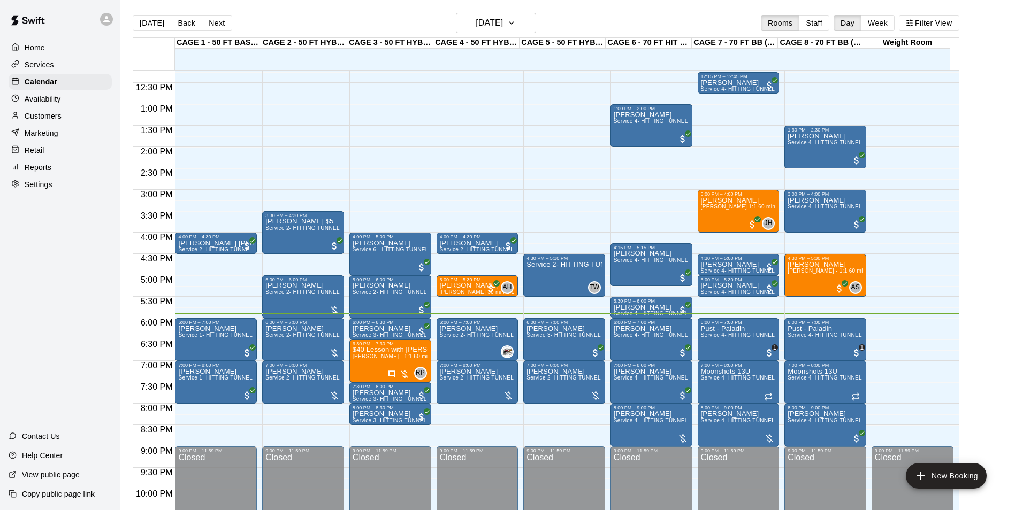
click at [797, 301] on div "12:00 AM – 10:00 AM Closed 10:00 AM – 11:00 AM [PERSON_NAME] [PERSON_NAME] - Hi…" at bounding box center [825, 61] width 82 height 1027
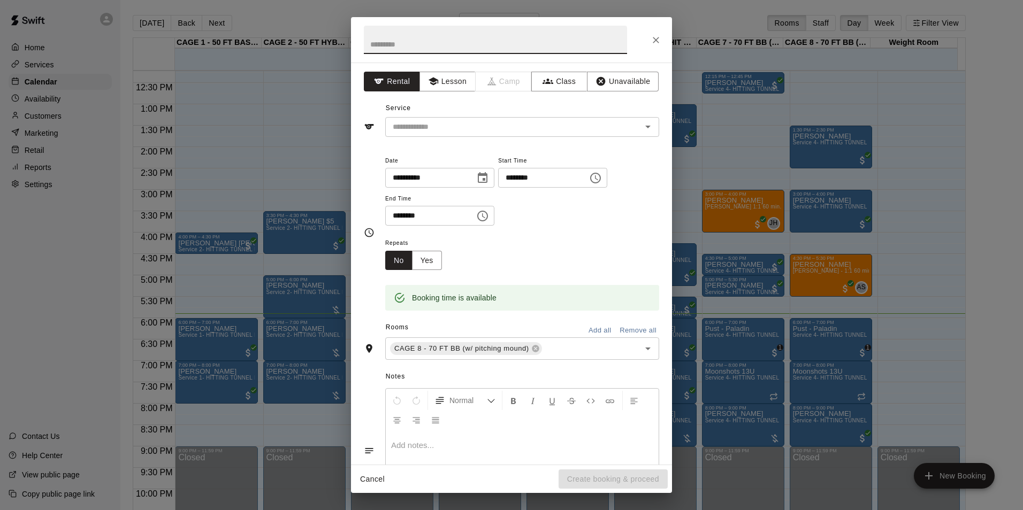
click at [789, 313] on div "**********" at bounding box center [511, 255] width 1023 height 510
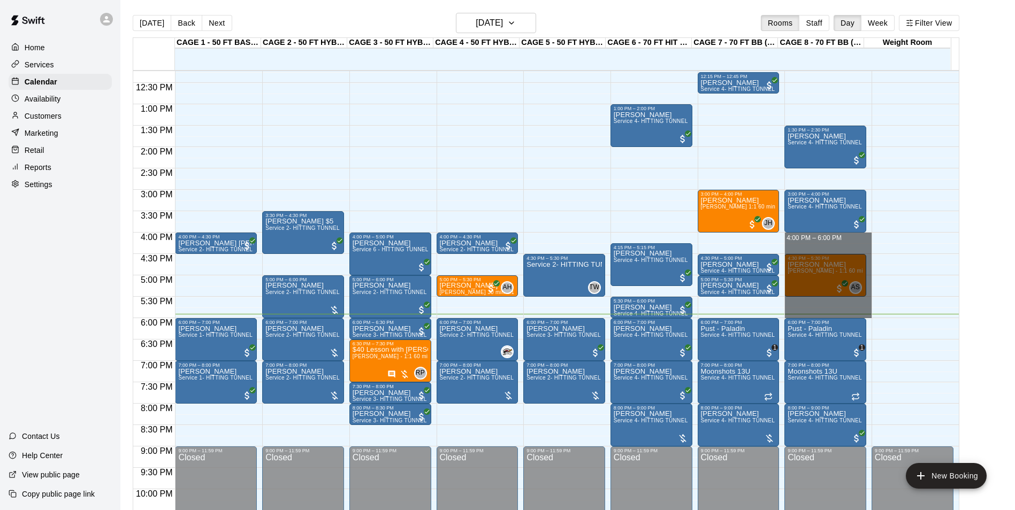
drag, startPoint x: 819, startPoint y: 240, endPoint x: 826, endPoint y: 316, distance: 76.3
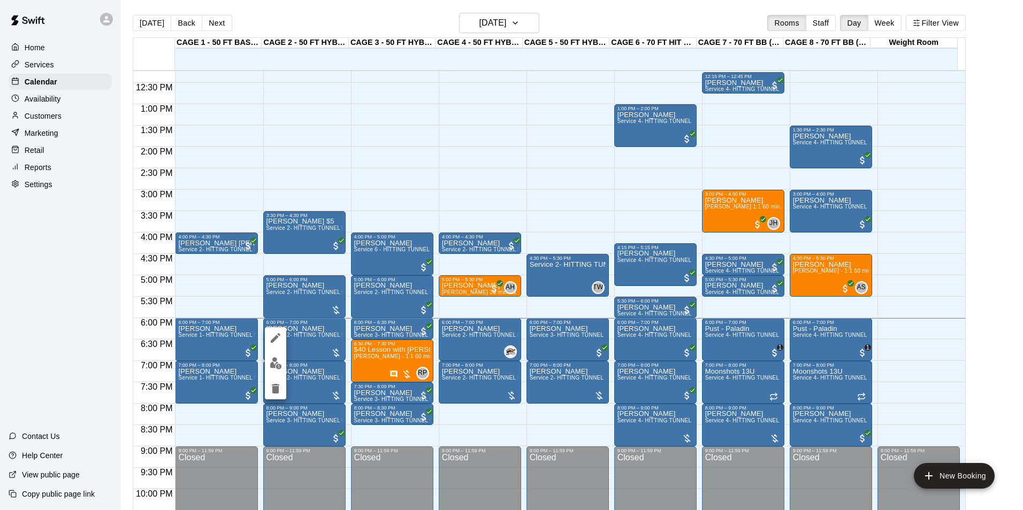
click at [270, 344] on button "edit" at bounding box center [275, 337] width 21 height 21
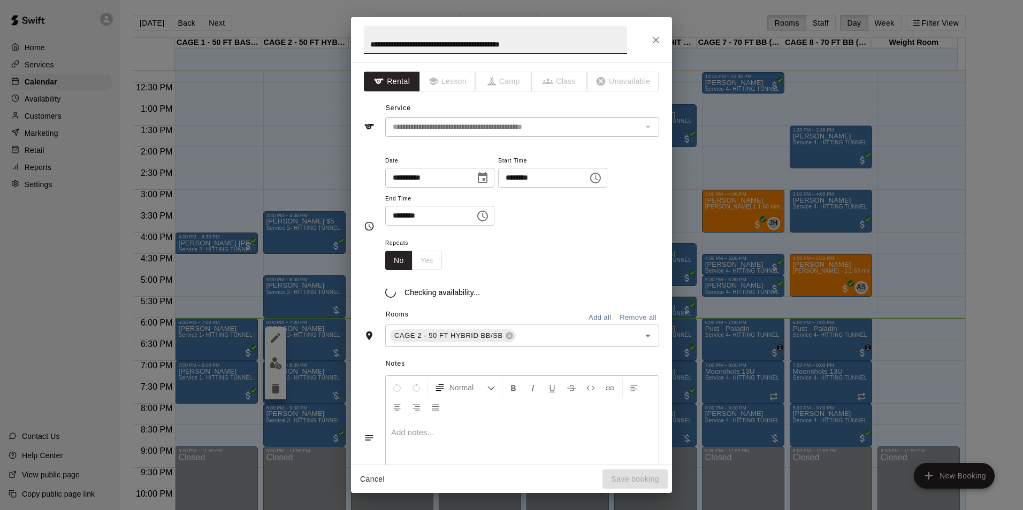
click at [558, 52] on input "**********" at bounding box center [495, 40] width 263 height 28
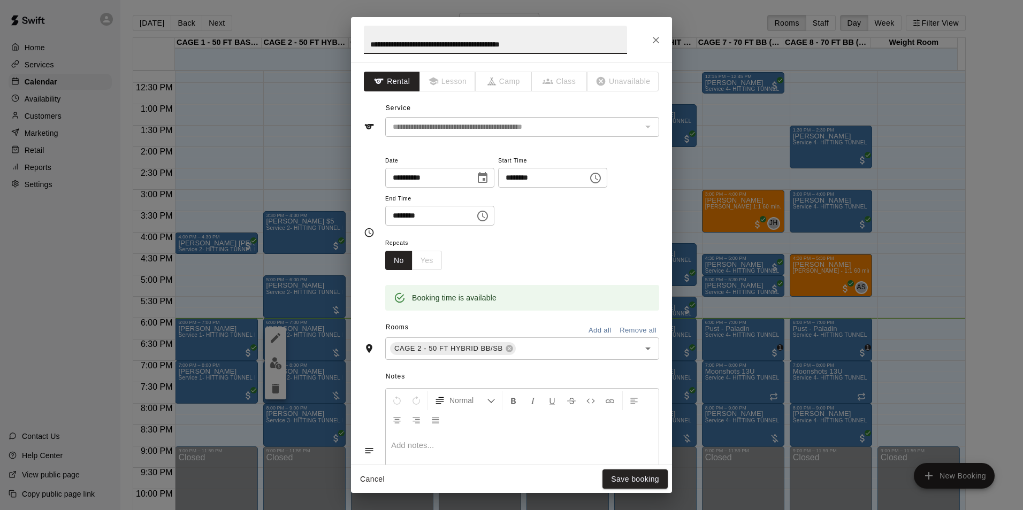
click at [558, 52] on input "**********" at bounding box center [495, 40] width 263 height 28
type input "**********"
click at [638, 482] on button "Save booking" at bounding box center [634, 480] width 65 height 20
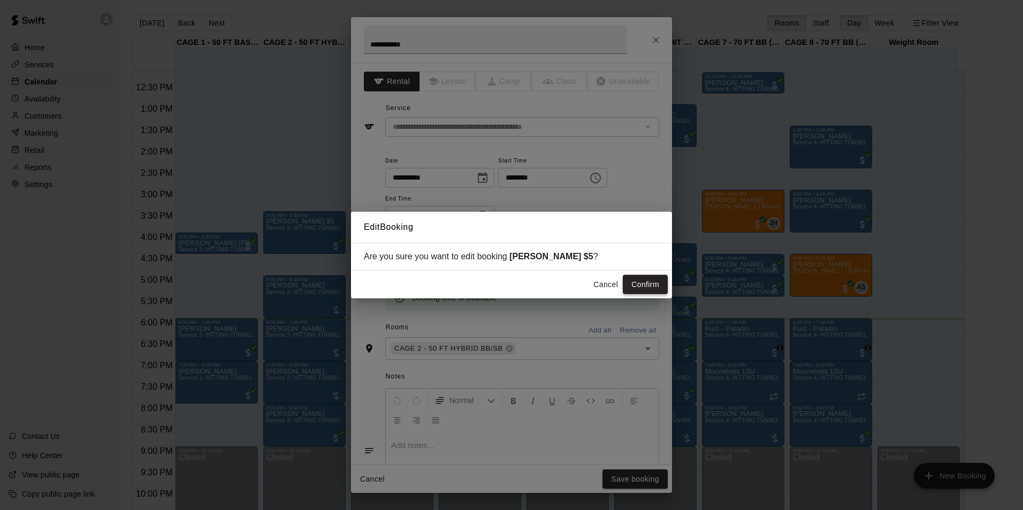
click at [653, 291] on button "Confirm" at bounding box center [645, 285] width 45 height 20
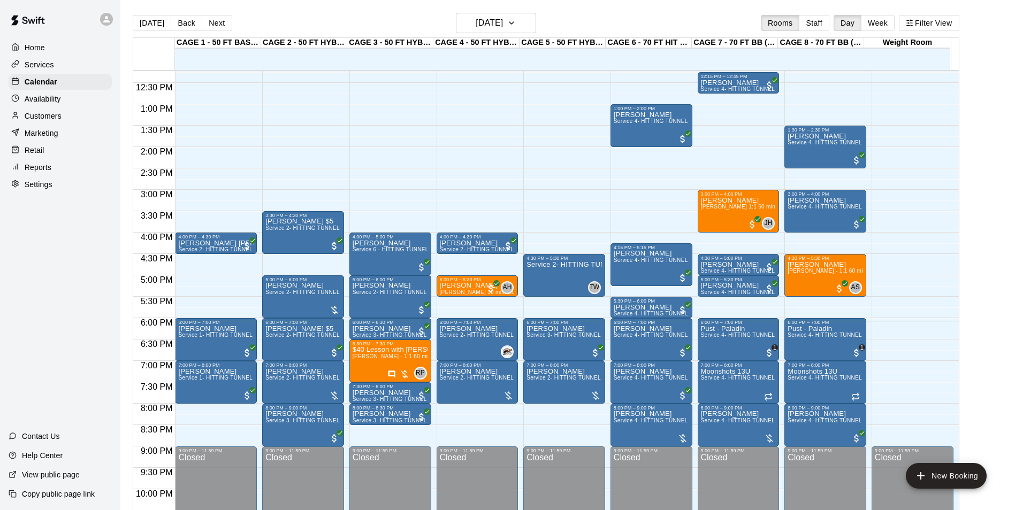
click at [589, 43] on div "CAGE 5 - 50 FT HYBRID SB/BB" at bounding box center [562, 43] width 86 height 10
drag, startPoint x: 589, startPoint y: 43, endPoint x: 584, endPoint y: 32, distance: 12.0
click at [584, 32] on div "Today Back Next Thursday Aug 14 Rooms Staff Day Week Filter View" at bounding box center [546, 25] width 826 height 25
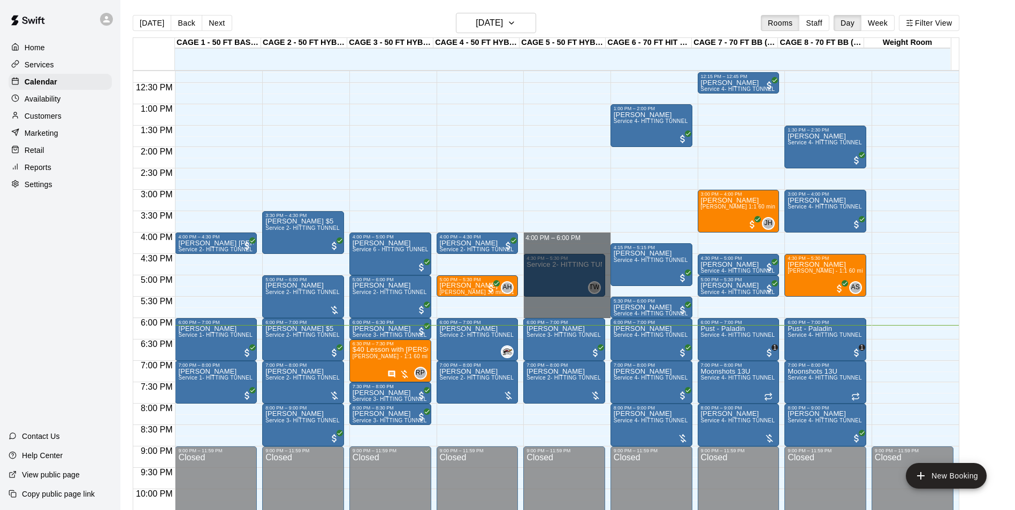
drag, startPoint x: 547, startPoint y: 240, endPoint x: 544, endPoint y: 317, distance: 77.6
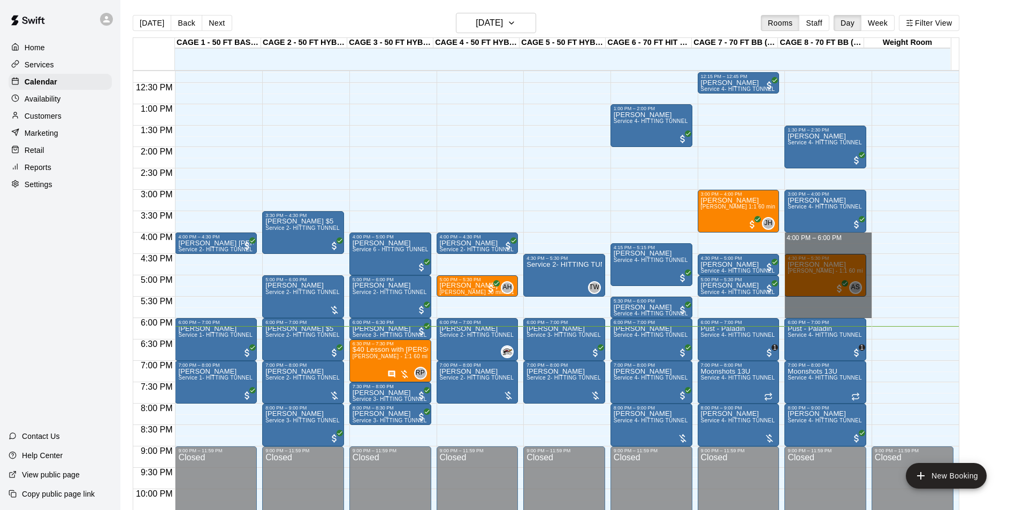
drag, startPoint x: 813, startPoint y: 240, endPoint x: 816, endPoint y: 313, distance: 73.9
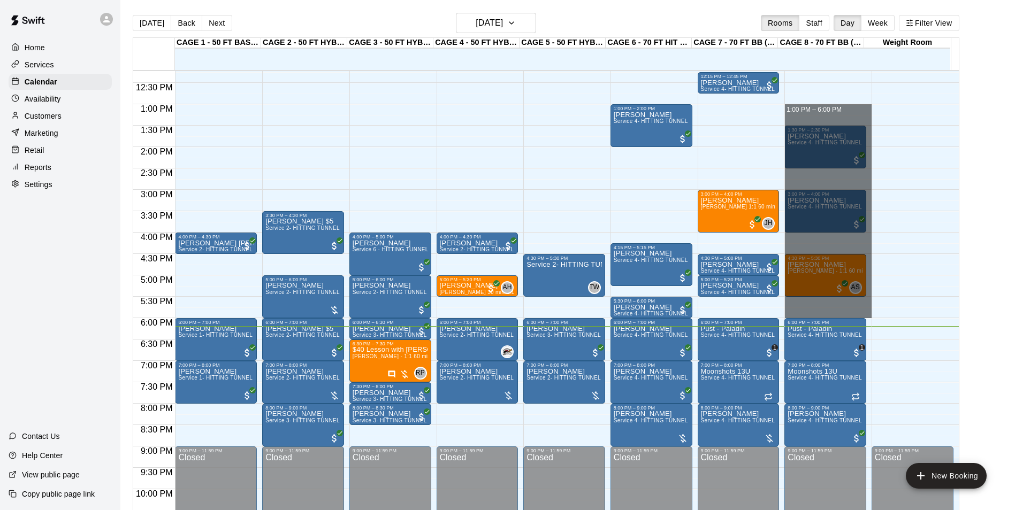
drag, startPoint x: 818, startPoint y: 106, endPoint x: 861, endPoint y: 310, distance: 208.1
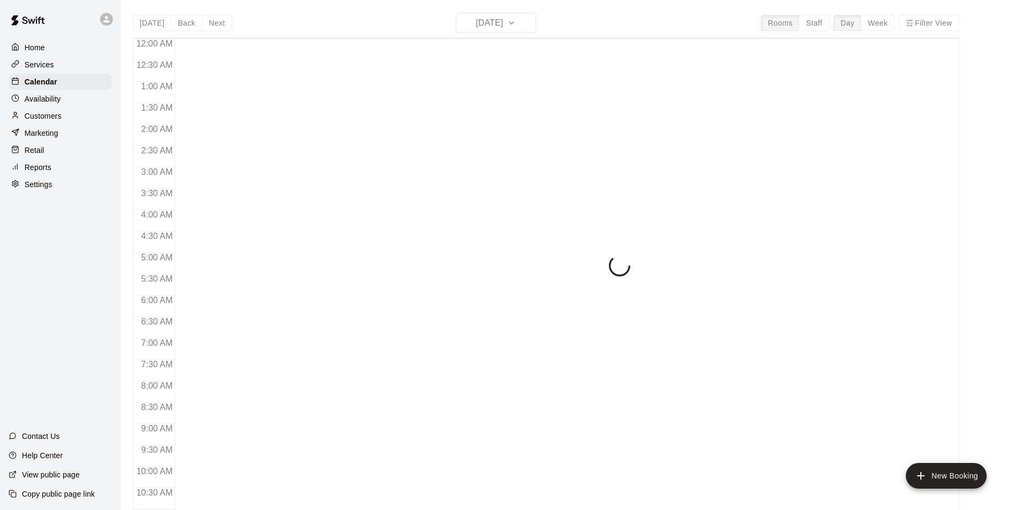
scroll to position [543, 0]
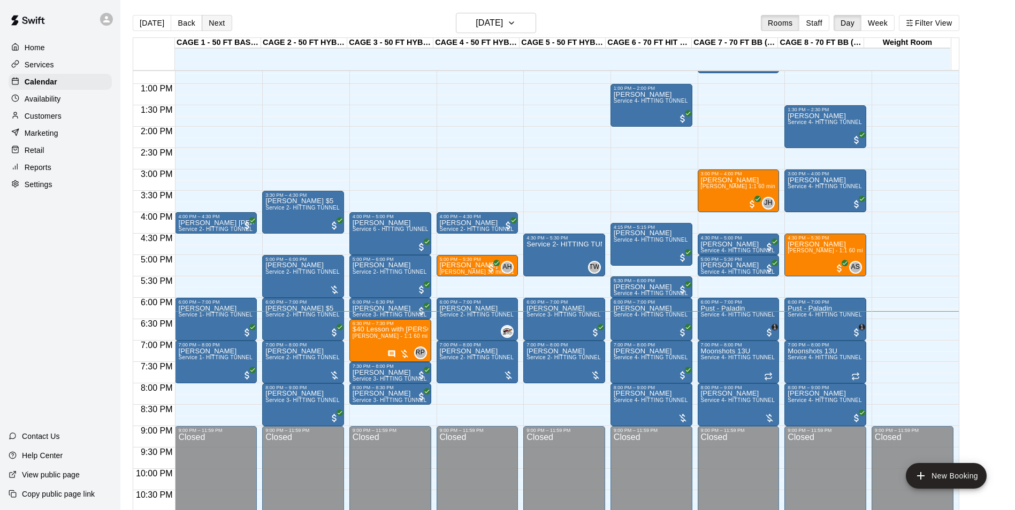
click at [214, 24] on button "Next" at bounding box center [217, 23] width 30 height 16
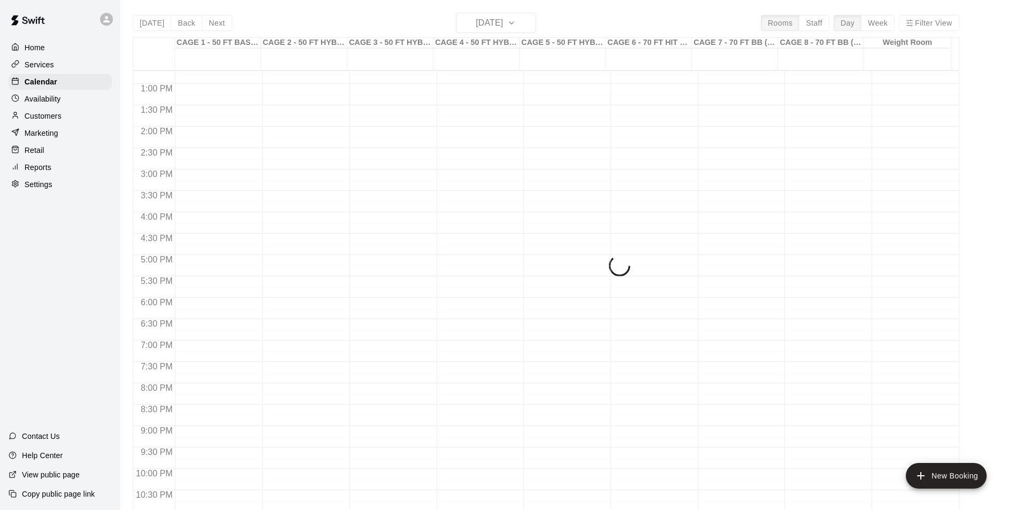
click at [172, 22] on div "[DATE] Back [DATE][DATE] Rooms Staff Day Week Filter View CAGE 1 - 50 FT BASEBA…" at bounding box center [546, 268] width 826 height 510
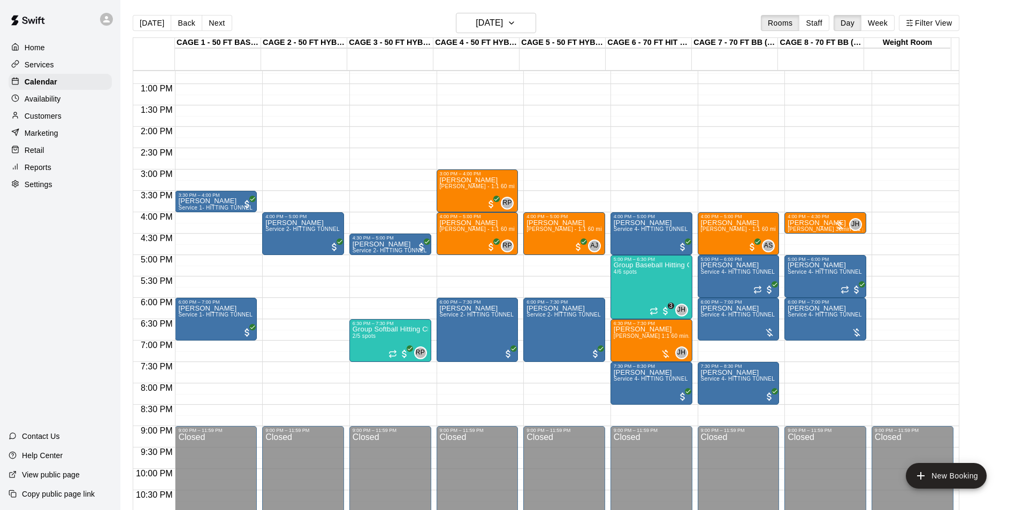
click at [178, 22] on button "Back" at bounding box center [187, 23] width 32 height 16
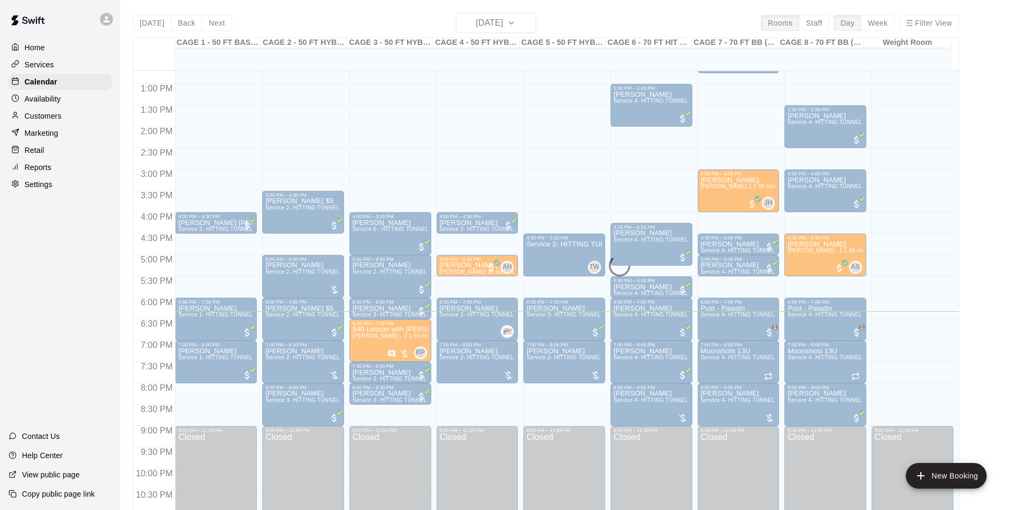
click at [178, 22] on div "[DATE] Back [DATE][DATE] Rooms Staff Day Week Filter View CAGE 1 - 50 FT BASEBA…" at bounding box center [546, 268] width 826 height 510
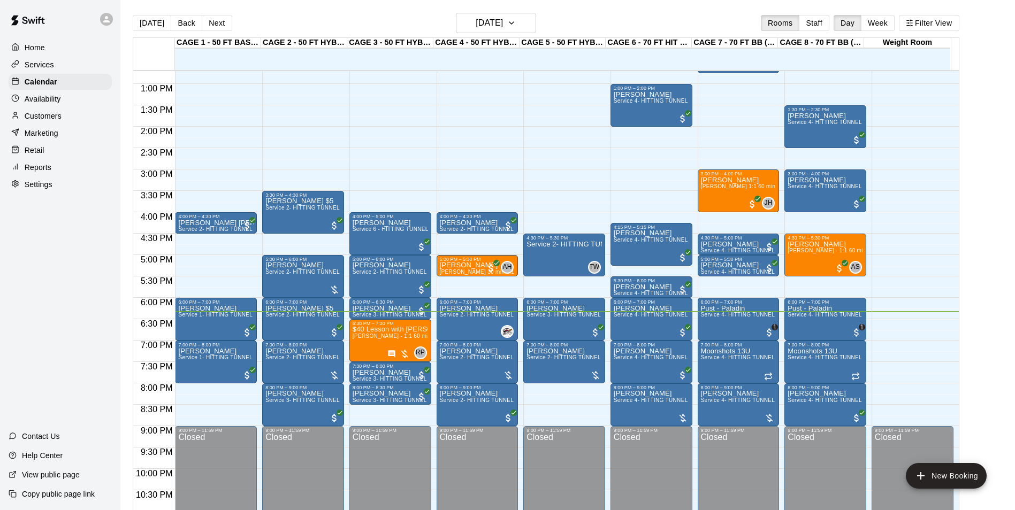
click at [178, 22] on button "Back" at bounding box center [187, 23] width 32 height 16
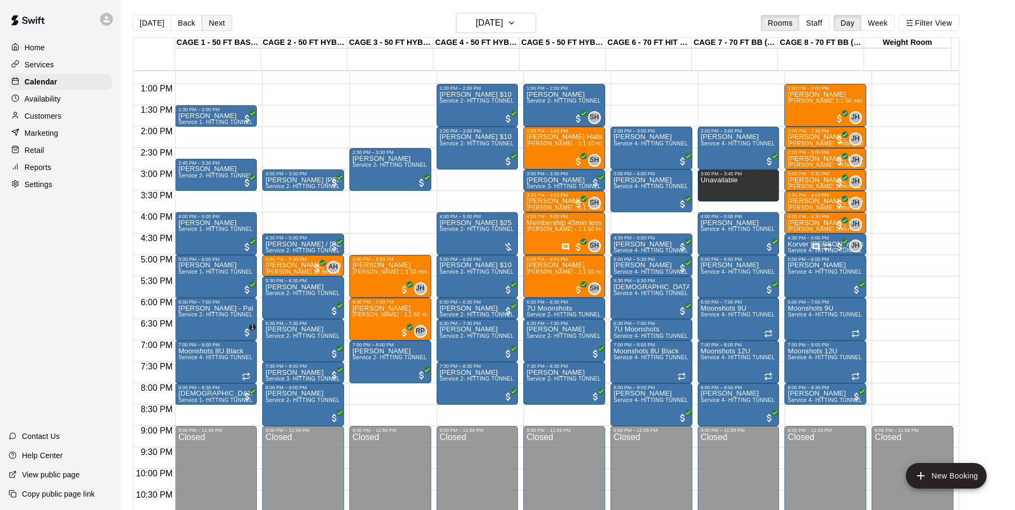
click at [214, 26] on button "Next" at bounding box center [217, 23] width 30 height 16
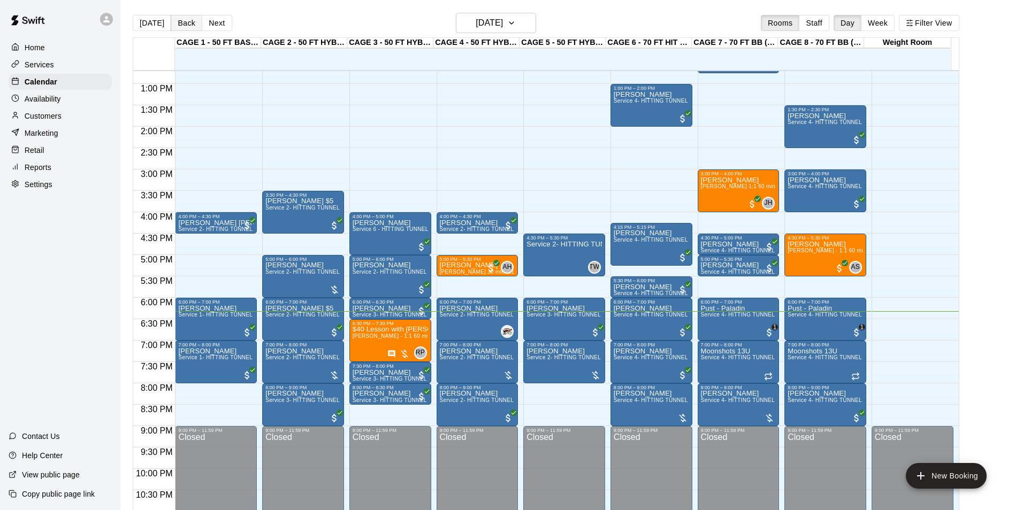
click at [186, 24] on button "Back" at bounding box center [187, 23] width 32 height 16
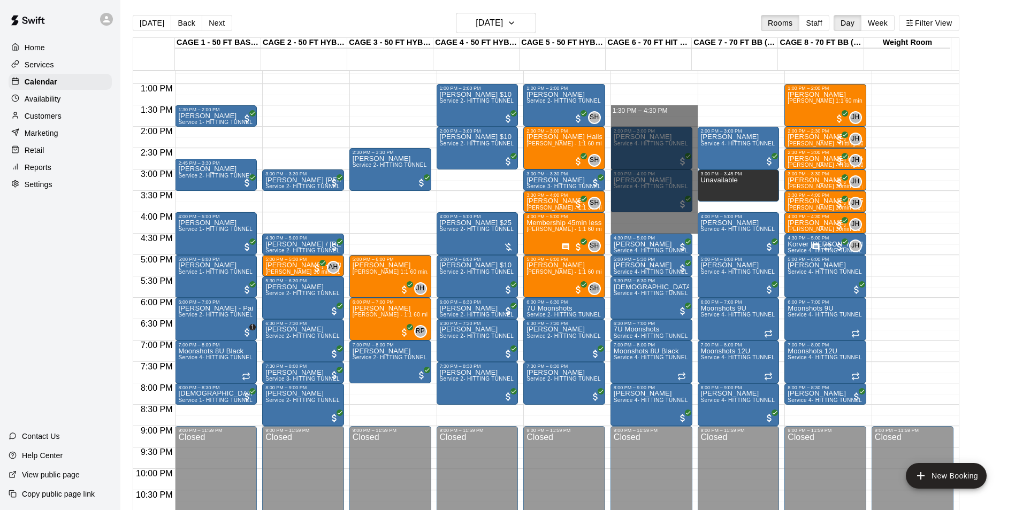
drag, startPoint x: 631, startPoint y: 108, endPoint x: 647, endPoint y: 225, distance: 118.2
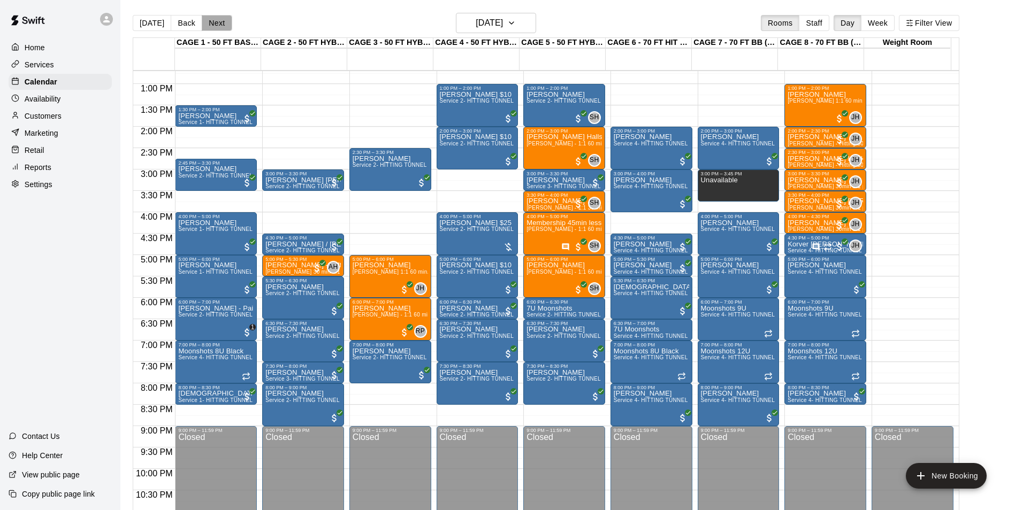
click at [211, 28] on button "Next" at bounding box center [217, 23] width 30 height 16
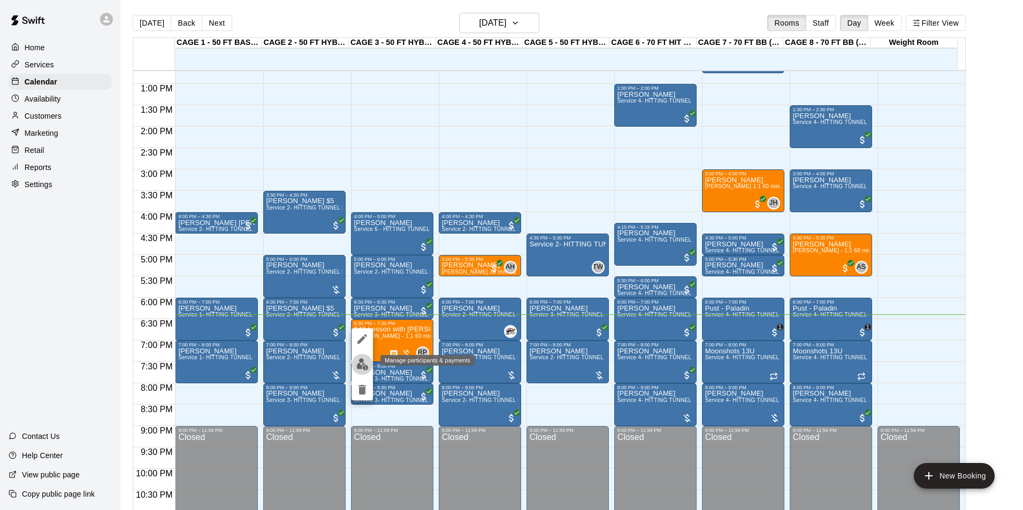
click at [362, 362] on img "edit" at bounding box center [362, 364] width 12 height 12
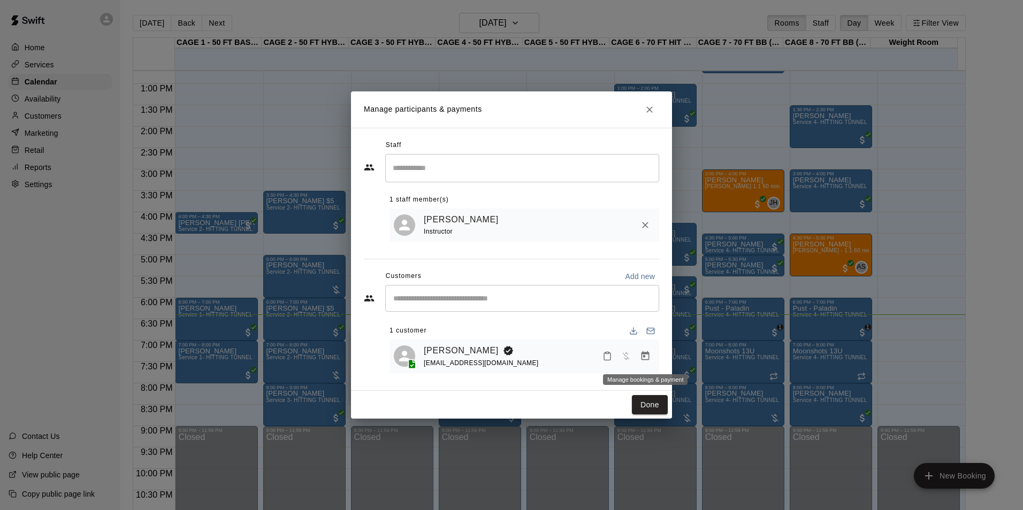
click at [647, 351] on button "Manage bookings & payment" at bounding box center [644, 356] width 19 height 19
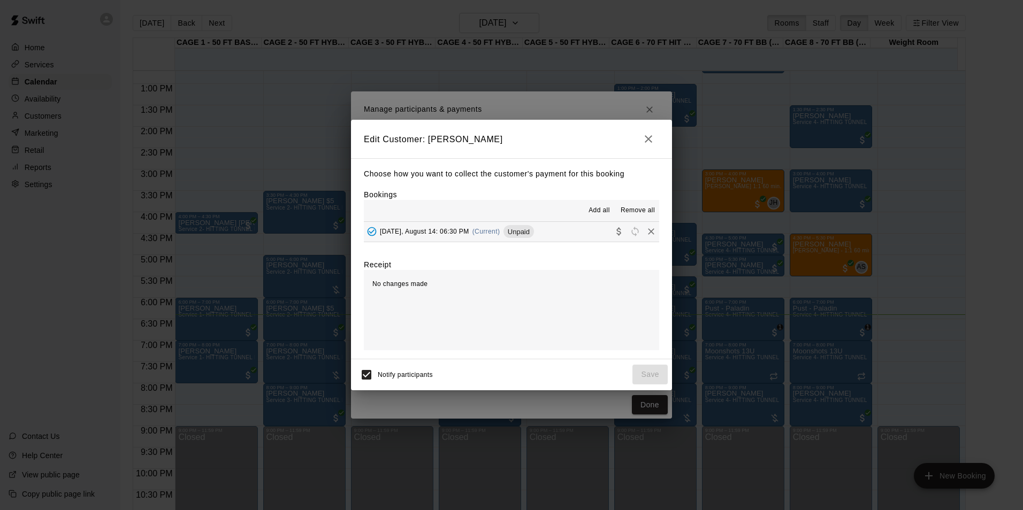
click at [565, 227] on button "[DATE], August 14: 06:30 PM (Current) Unpaid" at bounding box center [511, 232] width 295 height 20
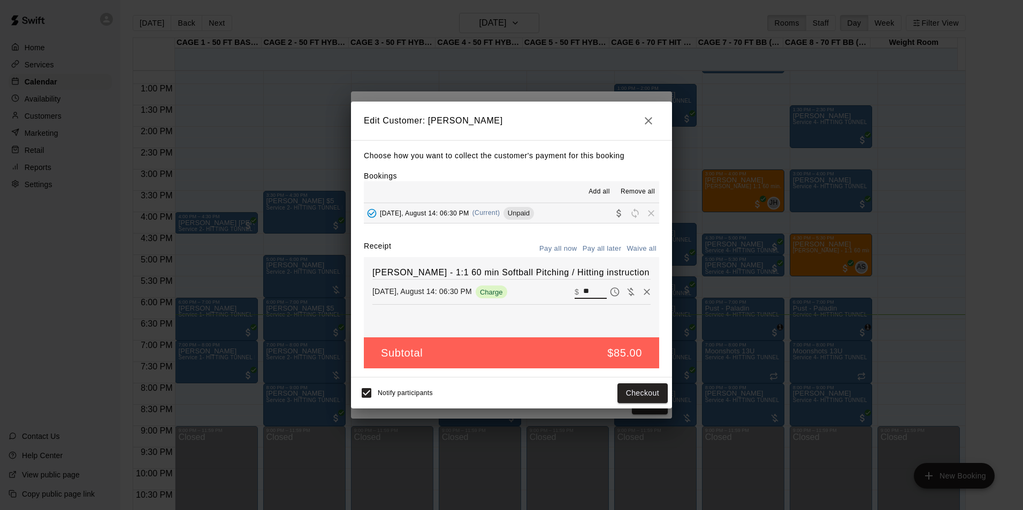
click at [583, 294] on input "**" at bounding box center [595, 292] width 24 height 14
type input "**"
click at [631, 400] on button "Checkout" at bounding box center [642, 393] width 50 height 20
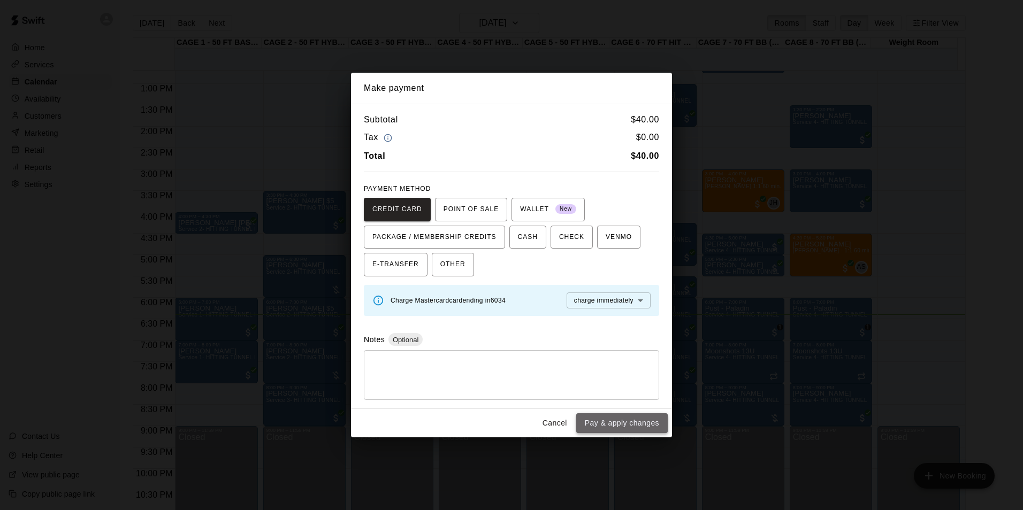
click at [640, 428] on button "Pay & apply changes" at bounding box center [621, 423] width 91 height 20
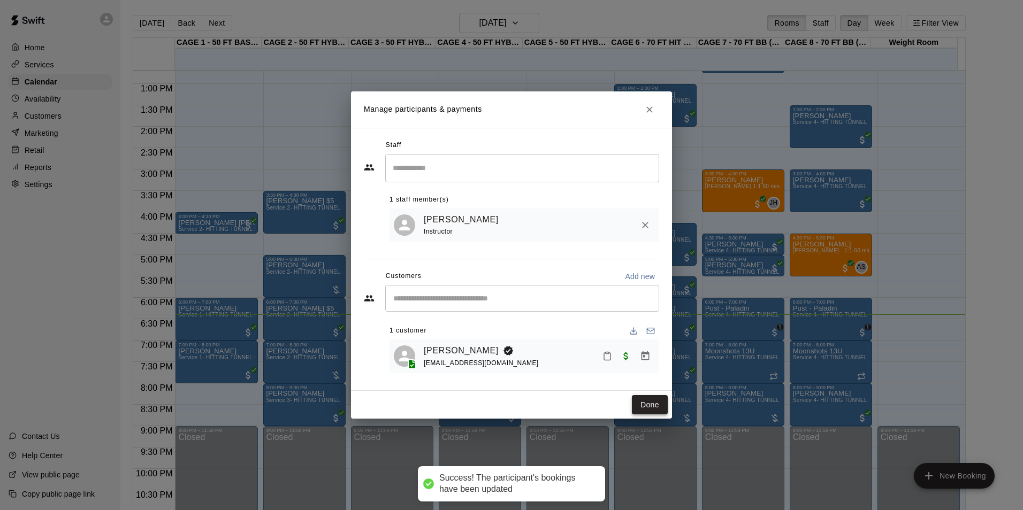
click at [657, 409] on button "Done" at bounding box center [650, 405] width 36 height 20
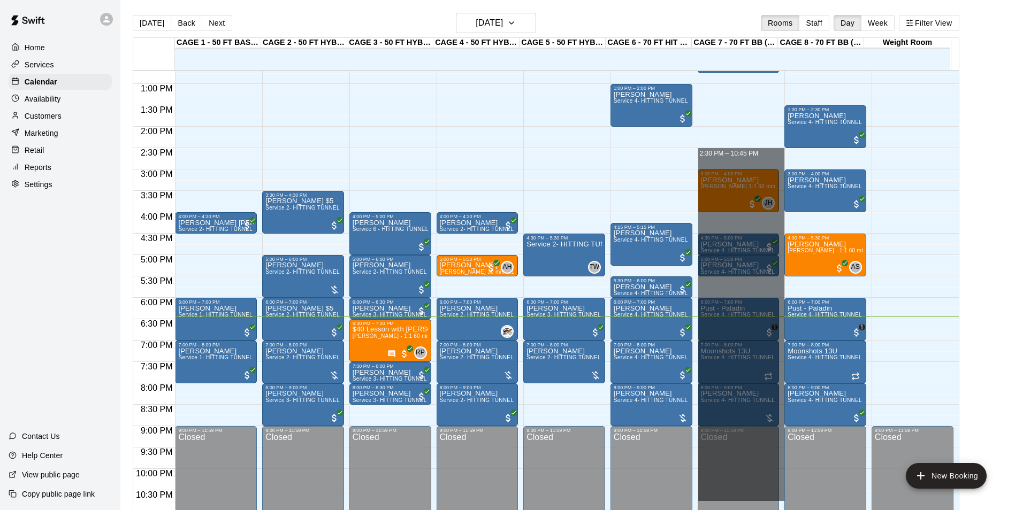
drag, startPoint x: 745, startPoint y: 154, endPoint x: 750, endPoint y: 500, distance: 346.1
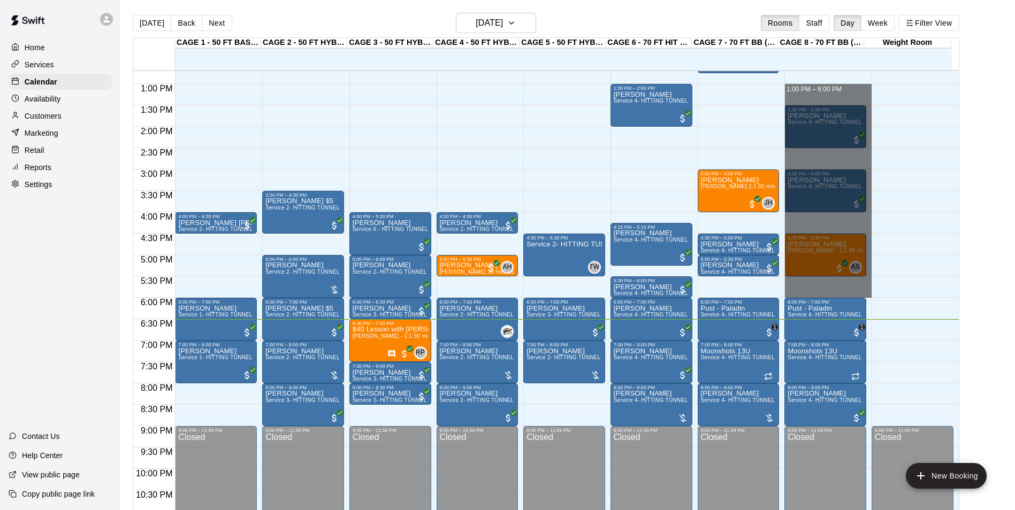
drag, startPoint x: 805, startPoint y: 87, endPoint x: 812, endPoint y: 291, distance: 204.4
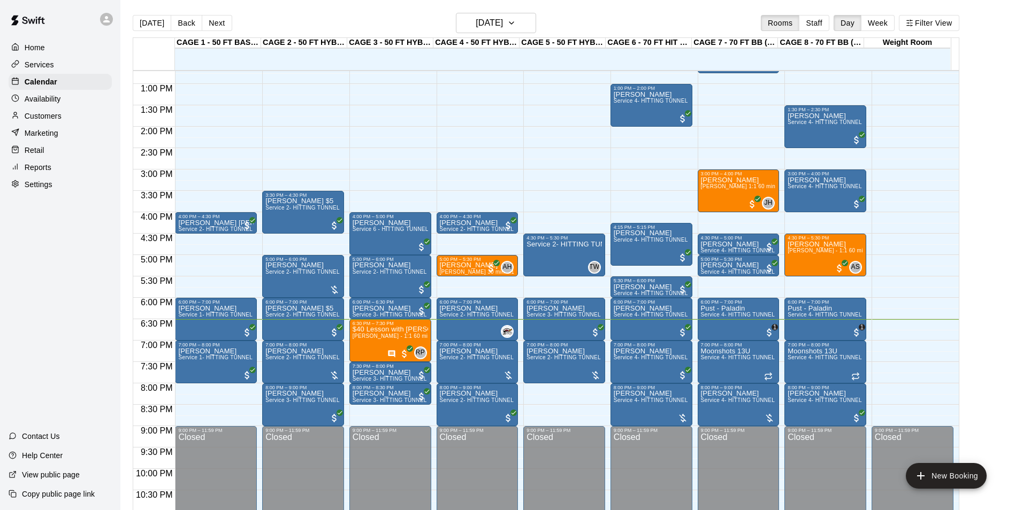
click at [802, 221] on div "12:00 AM – 10:00 AM Closed 10:00 AM – 11:00 AM [PERSON_NAME] [PERSON_NAME] - Hi…" at bounding box center [825, 41] width 82 height 1027
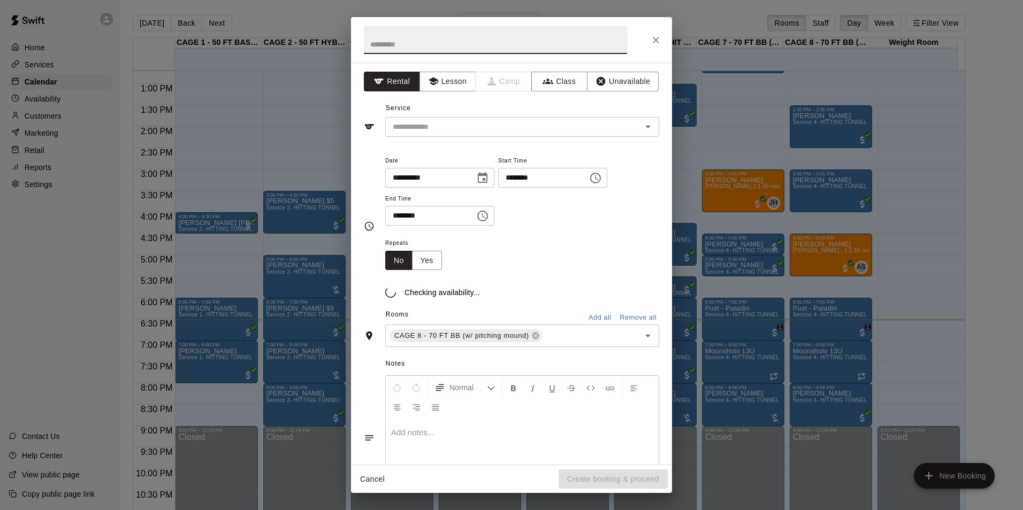
click at [802, 221] on div "**********" at bounding box center [511, 255] width 1023 height 510
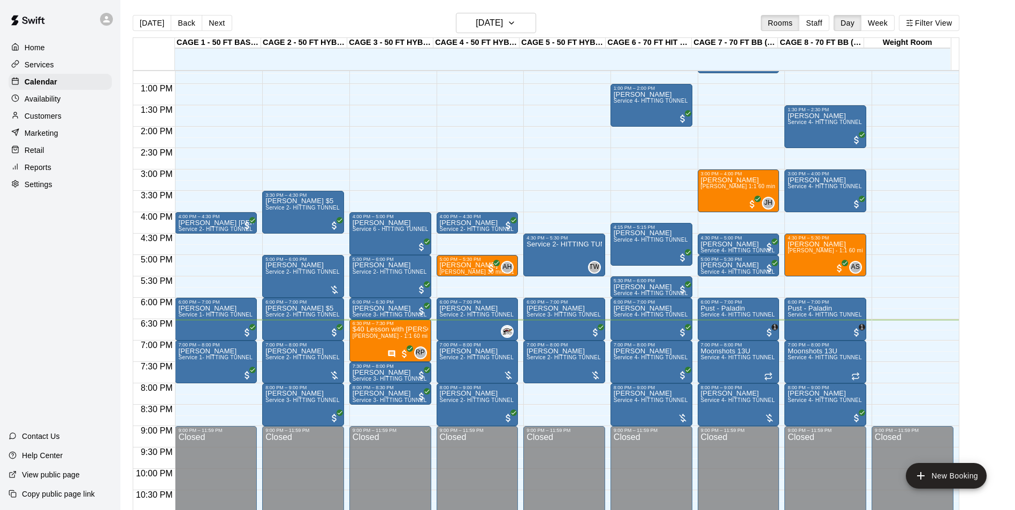
click at [802, 221] on div "12:00 AM – 10:00 AM Closed 10:00 AM – 11:00 AM [PERSON_NAME] [PERSON_NAME] - Hi…" at bounding box center [825, 41] width 82 height 1027
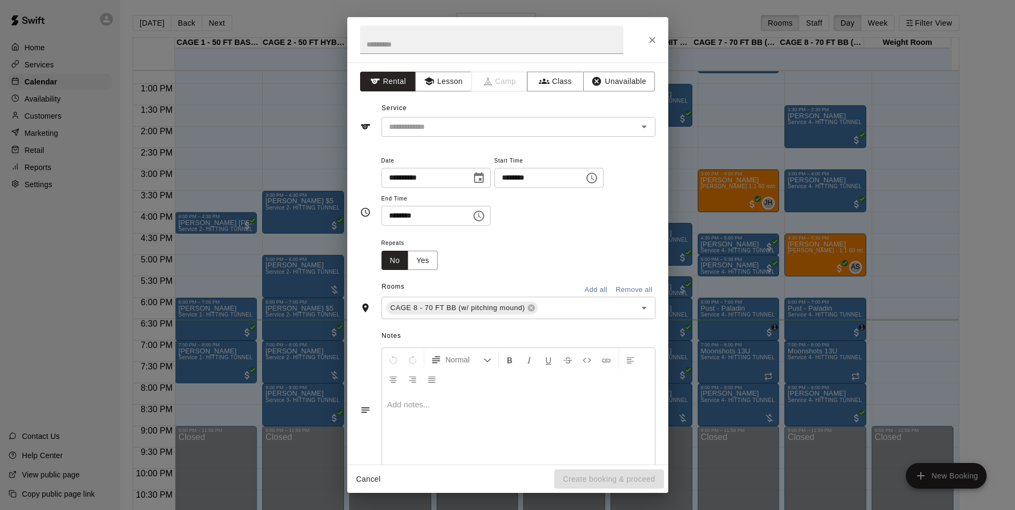
click at [802, 221] on div "**********" at bounding box center [507, 255] width 1015 height 510
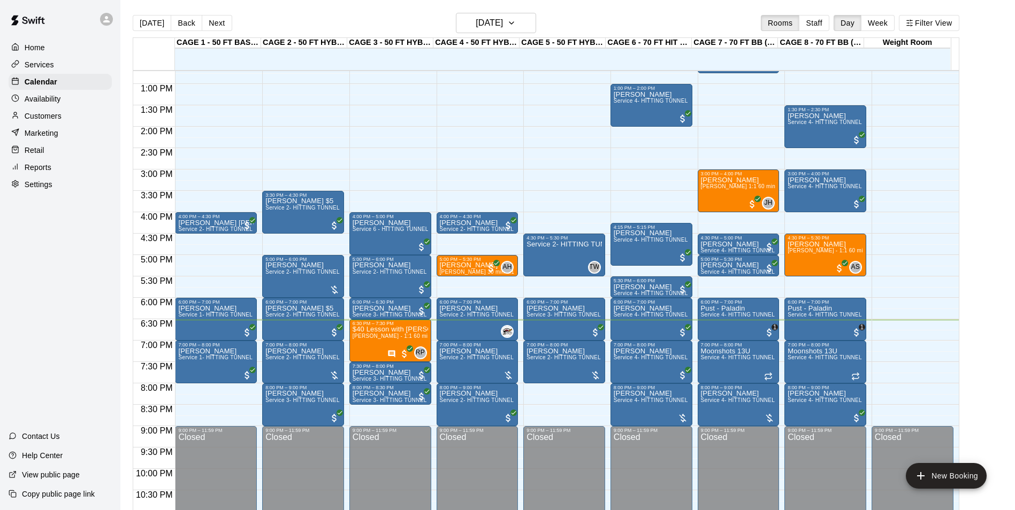
click at [802, 221] on div "12:00 AM – 10:00 AM Closed 10:00 AM – 11:00 AM [PERSON_NAME] [PERSON_NAME] - Hi…" at bounding box center [825, 41] width 82 height 1027
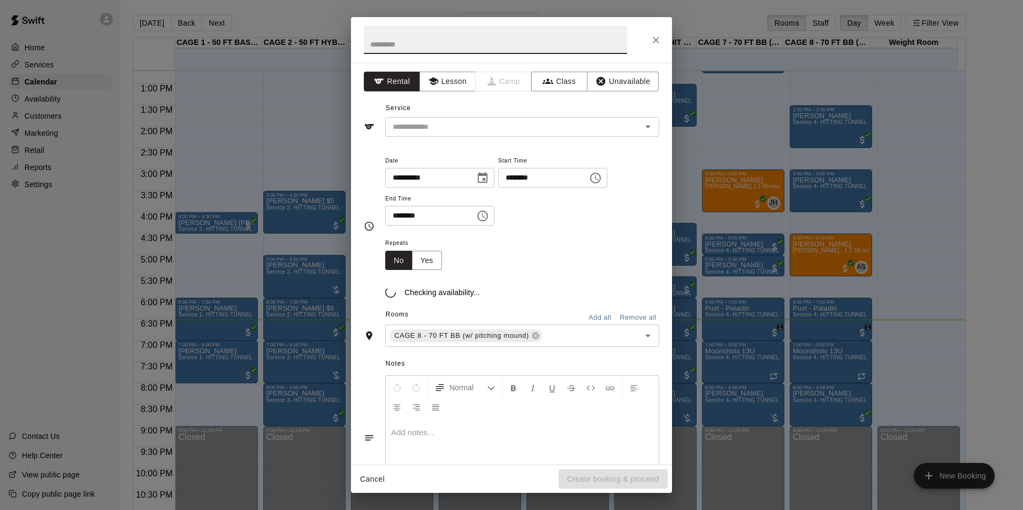
click at [802, 221] on div "**********" at bounding box center [511, 255] width 1023 height 510
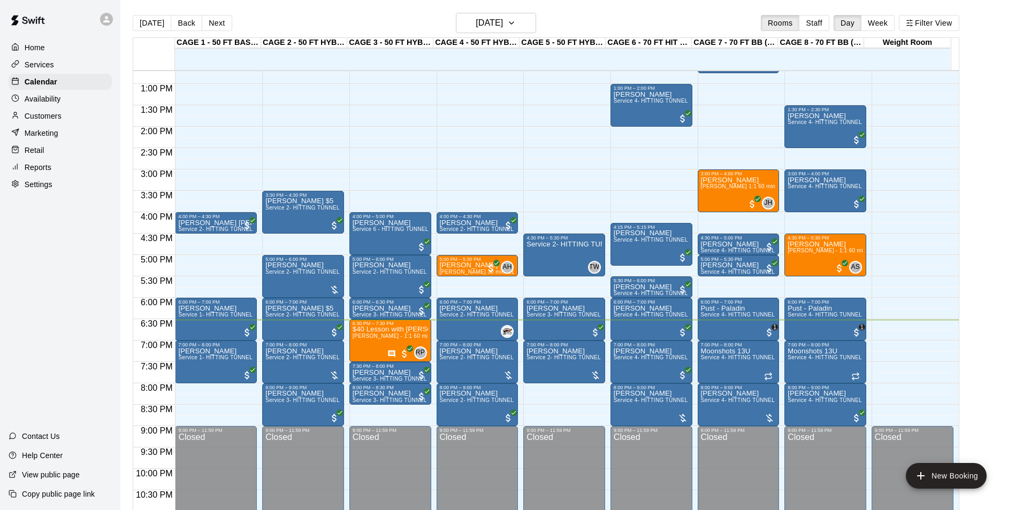
click at [802, 221] on div "12:00 AM – 10:00 AM Closed 10:00 AM – 11:00 AM [PERSON_NAME] [PERSON_NAME] - Hi…" at bounding box center [825, 41] width 82 height 1027
click at [803, 219] on div "12:00 AM – 10:00 AM Closed 10:00 AM – 11:00 AM [PERSON_NAME] [PERSON_NAME] - Hi…" at bounding box center [825, 41] width 82 height 1027
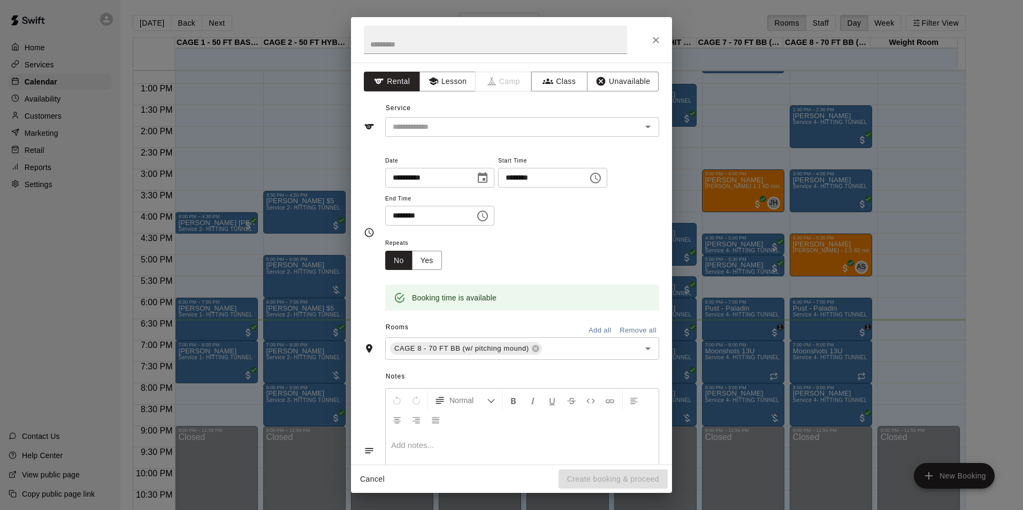
click at [803, 219] on div "**********" at bounding box center [511, 255] width 1023 height 510
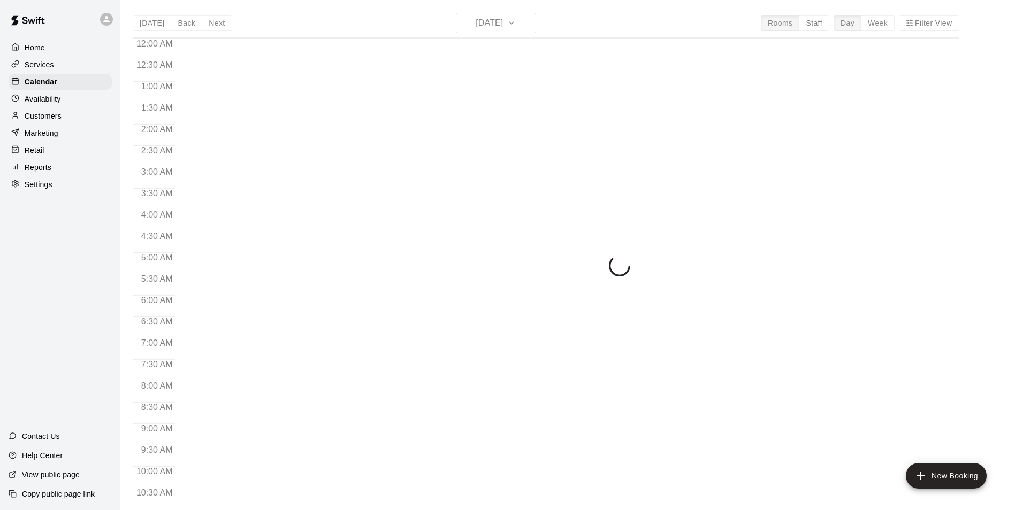
scroll to position [543, 0]
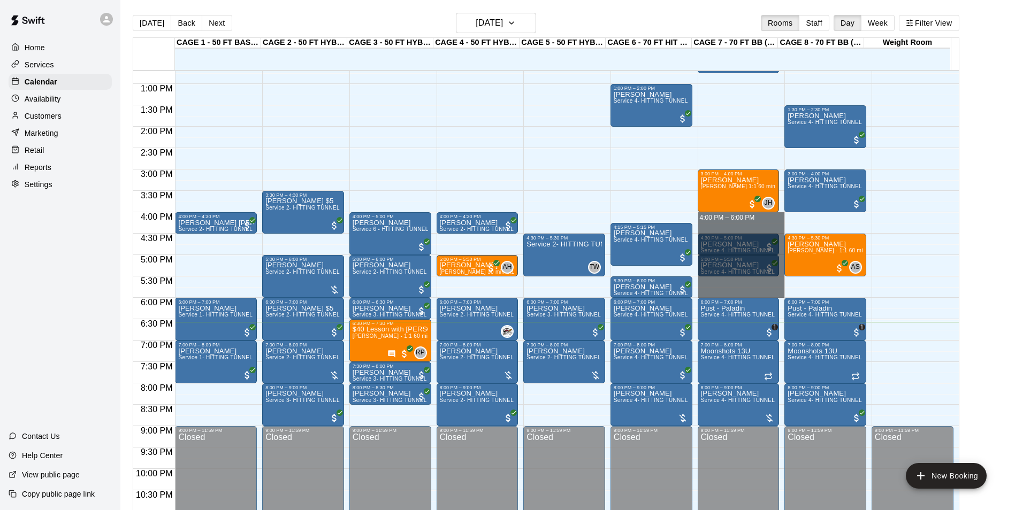
drag, startPoint x: 723, startPoint y: 220, endPoint x: 717, endPoint y: 294, distance: 74.6
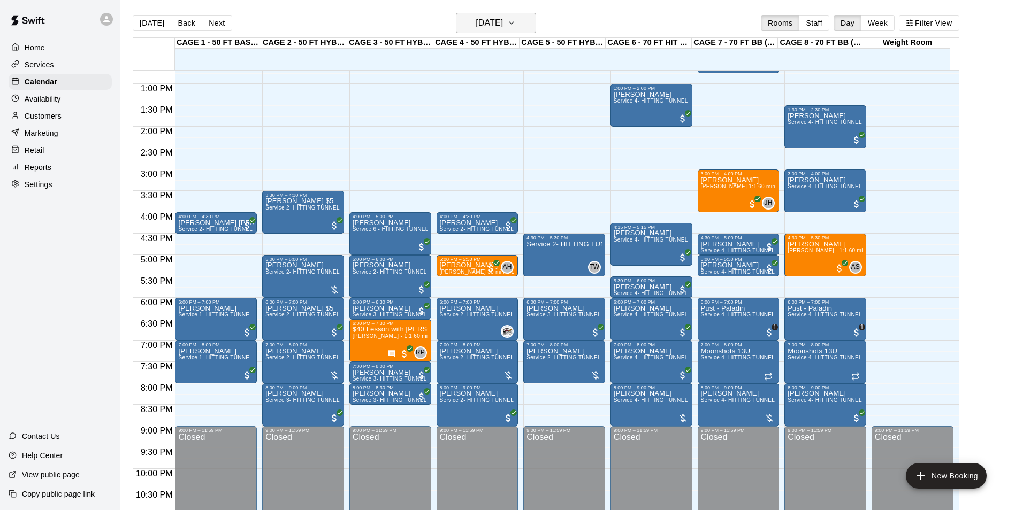
click at [475, 28] on h6 "[DATE]" at bounding box center [488, 23] width 27 height 15
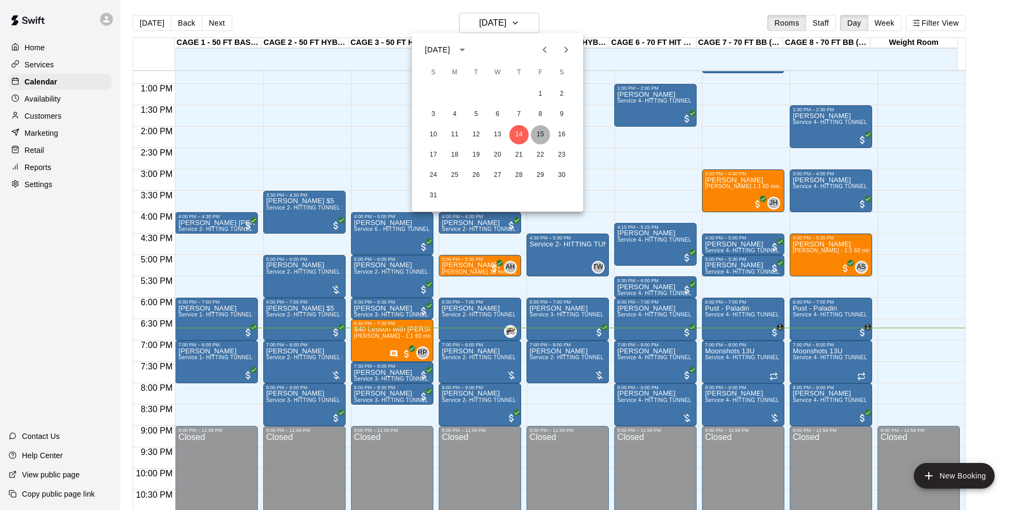
click at [544, 141] on button "15" at bounding box center [540, 134] width 19 height 19
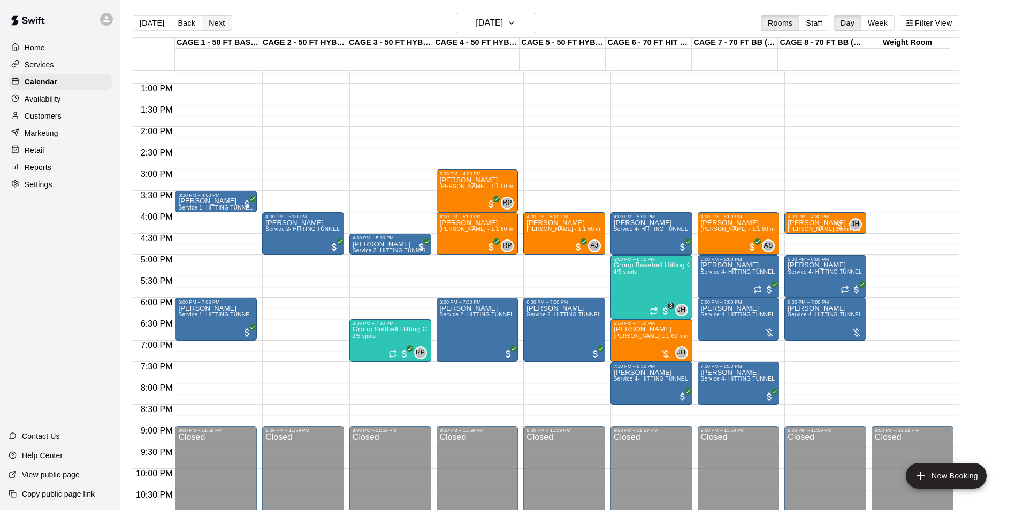
click at [213, 22] on button "Next" at bounding box center [217, 23] width 30 height 16
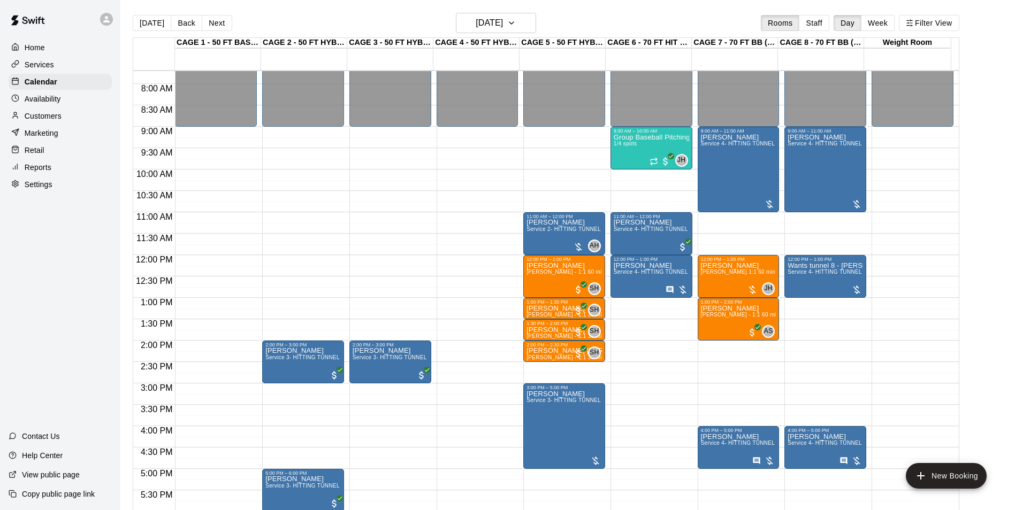
scroll to position [383, 0]
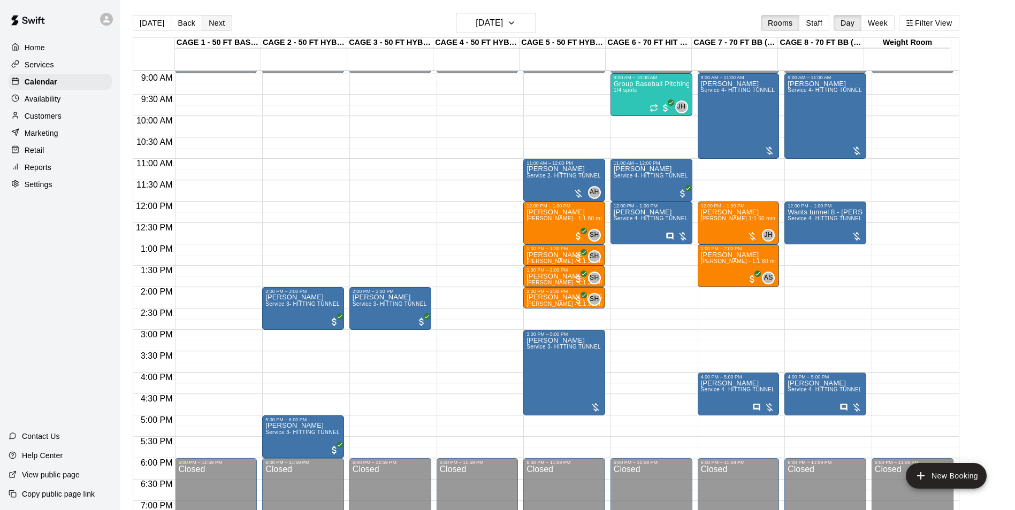
click at [224, 16] on button "Next" at bounding box center [217, 23] width 30 height 16
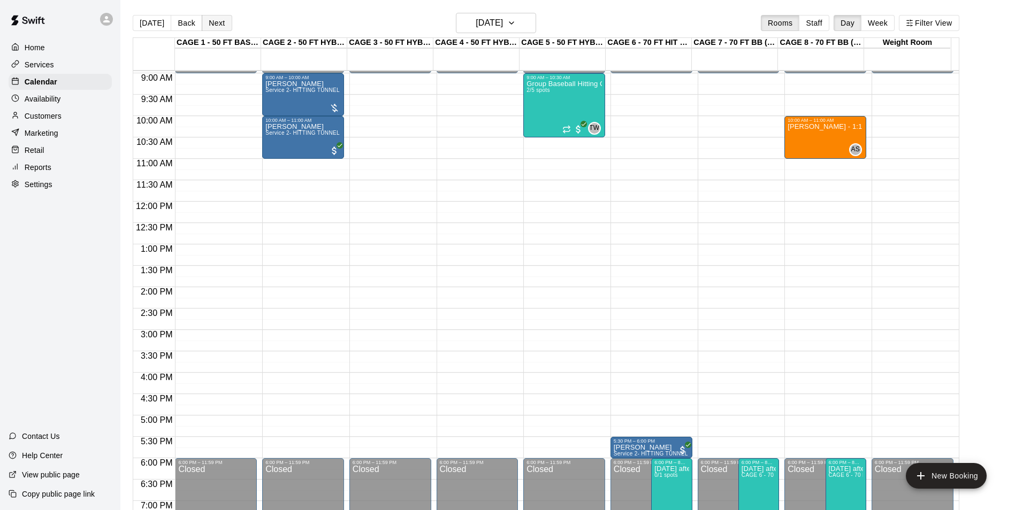
click at [224, 16] on button "Next" at bounding box center [217, 23] width 30 height 16
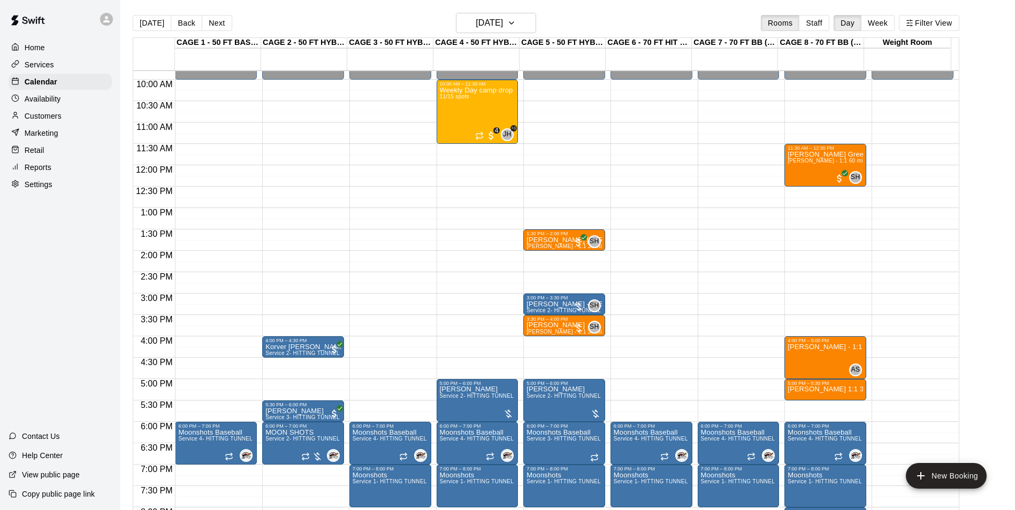
scroll to position [416, 0]
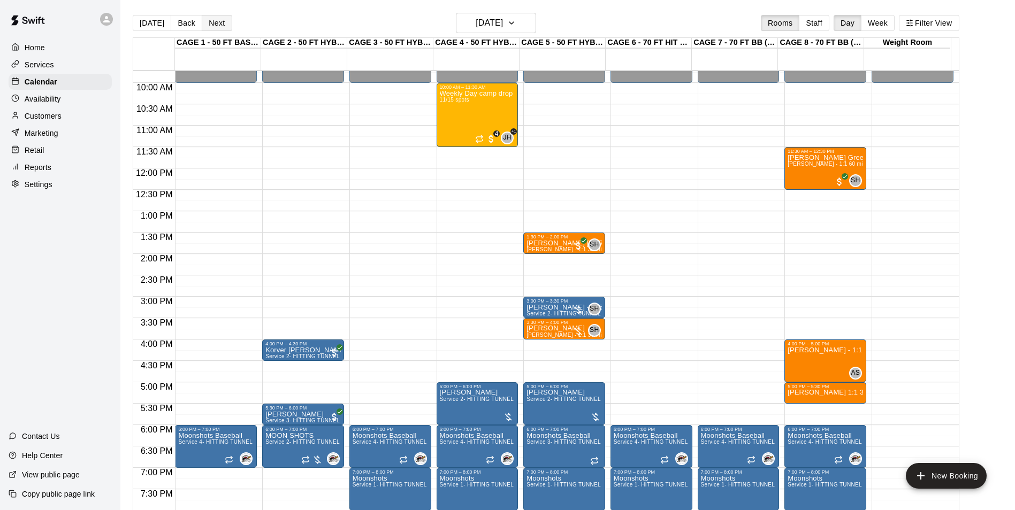
click at [217, 21] on button "Next" at bounding box center [217, 23] width 30 height 16
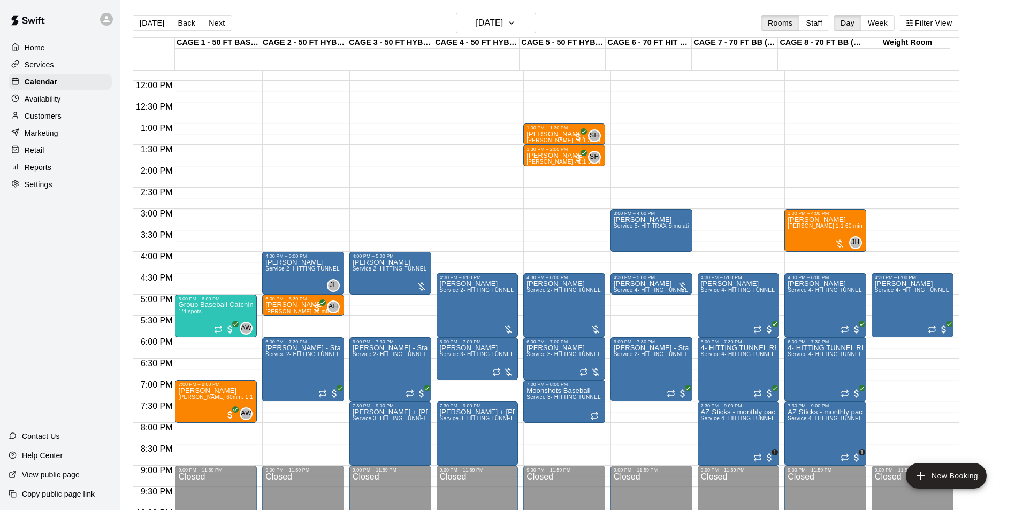
scroll to position [523, 0]
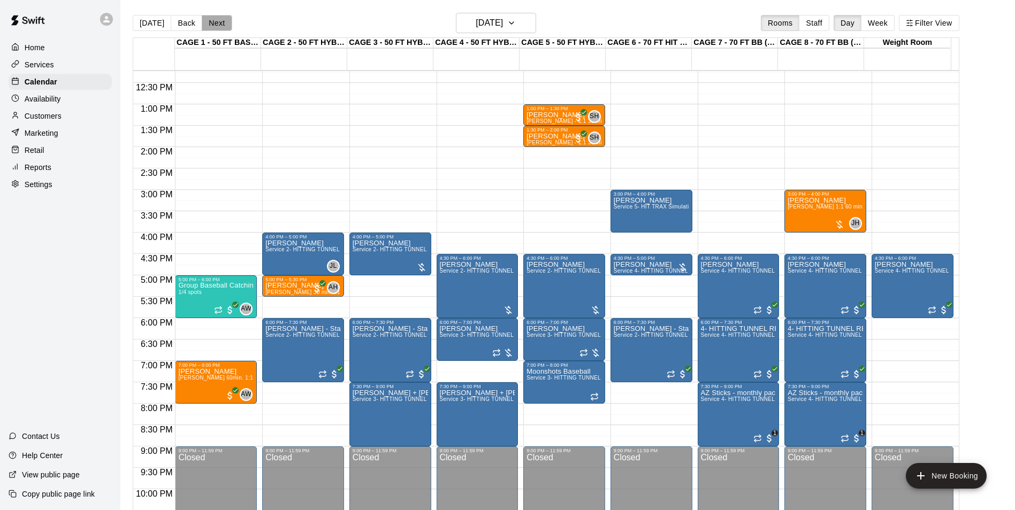
click at [218, 19] on button "Next" at bounding box center [217, 23] width 30 height 16
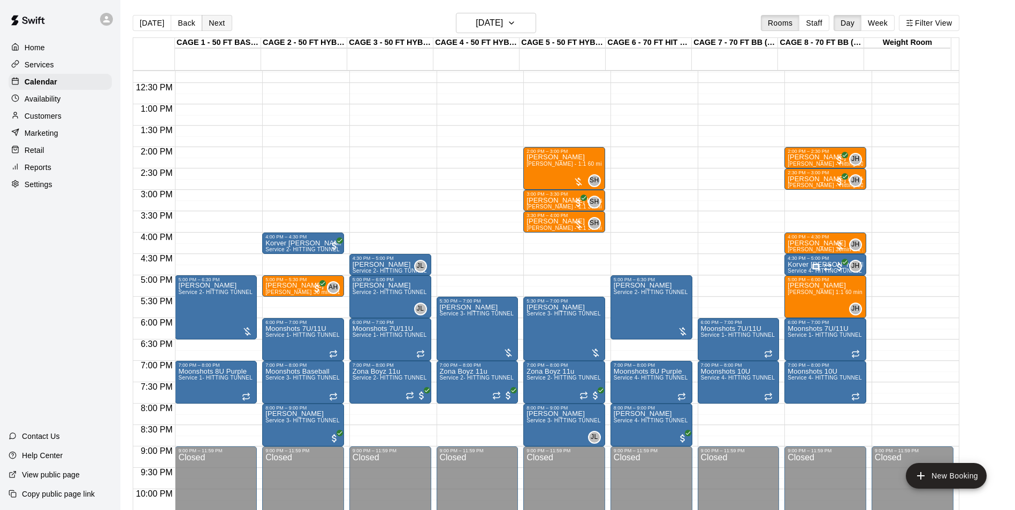
click at [211, 26] on button "Next" at bounding box center [217, 23] width 30 height 16
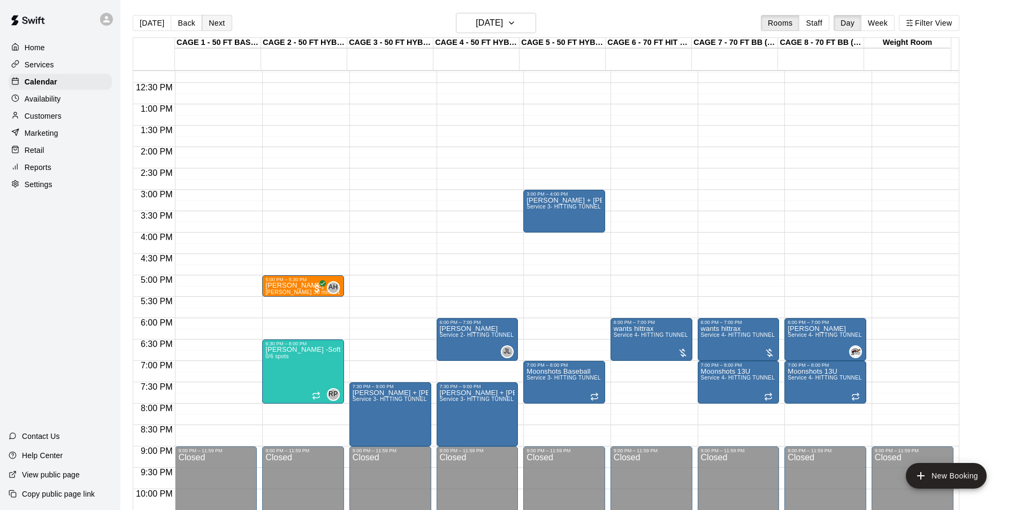
click at [208, 24] on button "Next" at bounding box center [217, 23] width 30 height 16
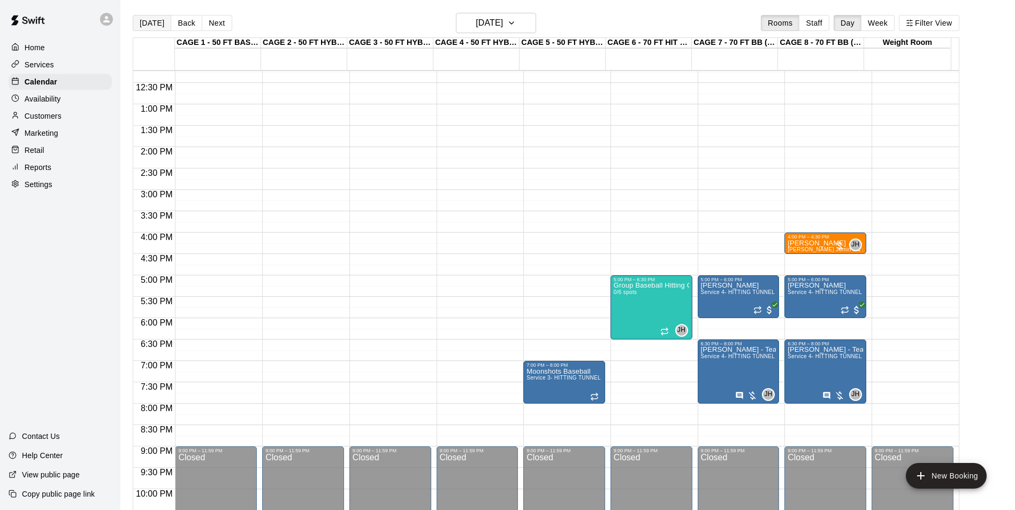
click at [141, 17] on button "[DATE]" at bounding box center [152, 23] width 39 height 16
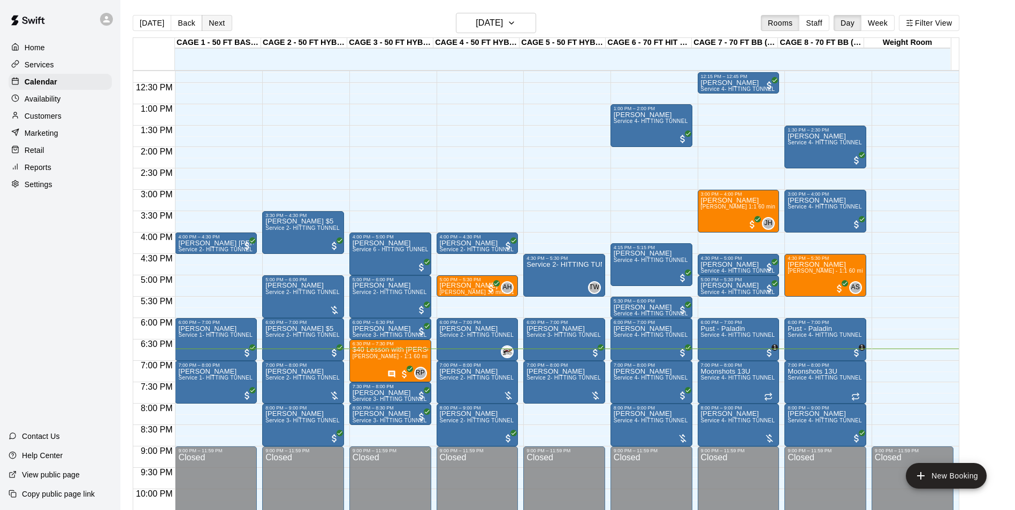
click at [219, 19] on button "Next" at bounding box center [217, 23] width 30 height 16
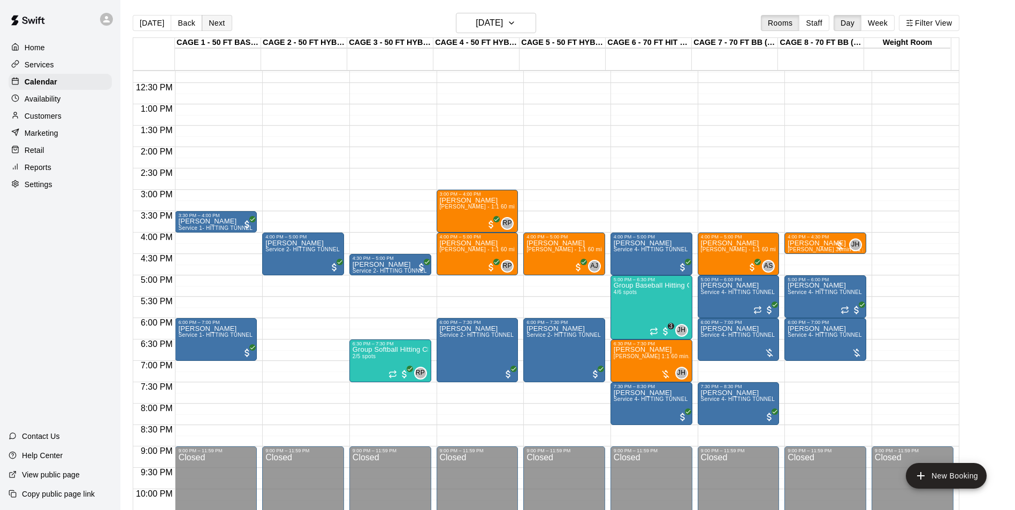
click at [208, 27] on button "Next" at bounding box center [217, 23] width 30 height 16
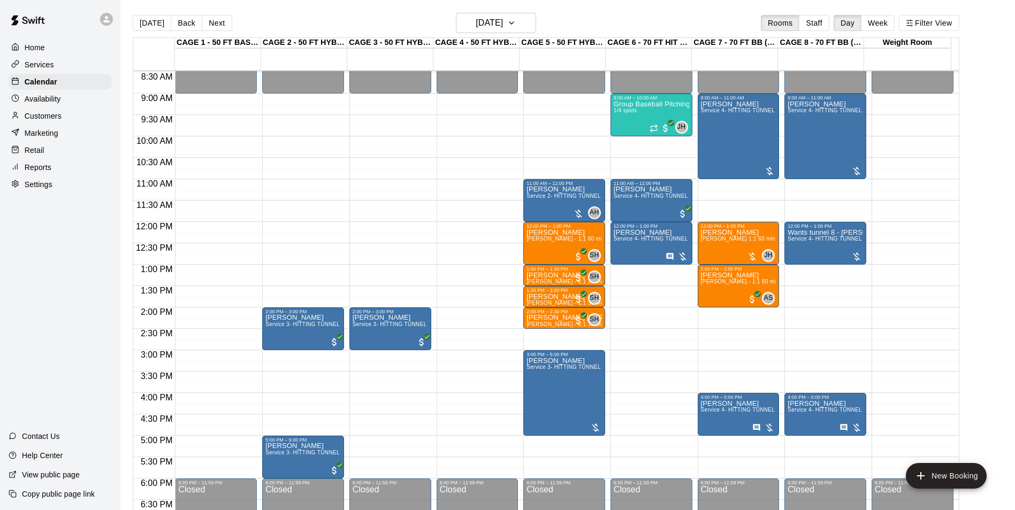
scroll to position [416, 0]
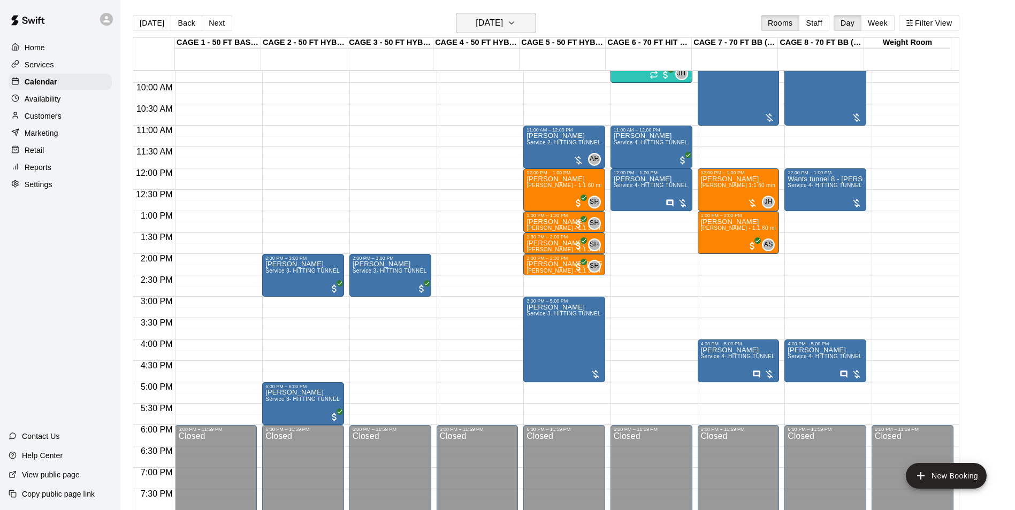
click at [501, 24] on h6 "Saturday Aug 16" at bounding box center [488, 23] width 27 height 15
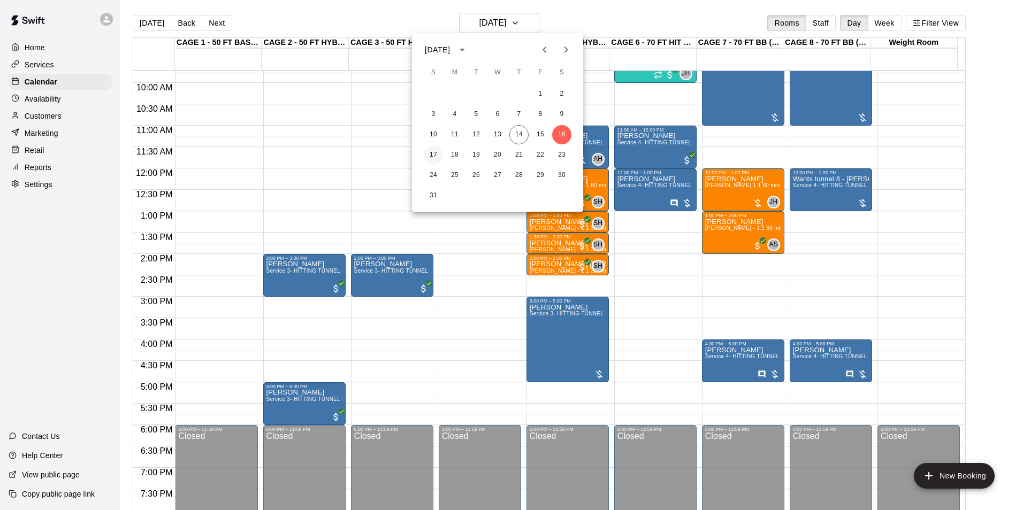
click at [440, 151] on button "17" at bounding box center [433, 154] width 19 height 19
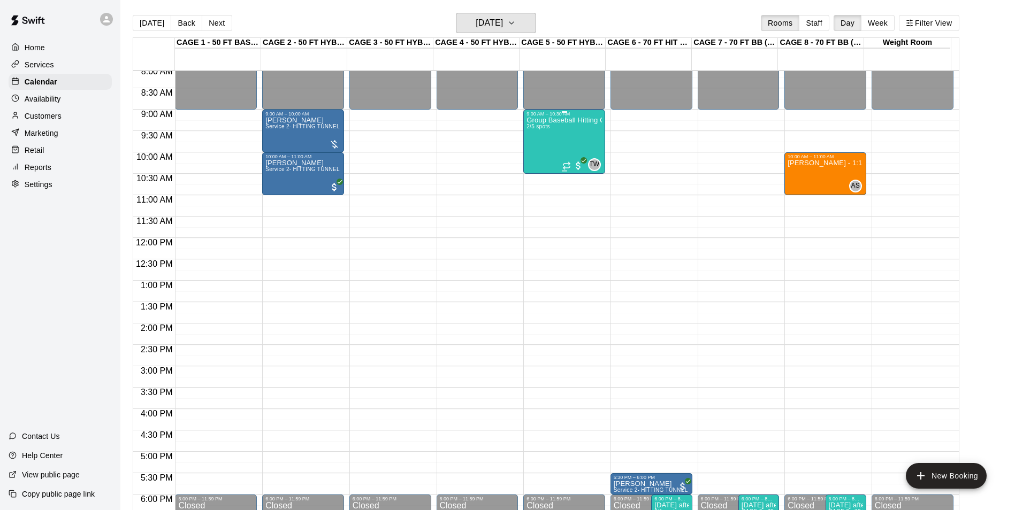
scroll to position [363, 0]
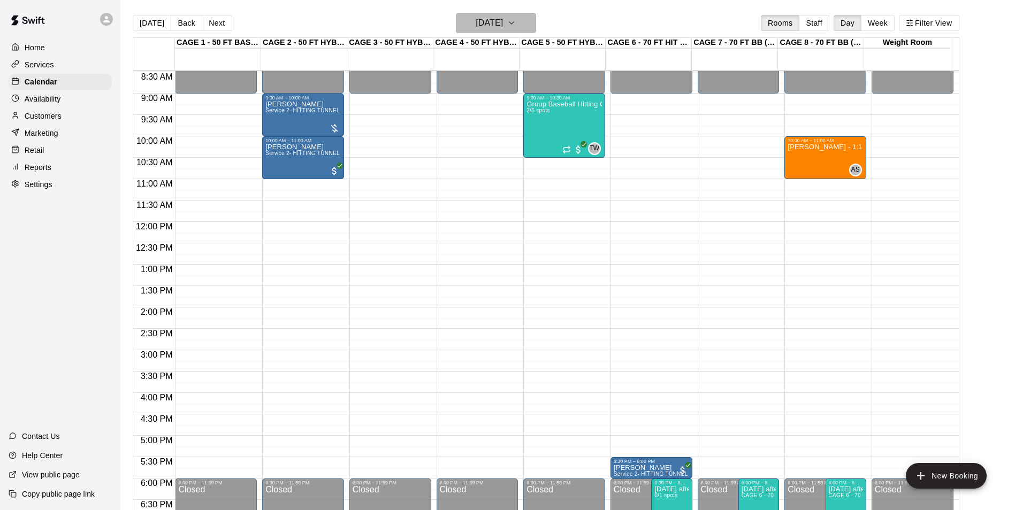
click at [488, 29] on h6 "Sunday Aug 17" at bounding box center [488, 23] width 27 height 15
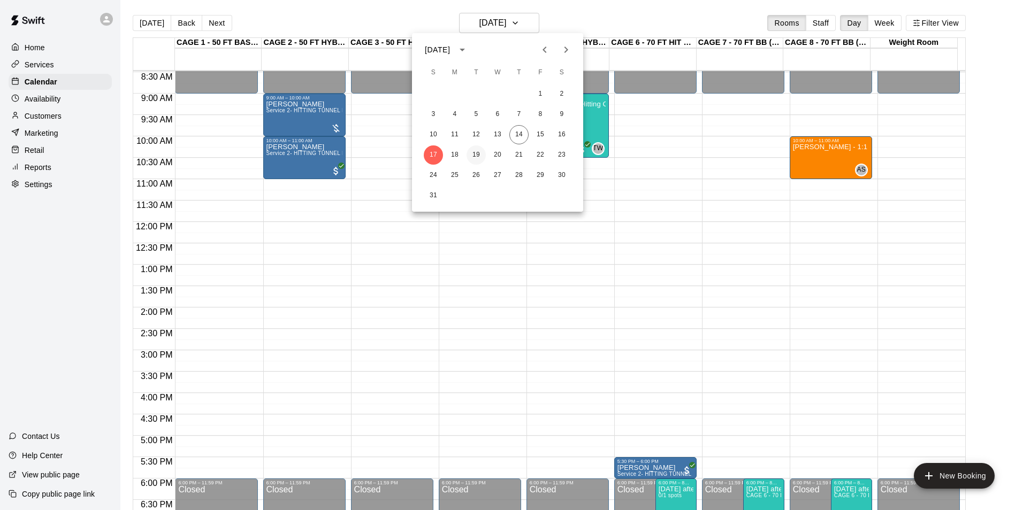
click at [477, 151] on button "19" at bounding box center [475, 154] width 19 height 19
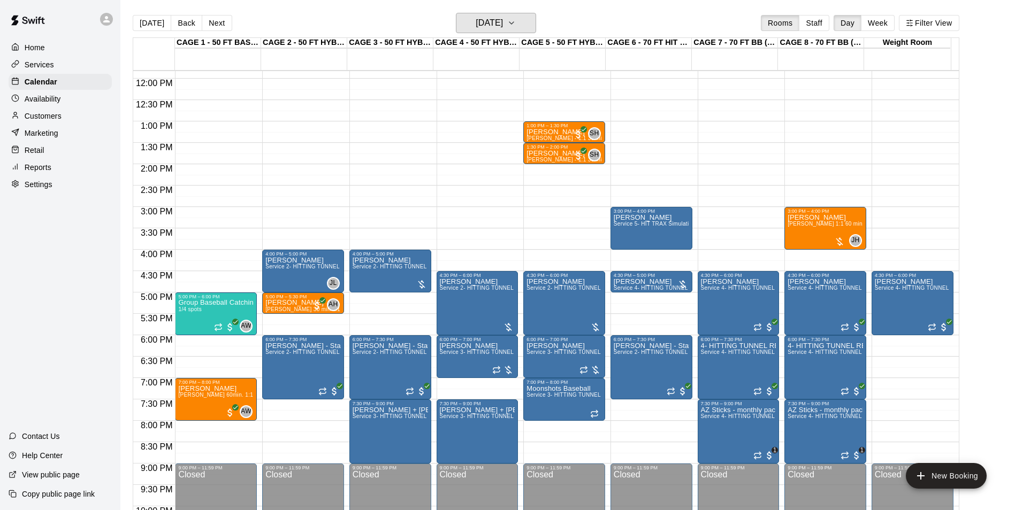
scroll to position [523, 0]
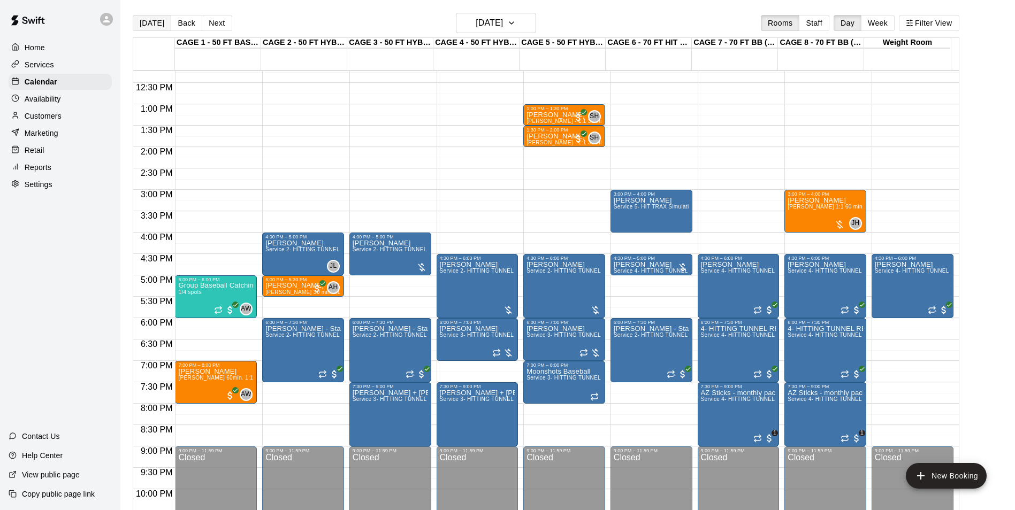
click at [148, 21] on button "[DATE]" at bounding box center [152, 23] width 39 height 16
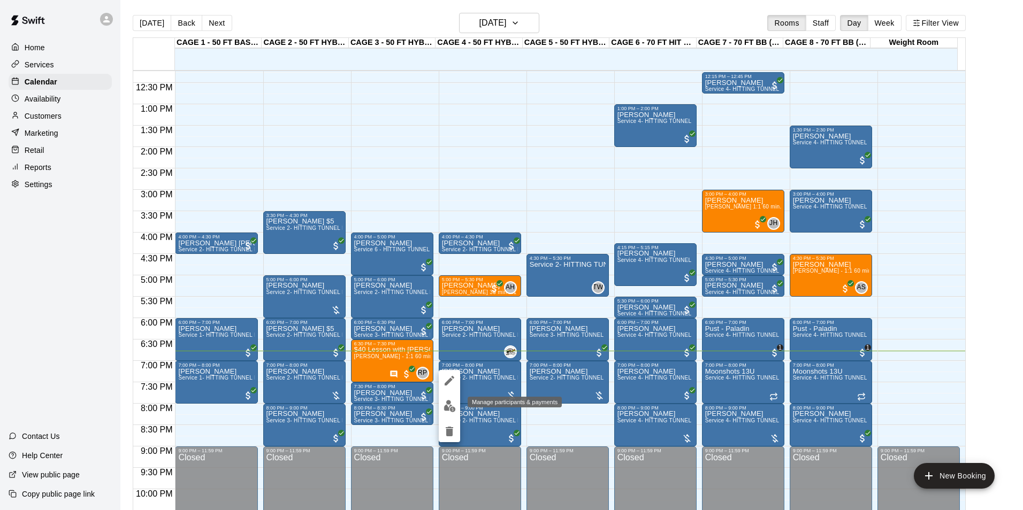
click at [451, 410] on img "edit" at bounding box center [449, 406] width 12 height 12
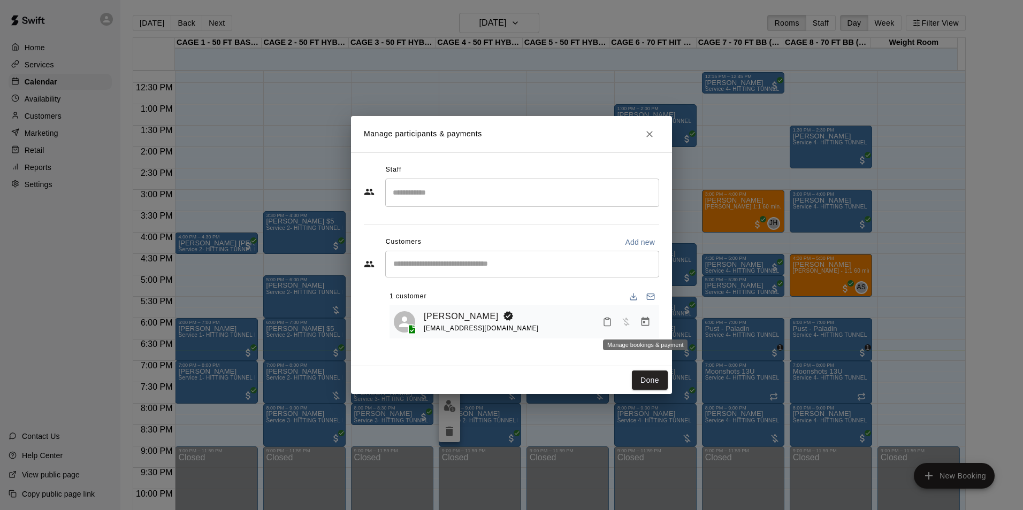
click at [642, 330] on button "Manage bookings & payment" at bounding box center [644, 321] width 19 height 19
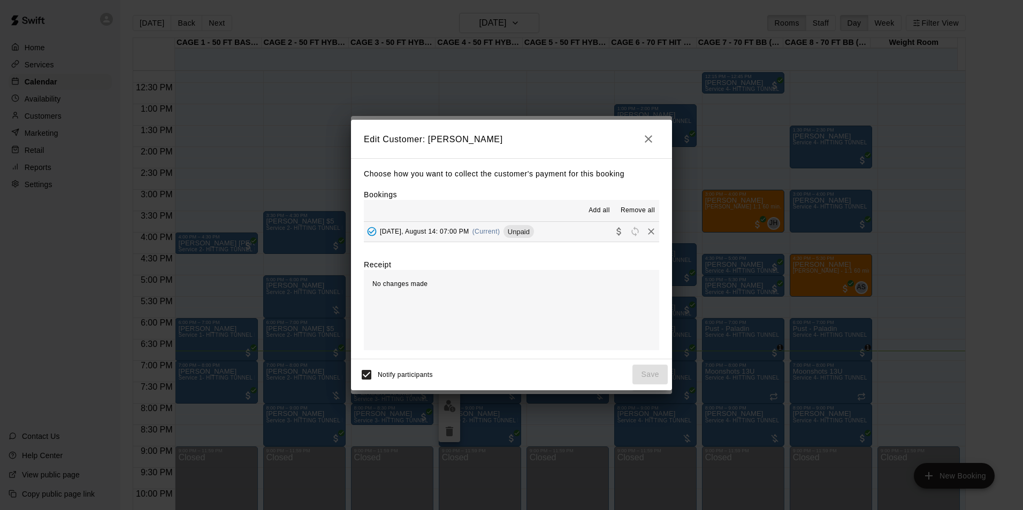
click at [643, 144] on icon "button" at bounding box center [648, 139] width 13 height 13
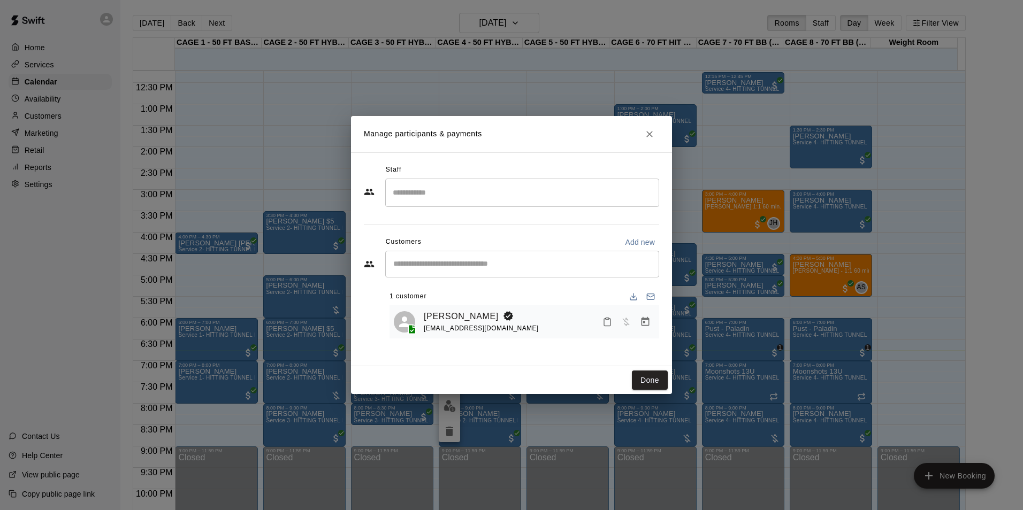
click at [642, 141] on button "Close" at bounding box center [649, 134] width 19 height 19
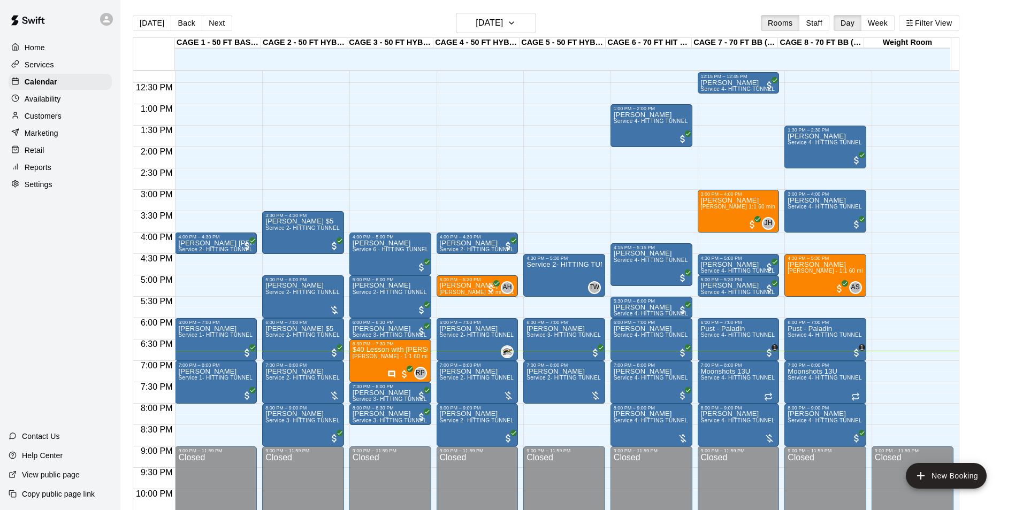
click at [59, 111] on div "Customers" at bounding box center [60, 116] width 103 height 16
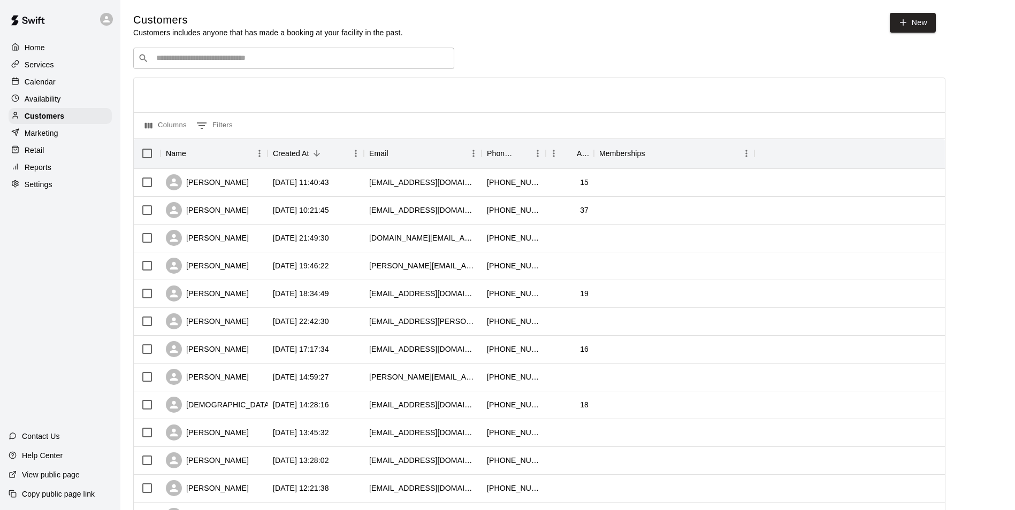
click at [249, 61] on input "Search customers by name or email" at bounding box center [301, 58] width 296 height 11
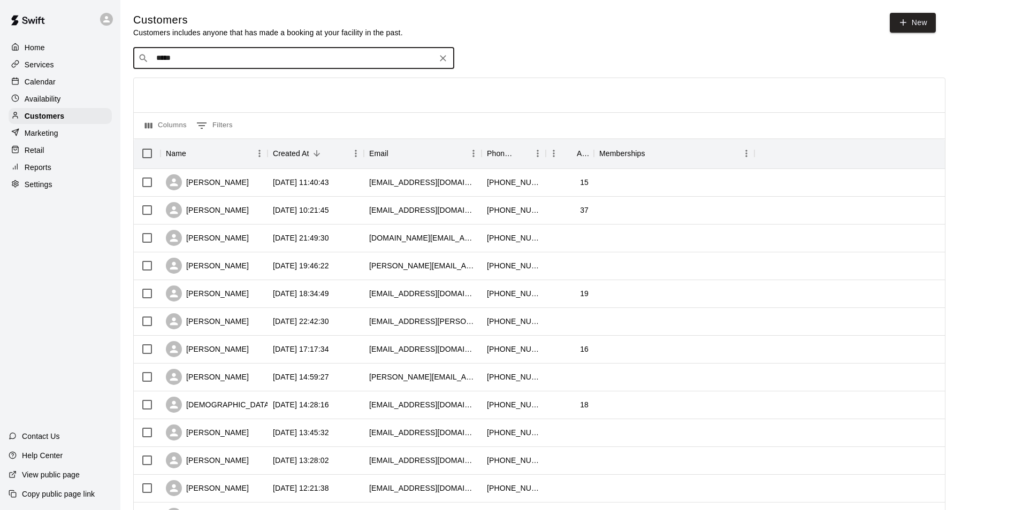
type input "******"
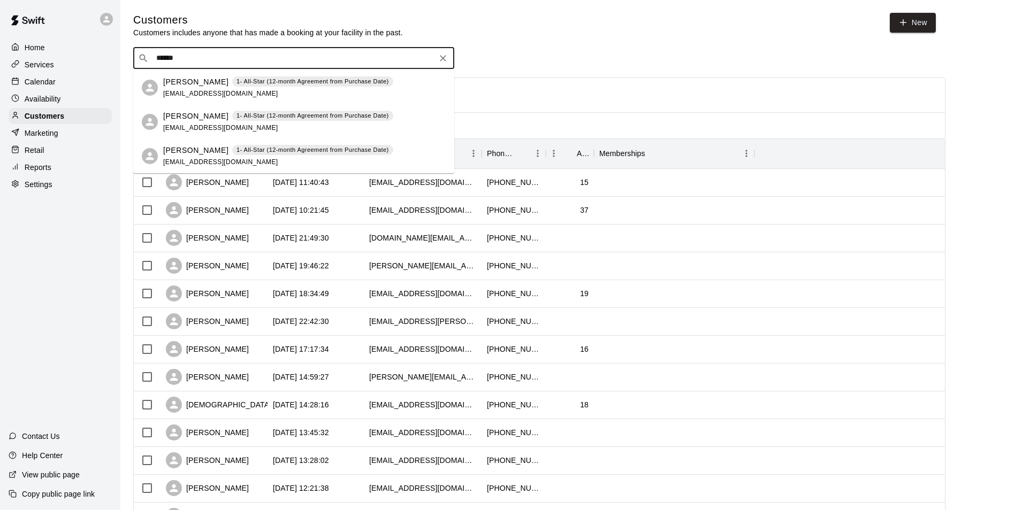
click at [187, 82] on p "[PERSON_NAME]" at bounding box center [195, 81] width 65 height 11
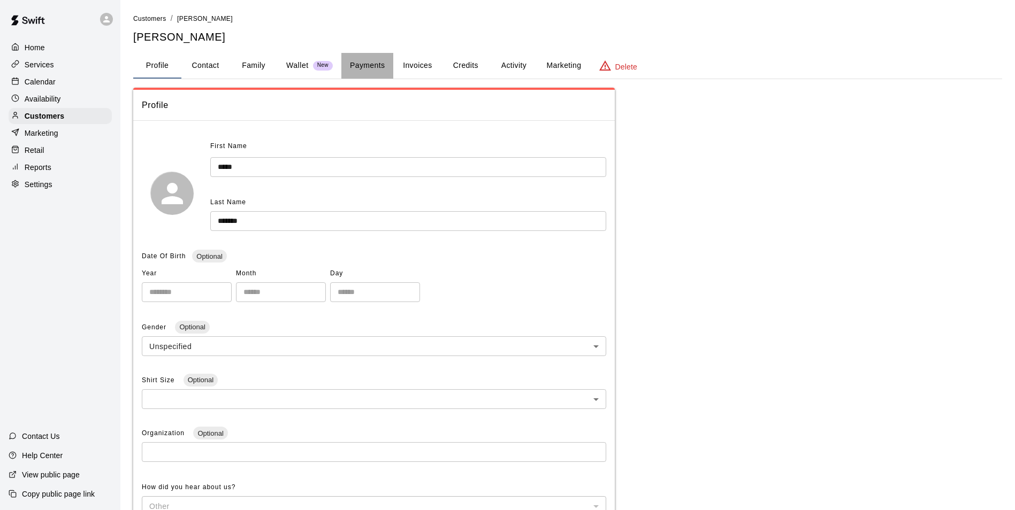
click at [364, 65] on button "Payments" at bounding box center [367, 66] width 52 height 26
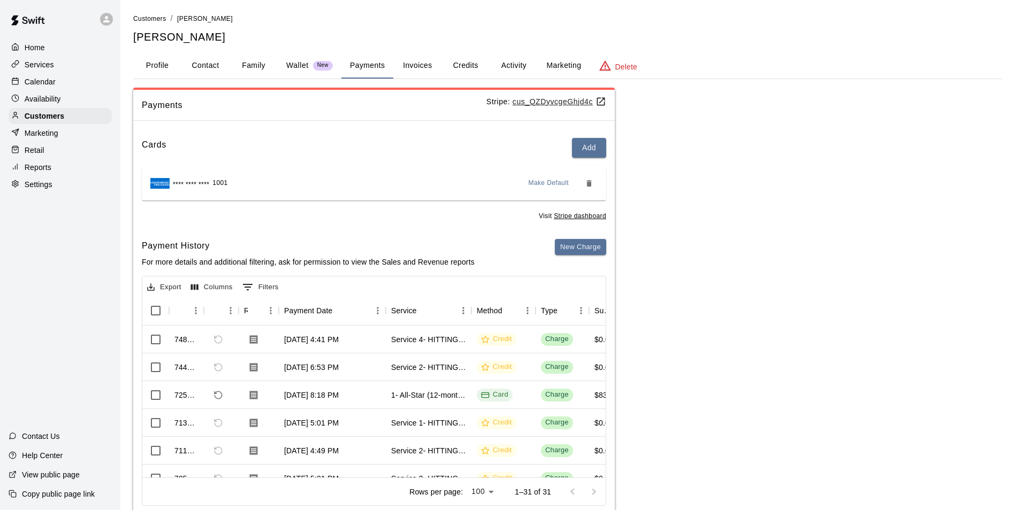
click at [497, 65] on button "Activity" at bounding box center [513, 66] width 48 height 26
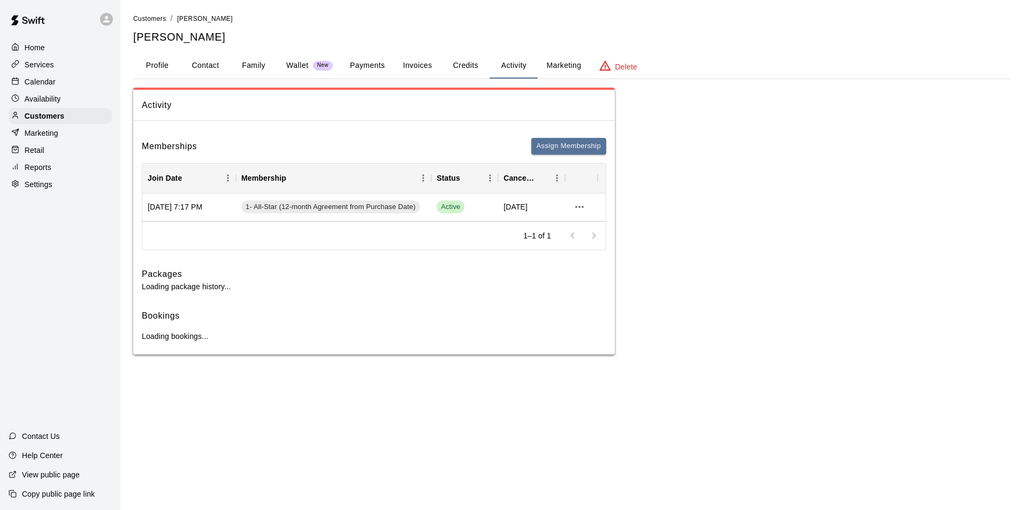
click at [479, 65] on button "Credits" at bounding box center [465, 66] width 48 height 26
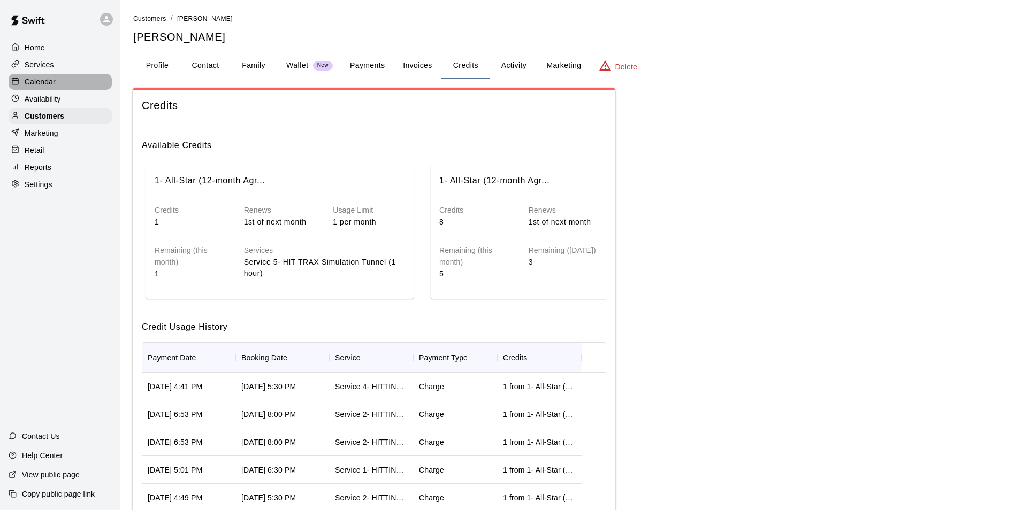
click at [57, 89] on div "Calendar" at bounding box center [60, 82] width 103 height 16
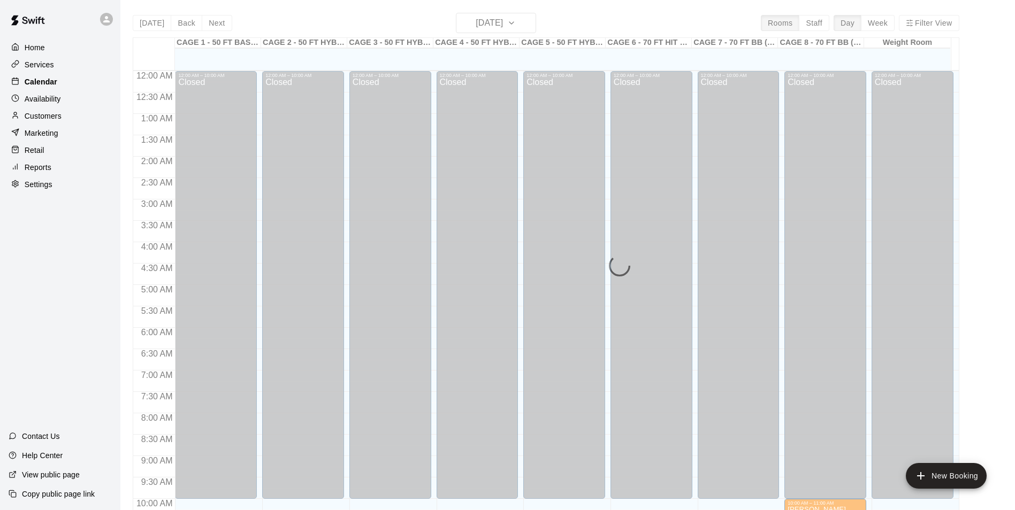
scroll to position [543, 0]
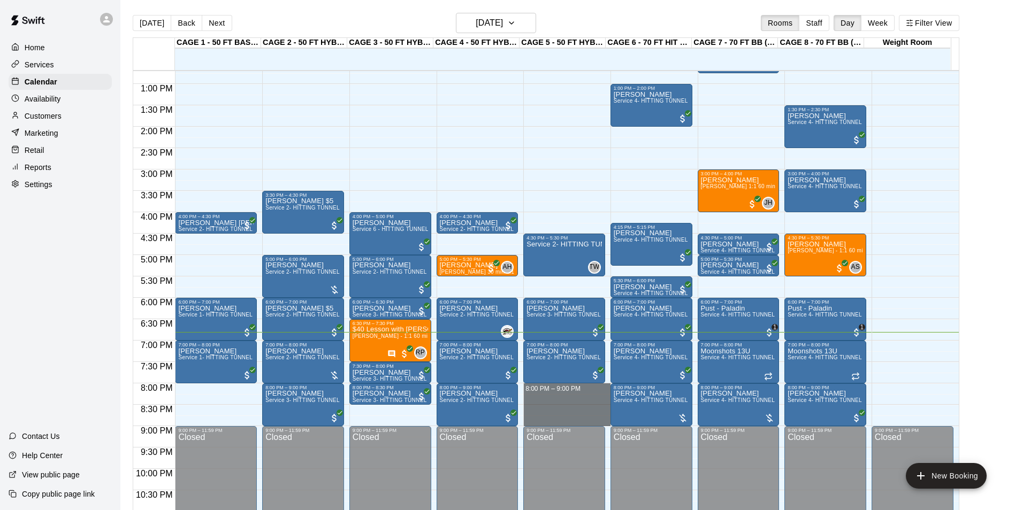
drag, startPoint x: 556, startPoint y: 388, endPoint x: 560, endPoint y: 421, distance: 33.4
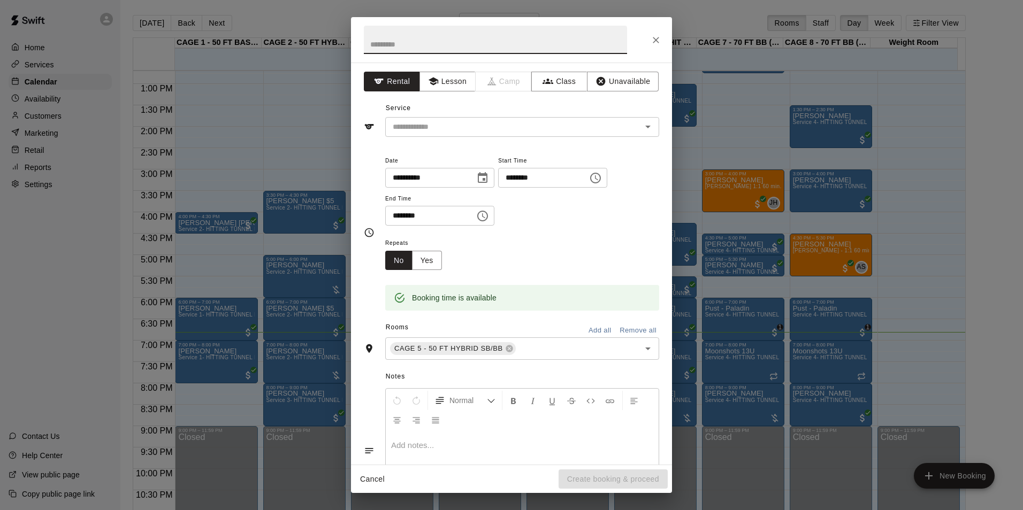
click at [500, 139] on div "**********" at bounding box center [511, 264] width 321 height 402
click at [500, 132] on input "text" at bounding box center [506, 126] width 236 height 13
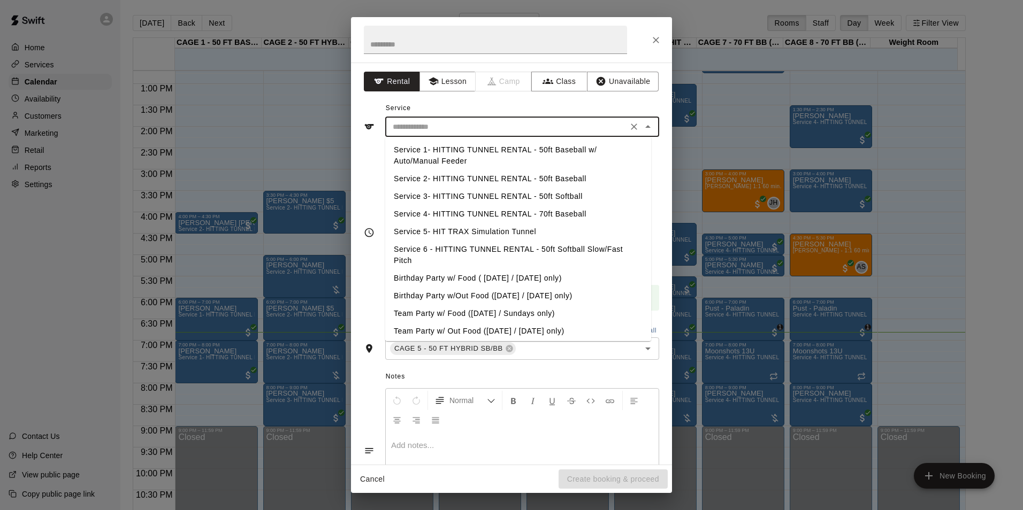
click at [503, 174] on li "Service 2- HITTING TUNNEL RENTAL - 50ft Baseball" at bounding box center [518, 179] width 266 height 18
type input "**********"
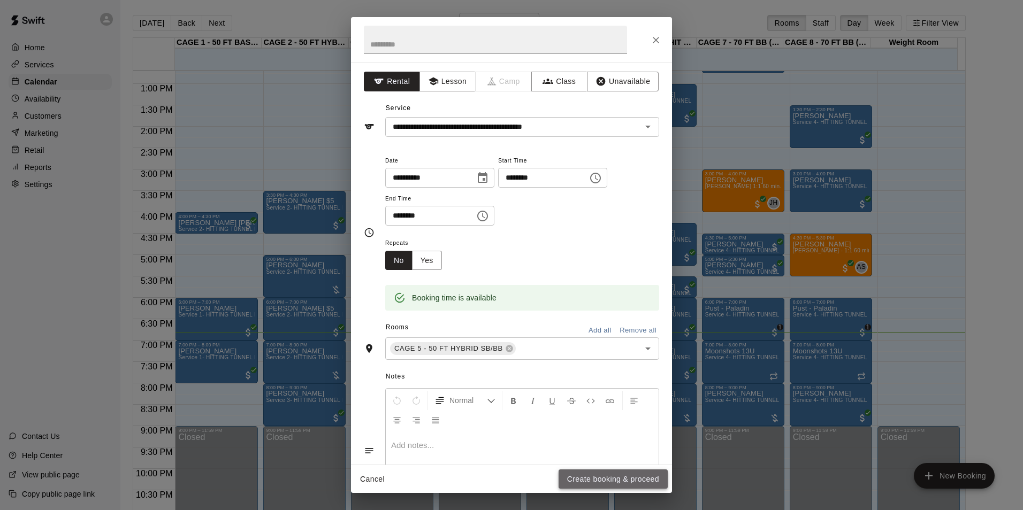
click at [626, 484] on button "Create booking & proceed" at bounding box center [612, 480] width 109 height 20
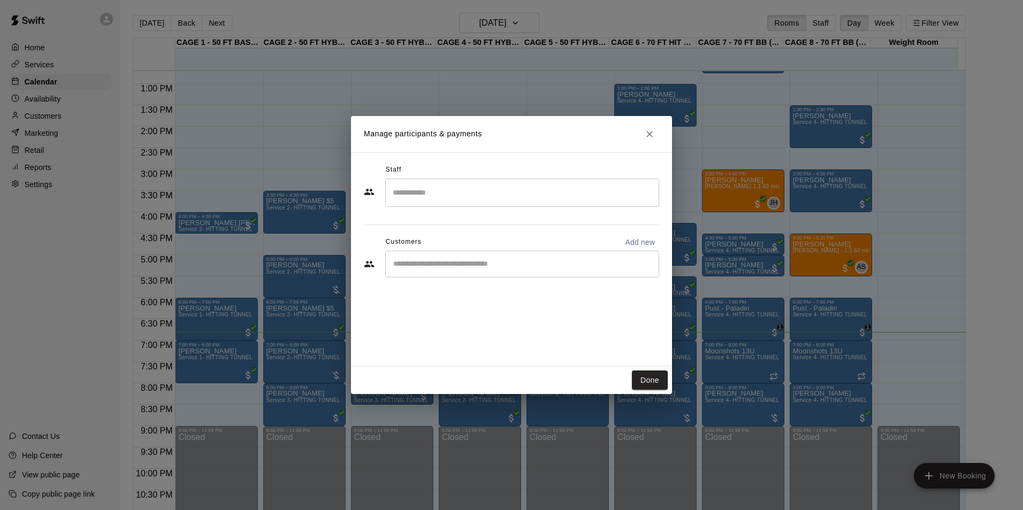
click at [522, 273] on div "​" at bounding box center [522, 264] width 274 height 27
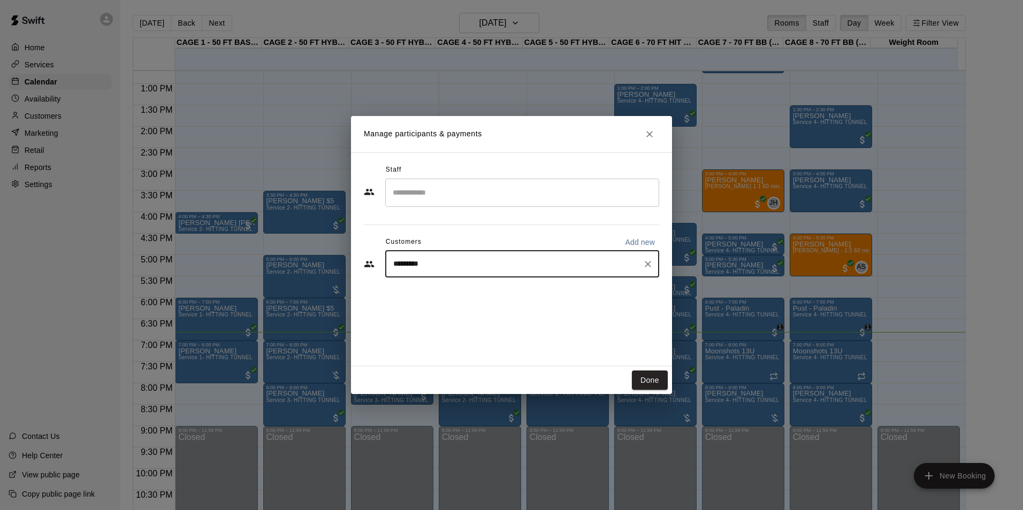
type input "**********"
click at [434, 307] on div "Devin Spoerer 1- All-Star (12-month Agreement from Purchase Date) disconnectedd…" at bounding box center [522, 295] width 274 height 34
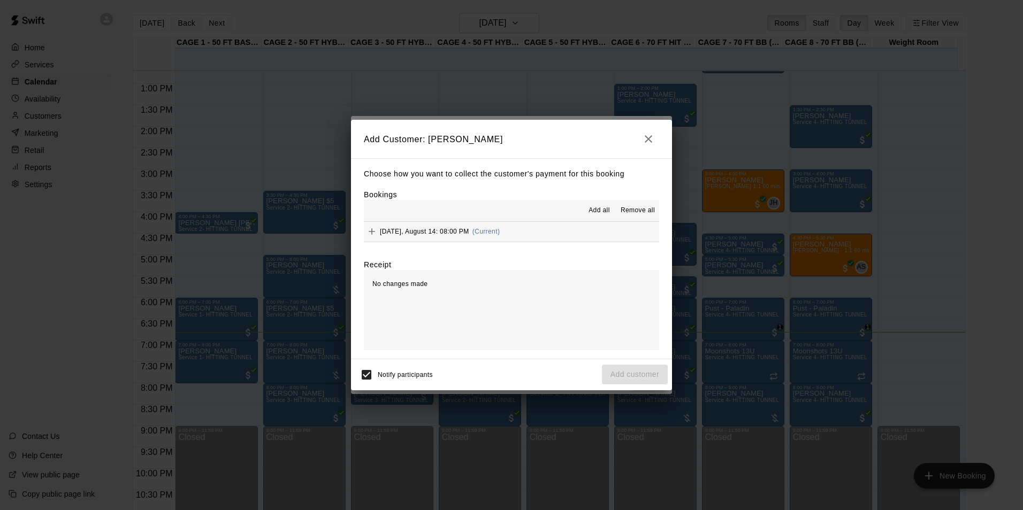
click at [538, 224] on button "Thursday, August 14: 08:00 PM (Current)" at bounding box center [511, 232] width 295 height 20
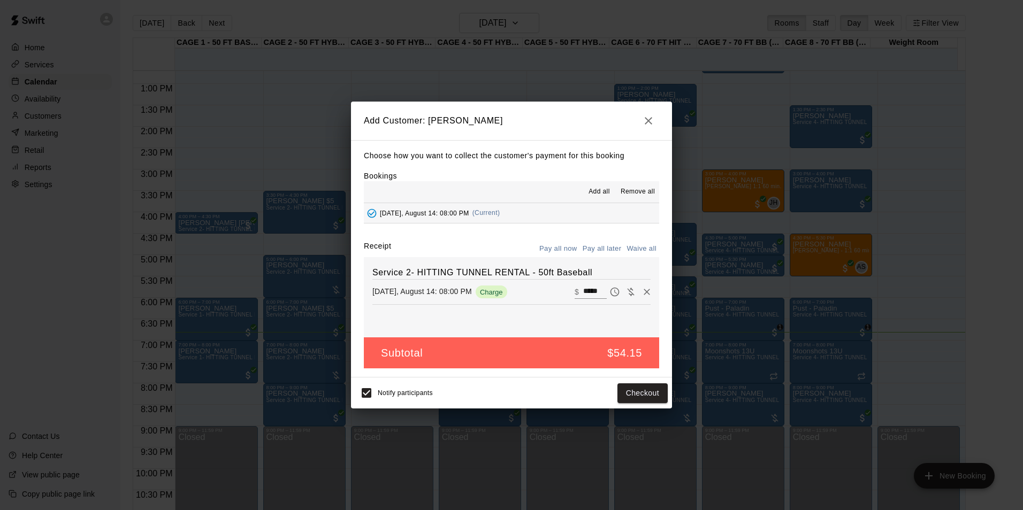
click at [598, 253] on button "Pay all later" at bounding box center [602, 249] width 44 height 17
click at [569, 241] on button "Pay all now" at bounding box center [557, 249] width 43 height 17
click at [654, 389] on button "Checkout" at bounding box center [642, 393] width 50 height 20
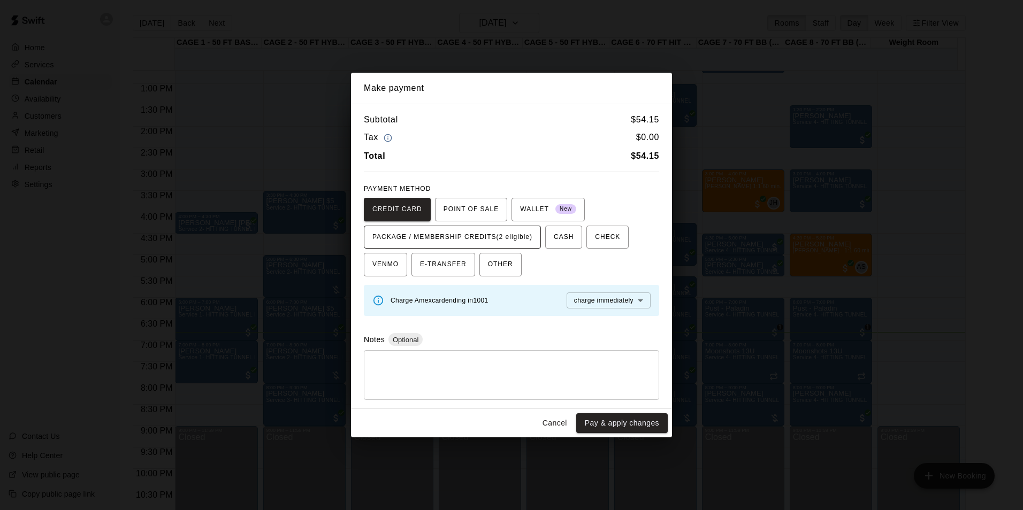
click at [502, 243] on span "PACKAGE / MEMBERSHIP CREDITS (2 eligible)" at bounding box center [452, 237] width 160 height 17
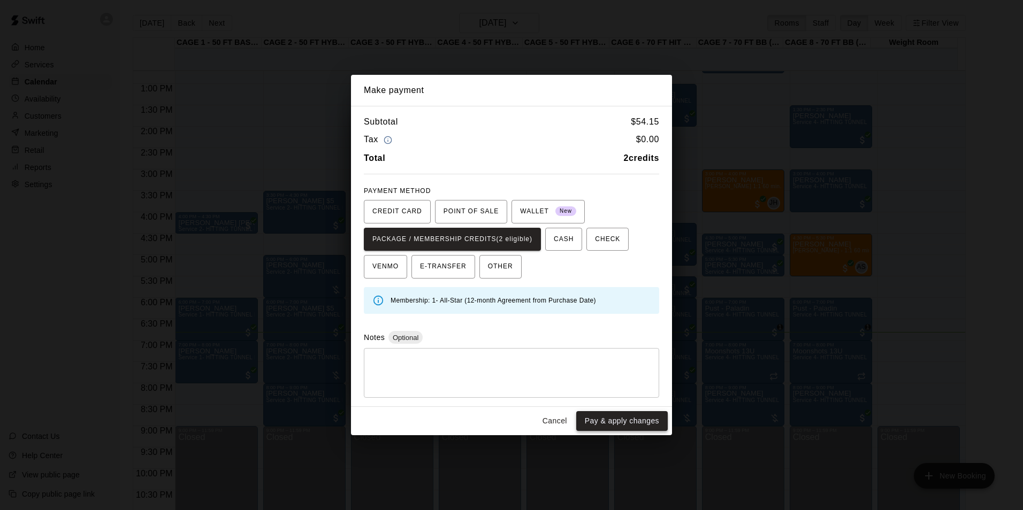
click at [622, 416] on button "Pay & apply changes" at bounding box center [621, 421] width 91 height 20
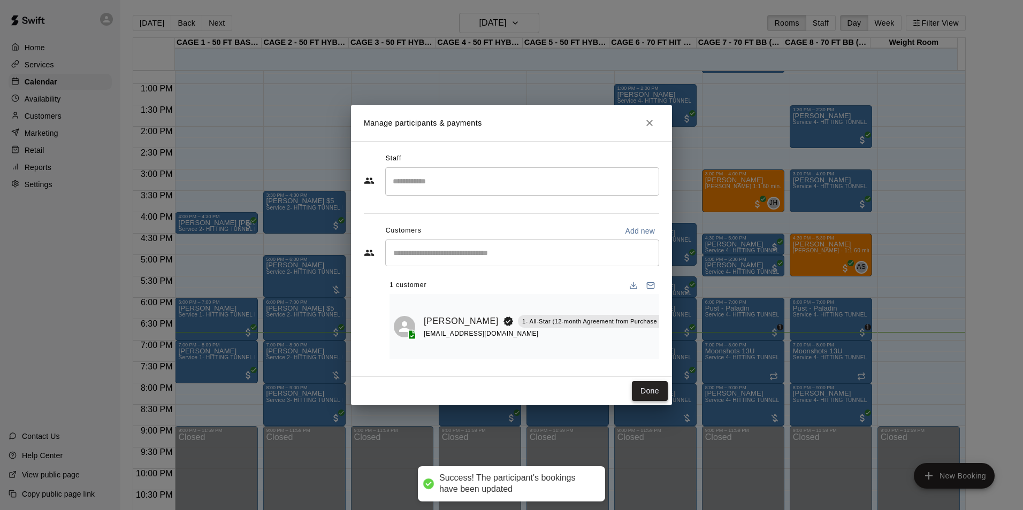
click at [649, 400] on button "Done" at bounding box center [650, 391] width 36 height 20
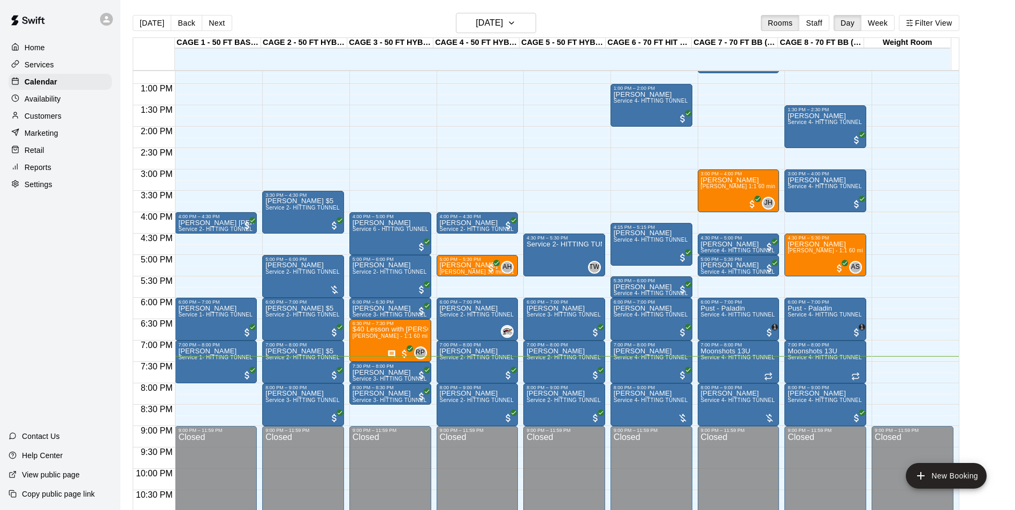
click at [1014, 371] on main "Today Back Next Thursday Aug 14 Rooms Staff Day Week Filter View CAGE 1 - 50 FT…" at bounding box center [567, 263] width 894 height 527
drag, startPoint x: 989, startPoint y: 380, endPoint x: 980, endPoint y: 439, distance: 59.6
click at [980, 439] on main "Today Back Next Thursday Aug 14 Rooms Staff Day Week Filter View CAGE 1 - 50 FT…" at bounding box center [568, 268] width 886 height 510
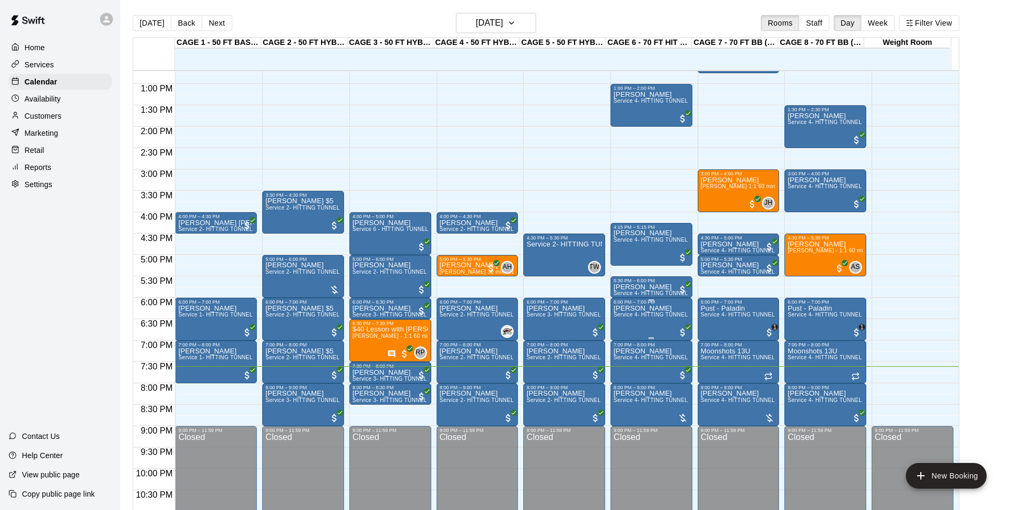
scroll to position [436, 0]
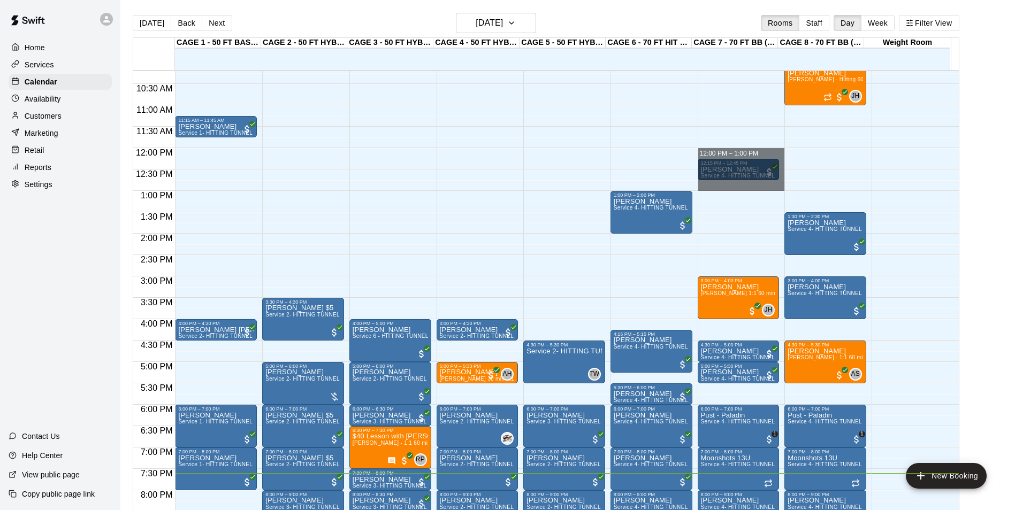
drag, startPoint x: 719, startPoint y: 156, endPoint x: 719, endPoint y: 184, distance: 27.8
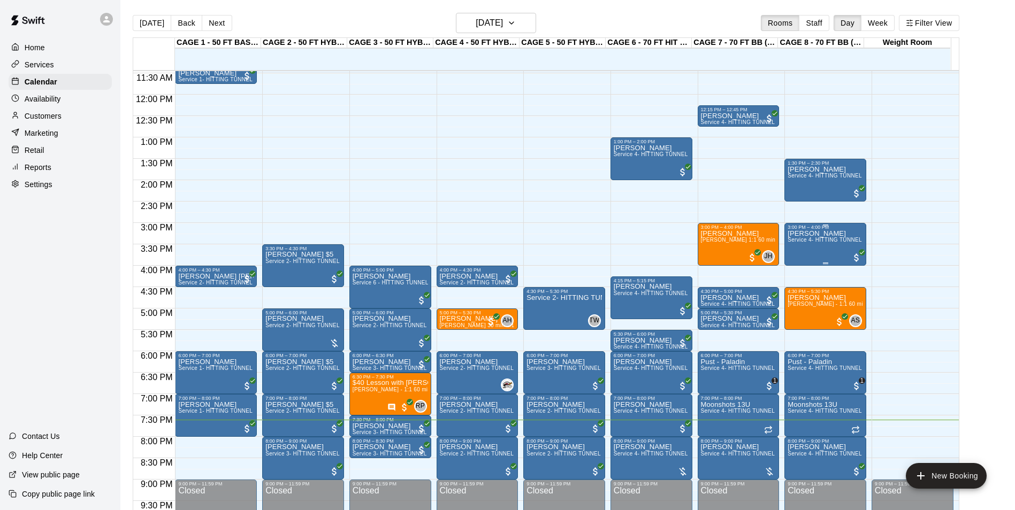
scroll to position [543, 0]
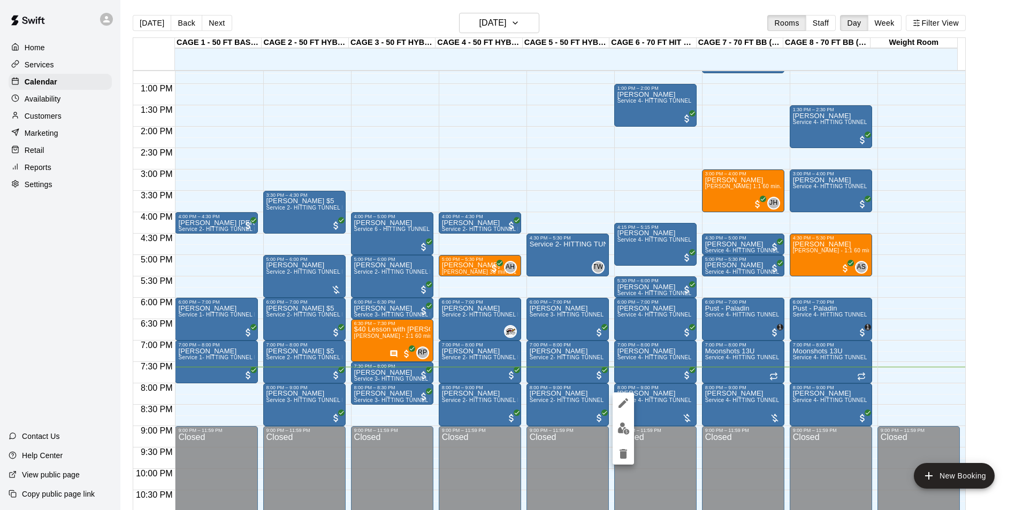
click at [618, 423] on img "edit" at bounding box center [623, 429] width 12 height 12
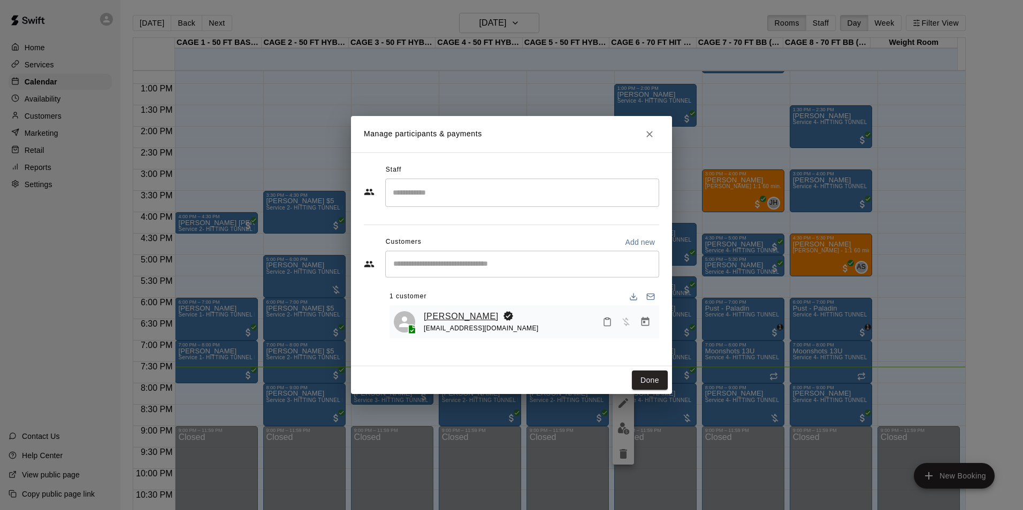
click at [438, 321] on link "[PERSON_NAME]" at bounding box center [461, 317] width 75 height 14
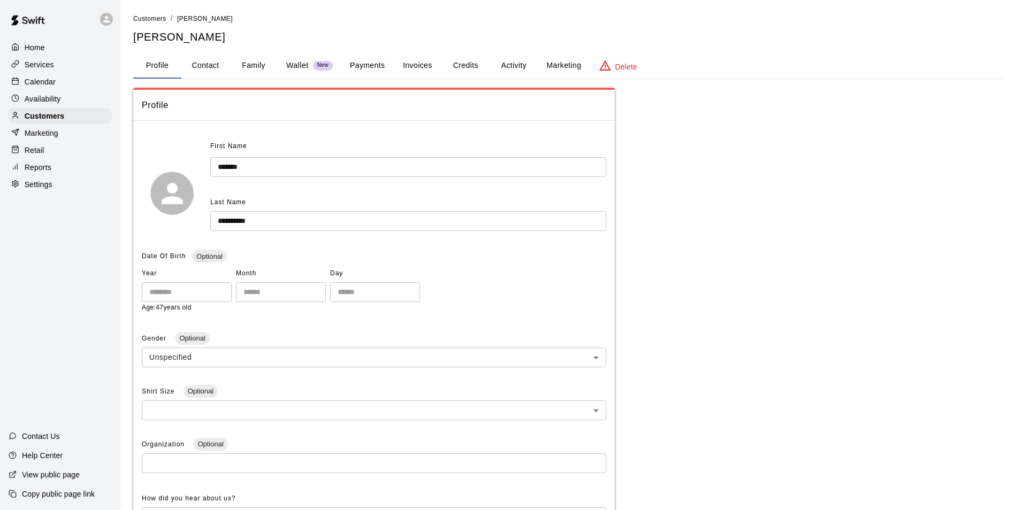
click at [251, 66] on button "Family" at bounding box center [253, 66] width 48 height 26
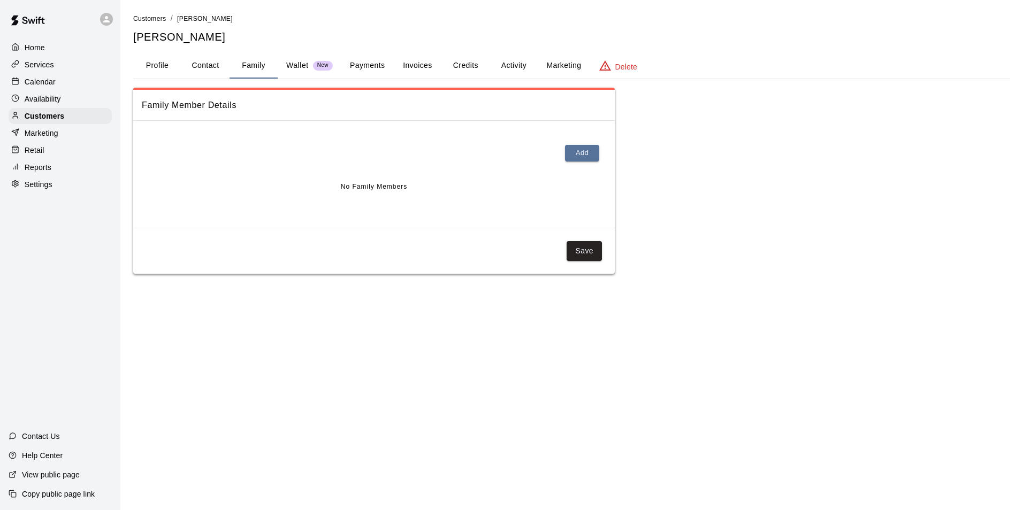
click at [51, 76] on div "Calendar" at bounding box center [60, 82] width 103 height 16
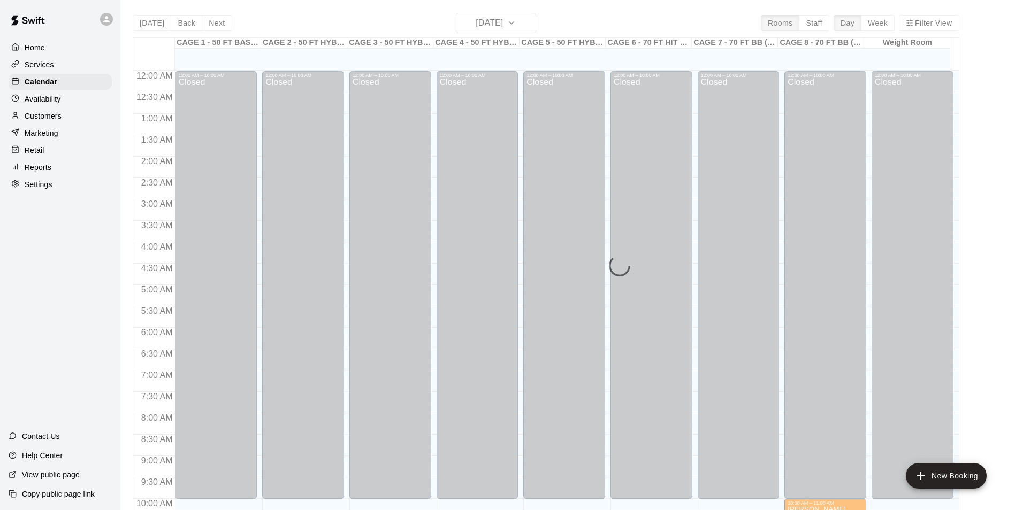
scroll to position [543, 0]
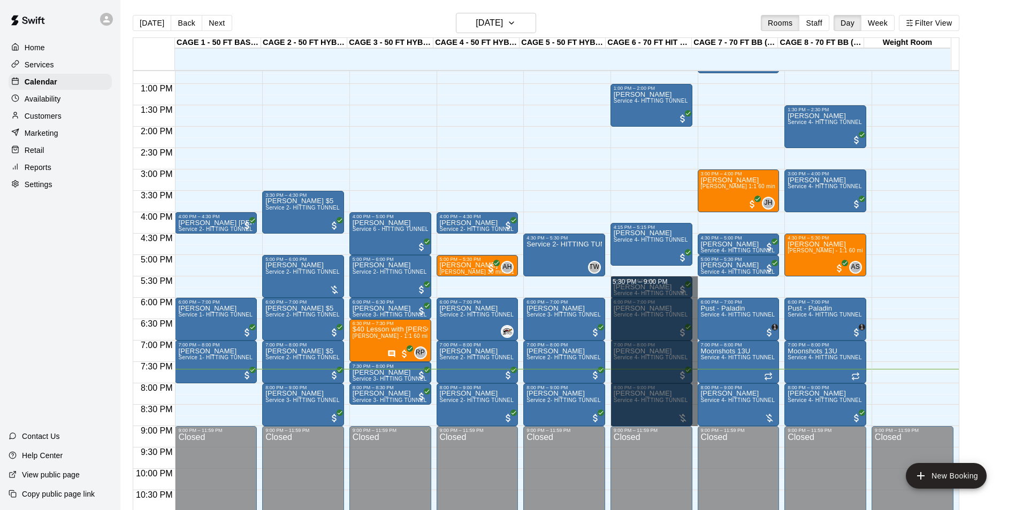
drag, startPoint x: 693, startPoint y: 279, endPoint x: 693, endPoint y: 423, distance: 143.9
drag, startPoint x: 691, startPoint y: 280, endPoint x: 705, endPoint y: 425, distance: 145.1
click at [705, 425] on div "12:00 AM 12:30 AM 1:00 AM 1:30 AM 2:00 AM 2:30 AM 3:00 AM 3:30 AM 4:00 AM 4:30 …" at bounding box center [545, 296] width 825 height 452
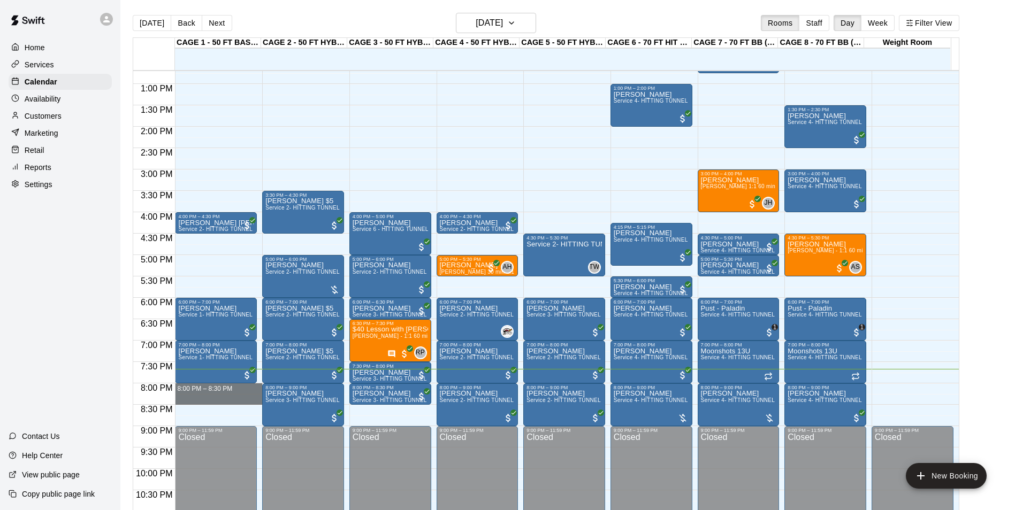
drag, startPoint x: 227, startPoint y: 386, endPoint x: 231, endPoint y: 399, distance: 13.4
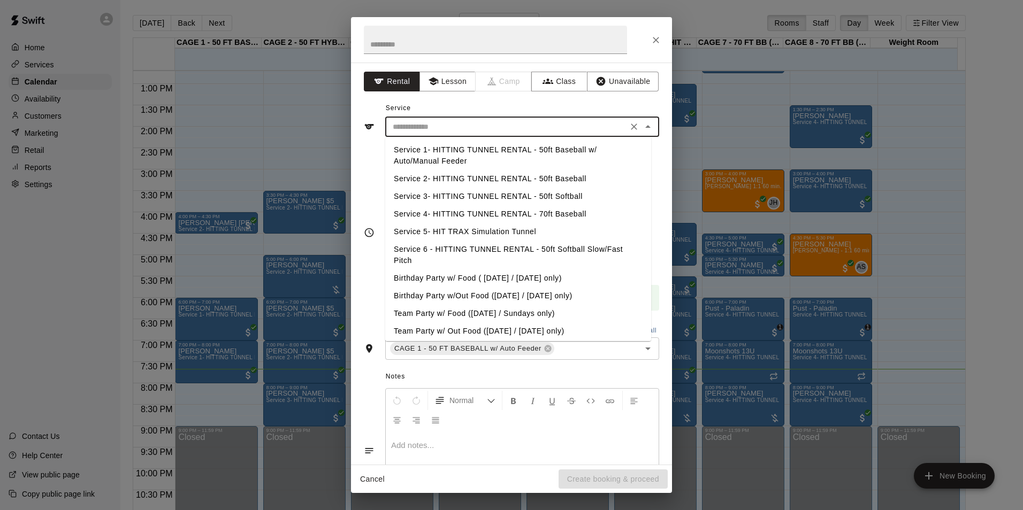
click at [536, 132] on input "text" at bounding box center [506, 126] width 236 height 13
click at [544, 178] on li "Service 2- HITTING TUNNEL RENTAL - 50ft Baseball" at bounding box center [518, 179] width 266 height 18
type input "**********"
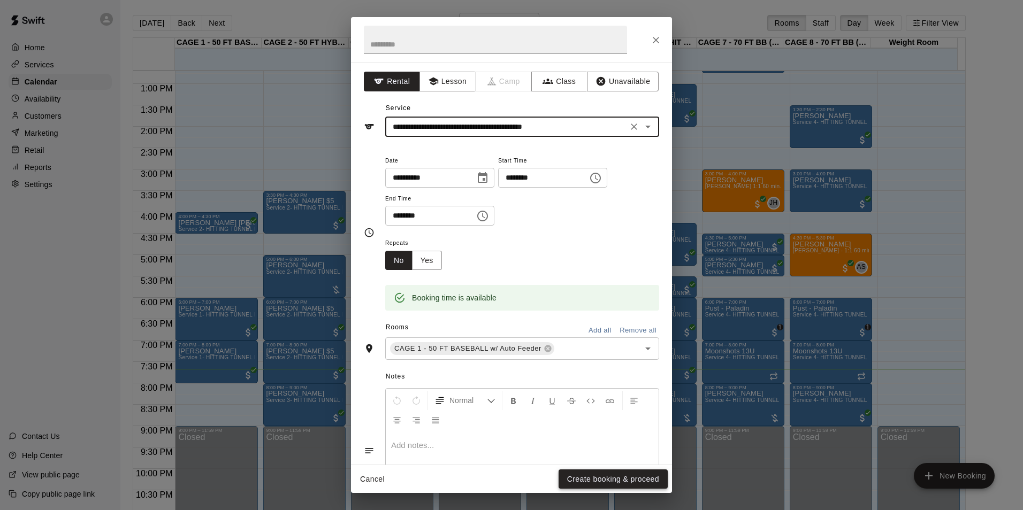
click at [641, 481] on button "Create booking & proceed" at bounding box center [612, 480] width 109 height 20
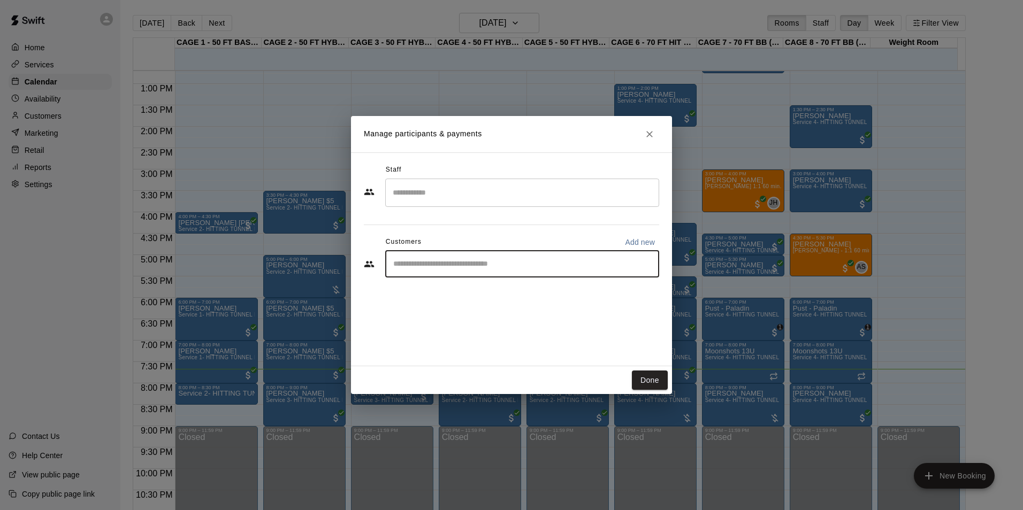
click at [495, 266] on input "Start typing to search customers..." at bounding box center [522, 264] width 264 height 11
type input "*****"
click at [487, 300] on span "justinspeir87@gmail.com" at bounding box center [472, 300] width 115 height 7
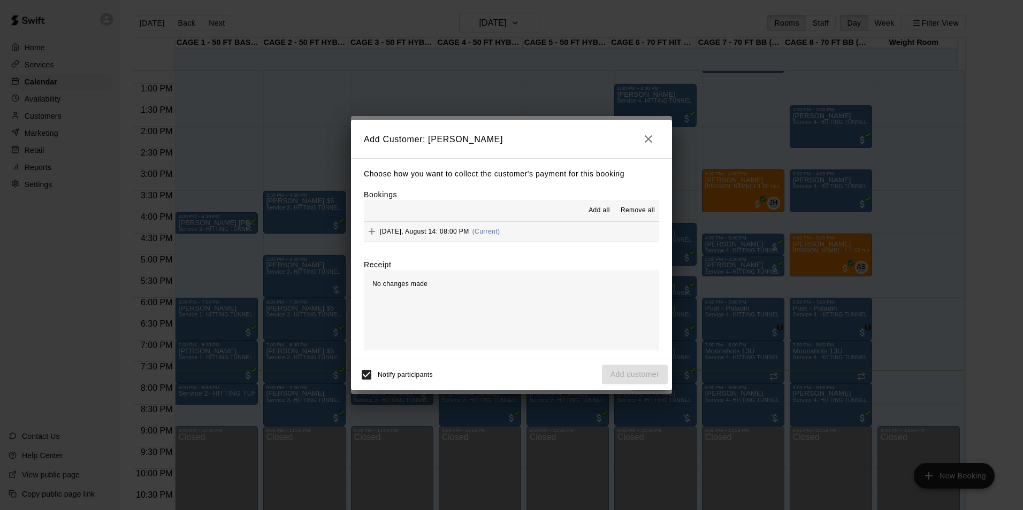
click at [579, 226] on button "Thursday, August 14: 08:00 PM (Current)" at bounding box center [511, 232] width 295 height 20
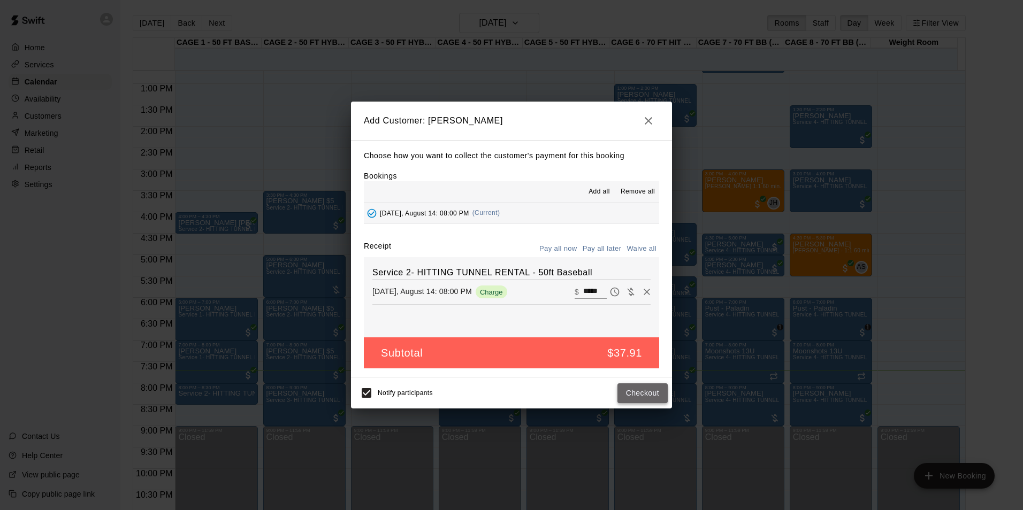
click at [641, 402] on button "Checkout" at bounding box center [642, 393] width 50 height 20
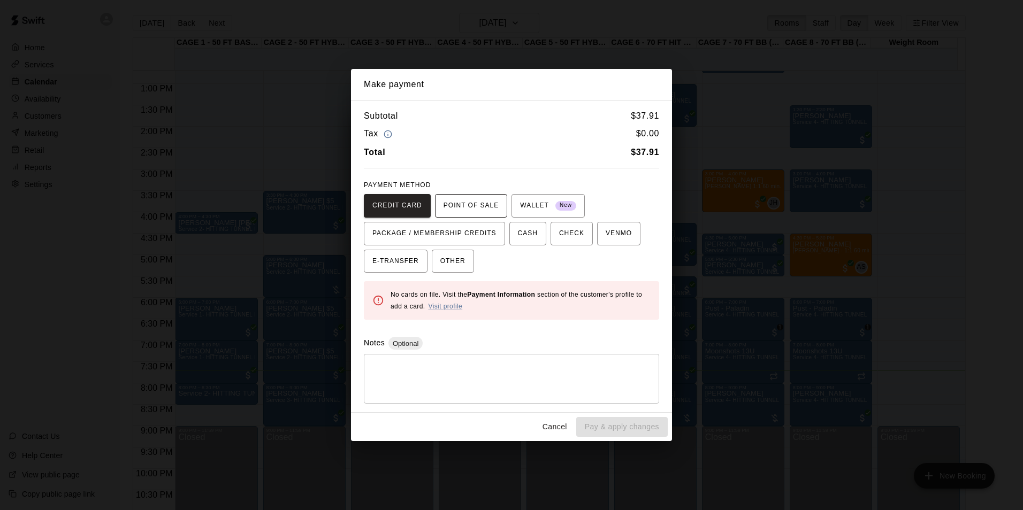
click at [473, 209] on span "POINT OF SALE" at bounding box center [470, 205] width 55 height 17
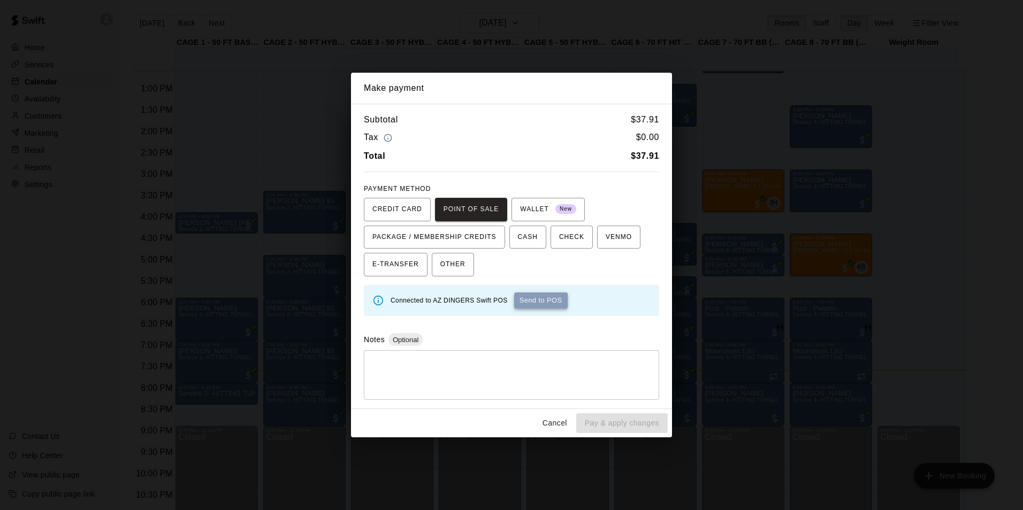
click at [541, 301] on button "Send to POS" at bounding box center [540, 301] width 53 height 16
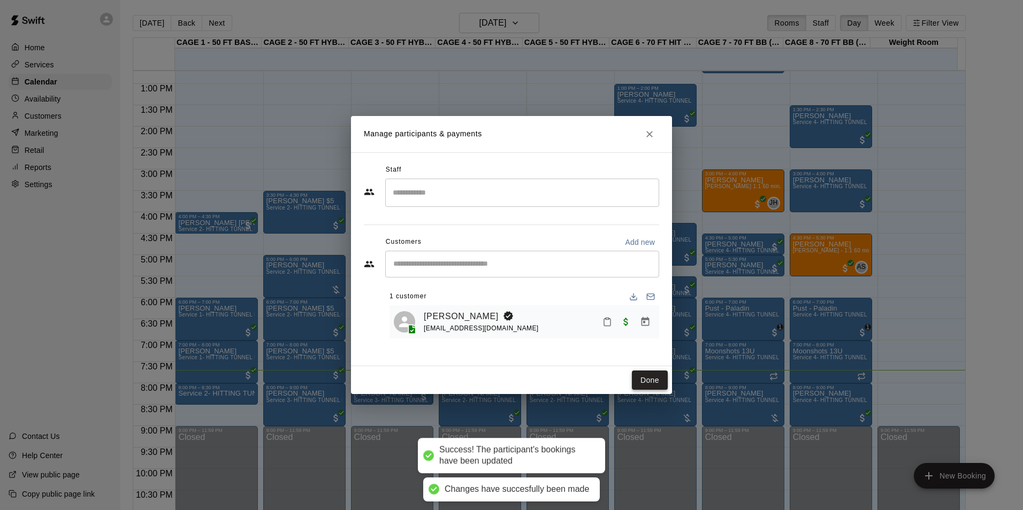
click at [649, 380] on button "Done" at bounding box center [650, 381] width 36 height 20
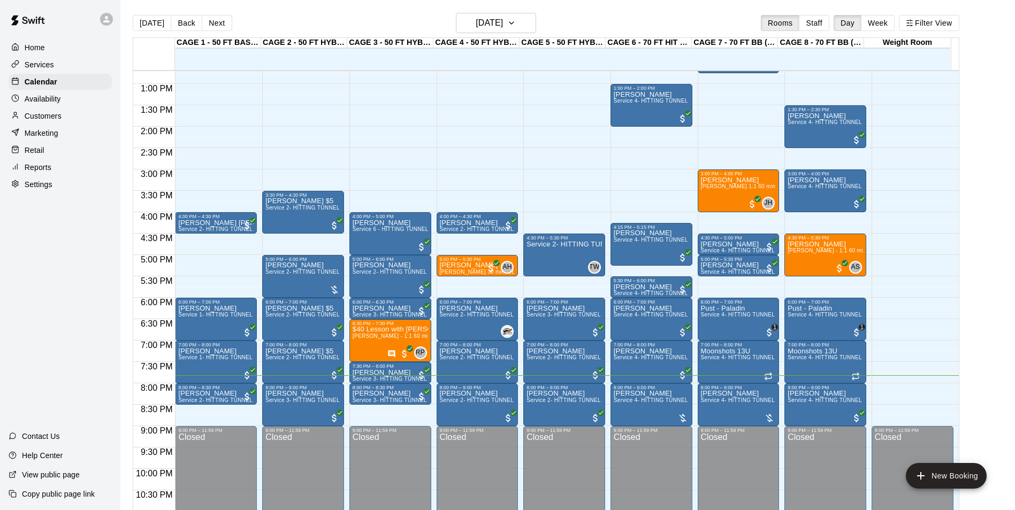
drag, startPoint x: 965, startPoint y: 411, endPoint x: 984, endPoint y: 401, distance: 21.3
click at [984, 401] on main "Today Back Next Thursday Aug 14 Rooms Staff Day Week Filter View CAGE 1 - 50 FT…" at bounding box center [568, 268] width 886 height 510
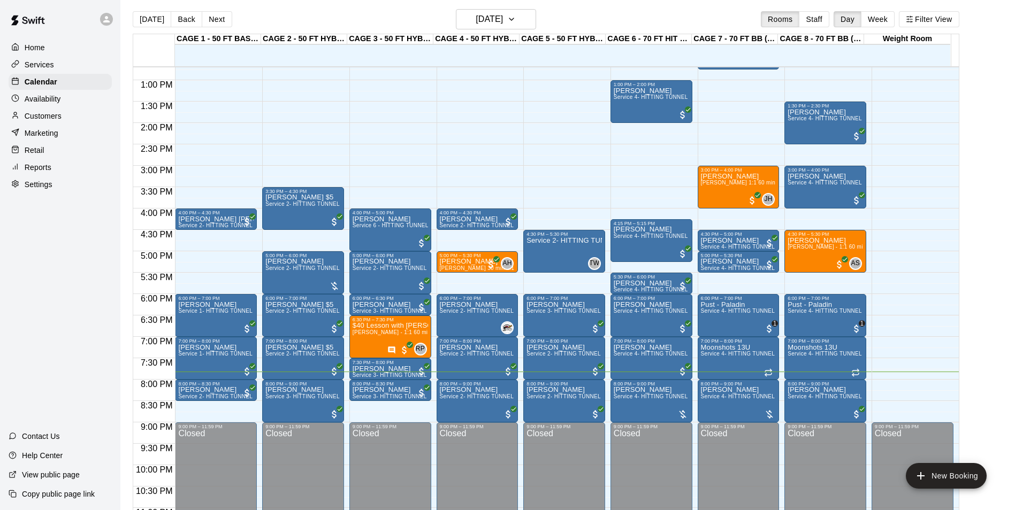
scroll to position [0, 0]
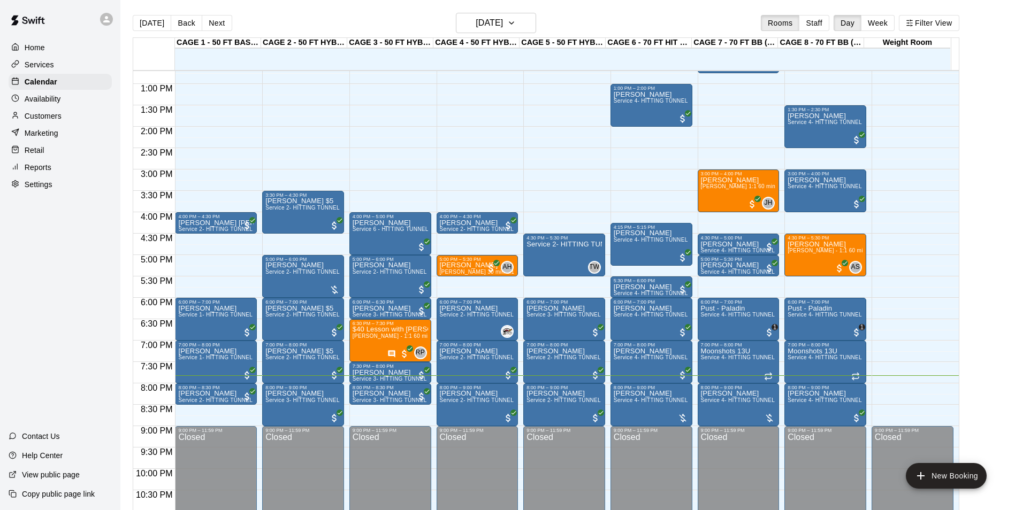
drag, startPoint x: 983, startPoint y: 385, endPoint x: 1002, endPoint y: 381, distance: 19.6
click at [1002, 381] on main "Today Back Next Thursday Aug 14 Rooms Staff Day Week Filter View CAGE 1 - 50 FT…" at bounding box center [568, 268] width 886 height 510
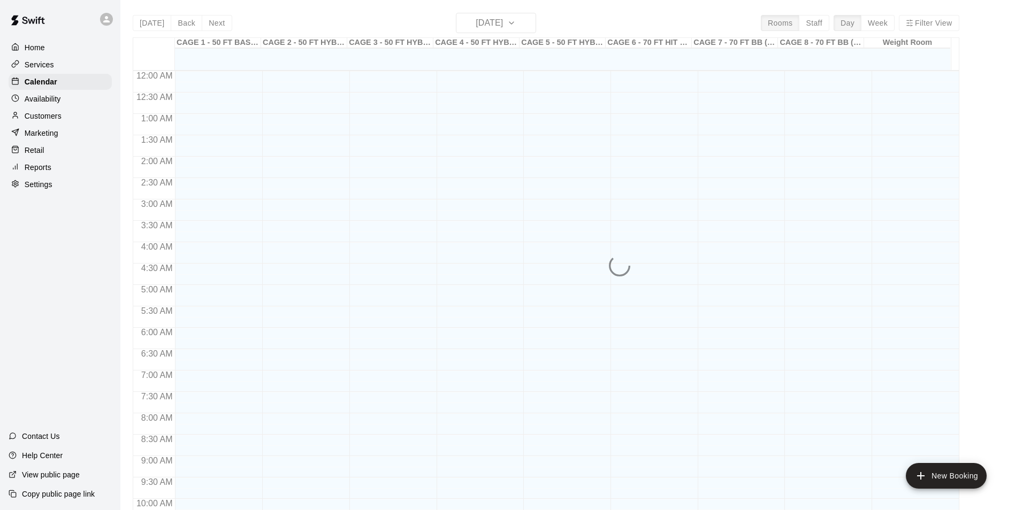
scroll to position [543, 0]
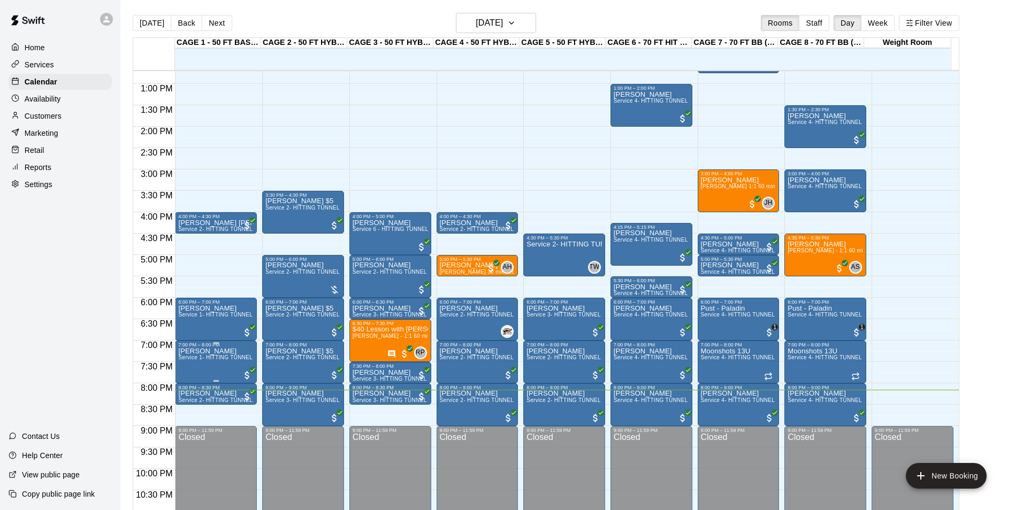
click at [207, 360] on span "Service 1- HITTING TUNNEL RENTAL - 50ft Baseball w/ Auto/Manual Feeder" at bounding box center [276, 358] width 196 height 6
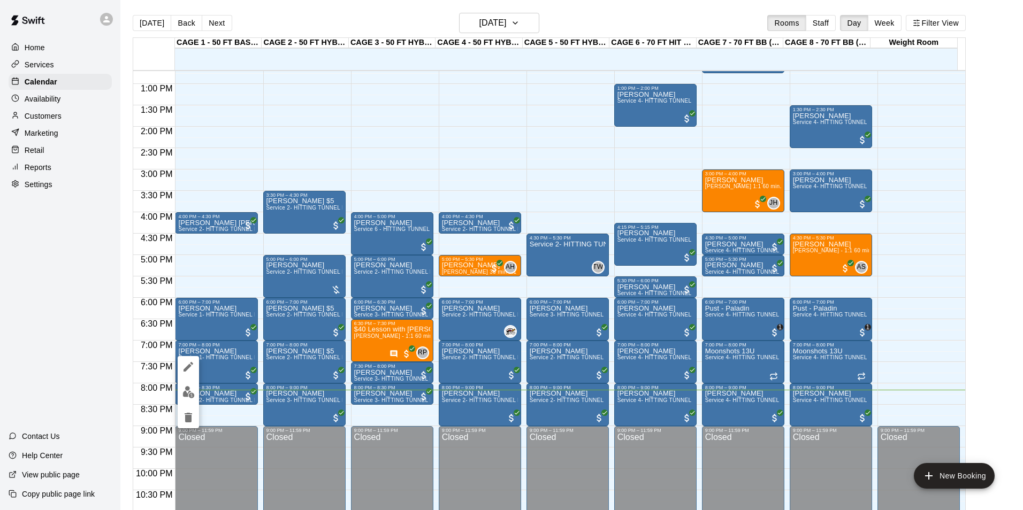
click at [194, 382] on div at bounding box center [188, 392] width 21 height 72
click at [193, 392] on img "edit" at bounding box center [188, 392] width 12 height 12
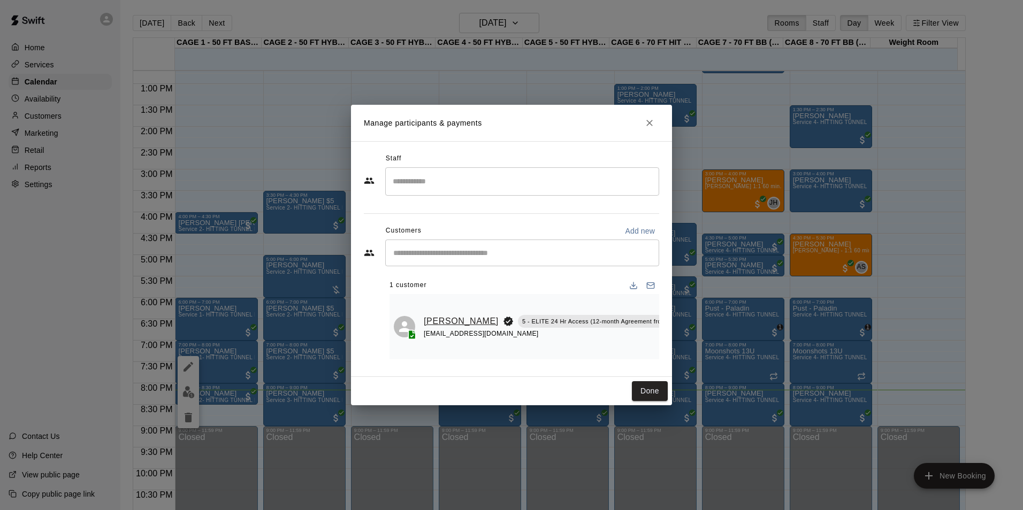
click at [439, 317] on link "[PERSON_NAME]" at bounding box center [461, 321] width 75 height 14
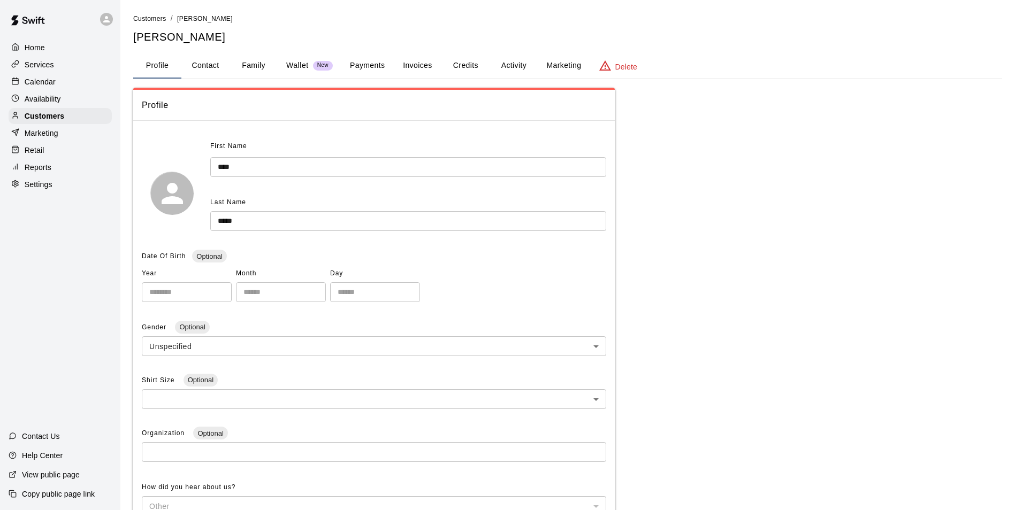
click at [242, 58] on button "Family" at bounding box center [253, 66] width 48 height 26
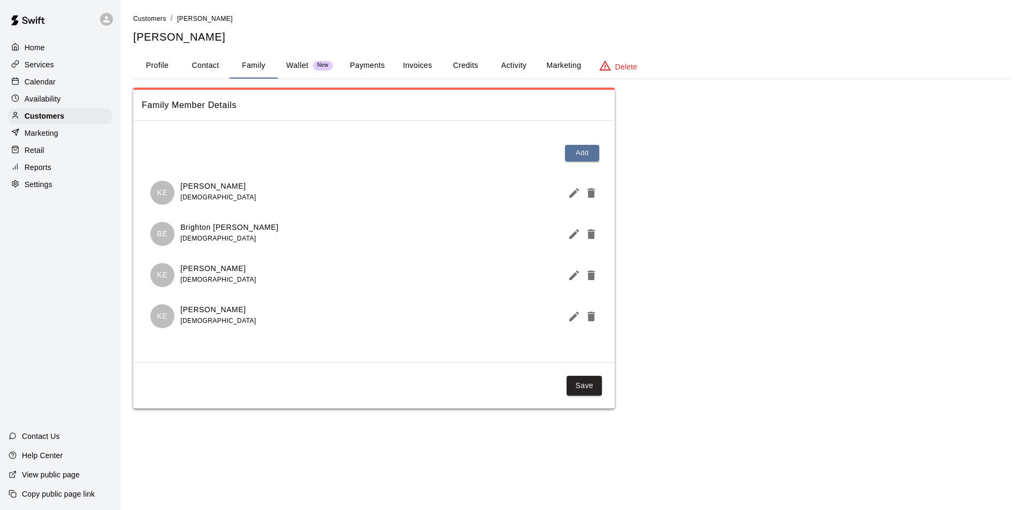
click at [59, 87] on div "Calendar" at bounding box center [60, 82] width 103 height 16
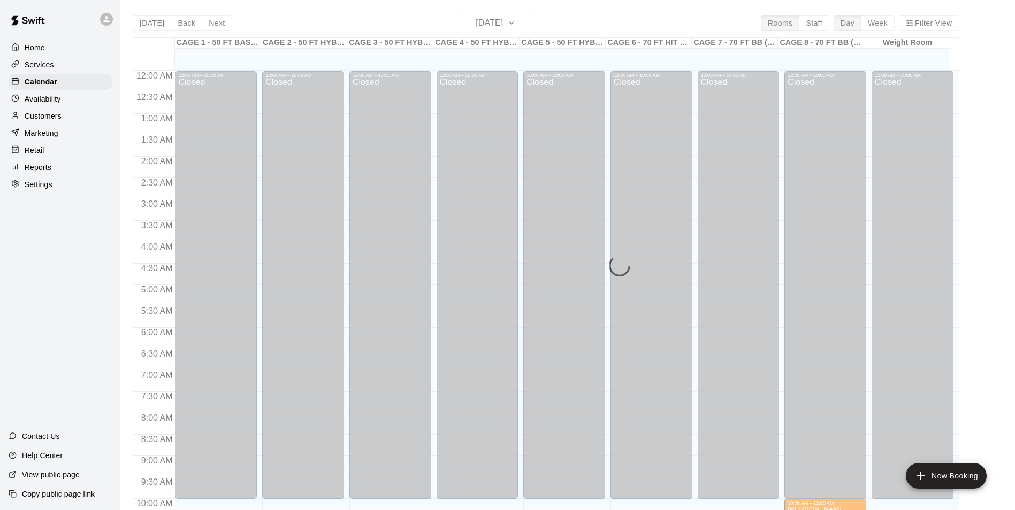
scroll to position [543, 0]
